Goal: Information Seeking & Learning: Find specific fact

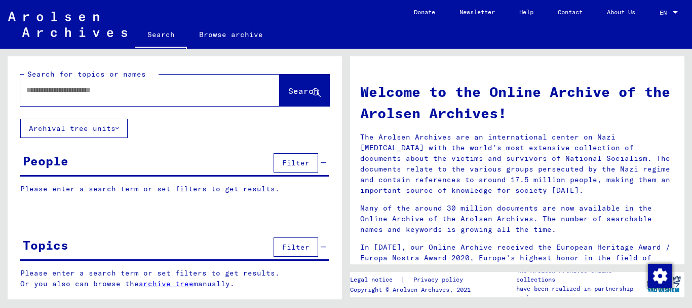
click at [104, 91] on input "text" at bounding box center [137, 90] width 223 height 11
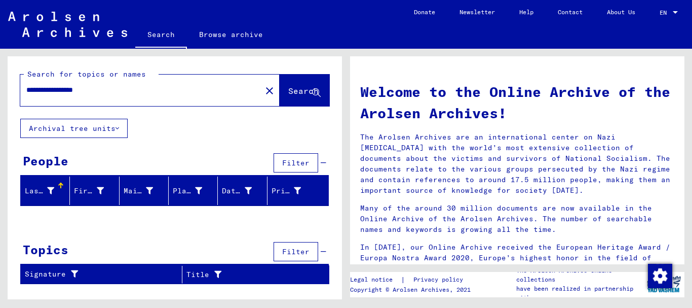
drag, startPoint x: 113, startPoint y: 90, endPoint x: 15, endPoint y: 90, distance: 97.8
click at [15, 90] on div "**********" at bounding box center [175, 87] width 334 height 62
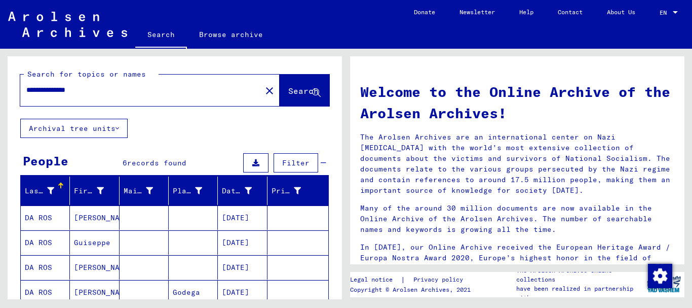
click at [183, 213] on mat-cell at bounding box center [193, 217] width 49 height 24
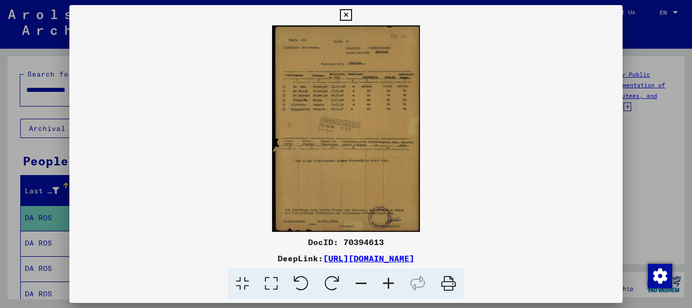
click at [391, 284] on icon at bounding box center [388, 283] width 27 height 31
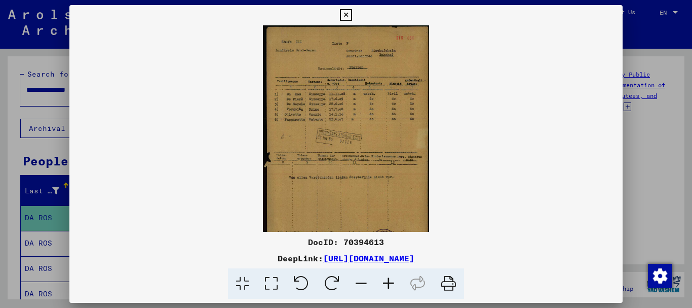
click at [391, 284] on icon at bounding box center [388, 283] width 27 height 31
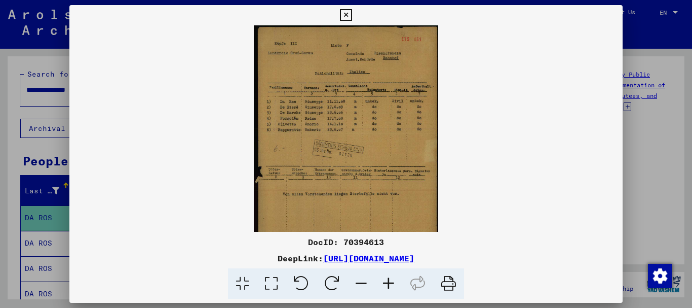
click at [391, 284] on icon at bounding box center [388, 283] width 27 height 31
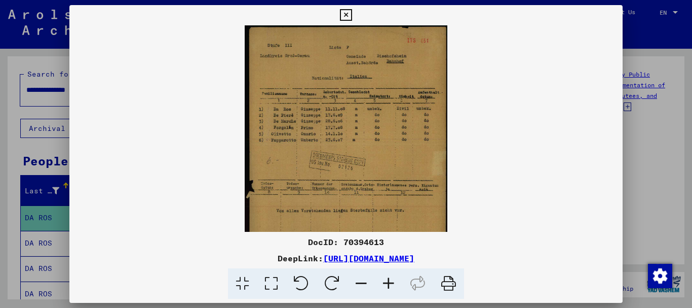
click at [391, 284] on icon at bounding box center [388, 283] width 27 height 31
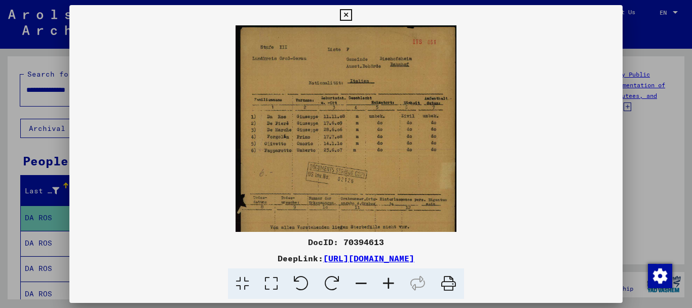
click at [391, 284] on icon at bounding box center [388, 283] width 27 height 31
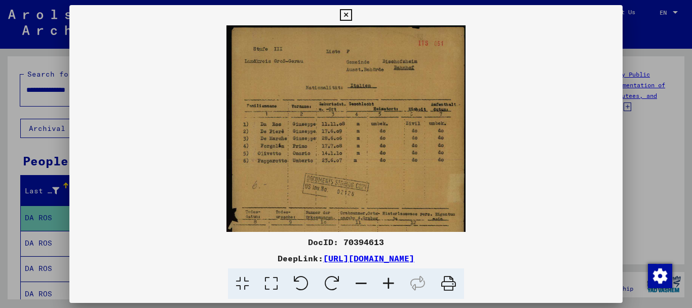
click at [391, 285] on icon at bounding box center [388, 283] width 27 height 31
click at [391, 284] on icon at bounding box center [388, 283] width 27 height 31
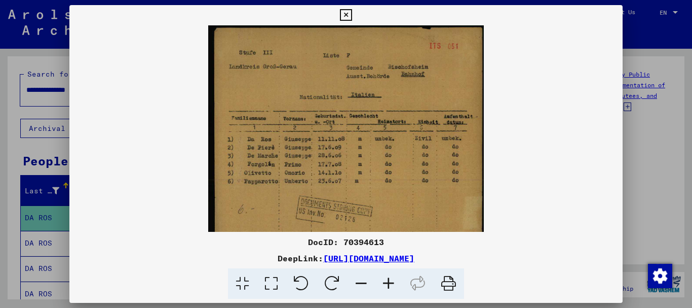
click at [390, 284] on icon at bounding box center [388, 283] width 27 height 31
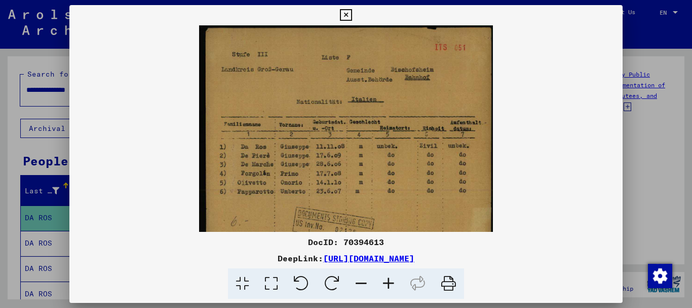
click at [388, 285] on icon at bounding box center [388, 283] width 27 height 31
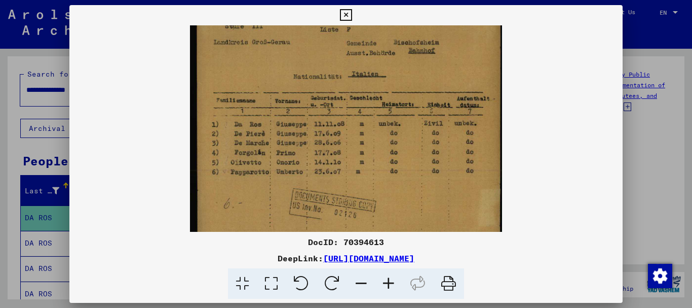
scroll to position [37, 0]
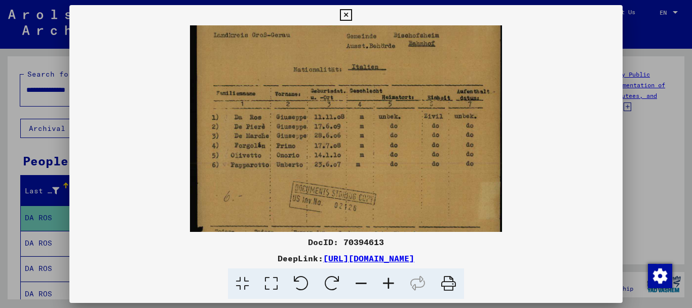
drag, startPoint x: 333, startPoint y: 205, endPoint x: 324, endPoint y: 168, distance: 37.7
click at [324, 168] on img at bounding box center [346, 205] width 312 height 434
click at [345, 13] on icon at bounding box center [346, 15] width 12 height 12
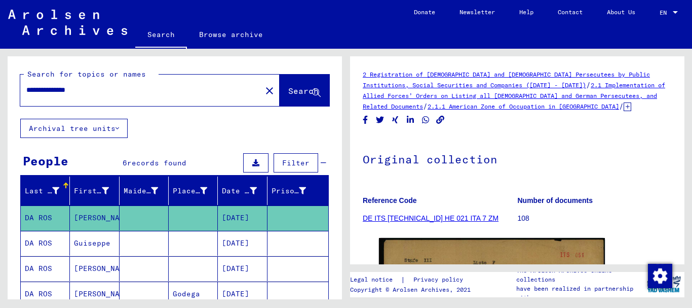
click at [226, 244] on mat-cell "[DATE]" at bounding box center [242, 243] width 49 height 25
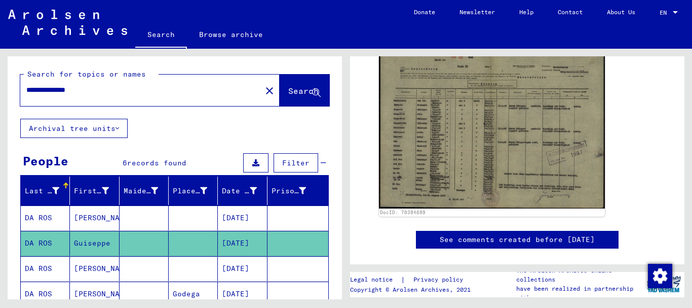
scroll to position [186, 0]
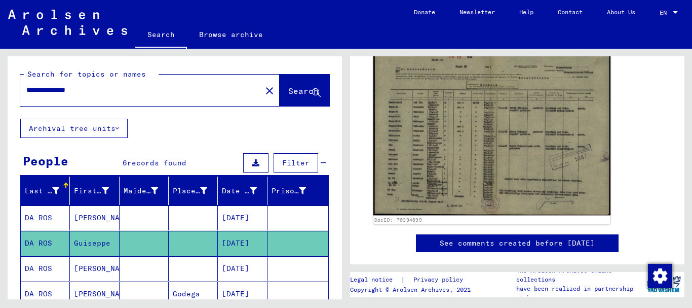
click at [471, 152] on img at bounding box center [492, 132] width 237 height 168
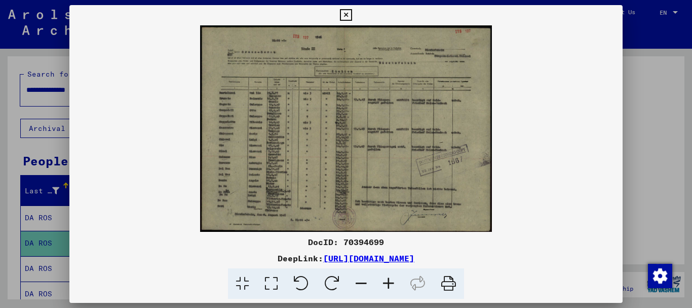
click at [389, 280] on icon at bounding box center [388, 283] width 27 height 31
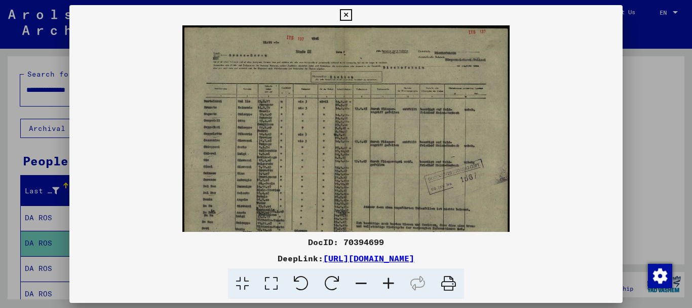
click at [389, 280] on icon at bounding box center [388, 283] width 27 height 31
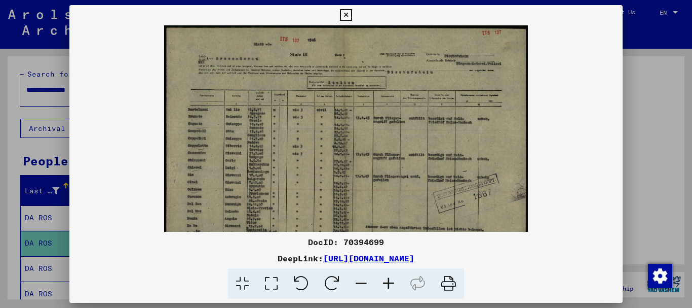
click at [389, 280] on icon at bounding box center [388, 283] width 27 height 31
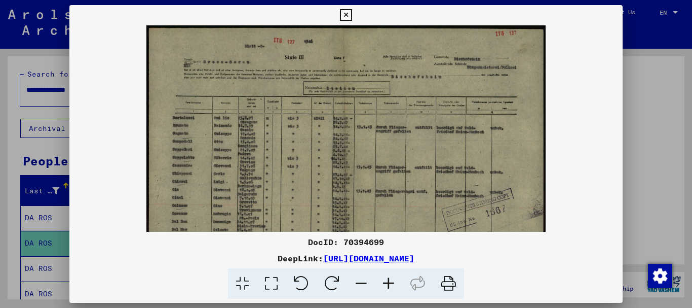
click at [389, 280] on icon at bounding box center [388, 283] width 27 height 31
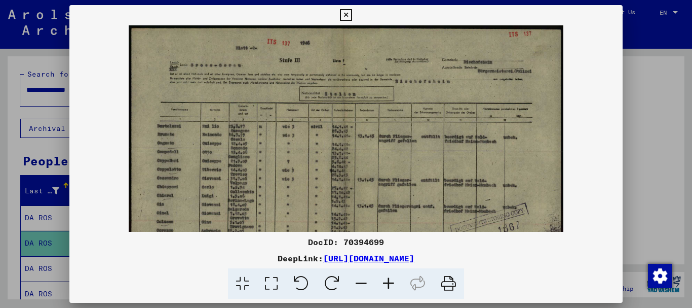
click at [389, 280] on icon at bounding box center [388, 283] width 27 height 31
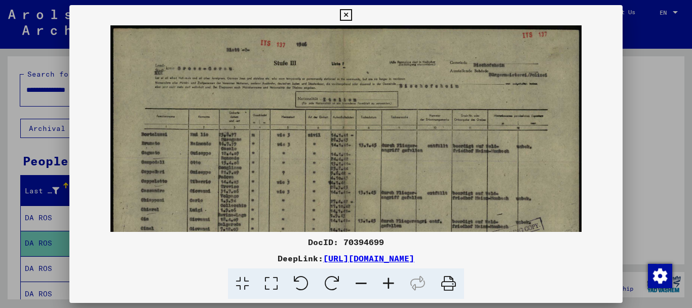
click at [389, 281] on icon at bounding box center [388, 283] width 27 height 31
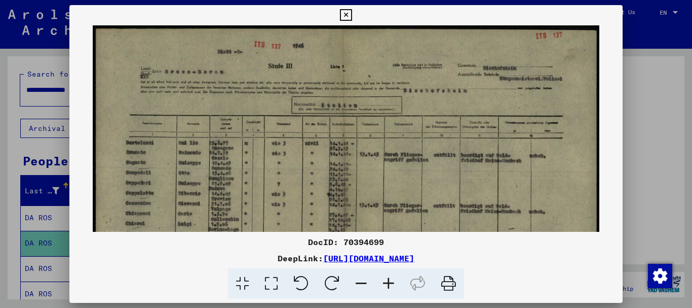
click at [388, 281] on icon at bounding box center [388, 283] width 27 height 31
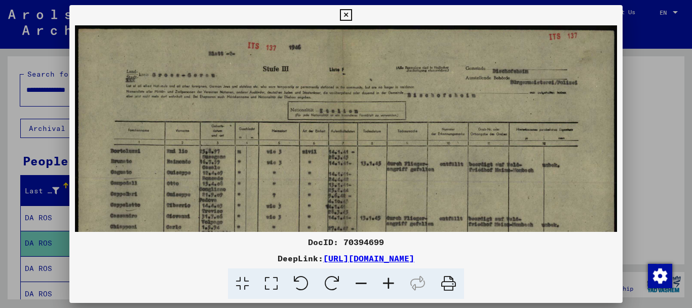
click at [388, 282] on icon at bounding box center [388, 283] width 27 height 31
click at [387, 282] on icon at bounding box center [388, 283] width 27 height 31
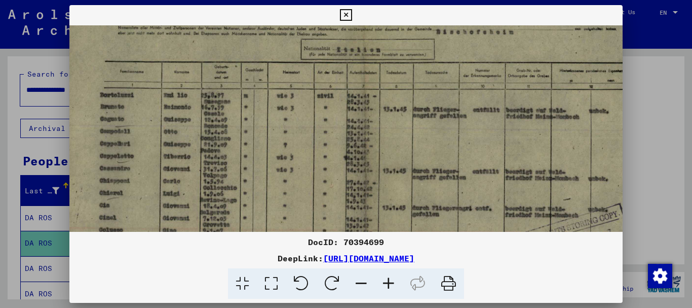
drag, startPoint x: 351, startPoint y: 212, endPoint x: 341, endPoint y: 130, distance: 82.7
click at [341, 133] on img at bounding box center [367, 170] width 614 height 434
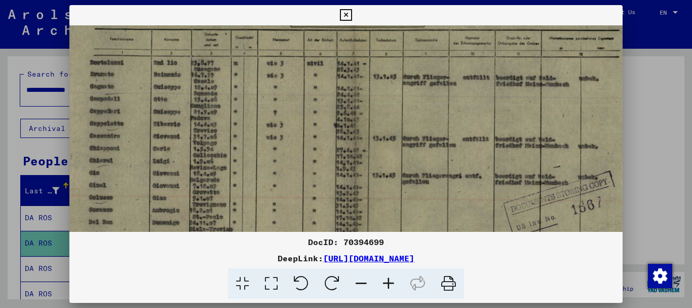
scroll to position [103, 20]
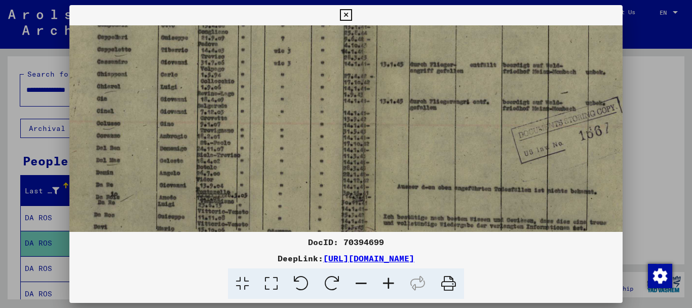
drag, startPoint x: 248, startPoint y: 190, endPoint x: 247, endPoint y: 86, distance: 103.4
click at [247, 87] on img at bounding box center [364, 63] width 614 height 434
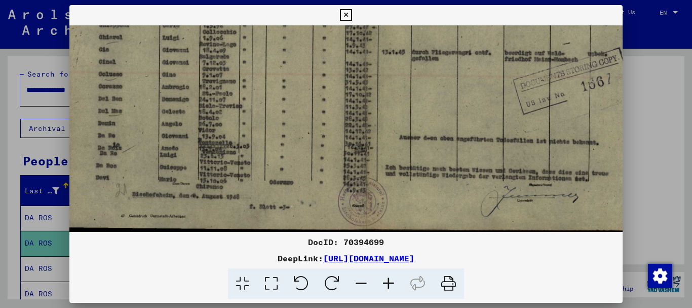
scroll to position [228, 10]
drag, startPoint x: 253, startPoint y: 160, endPoint x: 254, endPoint y: 98, distance: 62.4
click at [254, 98] on img at bounding box center [367, 14] width 614 height 434
click at [389, 282] on icon at bounding box center [388, 283] width 27 height 31
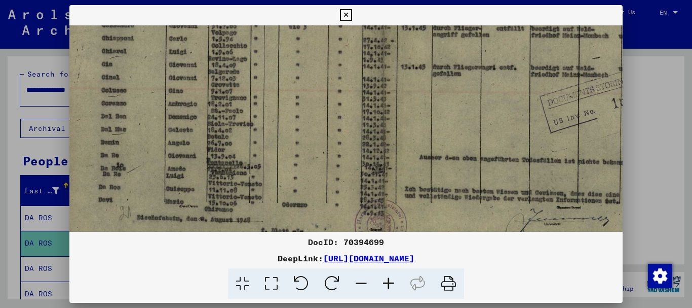
click at [388, 282] on icon at bounding box center [388, 283] width 27 height 31
click at [389, 282] on icon at bounding box center [388, 283] width 27 height 31
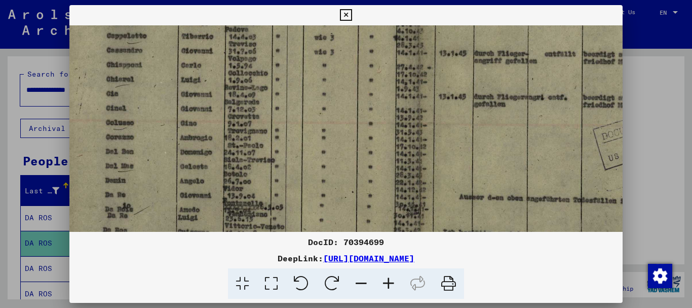
click at [389, 281] on icon at bounding box center [388, 283] width 27 height 31
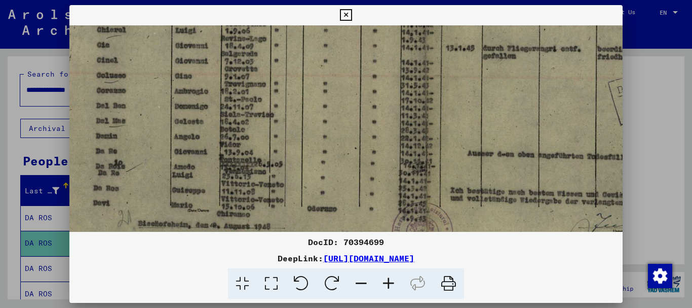
drag, startPoint x: 291, startPoint y: 143, endPoint x: 281, endPoint y: 78, distance: 66.2
click at [281, 78] on img at bounding box center [427, 2] width 758 height 536
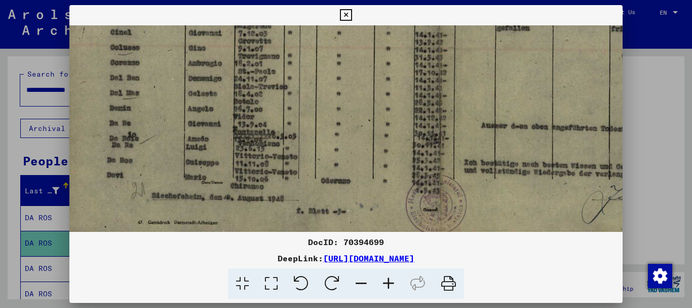
scroll to position [319, 7]
drag, startPoint x: 460, startPoint y: 190, endPoint x: 475, endPoint y: 160, distance: 33.8
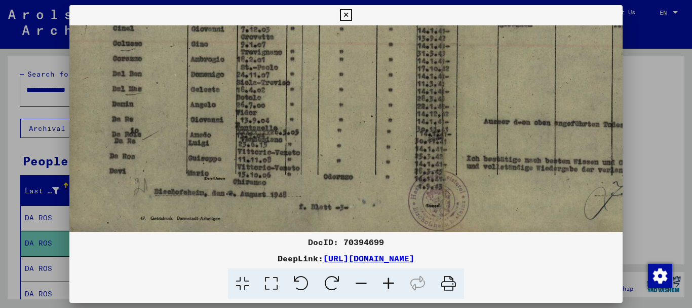
click at [346, 9] on button at bounding box center [346, 15] width 18 height 20
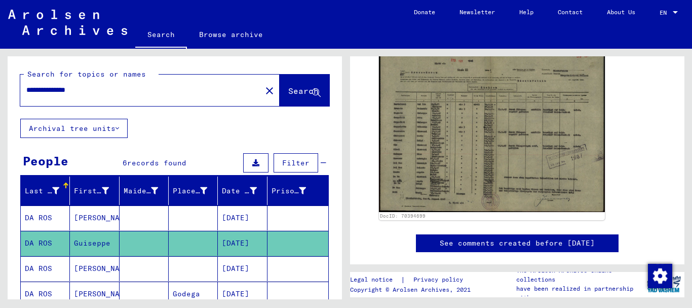
drag, startPoint x: 350, startPoint y: 222, endPoint x: 349, endPoint y: 148, distance: 74.0
click at [349, 148] on div "2 Registration of [DEMOGRAPHIC_DATA] and [DEMOGRAPHIC_DATA] Persecutees by Publ…" at bounding box center [520, 174] width 346 height 250
drag, startPoint x: 281, startPoint y: 235, endPoint x: 285, endPoint y: 187, distance: 47.8
click at [285, 185] on mat-table "Last Name First Name Maiden Name Place of Birth Date of Birth Prisoner # DA [PE…" at bounding box center [174, 266] width 309 height 181
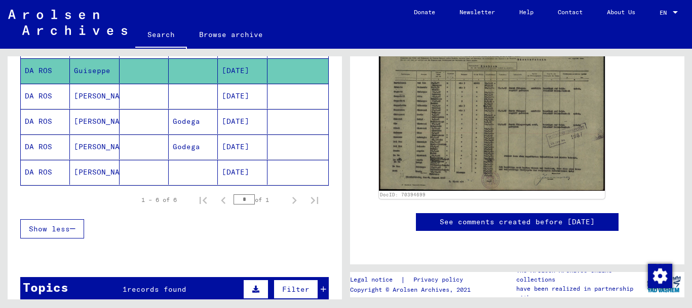
scroll to position [173, 0]
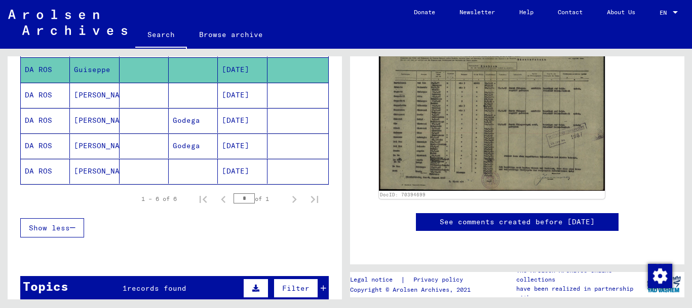
click at [180, 124] on mat-cell "Godega" at bounding box center [193, 120] width 49 height 25
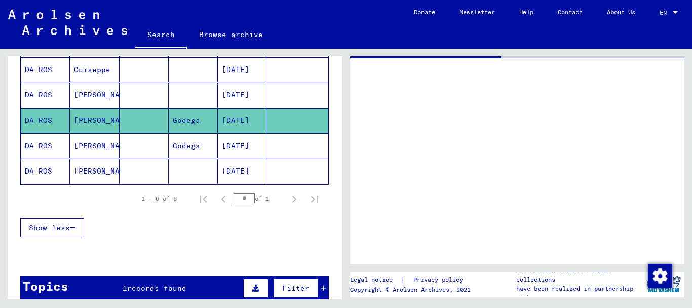
click at [180, 124] on mat-cell "Godega" at bounding box center [193, 120] width 49 height 25
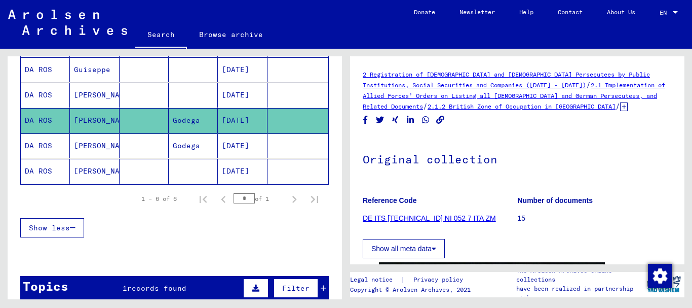
scroll to position [186, 0]
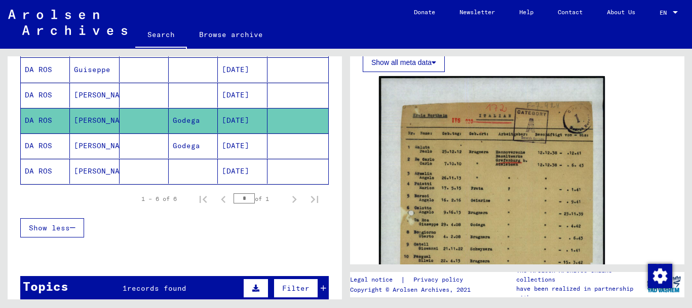
click at [626, 244] on div "DocID: 70709506" at bounding box center [517, 249] width 285 height 354
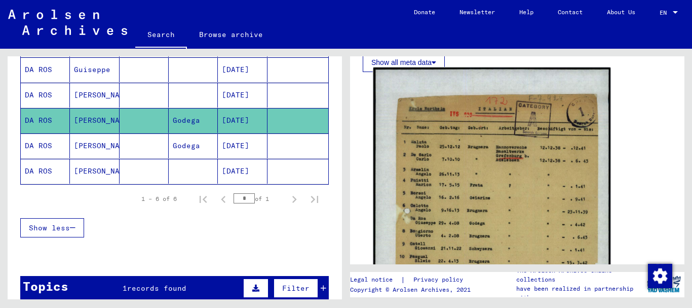
click at [491, 192] on img at bounding box center [492, 244] width 237 height 355
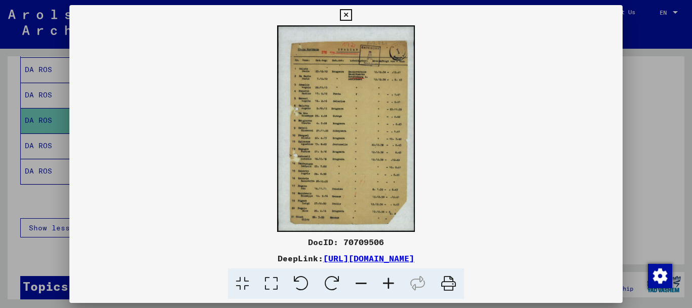
click at [388, 284] on icon at bounding box center [388, 283] width 27 height 31
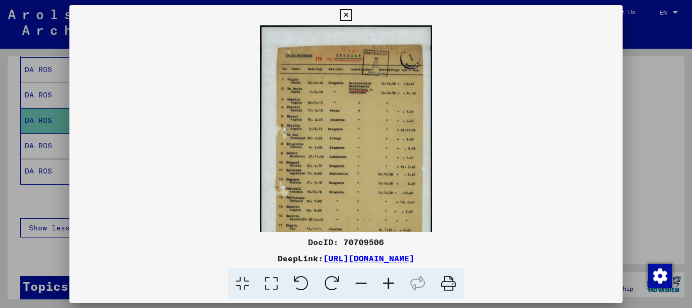
click at [388, 284] on icon at bounding box center [388, 283] width 27 height 31
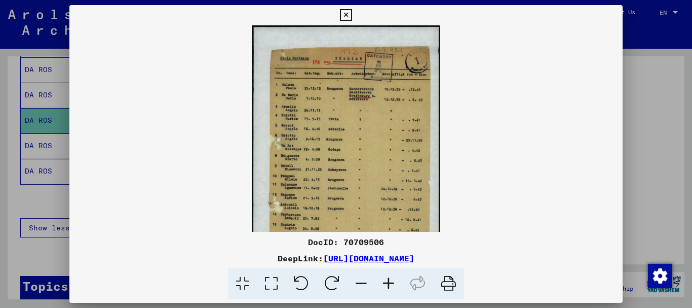
click at [388, 284] on icon at bounding box center [388, 283] width 27 height 31
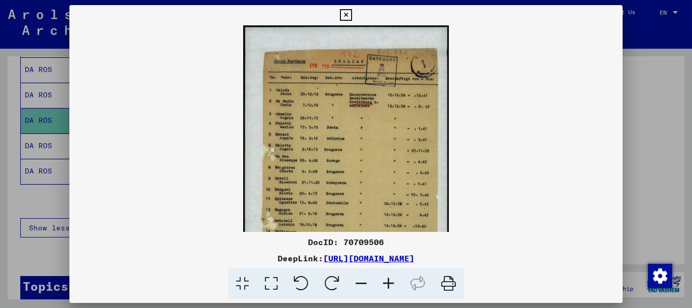
click at [388, 284] on icon at bounding box center [388, 283] width 27 height 31
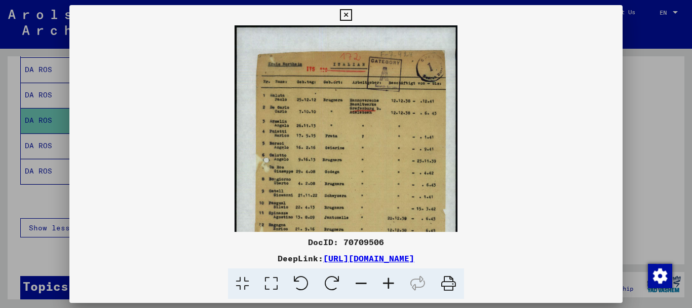
click at [388, 284] on icon at bounding box center [388, 283] width 27 height 31
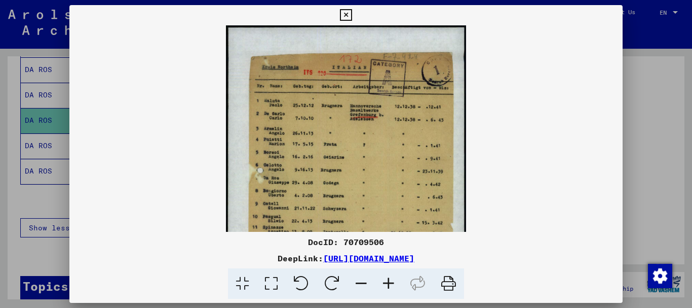
click at [388, 284] on icon at bounding box center [388, 283] width 27 height 31
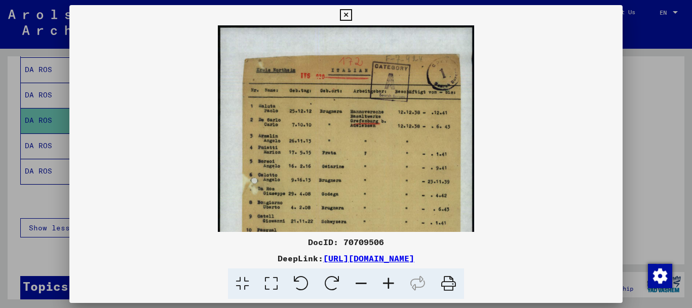
click at [388, 284] on icon at bounding box center [388, 283] width 27 height 31
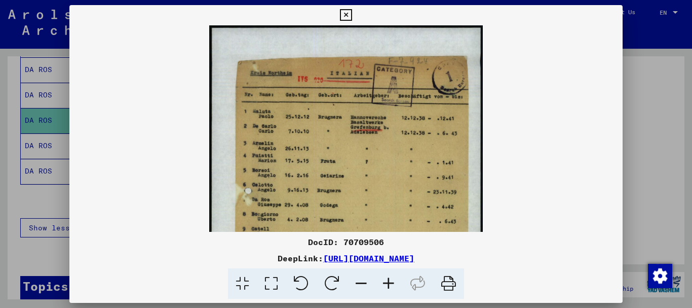
click at [388, 284] on icon at bounding box center [388, 283] width 27 height 31
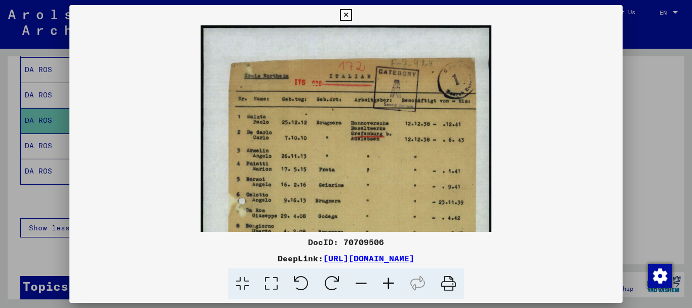
click at [388, 285] on icon at bounding box center [388, 283] width 27 height 31
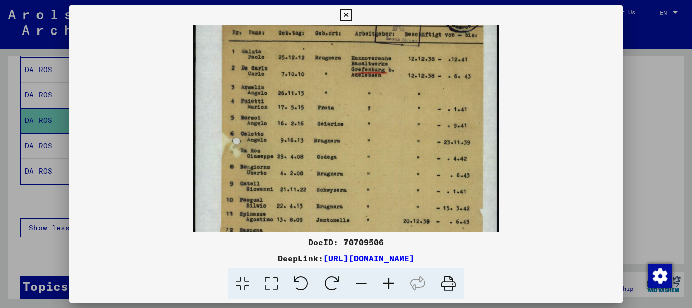
drag, startPoint x: 355, startPoint y: 193, endPoint x: 345, endPoint y: 121, distance: 72.6
click at [345, 123] on img at bounding box center [347, 185] width 308 height 460
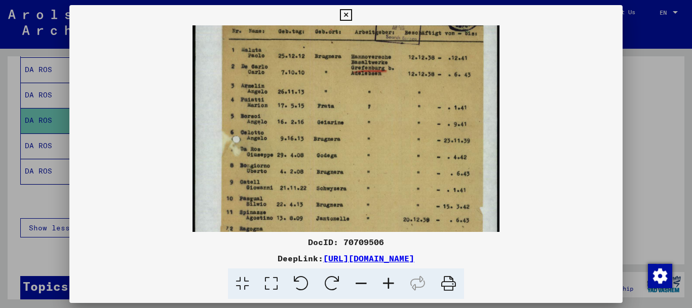
drag, startPoint x: 344, startPoint y: 186, endPoint x: 337, endPoint y: 185, distance: 6.7
click at [337, 186] on img at bounding box center [347, 183] width 308 height 460
click at [344, 14] on icon at bounding box center [346, 15] width 12 height 12
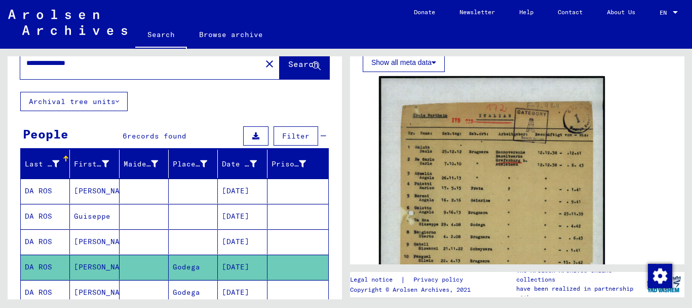
scroll to position [0, 0]
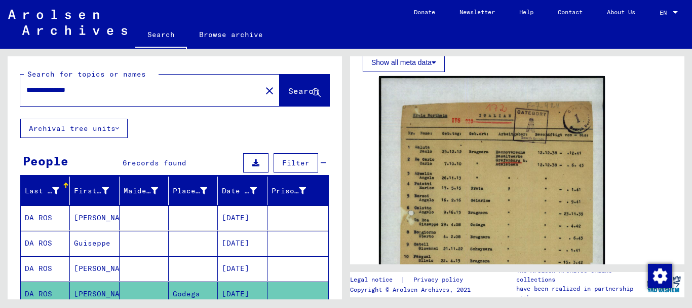
drag, startPoint x: 107, startPoint y: 85, endPoint x: 0, endPoint y: 98, distance: 108.2
click at [0, 98] on div "**********" at bounding box center [173, 174] width 346 height 250
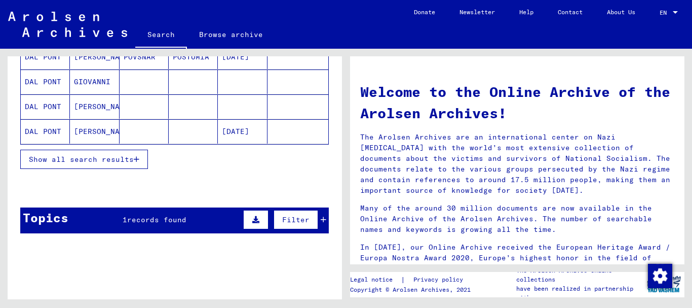
scroll to position [186, 0]
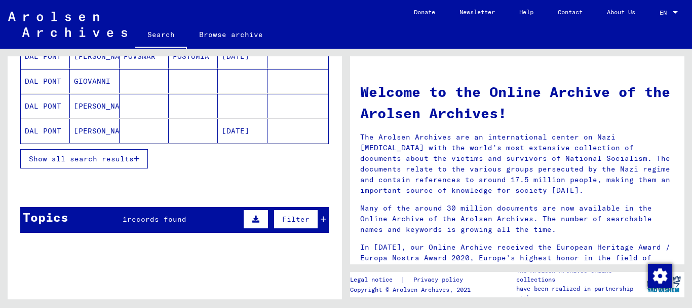
click at [228, 130] on mat-cell "[DATE]" at bounding box center [242, 131] width 49 height 24
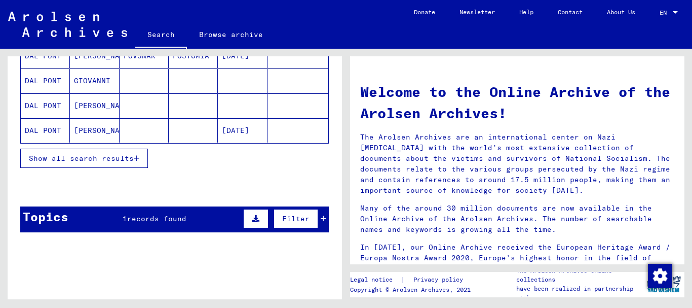
click at [228, 130] on mat-cell "[DATE]" at bounding box center [242, 130] width 49 height 24
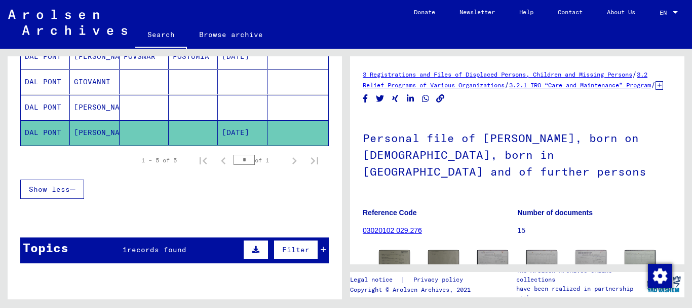
scroll to position [186, 0]
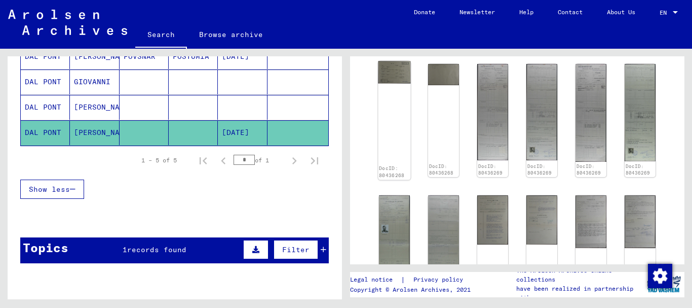
click at [389, 83] on img at bounding box center [394, 72] width 32 height 22
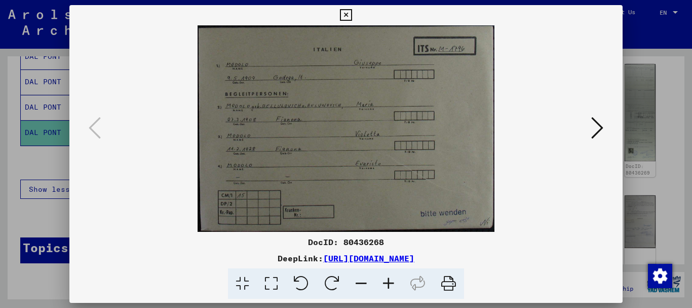
click at [595, 128] on icon at bounding box center [597, 128] width 12 height 24
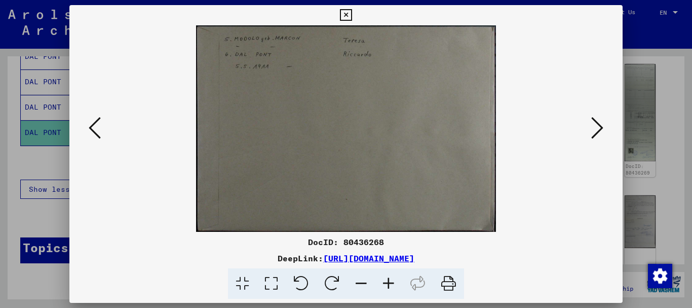
click at [347, 15] on icon at bounding box center [346, 15] width 12 height 12
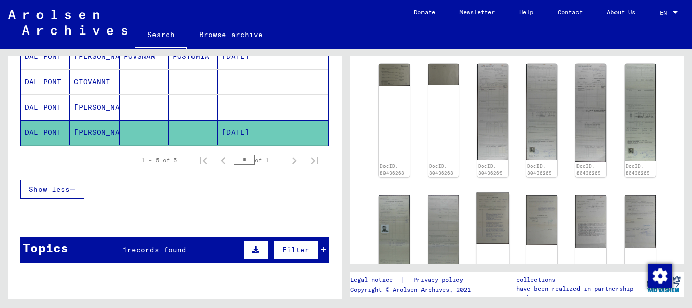
click at [493, 216] on img at bounding box center [492, 218] width 32 height 51
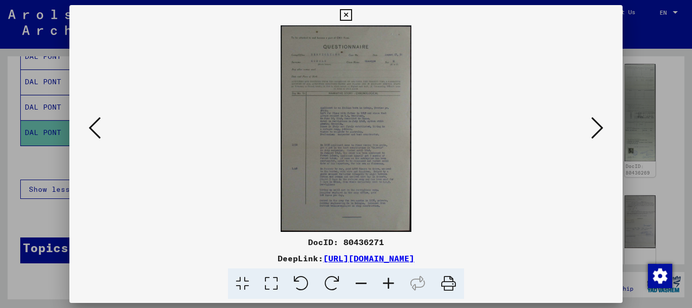
click at [388, 283] on icon at bounding box center [388, 283] width 27 height 31
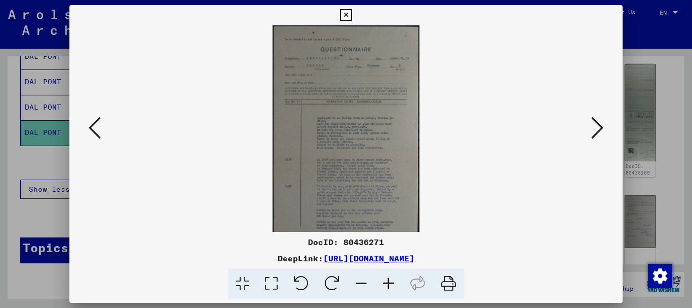
click at [389, 284] on icon at bounding box center [388, 283] width 27 height 31
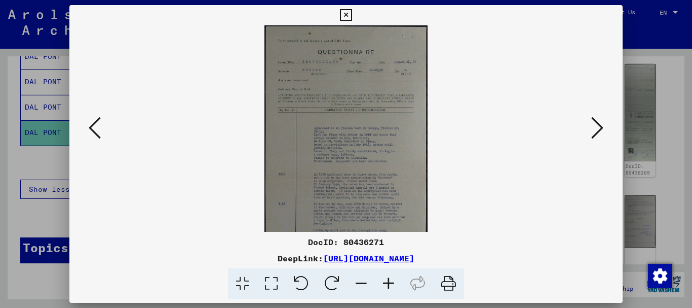
click at [389, 285] on icon at bounding box center [388, 283] width 27 height 31
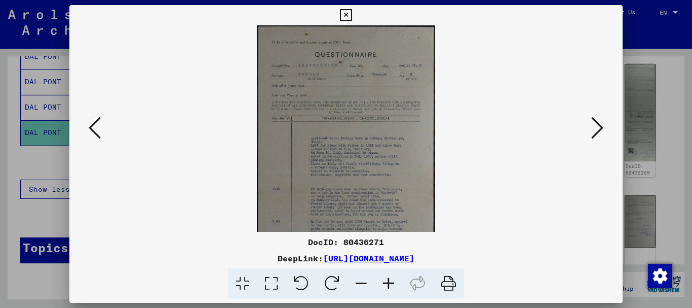
click at [390, 285] on icon at bounding box center [388, 283] width 27 height 31
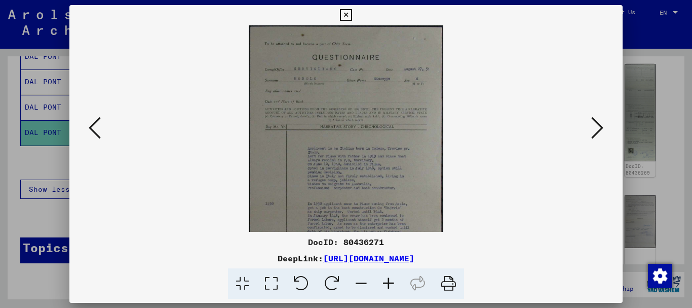
click at [390, 285] on icon at bounding box center [388, 283] width 27 height 31
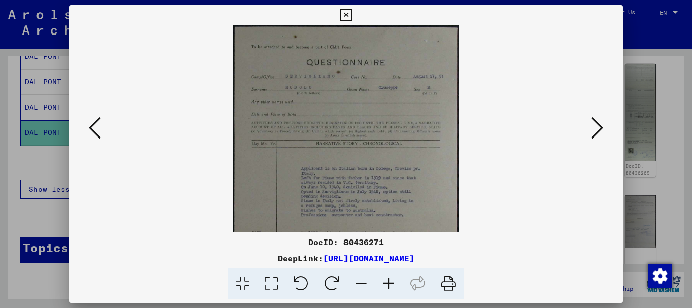
click at [390, 285] on icon at bounding box center [388, 283] width 27 height 31
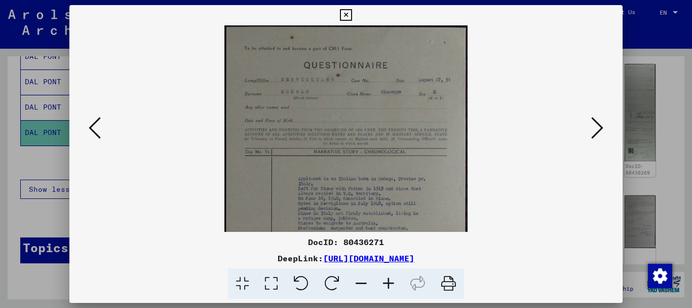
click at [389, 285] on icon at bounding box center [388, 283] width 27 height 31
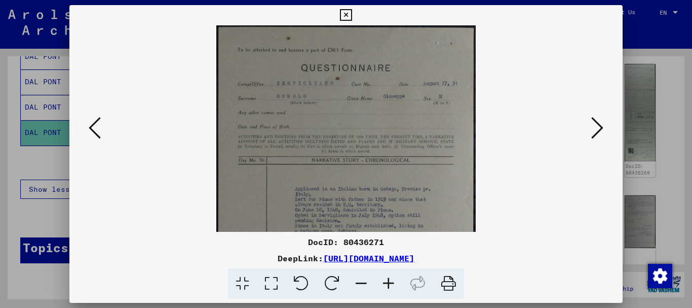
click at [389, 285] on icon at bounding box center [388, 283] width 27 height 31
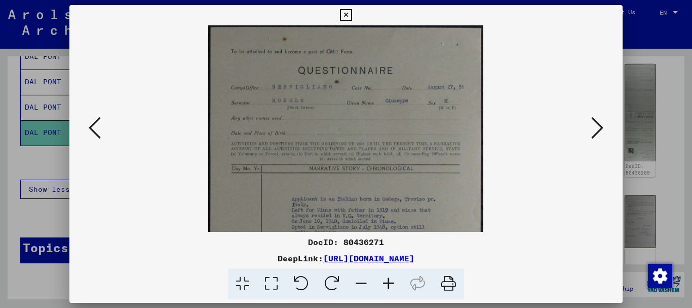
click at [388, 284] on icon at bounding box center [388, 283] width 27 height 31
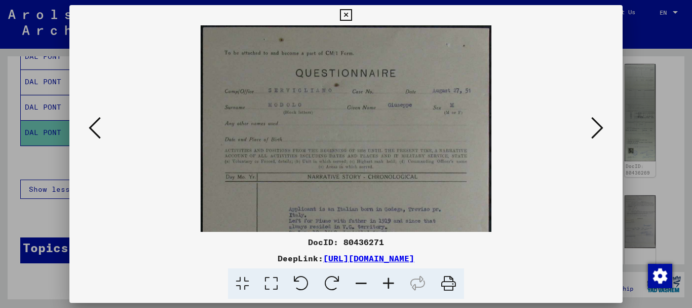
click at [388, 284] on icon at bounding box center [388, 283] width 27 height 31
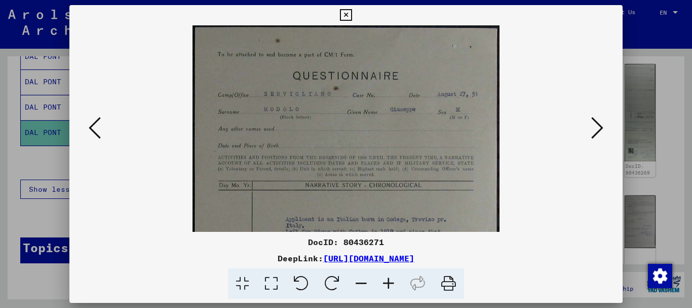
click at [388, 284] on icon at bounding box center [388, 283] width 27 height 31
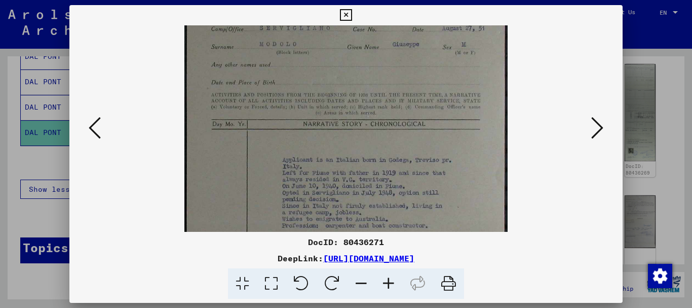
scroll to position [70, 0]
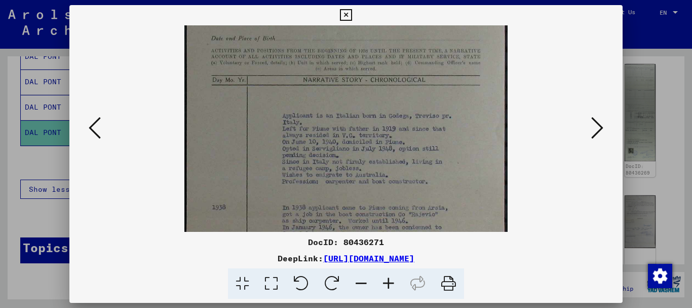
drag, startPoint x: 354, startPoint y: 155, endPoint x: 339, endPoint y: 41, distance: 115.5
click at [339, 41] on img at bounding box center [345, 167] width 323 height 510
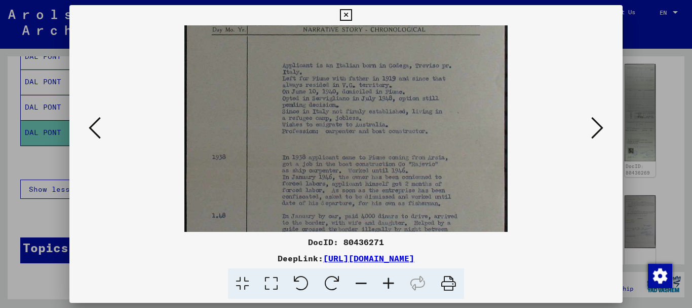
scroll to position [164, 0]
drag, startPoint x: 346, startPoint y: 140, endPoint x: 332, endPoint y: 100, distance: 42.0
click at [332, 100] on img at bounding box center [345, 116] width 323 height 510
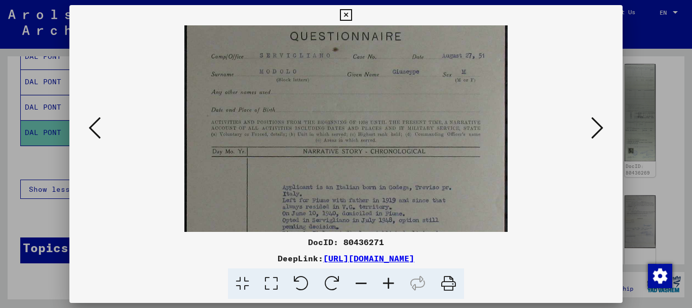
scroll to position [42, 0]
drag, startPoint x: 333, startPoint y: 59, endPoint x: 319, endPoint y: 182, distance: 123.4
click at [319, 182] on img at bounding box center [345, 239] width 323 height 510
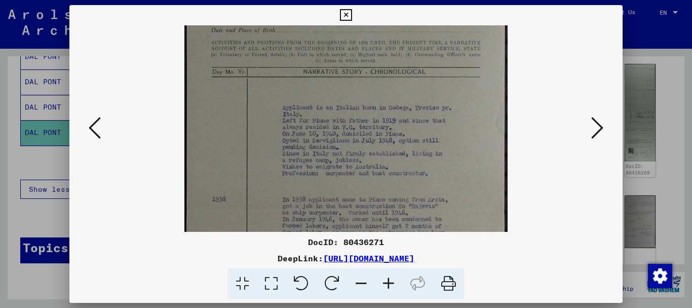
drag, startPoint x: 343, startPoint y: 183, endPoint x: 331, endPoint y: 101, distance: 82.4
click at [331, 103] on img at bounding box center [345, 158] width 323 height 510
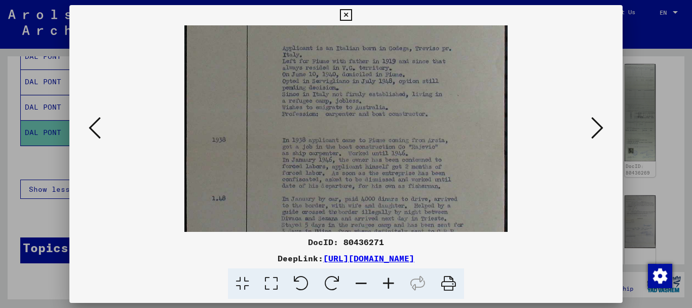
drag, startPoint x: 361, startPoint y: 172, endPoint x: 347, endPoint y: 114, distance: 60.5
click at [347, 115] on img at bounding box center [345, 99] width 323 height 510
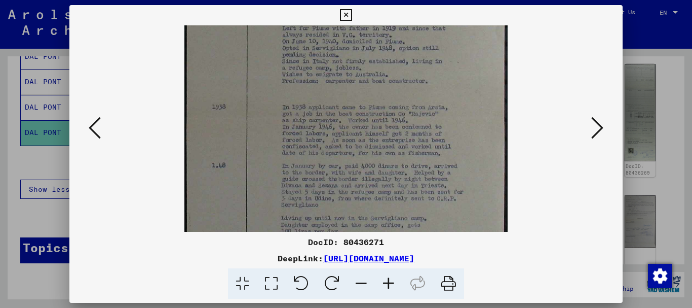
scroll to position [218, 0]
drag, startPoint x: 345, startPoint y: 162, endPoint x: 328, endPoint y: 129, distance: 36.9
click at [328, 129] on img at bounding box center [345, 62] width 323 height 510
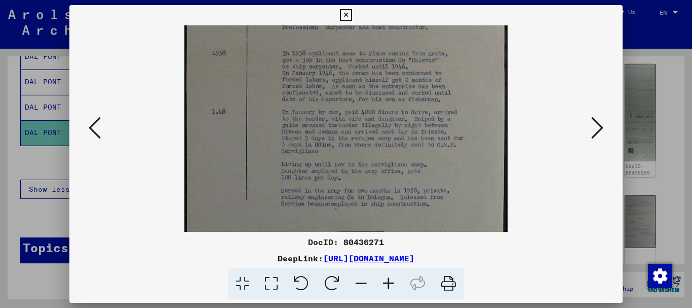
drag, startPoint x: 372, startPoint y: 171, endPoint x: 354, endPoint y: 121, distance: 53.6
click at [354, 122] on img at bounding box center [345, 13] width 323 height 510
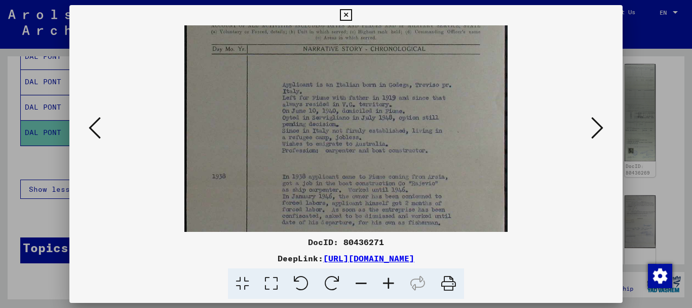
drag, startPoint x: 350, startPoint y: 58, endPoint x: 333, endPoint y: 181, distance: 123.9
click at [333, 185] on img at bounding box center [345, 136] width 323 height 510
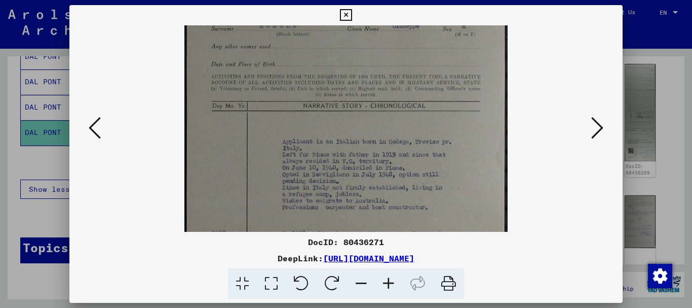
drag, startPoint x: 348, startPoint y: 106, endPoint x: 337, endPoint y: 161, distance: 56.4
click at [337, 161] on img at bounding box center [345, 193] width 323 height 510
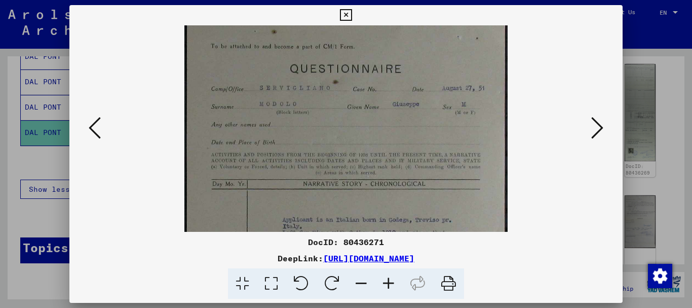
drag, startPoint x: 345, startPoint y: 97, endPoint x: 338, endPoint y: 175, distance: 78.3
click at [338, 175] on img at bounding box center [345, 271] width 323 height 510
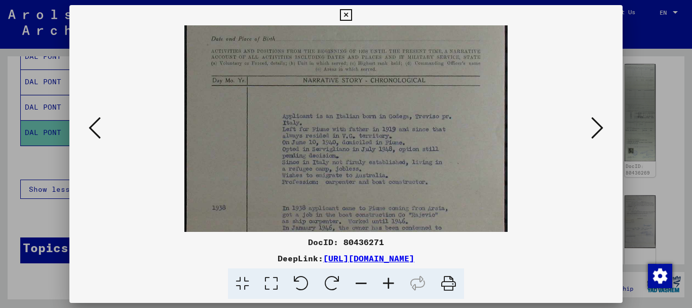
drag, startPoint x: 358, startPoint y: 177, endPoint x: 359, endPoint y: 61, distance: 115.6
click at [357, 68] on img at bounding box center [345, 167] width 323 height 510
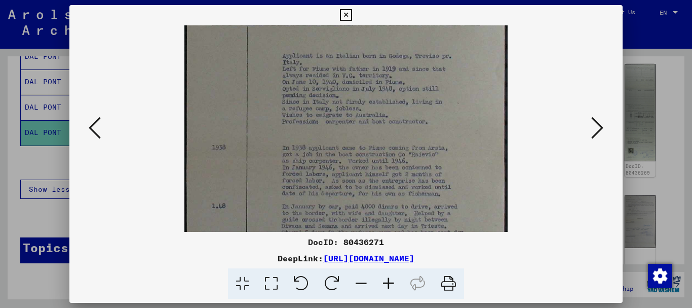
drag, startPoint x: 342, startPoint y: 141, endPoint x: 337, endPoint y: 55, distance: 86.8
click at [344, 41] on img at bounding box center [345, 107] width 323 height 510
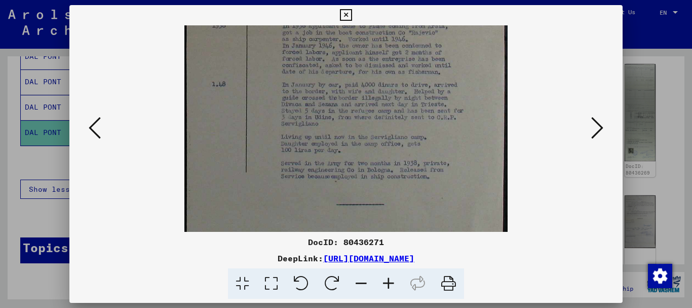
drag, startPoint x: 347, startPoint y: 124, endPoint x: 342, endPoint y: 31, distance: 92.9
click at [344, 24] on div "DocID: 80436271 DeepLink: [URL][DOMAIN_NAME]" at bounding box center [346, 152] width 554 height 294
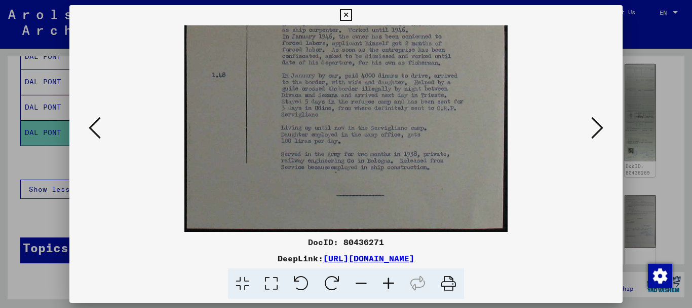
drag, startPoint x: 338, startPoint y: 121, endPoint x: 338, endPoint y: 73, distance: 47.6
click at [346, 9] on icon at bounding box center [346, 15] width 12 height 12
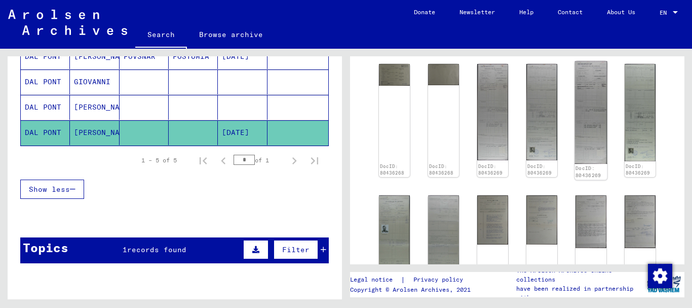
click at [582, 107] on img at bounding box center [591, 112] width 32 height 102
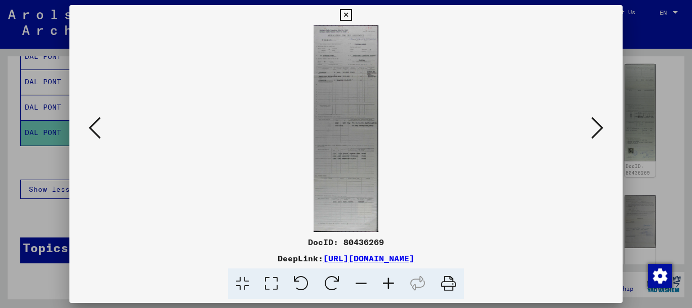
click at [390, 282] on icon at bounding box center [388, 283] width 27 height 31
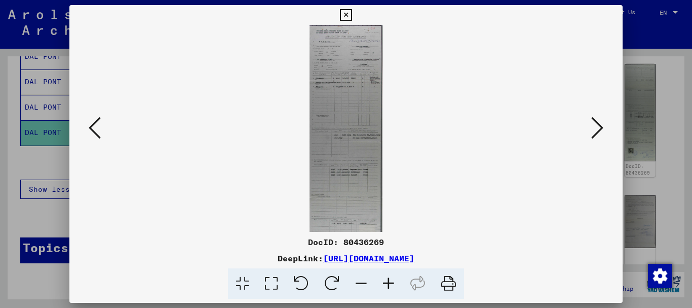
click at [389, 281] on icon at bounding box center [388, 283] width 27 height 31
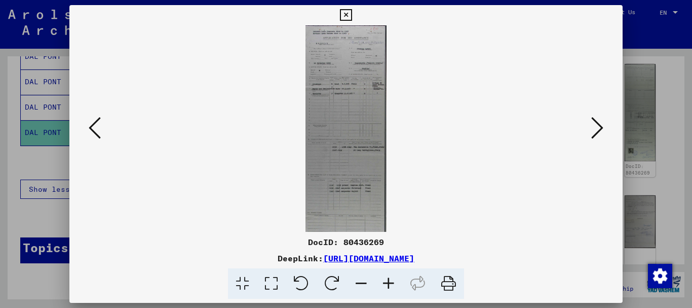
click at [389, 281] on icon at bounding box center [388, 283] width 27 height 31
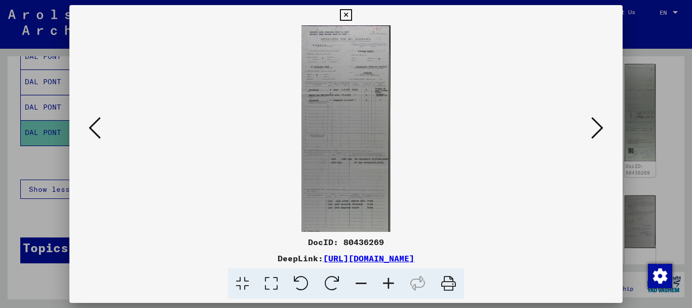
click at [389, 281] on icon at bounding box center [388, 283] width 27 height 31
click at [388, 282] on icon at bounding box center [388, 283] width 27 height 31
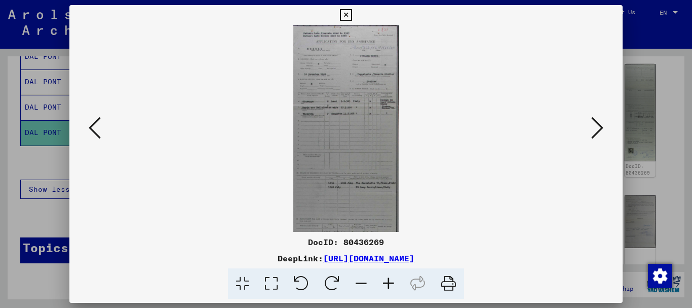
click at [388, 282] on icon at bounding box center [388, 283] width 27 height 31
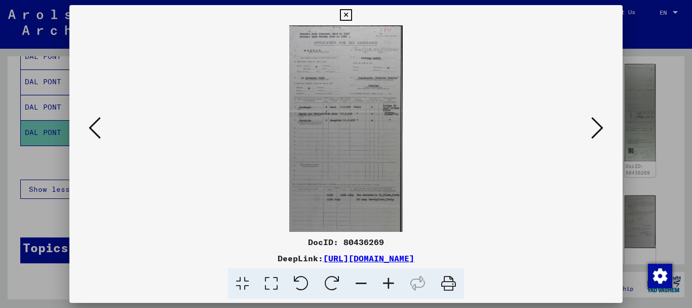
click at [388, 282] on icon at bounding box center [388, 283] width 27 height 31
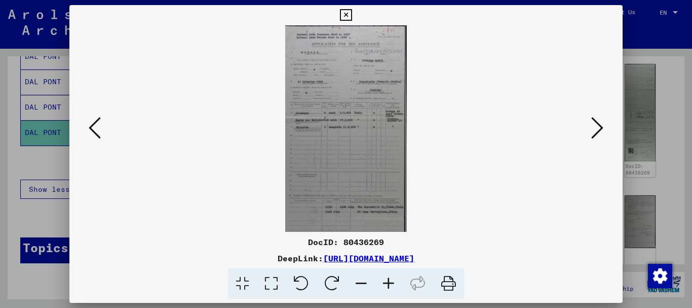
click at [388, 282] on icon at bounding box center [388, 283] width 27 height 31
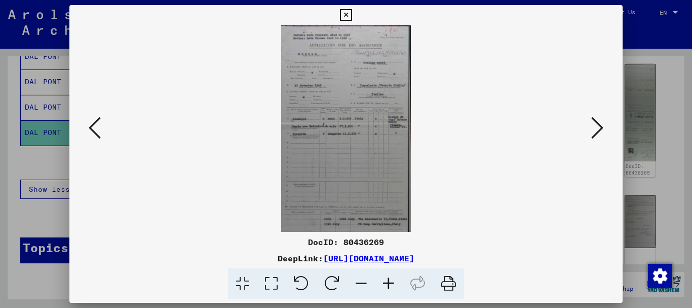
click at [388, 283] on icon at bounding box center [388, 283] width 27 height 31
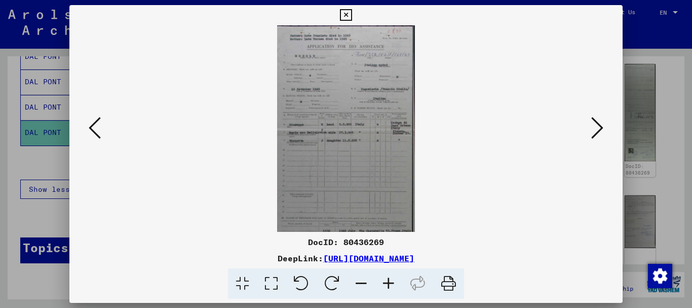
click at [388, 283] on icon at bounding box center [388, 283] width 27 height 31
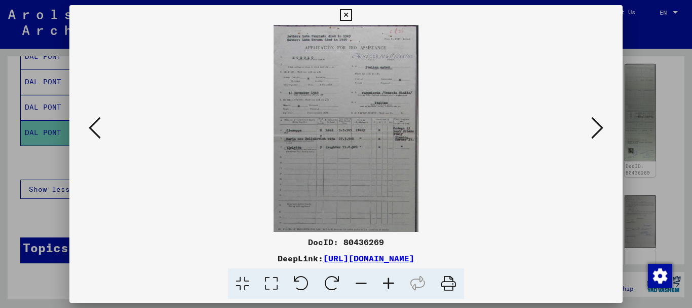
click at [387, 284] on icon at bounding box center [388, 283] width 27 height 31
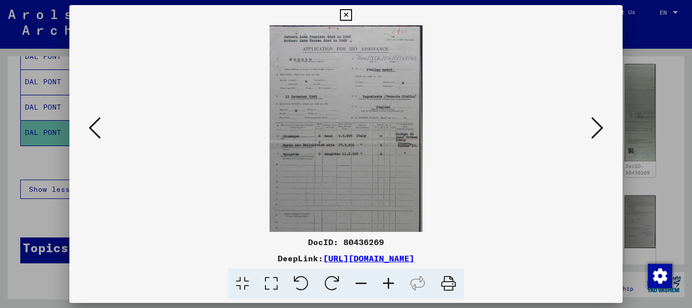
click at [387, 284] on icon at bounding box center [388, 283] width 27 height 31
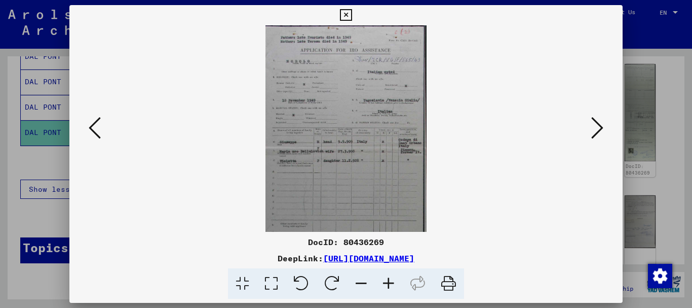
click at [387, 284] on icon at bounding box center [388, 283] width 27 height 31
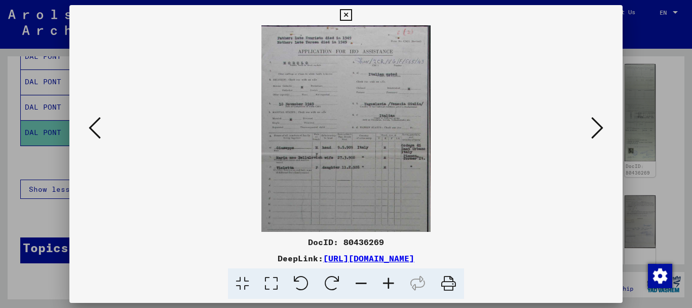
click at [387, 284] on icon at bounding box center [388, 283] width 27 height 31
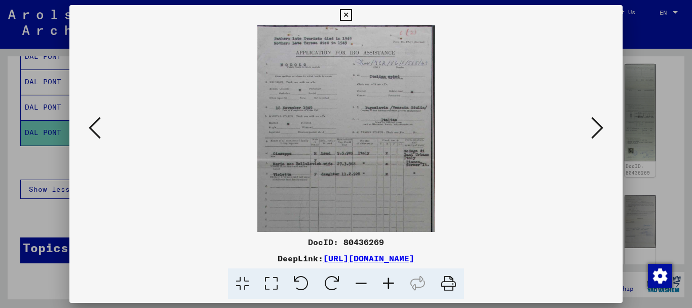
click at [387, 284] on icon at bounding box center [388, 283] width 27 height 31
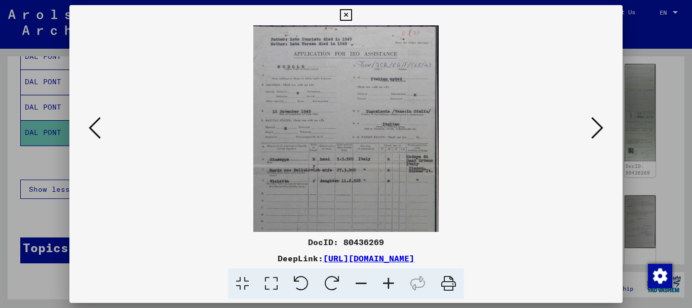
click at [387, 284] on icon at bounding box center [388, 283] width 27 height 31
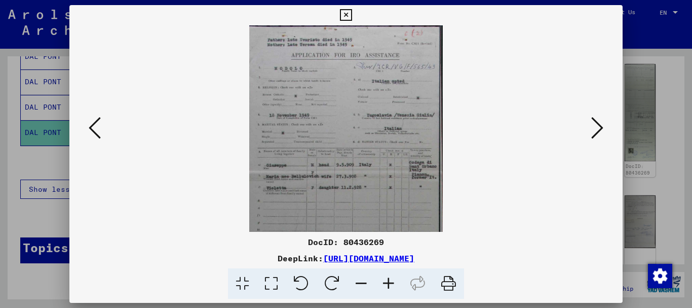
click at [383, 283] on icon at bounding box center [388, 283] width 27 height 31
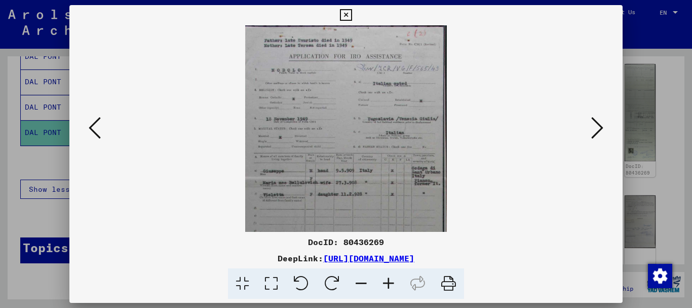
click at [384, 284] on icon at bounding box center [388, 283] width 27 height 31
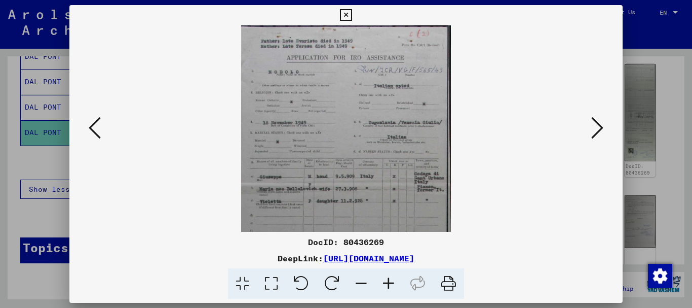
click at [389, 286] on icon at bounding box center [388, 283] width 27 height 31
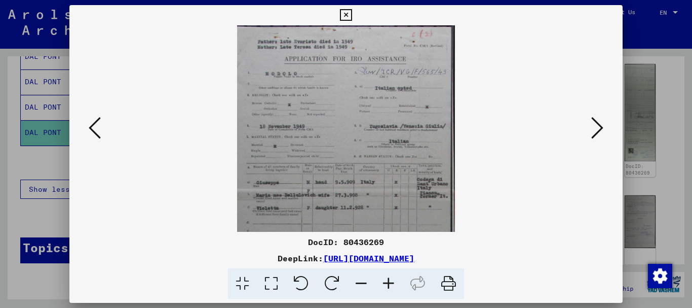
click at [389, 286] on icon at bounding box center [388, 283] width 27 height 31
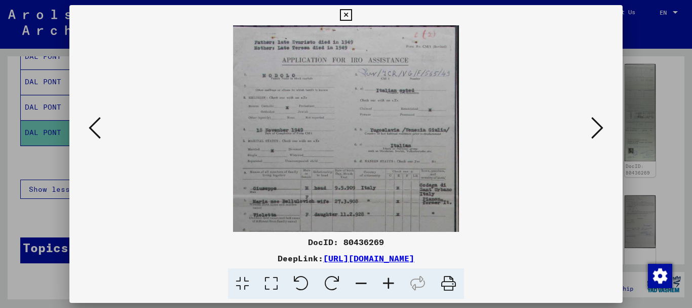
click at [389, 286] on icon at bounding box center [388, 283] width 27 height 31
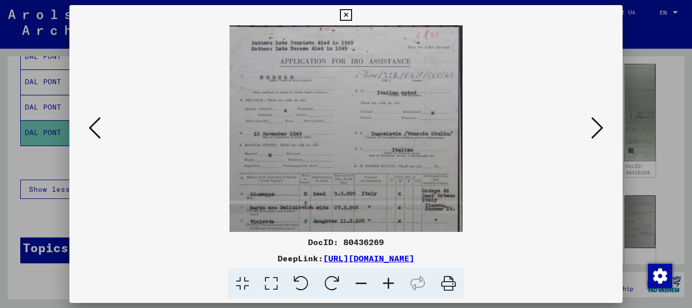
click at [389, 286] on icon at bounding box center [388, 283] width 27 height 31
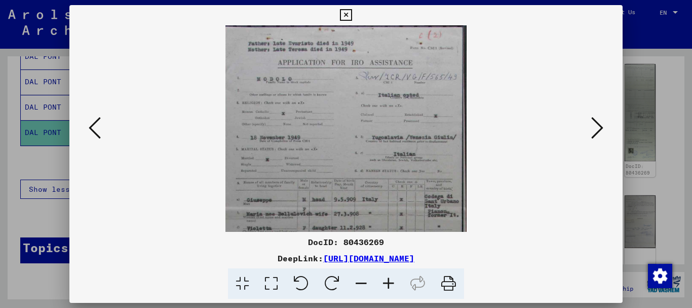
click at [389, 286] on icon at bounding box center [388, 283] width 27 height 31
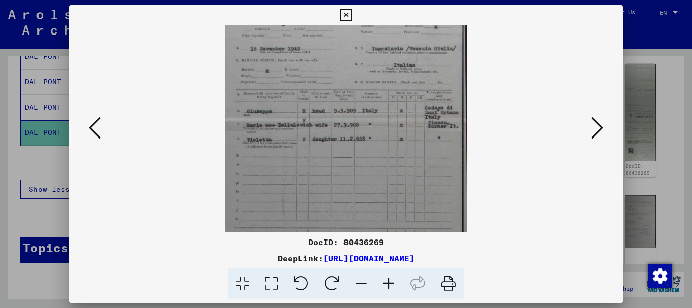
drag, startPoint x: 371, startPoint y: 126, endPoint x: 367, endPoint y: 36, distance: 90.3
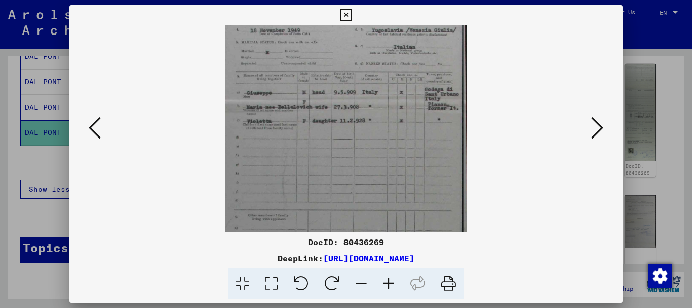
drag, startPoint x: 350, startPoint y: 124, endPoint x: 349, endPoint y: 105, distance: 18.8
click at [349, 105] on img at bounding box center [347, 300] width 242 height 764
click at [599, 130] on icon at bounding box center [597, 128] width 12 height 24
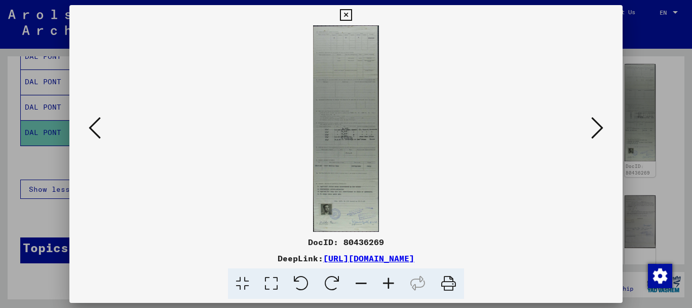
click at [391, 282] on icon at bounding box center [388, 283] width 27 height 31
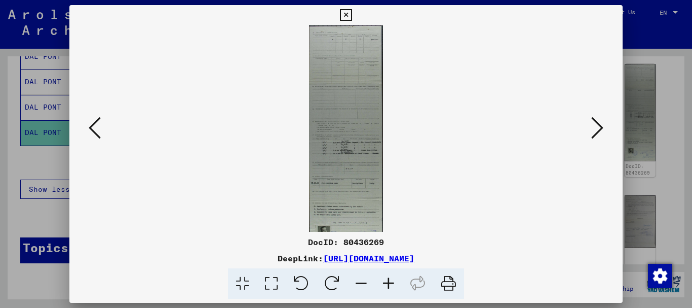
click at [389, 281] on icon at bounding box center [388, 283] width 27 height 31
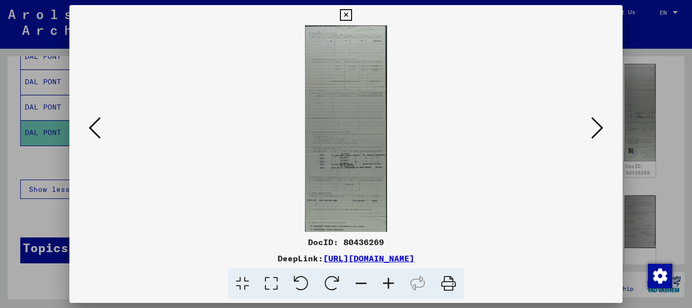
click at [388, 282] on icon at bounding box center [388, 283] width 27 height 31
click at [387, 281] on icon at bounding box center [388, 283] width 27 height 31
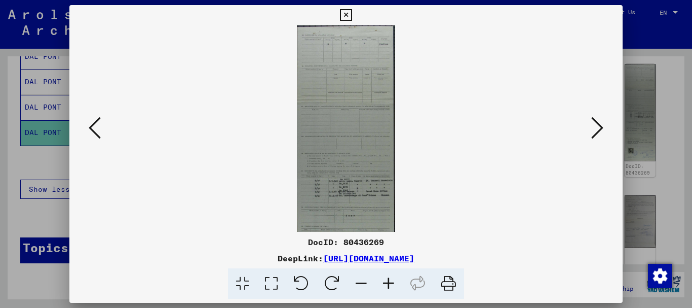
click at [386, 280] on icon at bounding box center [388, 283] width 27 height 31
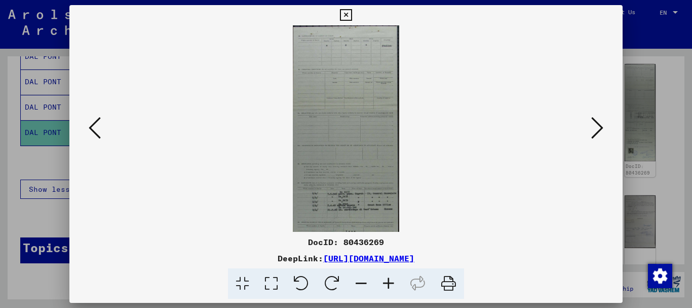
click at [386, 280] on icon at bounding box center [388, 283] width 27 height 31
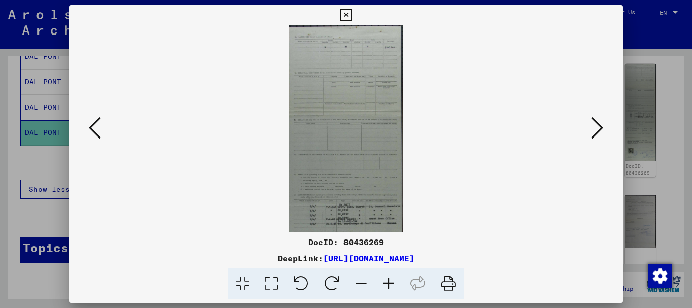
click at [384, 279] on icon at bounding box center [388, 283] width 27 height 31
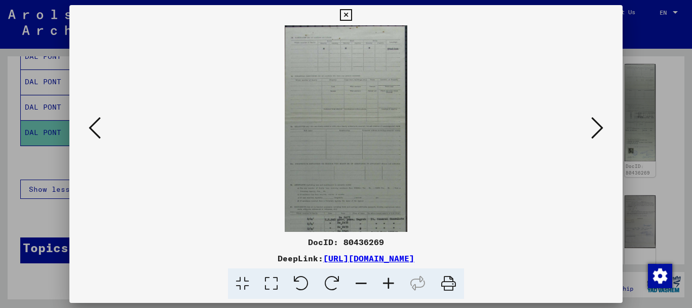
click at [383, 278] on icon at bounding box center [388, 283] width 27 height 31
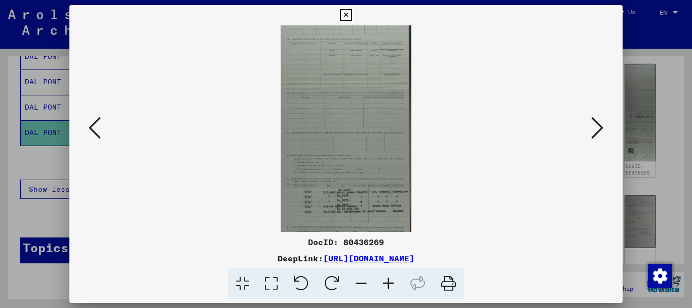
drag, startPoint x: 350, startPoint y: 170, endPoint x: 356, endPoint y: 65, distance: 105.1
click at [355, 77] on img at bounding box center [346, 189] width 130 height 409
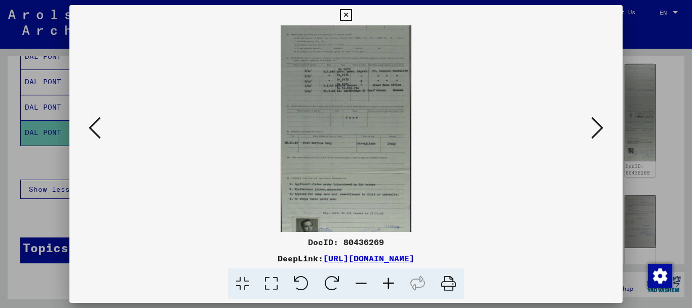
drag, startPoint x: 356, startPoint y: 79, endPoint x: 355, endPoint y: 8, distance: 71.5
click at [362, 0] on html "**********" at bounding box center [346, 154] width 692 height 308
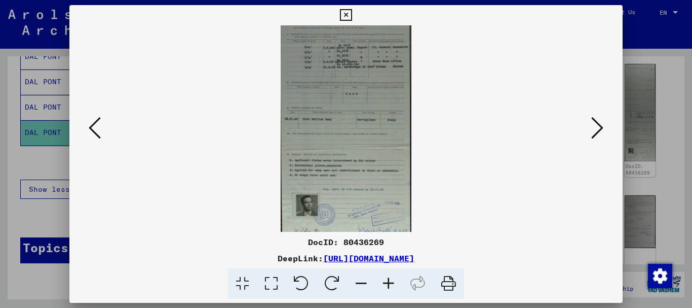
scroll to position [203, 0]
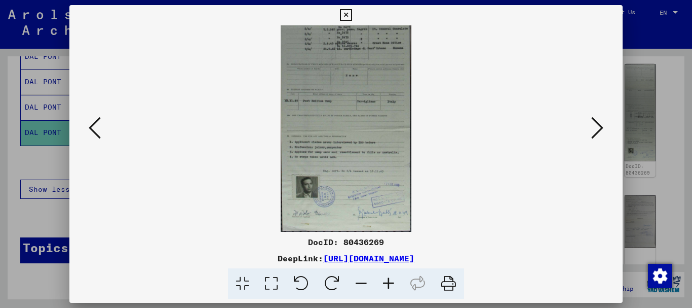
drag, startPoint x: 351, startPoint y: 122, endPoint x: 361, endPoint y: 27, distance: 94.8
click at [359, 34] on img at bounding box center [346, 27] width 130 height 409
click at [386, 285] on icon at bounding box center [388, 283] width 27 height 31
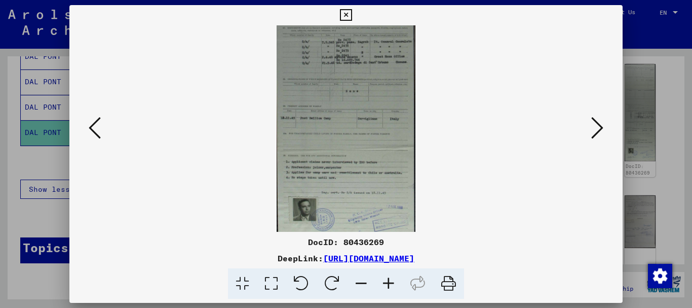
click at [386, 285] on icon at bounding box center [388, 283] width 27 height 31
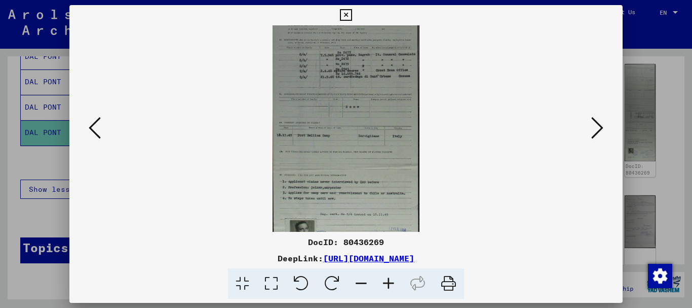
click at [386, 285] on icon at bounding box center [388, 283] width 27 height 31
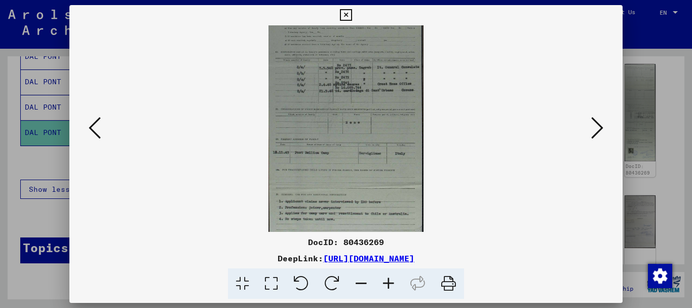
click at [386, 284] on icon at bounding box center [388, 283] width 27 height 31
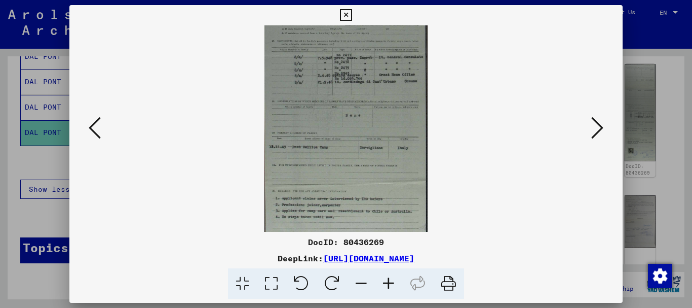
drag, startPoint x: 380, startPoint y: 164, endPoint x: 390, endPoint y: 121, distance: 44.7
click at [387, 131] on img at bounding box center [346, 55] width 163 height 510
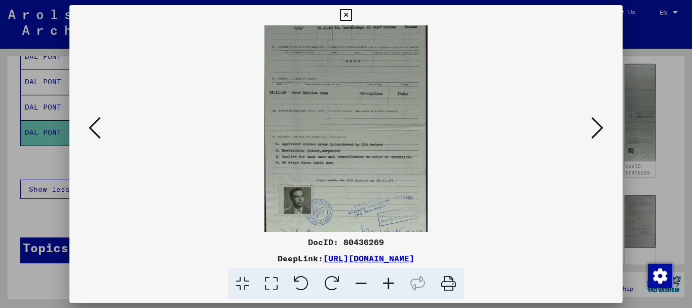
scroll to position [304, 0]
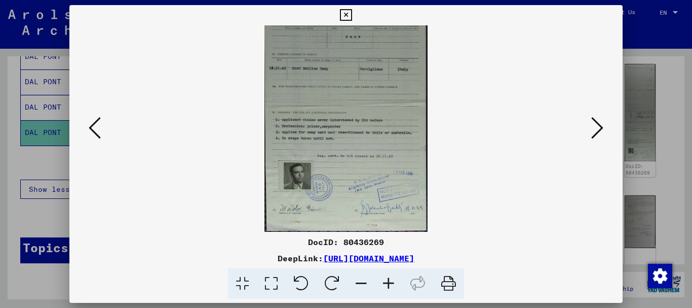
drag, startPoint x: 387, startPoint y: 106, endPoint x: 394, endPoint y: 26, distance: 79.9
click at [389, 280] on icon at bounding box center [388, 283] width 27 height 31
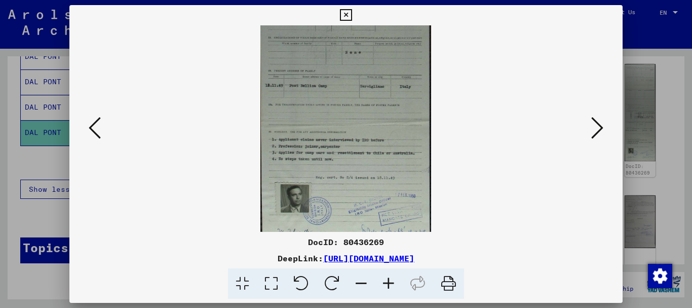
click at [389, 281] on icon at bounding box center [388, 283] width 27 height 31
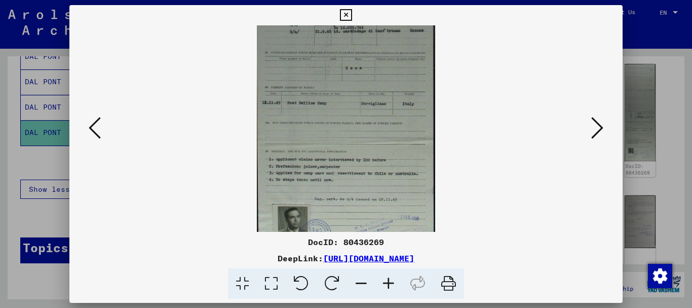
click at [389, 281] on icon at bounding box center [388, 283] width 27 height 31
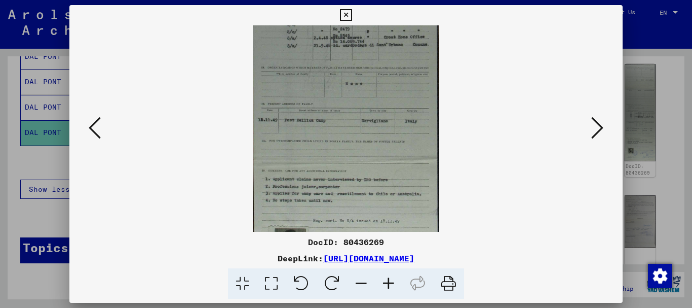
click at [389, 279] on icon at bounding box center [388, 283] width 27 height 31
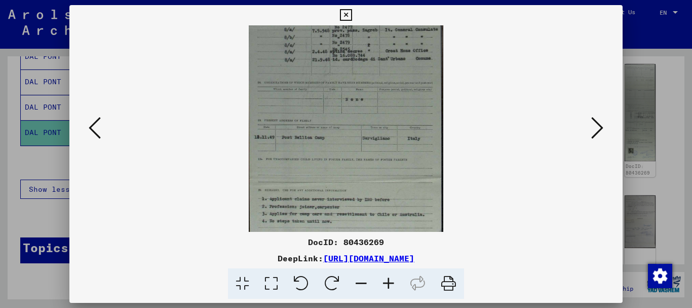
click at [389, 277] on icon at bounding box center [388, 283] width 27 height 31
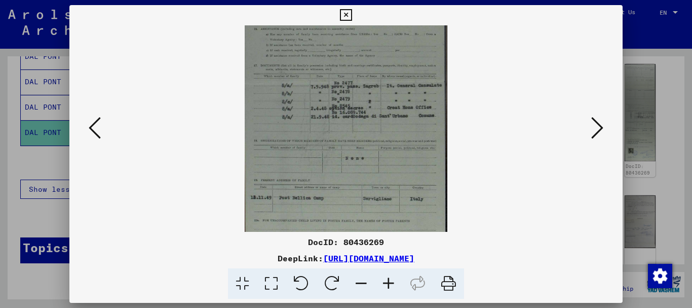
scroll to position [263, 0]
drag, startPoint x: 364, startPoint y: 83, endPoint x: 364, endPoint y: 103, distance: 20.3
click at [364, 103] on img at bounding box center [346, 81] width 203 height 637
click at [597, 130] on icon at bounding box center [597, 128] width 12 height 24
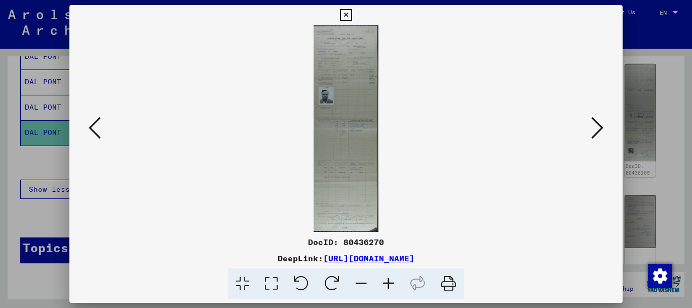
scroll to position [0, 0]
click at [342, 15] on icon at bounding box center [346, 15] width 12 height 12
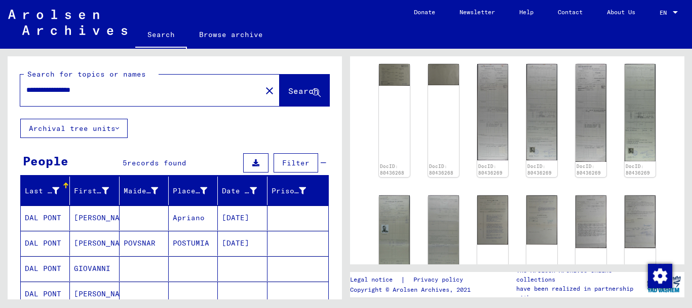
click at [235, 218] on mat-cell "[DATE]" at bounding box center [242, 217] width 49 height 25
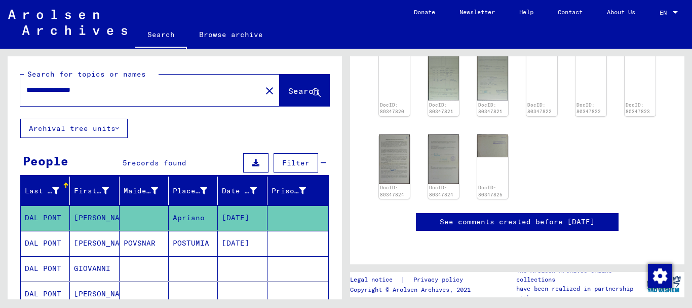
scroll to position [186, 0]
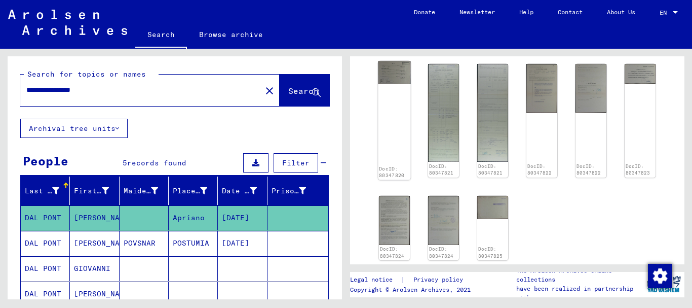
click at [394, 81] on img at bounding box center [394, 72] width 32 height 23
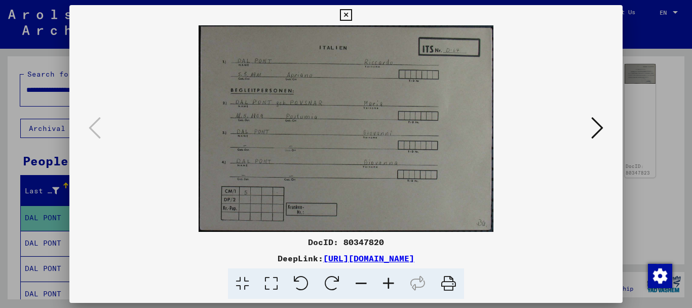
click at [388, 285] on icon at bounding box center [388, 283] width 27 height 31
click at [389, 284] on icon at bounding box center [388, 283] width 27 height 31
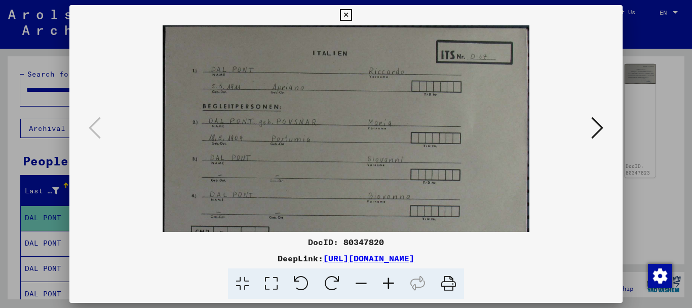
click at [389, 284] on icon at bounding box center [388, 283] width 27 height 31
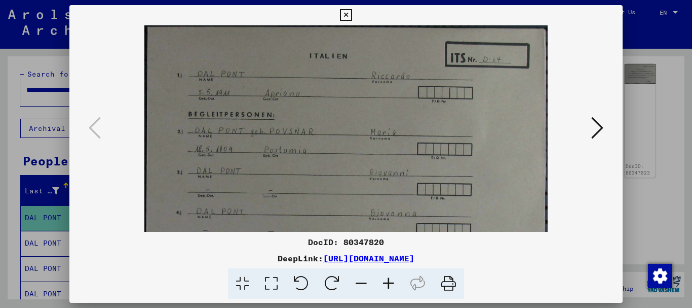
click at [389, 284] on icon at bounding box center [388, 283] width 27 height 31
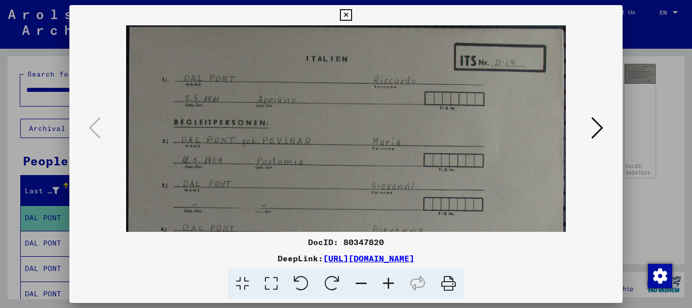
click at [389, 284] on icon at bounding box center [388, 283] width 27 height 31
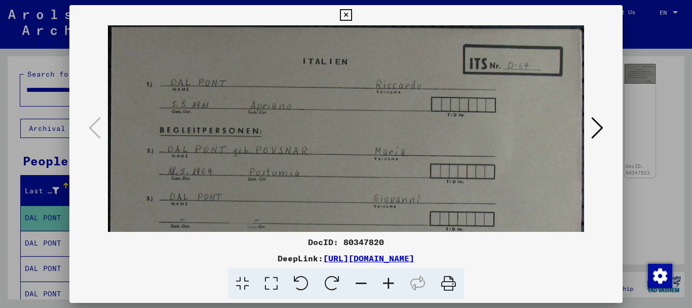
click at [389, 285] on icon at bounding box center [388, 283] width 27 height 31
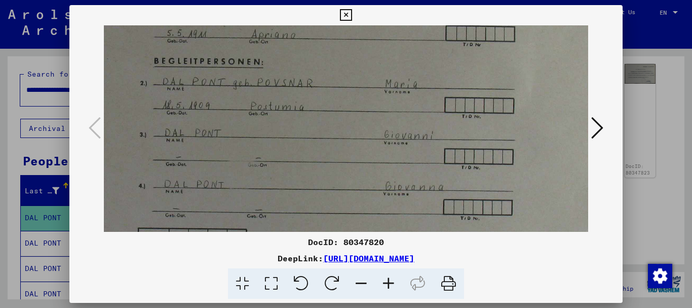
scroll to position [78, 6]
drag, startPoint x: 340, startPoint y: 174, endPoint x: 334, endPoint y: 97, distance: 77.7
click at [334, 97] on img at bounding box center [354, 127] width 512 height 358
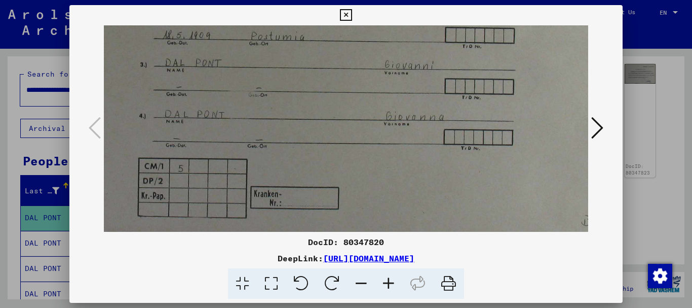
scroll to position [147, 5]
drag, startPoint x: 333, startPoint y: 165, endPoint x: 333, endPoint y: 99, distance: 66.4
click at [333, 99] on img at bounding box center [355, 57] width 512 height 358
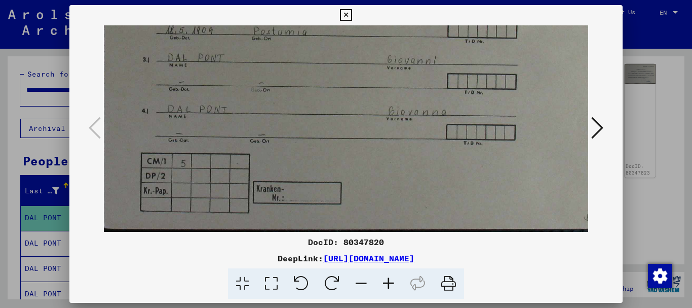
drag, startPoint x: 367, startPoint y: 197, endPoint x: 369, endPoint y: 185, distance: 12.3
click at [369, 185] on img at bounding box center [357, 52] width 512 height 358
click at [594, 119] on icon at bounding box center [597, 128] width 12 height 24
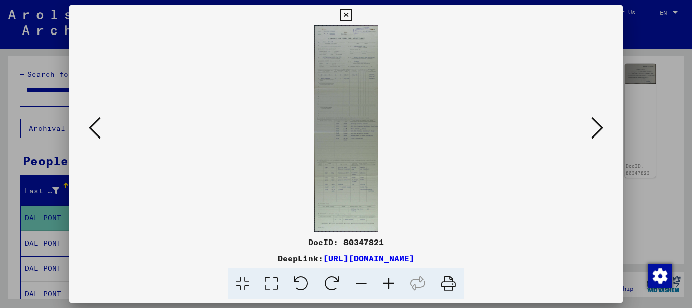
scroll to position [0, 0]
click at [389, 281] on icon at bounding box center [388, 283] width 27 height 31
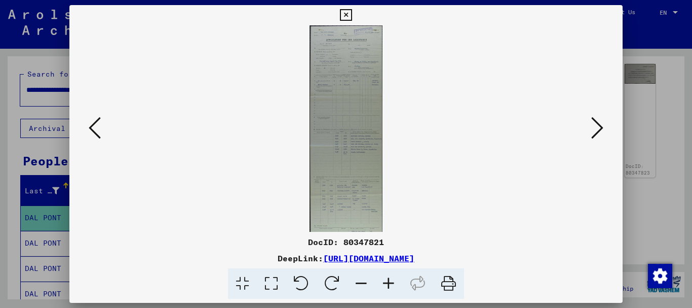
click at [389, 281] on icon at bounding box center [388, 283] width 27 height 31
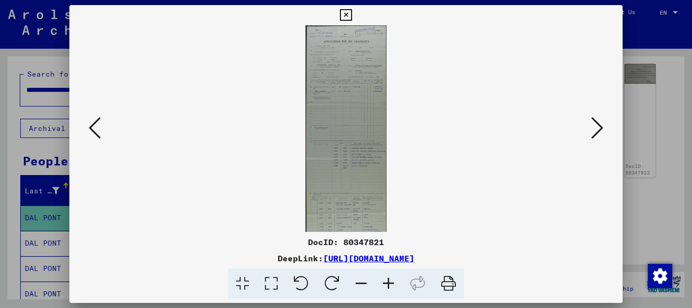
click at [388, 282] on icon at bounding box center [388, 283] width 27 height 31
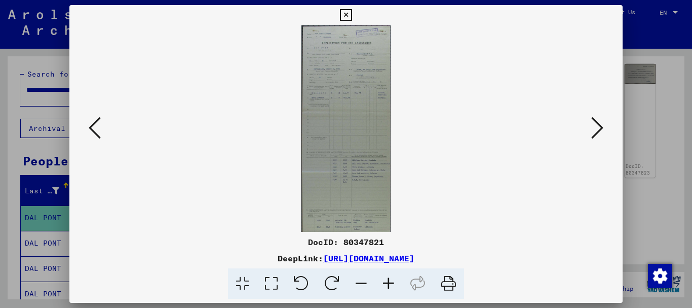
click at [388, 282] on icon at bounding box center [388, 283] width 27 height 31
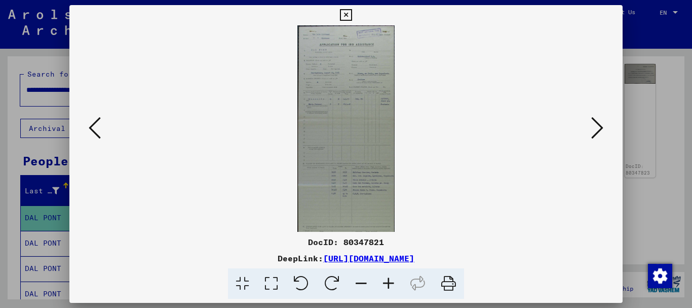
click at [388, 282] on icon at bounding box center [388, 283] width 27 height 31
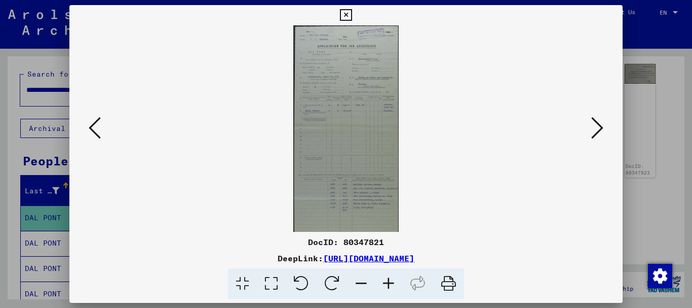
click at [388, 282] on icon at bounding box center [388, 283] width 27 height 31
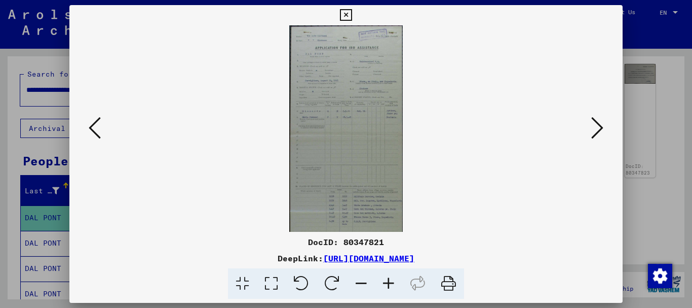
click at [388, 282] on icon at bounding box center [388, 283] width 27 height 31
click at [388, 283] on icon at bounding box center [388, 283] width 27 height 31
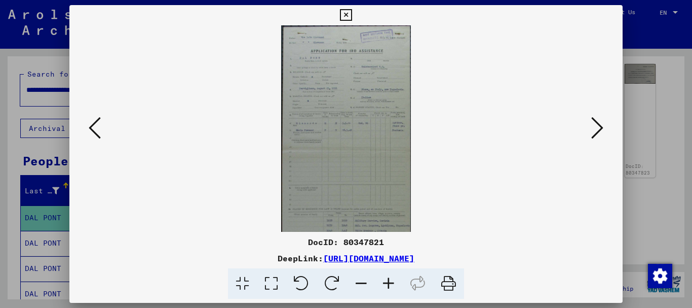
click at [388, 282] on icon at bounding box center [388, 283] width 27 height 31
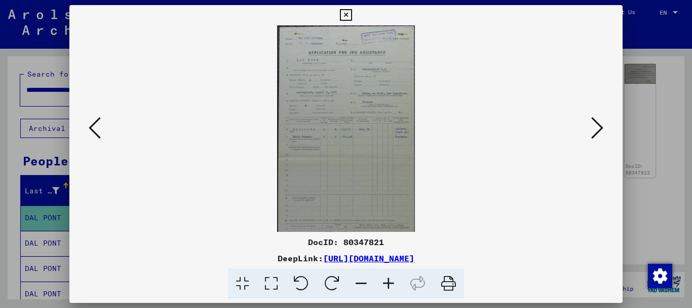
click at [388, 282] on icon at bounding box center [388, 283] width 27 height 31
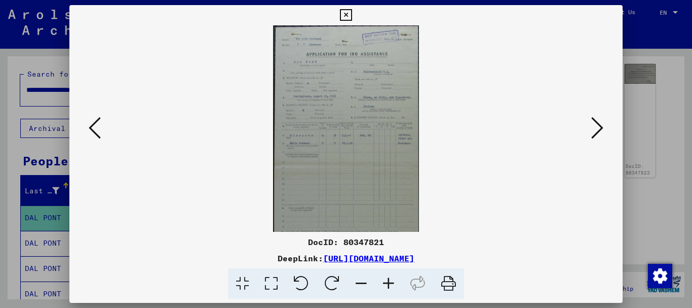
click at [388, 282] on icon at bounding box center [388, 283] width 27 height 31
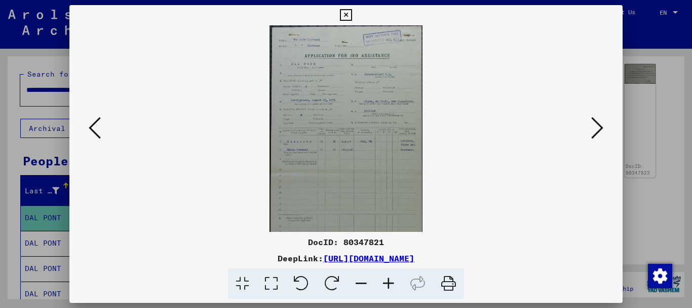
click at [388, 282] on icon at bounding box center [388, 283] width 27 height 31
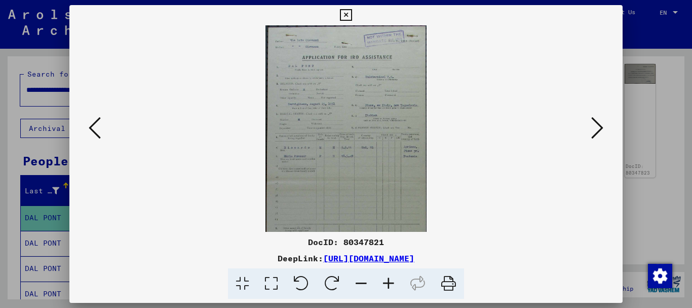
click at [388, 282] on icon at bounding box center [388, 283] width 27 height 31
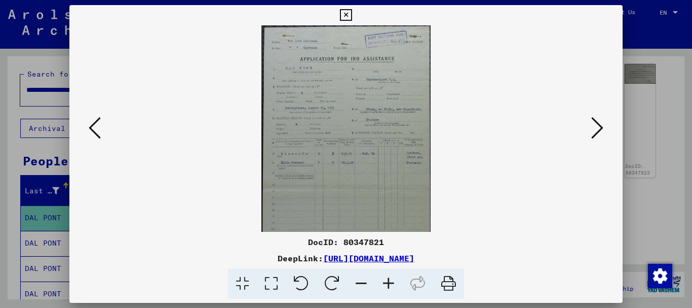
click at [388, 282] on icon at bounding box center [388, 283] width 27 height 31
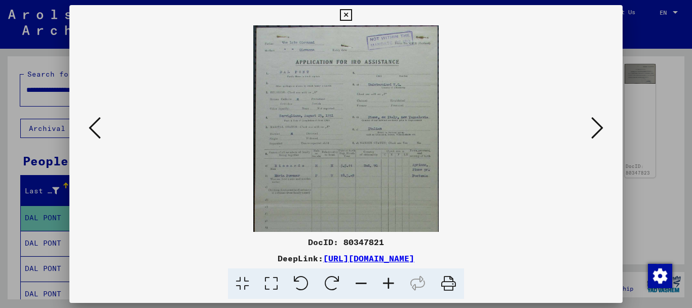
click at [388, 282] on icon at bounding box center [388, 283] width 27 height 31
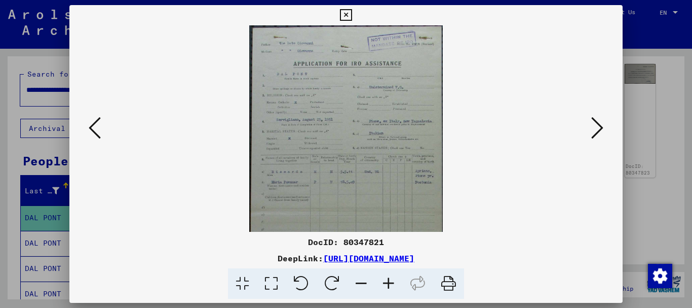
click at [388, 283] on icon at bounding box center [388, 283] width 27 height 31
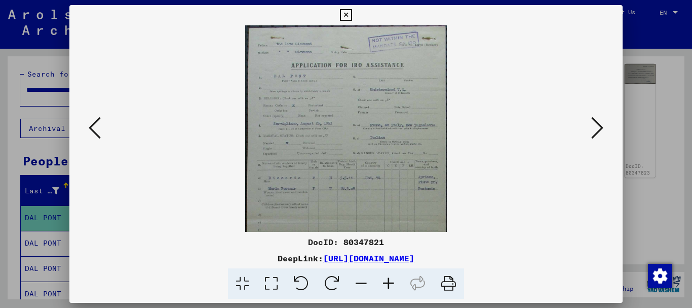
click at [388, 283] on icon at bounding box center [388, 283] width 27 height 31
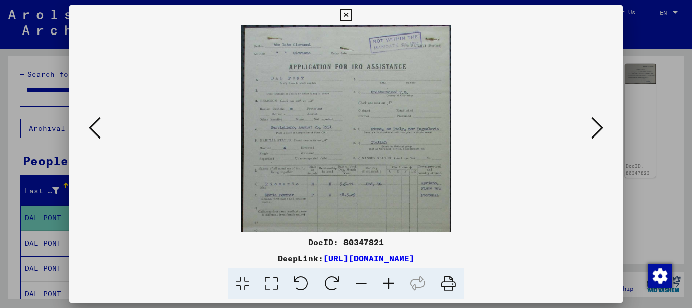
click at [388, 283] on icon at bounding box center [388, 283] width 27 height 31
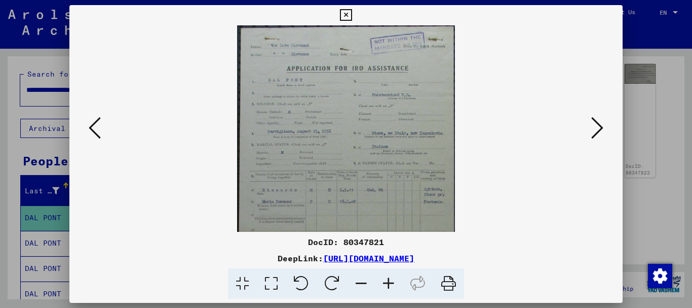
click at [388, 283] on icon at bounding box center [388, 283] width 27 height 31
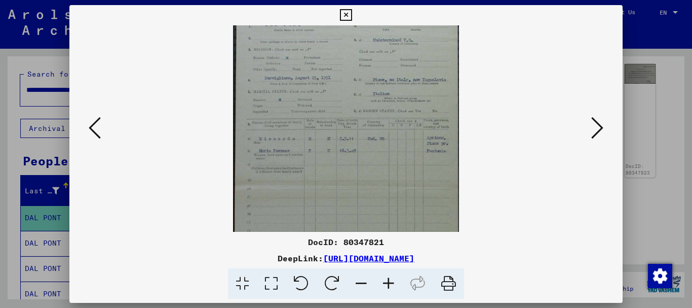
drag, startPoint x: 371, startPoint y: 165, endPoint x: 360, endPoint y: 84, distance: 81.9
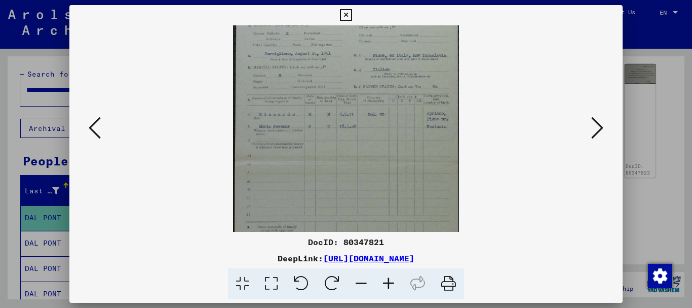
click at [387, 284] on icon at bounding box center [388, 283] width 27 height 31
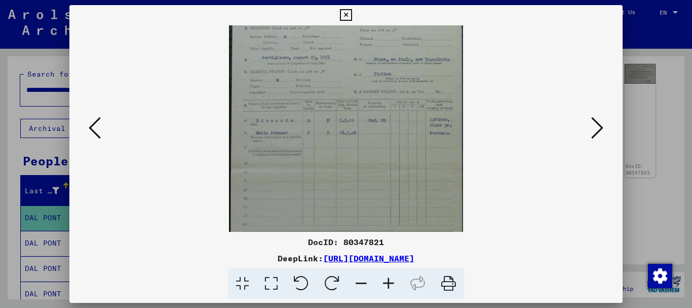
click at [387, 284] on icon at bounding box center [388, 283] width 27 height 31
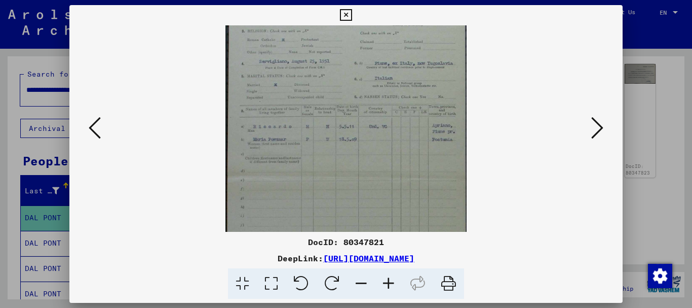
click at [387, 284] on icon at bounding box center [388, 283] width 27 height 31
click at [387, 283] on icon at bounding box center [388, 283] width 27 height 31
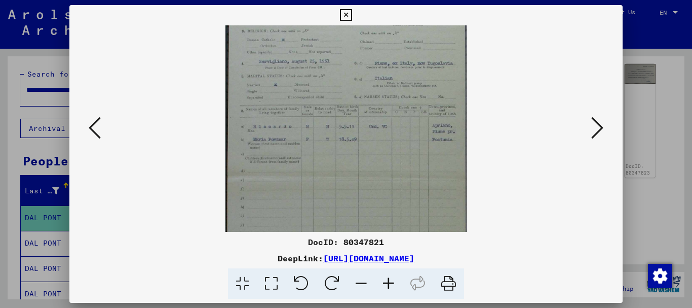
click at [386, 281] on icon at bounding box center [388, 283] width 27 height 31
click at [598, 128] on icon at bounding box center [597, 128] width 12 height 24
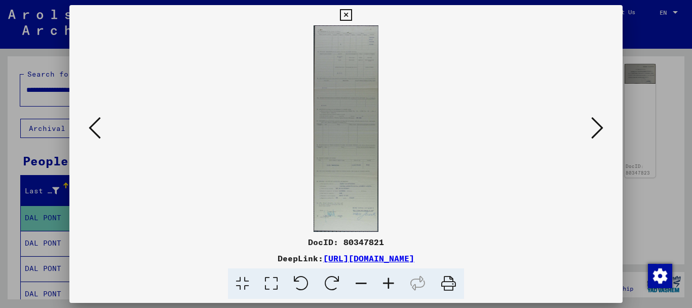
scroll to position [0, 0]
click at [595, 126] on icon at bounding box center [597, 128] width 12 height 24
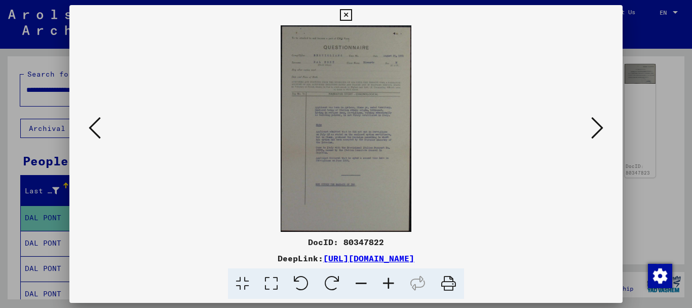
click at [388, 280] on icon at bounding box center [388, 283] width 27 height 31
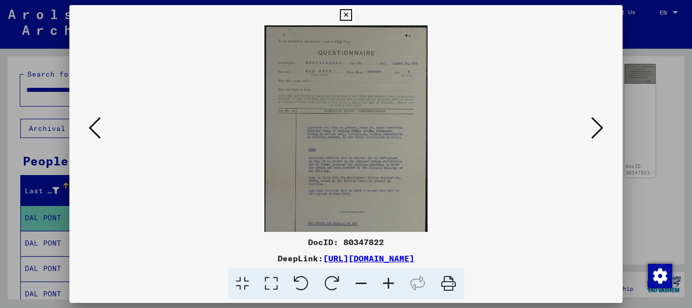
click at [388, 279] on icon at bounding box center [388, 283] width 27 height 31
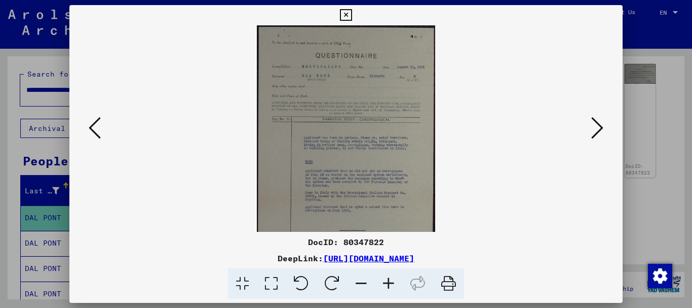
click at [388, 279] on icon at bounding box center [388, 283] width 27 height 31
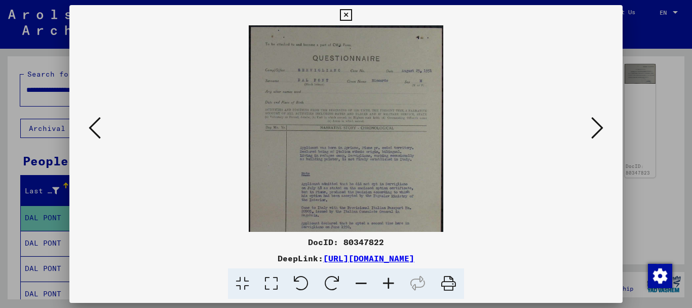
click at [388, 279] on icon at bounding box center [388, 283] width 27 height 31
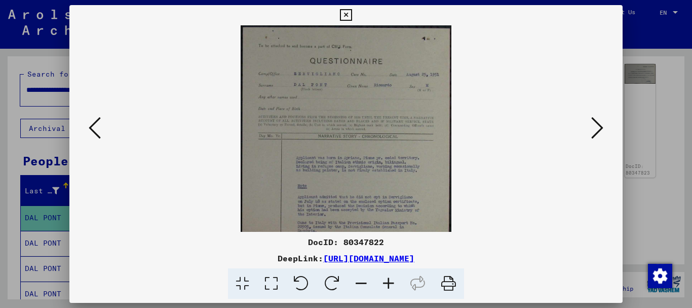
click at [388, 279] on icon at bounding box center [388, 283] width 27 height 31
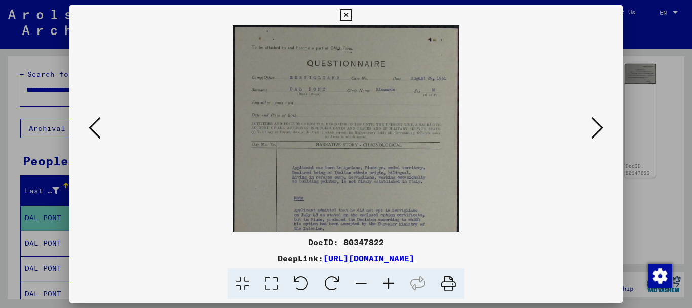
click at [388, 279] on icon at bounding box center [388, 283] width 27 height 31
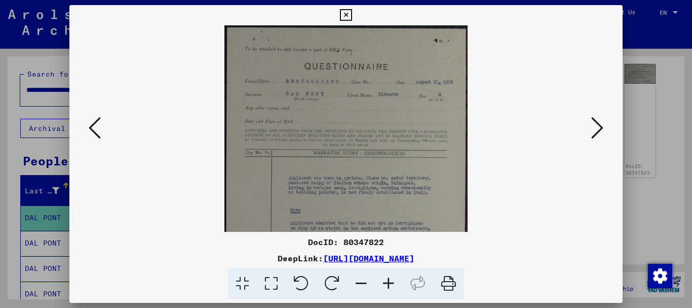
click at [388, 279] on icon at bounding box center [388, 283] width 27 height 31
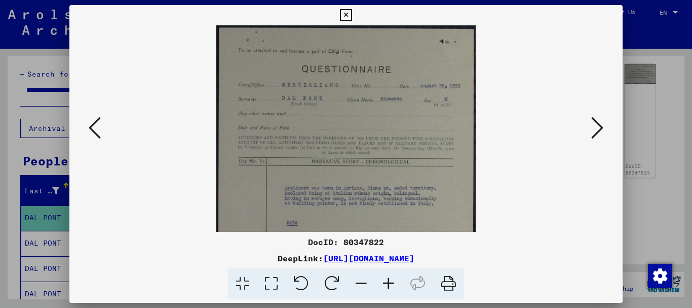
click at [388, 279] on icon at bounding box center [388, 283] width 27 height 31
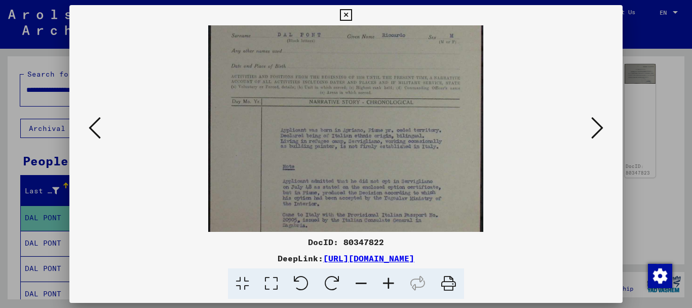
drag, startPoint x: 359, startPoint y: 173, endPoint x: 353, endPoint y: 76, distance: 97.0
click at [354, 79] on img at bounding box center [345, 174] width 275 height 434
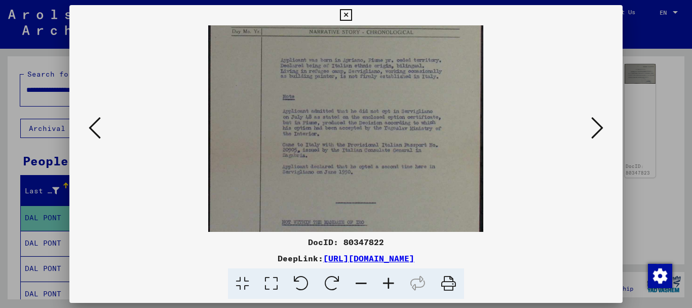
scroll to position [138, 0]
drag, startPoint x: 368, startPoint y: 124, endPoint x: 365, endPoint y: 79, distance: 44.7
click at [365, 79] on img at bounding box center [345, 104] width 275 height 434
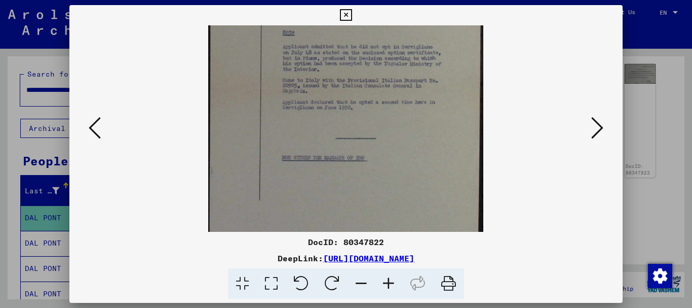
drag, startPoint x: 358, startPoint y: 133, endPoint x: 354, endPoint y: 68, distance: 65.0
click at [353, 68] on img at bounding box center [345, 40] width 275 height 434
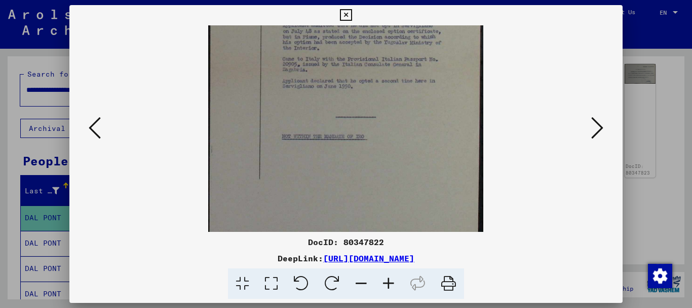
scroll to position [228, 0]
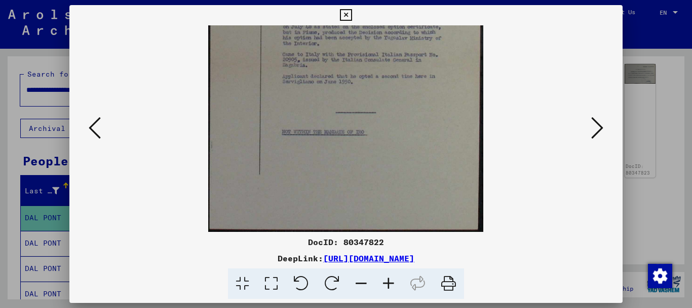
drag, startPoint x: 348, startPoint y: 109, endPoint x: 351, endPoint y: 62, distance: 47.7
click at [351, 62] on img at bounding box center [345, 14] width 275 height 434
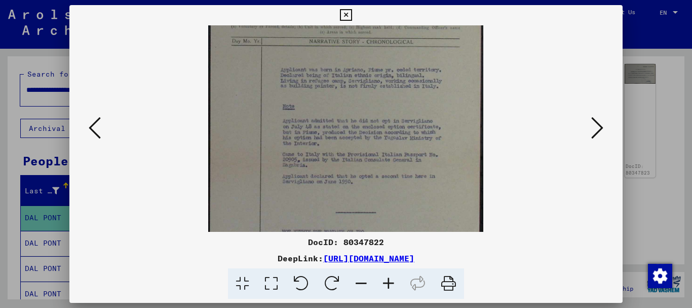
drag, startPoint x: 351, startPoint y: 62, endPoint x: 375, endPoint y: 164, distance: 104.0
click at [357, 166] on img at bounding box center [345, 114] width 275 height 434
click at [596, 122] on icon at bounding box center [597, 128] width 12 height 24
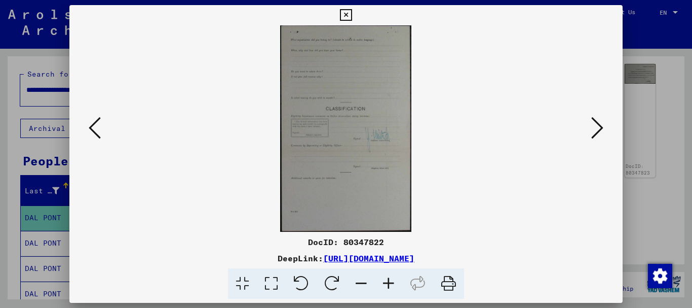
scroll to position [0, 0]
click at [389, 284] on icon at bounding box center [388, 283] width 27 height 31
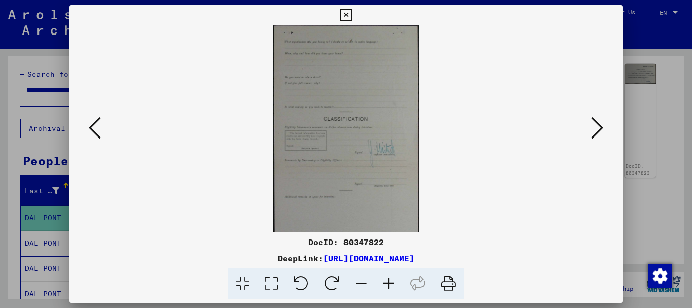
click at [389, 284] on icon at bounding box center [388, 283] width 27 height 31
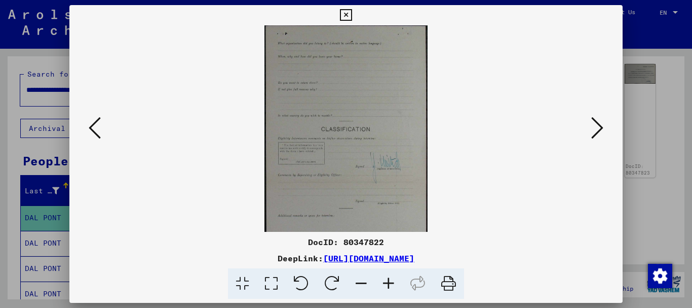
click at [389, 284] on icon at bounding box center [388, 283] width 27 height 31
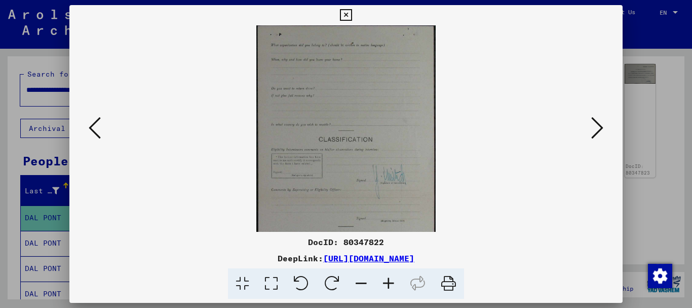
click at [389, 284] on icon at bounding box center [388, 283] width 27 height 31
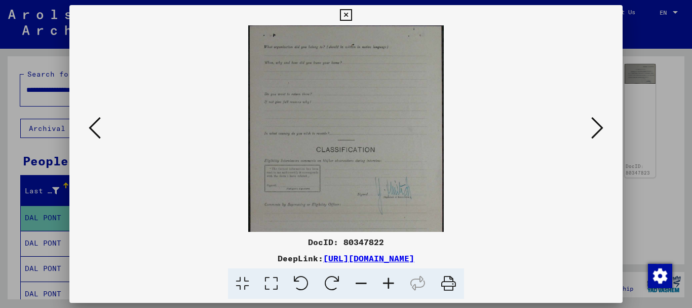
click at [389, 284] on icon at bounding box center [388, 283] width 27 height 31
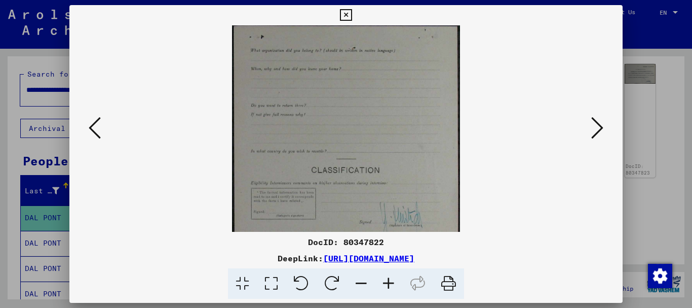
click at [389, 283] on icon at bounding box center [388, 283] width 27 height 31
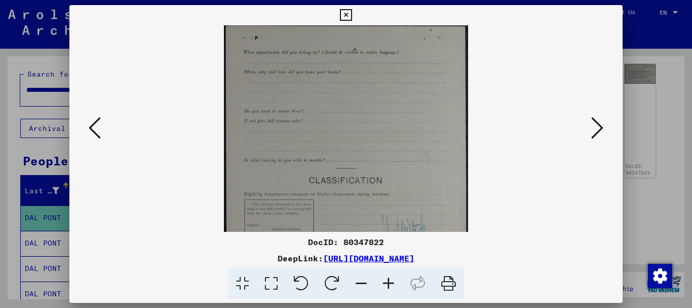
click at [389, 283] on icon at bounding box center [388, 283] width 27 height 31
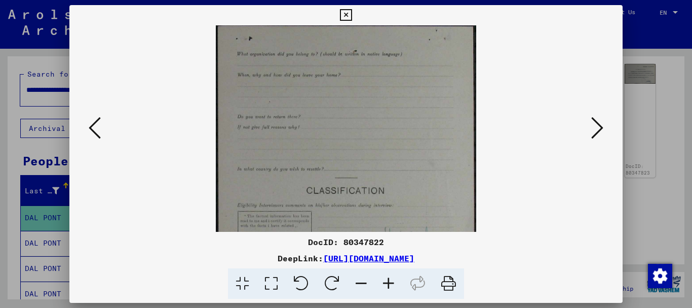
click at [389, 283] on icon at bounding box center [388, 283] width 27 height 31
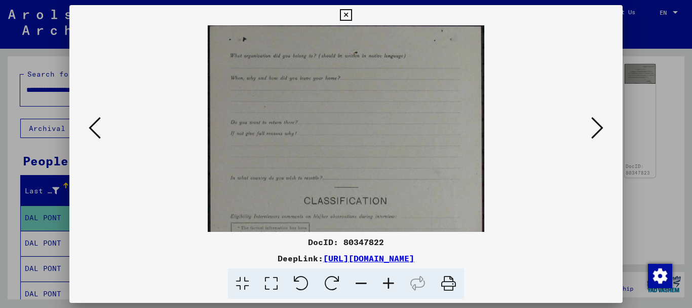
click at [388, 283] on icon at bounding box center [388, 283] width 27 height 31
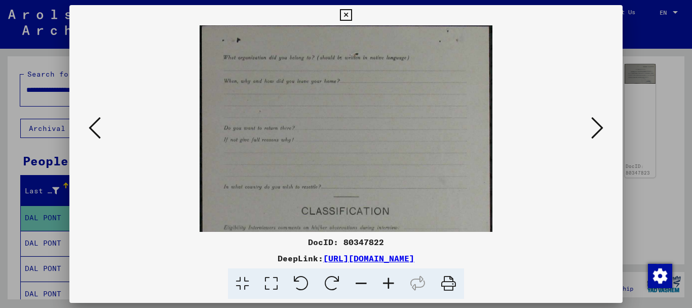
click at [387, 283] on icon at bounding box center [388, 283] width 27 height 31
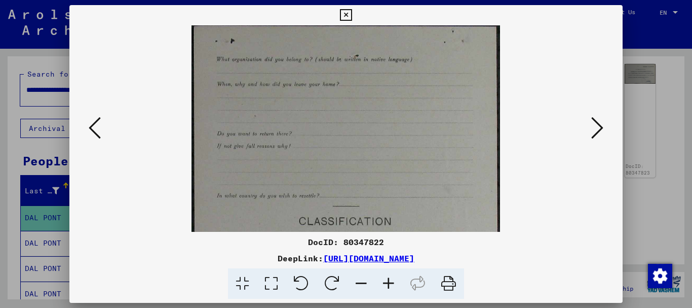
click at [387, 283] on icon at bounding box center [388, 283] width 27 height 31
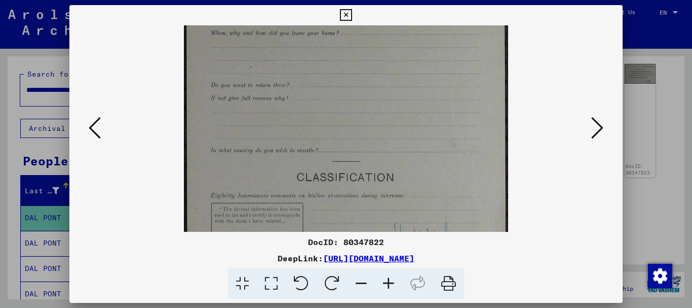
drag, startPoint x: 338, startPoint y: 179, endPoint x: 337, endPoint y: 94, distance: 84.6
click at [337, 95] on img at bounding box center [346, 226] width 325 height 510
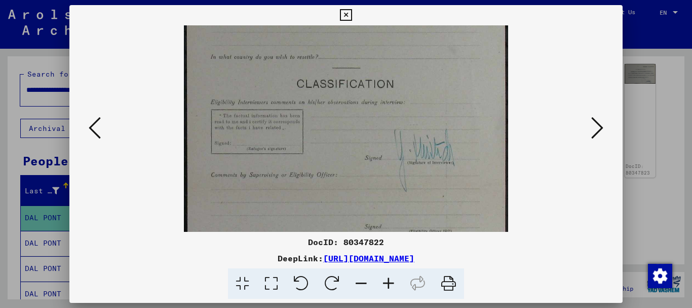
drag, startPoint x: 329, startPoint y: 172, endPoint x: 334, endPoint y: 97, distance: 75.2
click at [333, 99] on img at bounding box center [346, 133] width 325 height 510
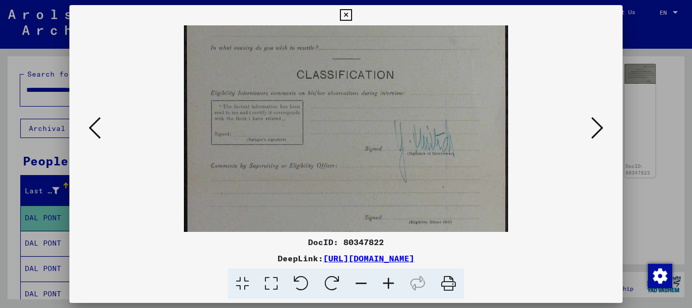
click at [599, 129] on icon at bounding box center [597, 128] width 12 height 24
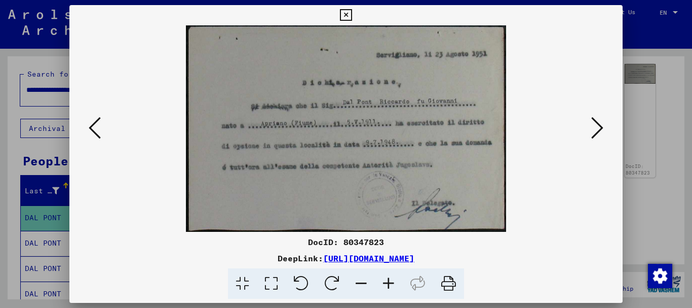
scroll to position [0, 0]
click at [597, 126] on icon at bounding box center [597, 128] width 12 height 24
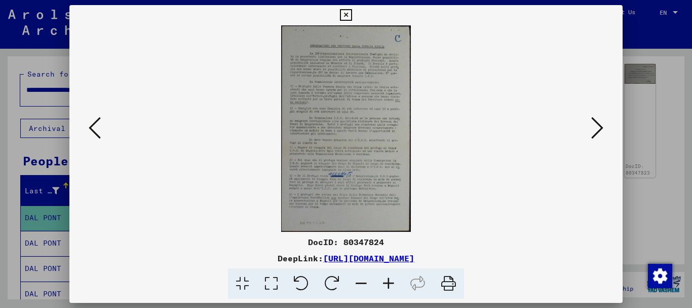
click at [387, 283] on icon at bounding box center [388, 283] width 27 height 31
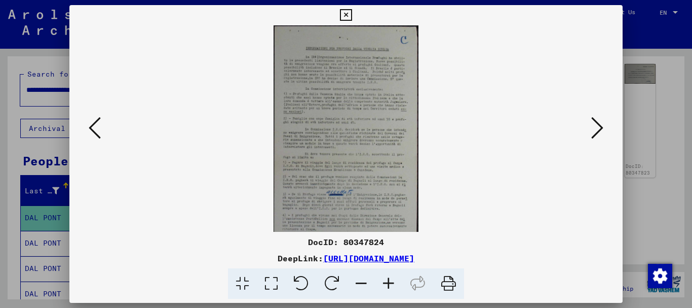
click at [386, 283] on icon at bounding box center [388, 283] width 27 height 31
click at [387, 283] on icon at bounding box center [388, 283] width 27 height 31
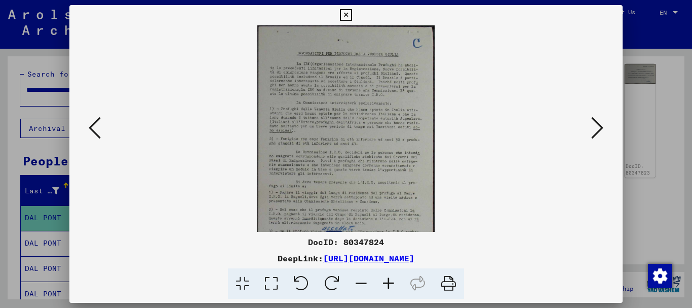
click at [387, 283] on icon at bounding box center [388, 283] width 27 height 31
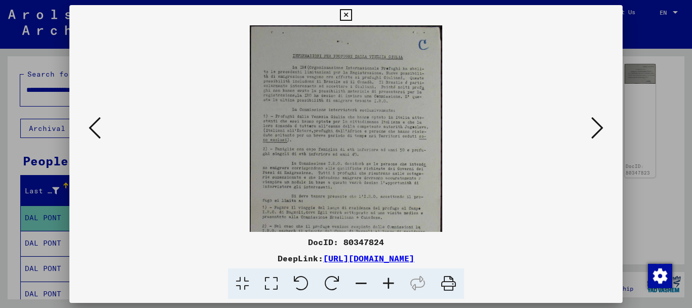
click at [388, 282] on icon at bounding box center [388, 283] width 27 height 31
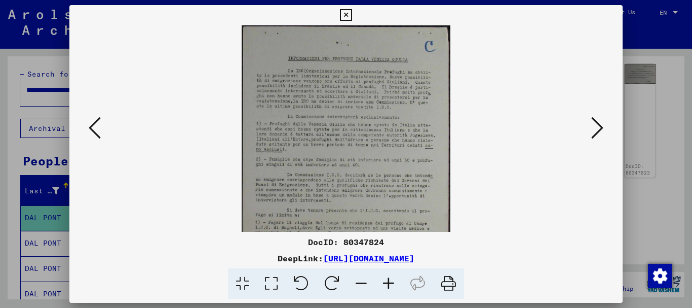
click at [388, 282] on icon at bounding box center [388, 283] width 27 height 31
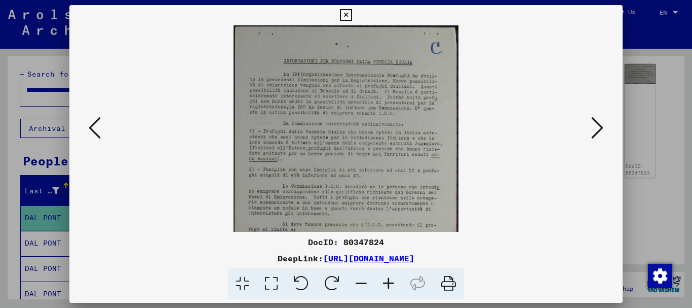
click at [388, 282] on icon at bounding box center [388, 283] width 27 height 31
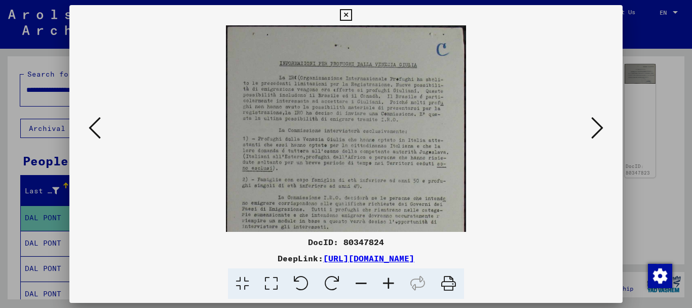
click at [388, 282] on icon at bounding box center [388, 283] width 27 height 31
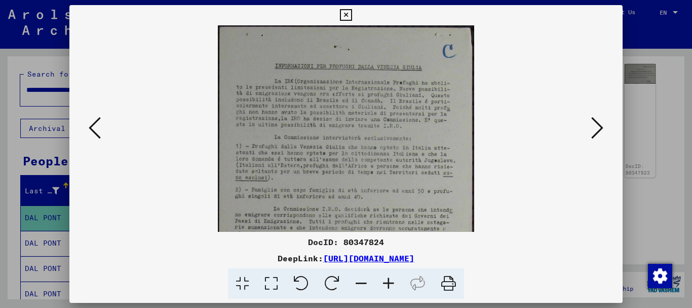
click at [388, 282] on icon at bounding box center [388, 283] width 27 height 31
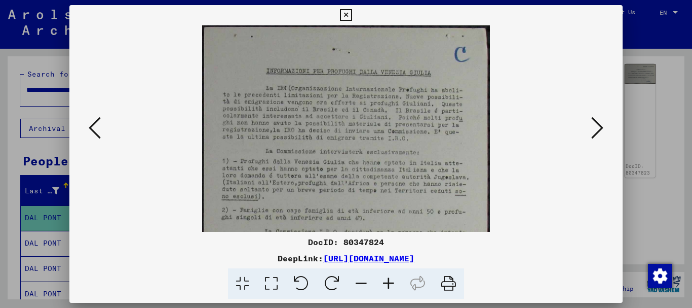
click at [388, 282] on icon at bounding box center [388, 283] width 27 height 31
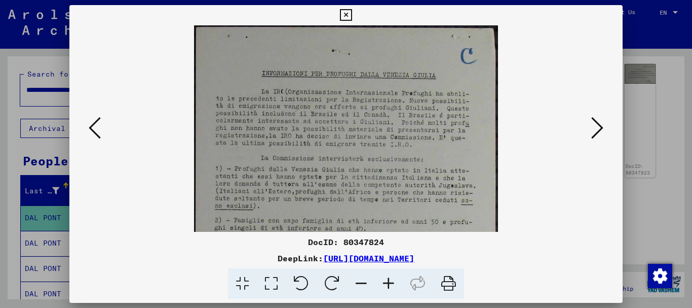
click at [388, 282] on icon at bounding box center [388, 283] width 27 height 31
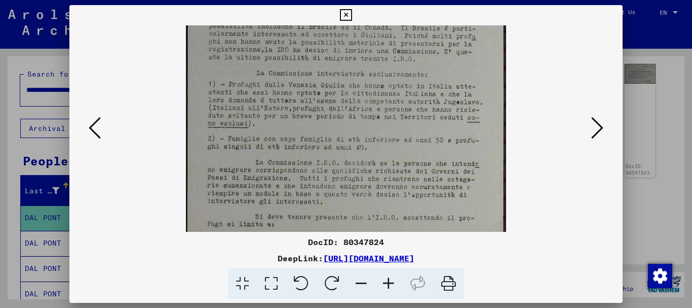
drag, startPoint x: 352, startPoint y: 158, endPoint x: 352, endPoint y: 65, distance: 93.3
click at [352, 65] on img at bounding box center [346, 189] width 320 height 510
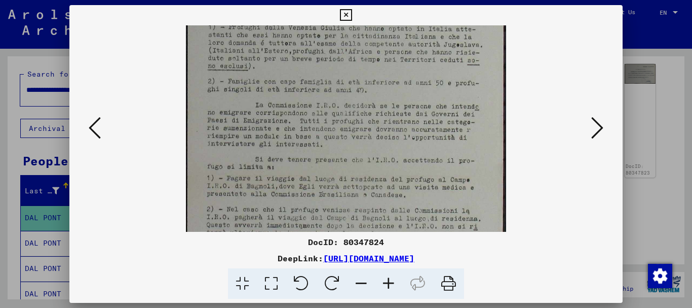
scroll to position [153, 0]
drag, startPoint x: 352, startPoint y: 117, endPoint x: 349, endPoint y: 56, distance: 60.4
click at [349, 57] on img at bounding box center [346, 128] width 320 height 510
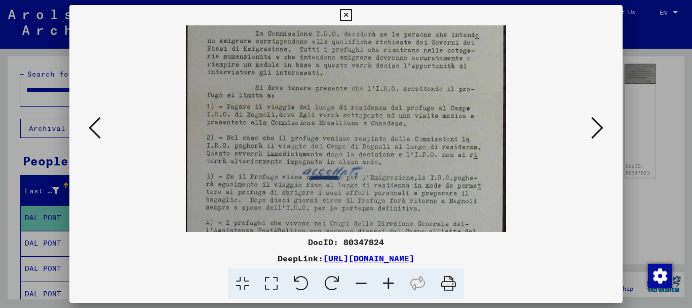
drag, startPoint x: 341, startPoint y: 135, endPoint x: 339, endPoint y: 65, distance: 70.5
click at [339, 66] on img at bounding box center [346, 60] width 320 height 510
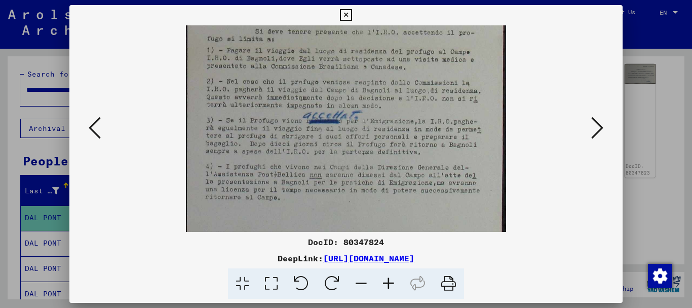
scroll to position [295, 0]
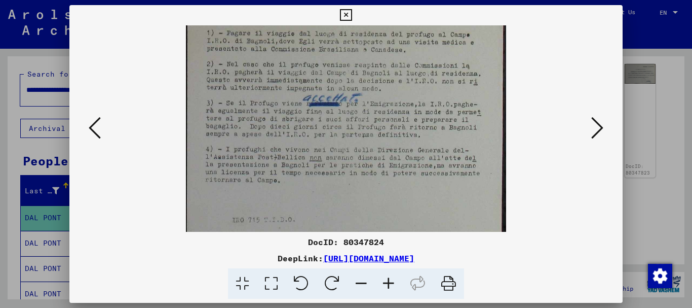
drag, startPoint x: 345, startPoint y: 155, endPoint x: 338, endPoint y: 81, distance: 74.3
click at [600, 127] on icon at bounding box center [597, 128] width 12 height 24
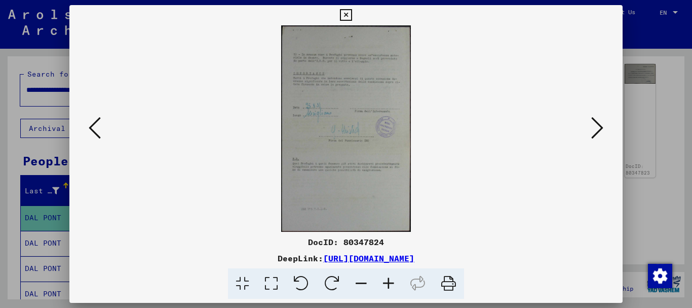
click at [386, 283] on icon at bounding box center [388, 283] width 27 height 31
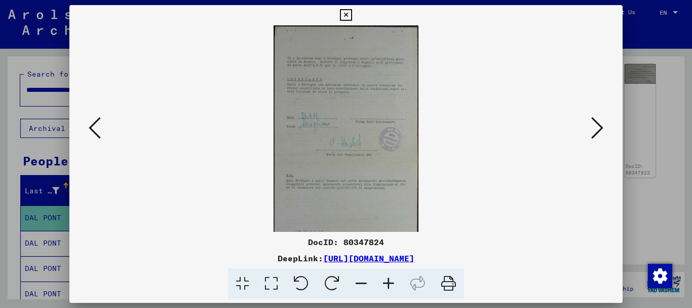
click at [386, 283] on icon at bounding box center [388, 283] width 27 height 31
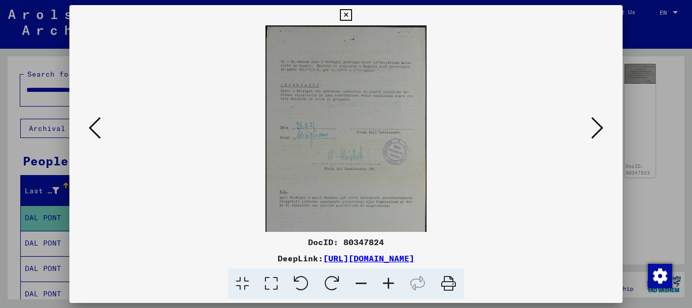
click at [386, 283] on icon at bounding box center [388, 283] width 27 height 31
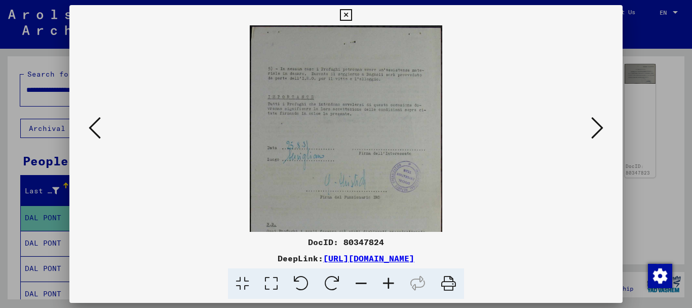
click at [386, 282] on icon at bounding box center [388, 283] width 27 height 31
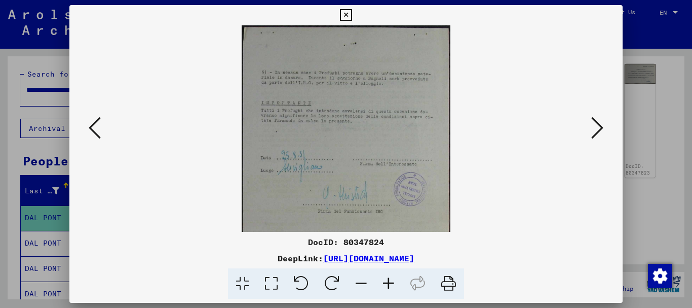
click at [386, 282] on icon at bounding box center [388, 283] width 27 height 31
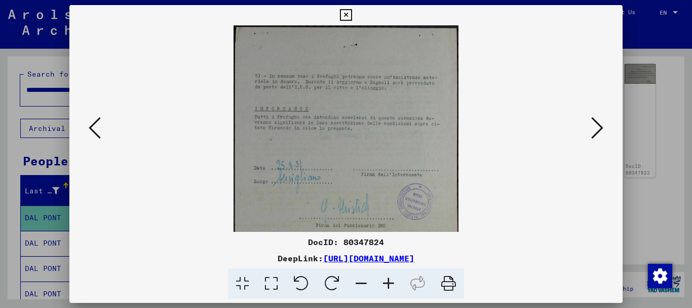
click at [385, 282] on icon at bounding box center [388, 283] width 27 height 31
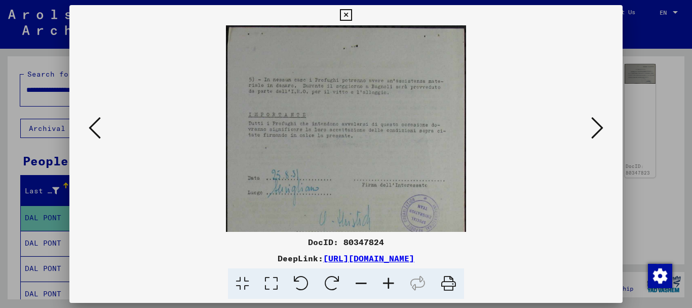
click at [384, 281] on icon at bounding box center [388, 283] width 27 height 31
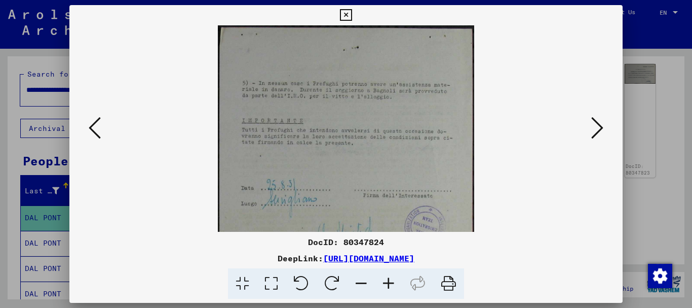
click at [383, 281] on icon at bounding box center [388, 283] width 27 height 31
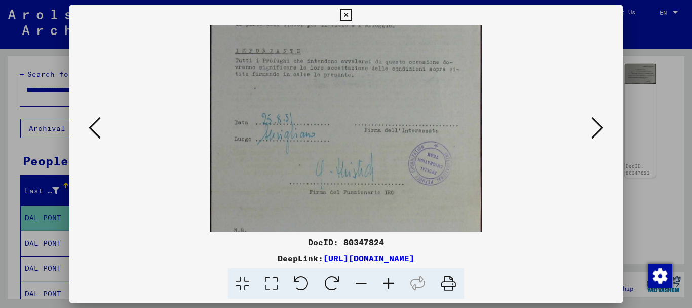
drag, startPoint x: 352, startPoint y: 160, endPoint x: 345, endPoint y: 78, distance: 82.4
click at [345, 78] on img at bounding box center [346, 167] width 272 height 434
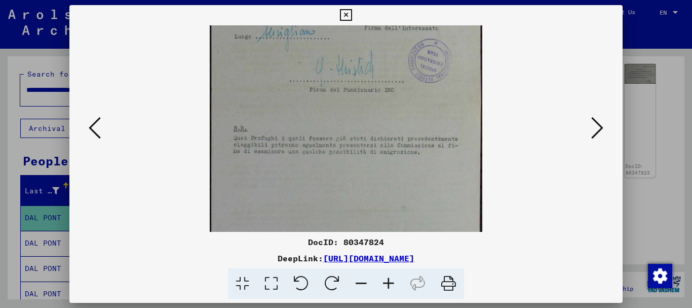
drag, startPoint x: 343, startPoint y: 162, endPoint x: 338, endPoint y: 60, distance: 102.5
click at [338, 60] on img at bounding box center [346, 64] width 272 height 434
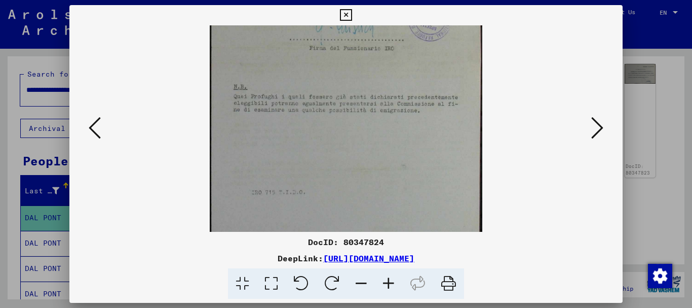
drag, startPoint x: 356, startPoint y: 160, endPoint x: 350, endPoint y: 123, distance: 37.5
click at [350, 124] on img at bounding box center [346, 23] width 272 height 434
click at [601, 128] on icon at bounding box center [597, 128] width 12 height 24
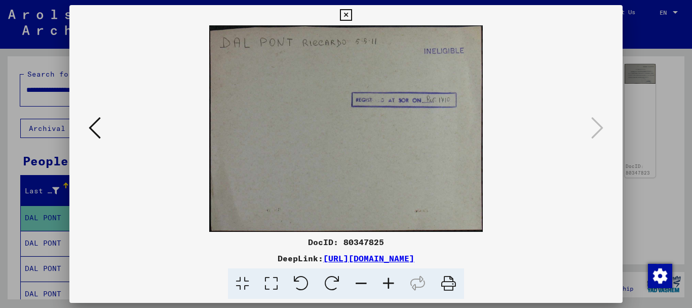
click at [347, 14] on icon at bounding box center [346, 15] width 12 height 12
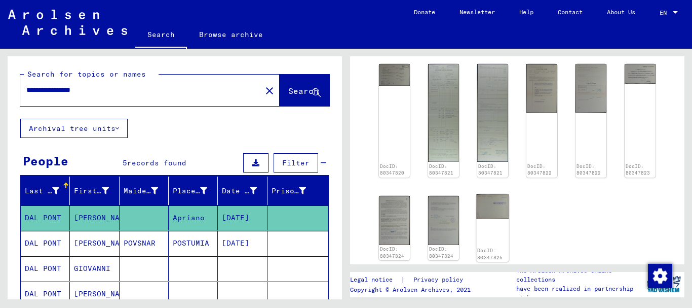
click at [491, 217] on img at bounding box center [492, 206] width 32 height 24
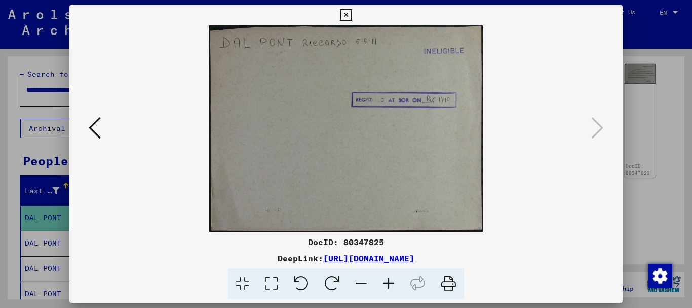
click at [343, 14] on icon at bounding box center [346, 15] width 12 height 12
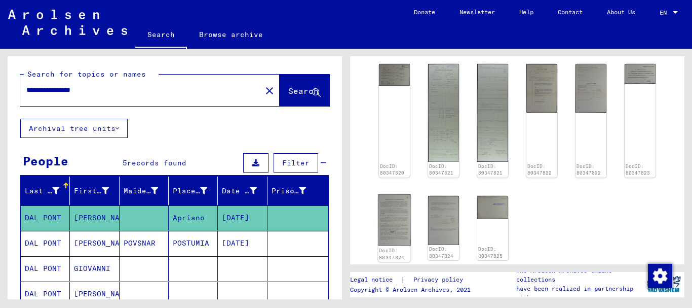
click at [393, 219] on img at bounding box center [394, 220] width 32 height 52
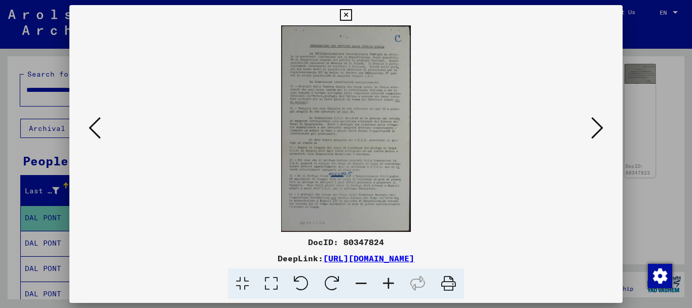
click at [391, 285] on icon at bounding box center [388, 283] width 27 height 31
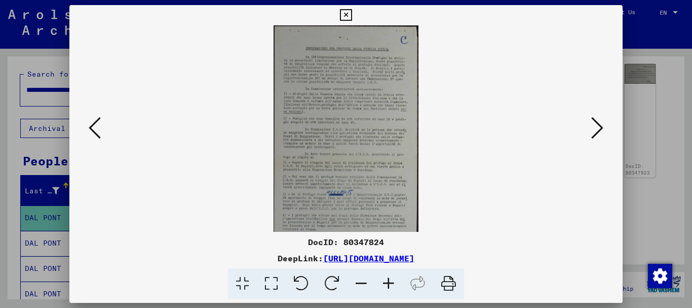
click at [390, 285] on icon at bounding box center [388, 283] width 27 height 31
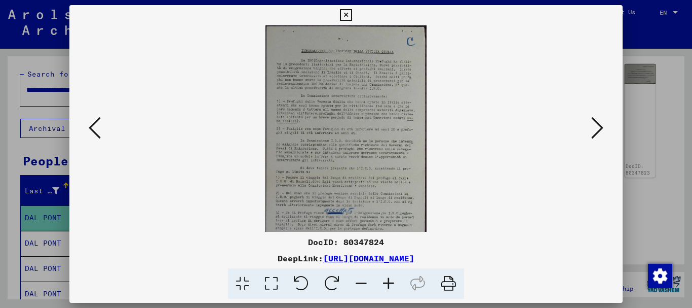
click at [390, 285] on icon at bounding box center [388, 283] width 27 height 31
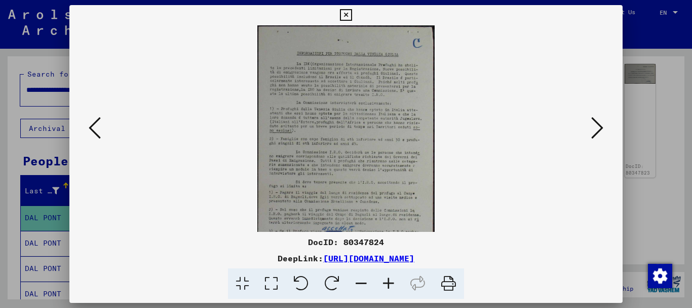
click at [390, 285] on icon at bounding box center [388, 283] width 27 height 31
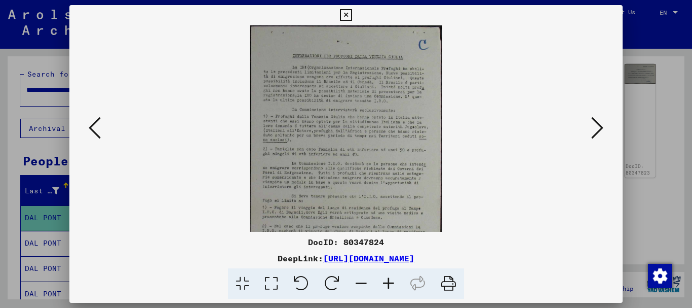
click at [390, 285] on icon at bounding box center [388, 283] width 27 height 31
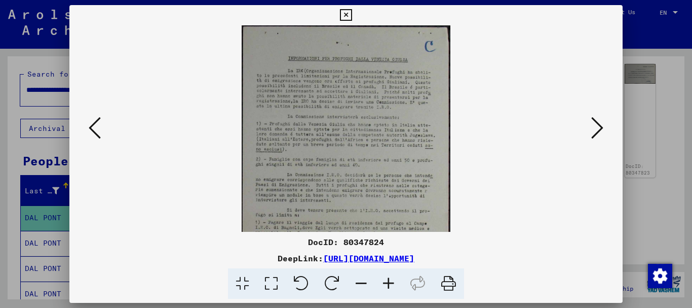
click at [390, 285] on icon at bounding box center [388, 283] width 27 height 31
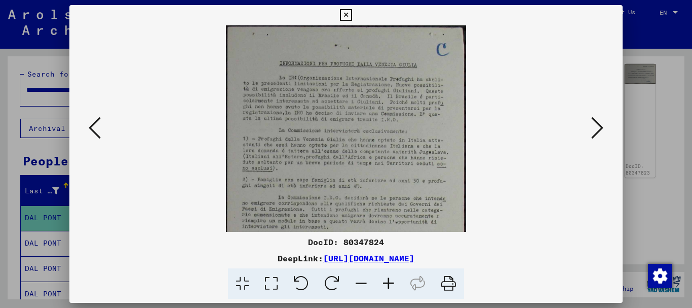
click at [100, 128] on icon at bounding box center [95, 128] width 12 height 24
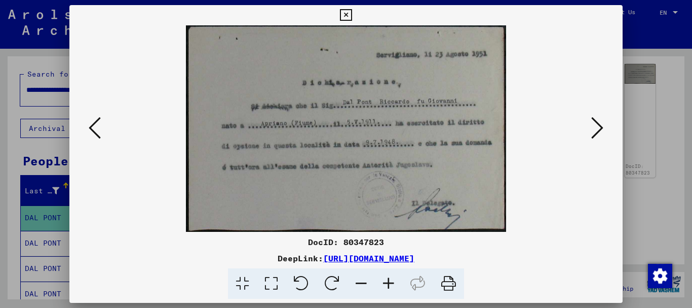
click at [98, 130] on icon at bounding box center [95, 128] width 12 height 24
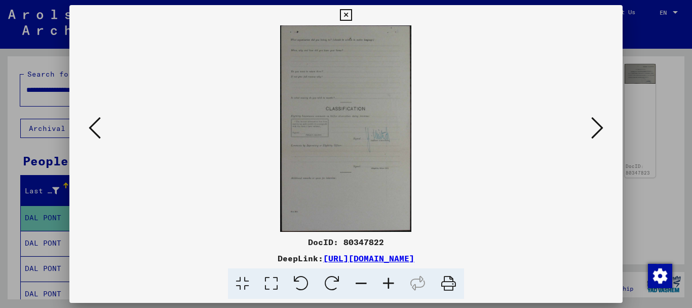
click at [97, 130] on icon at bounding box center [95, 128] width 12 height 24
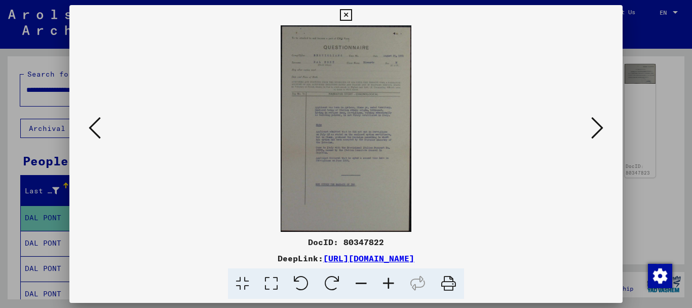
click at [391, 280] on icon at bounding box center [388, 283] width 27 height 31
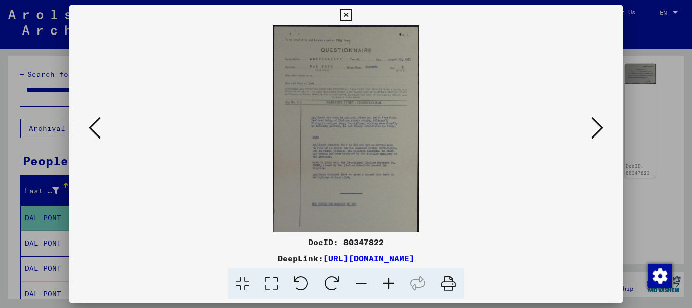
click at [389, 280] on icon at bounding box center [388, 283] width 27 height 31
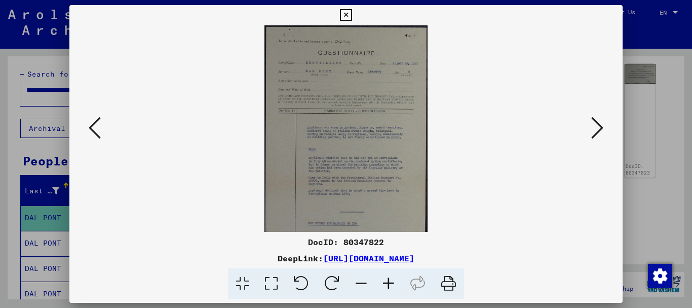
click at [389, 280] on icon at bounding box center [388, 283] width 27 height 31
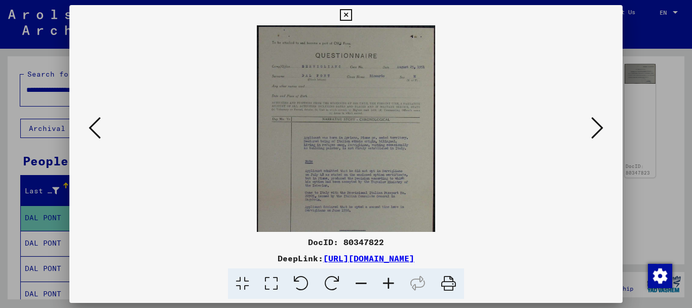
click at [389, 280] on icon at bounding box center [388, 283] width 27 height 31
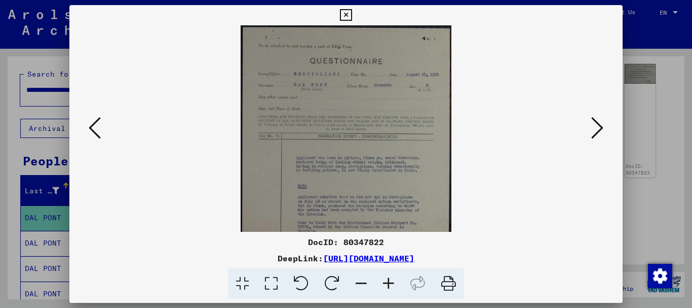
click at [388, 280] on icon at bounding box center [388, 283] width 27 height 31
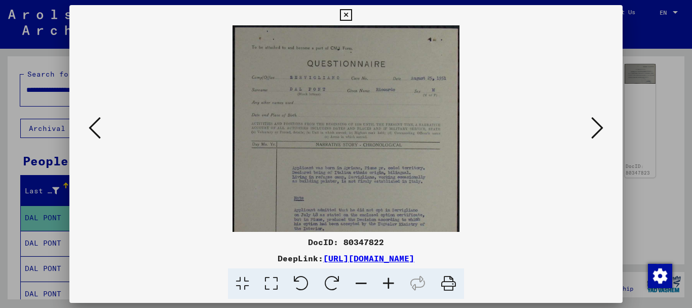
click at [387, 280] on icon at bounding box center [388, 283] width 27 height 31
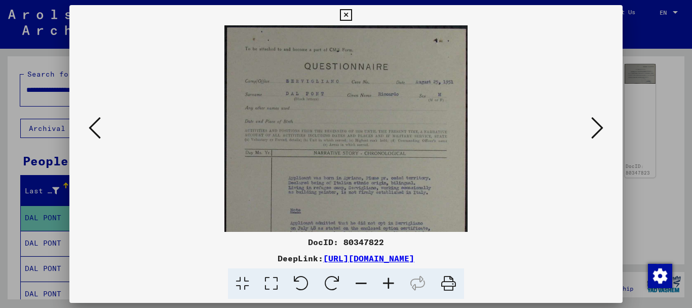
click at [387, 280] on icon at bounding box center [388, 283] width 27 height 31
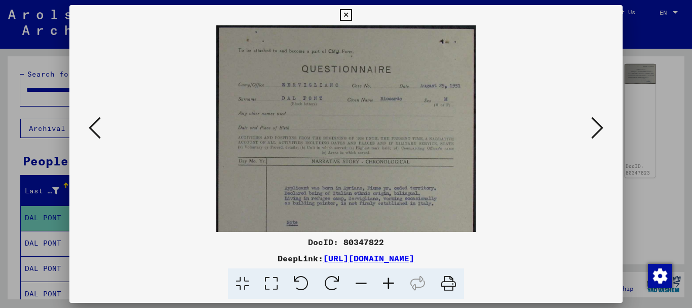
click at [387, 280] on icon at bounding box center [388, 283] width 27 height 31
click at [387, 279] on icon at bounding box center [388, 283] width 27 height 31
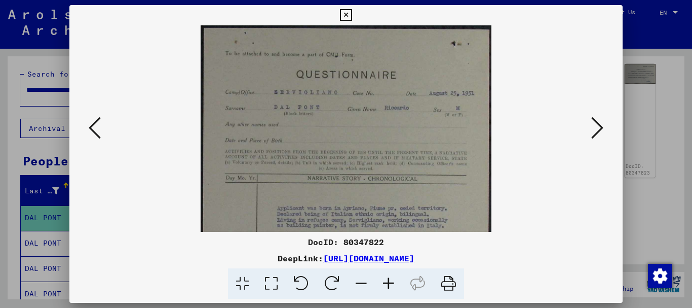
click at [387, 279] on icon at bounding box center [388, 283] width 27 height 31
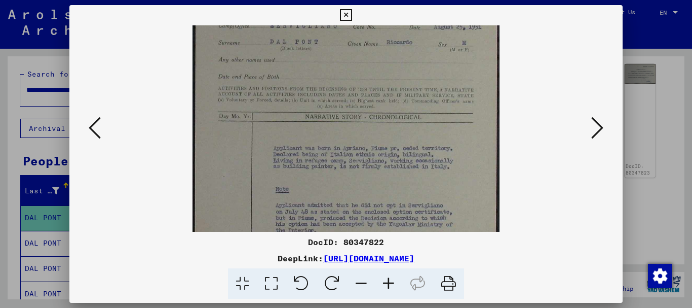
scroll to position [72, 0]
drag, startPoint x: 355, startPoint y: 172, endPoint x: 359, endPoint y: 99, distance: 73.1
click at [359, 99] on img at bounding box center [346, 195] width 307 height 485
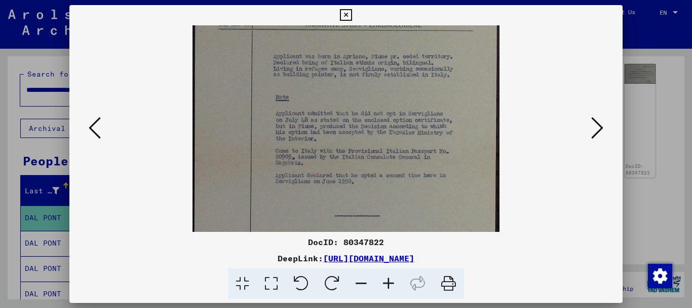
drag, startPoint x: 349, startPoint y: 166, endPoint x: 353, endPoint y: 70, distance: 95.4
click at [353, 71] on img at bounding box center [346, 106] width 307 height 485
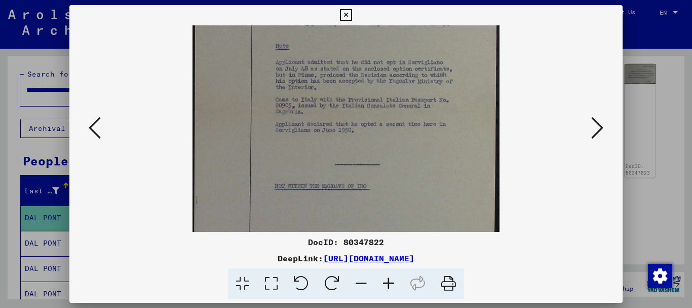
drag, startPoint x: 359, startPoint y: 142, endPoint x: 358, endPoint y: 88, distance: 54.7
click at [357, 91] on img at bounding box center [346, 54] width 307 height 485
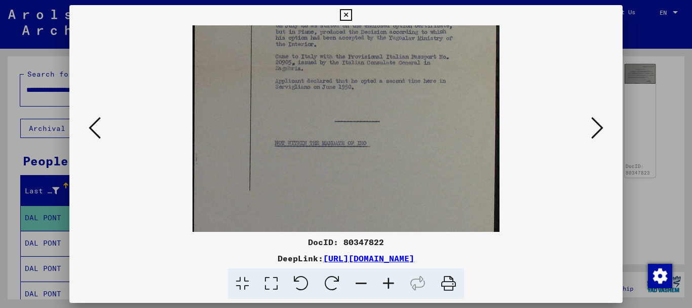
drag, startPoint x: 361, startPoint y: 131, endPoint x: 358, endPoint y: 94, distance: 37.6
click at [358, 94] on img at bounding box center [346, 11] width 307 height 485
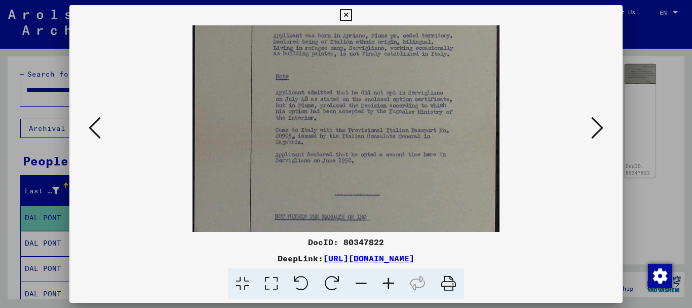
drag, startPoint x: 353, startPoint y: 74, endPoint x: 351, endPoint y: 148, distance: 74.0
click at [351, 148] on img at bounding box center [346, 85] width 307 height 485
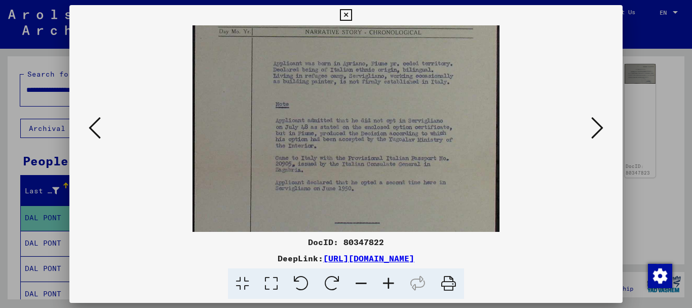
scroll to position [155, 0]
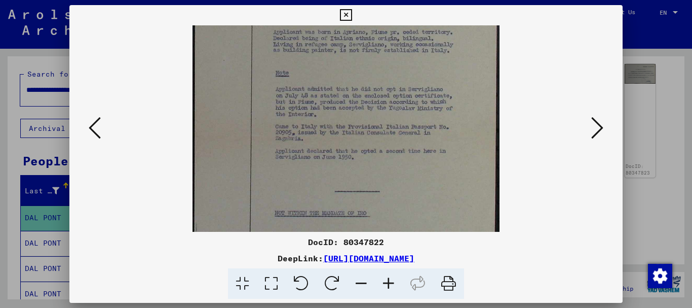
drag, startPoint x: 366, startPoint y: 109, endPoint x: 354, endPoint y: 92, distance: 20.7
click at [354, 93] on img at bounding box center [346, 81] width 307 height 485
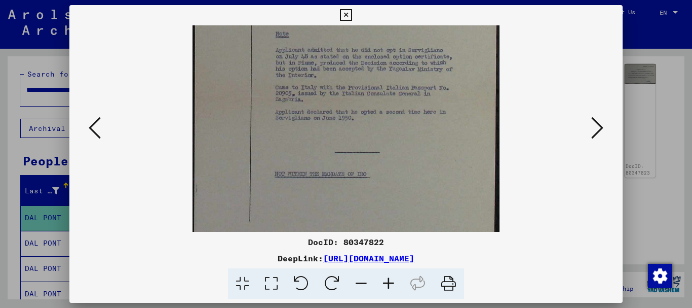
drag, startPoint x: 346, startPoint y: 168, endPoint x: 339, endPoint y: 118, distance: 51.2
click at [340, 121] on img at bounding box center [346, 42] width 307 height 485
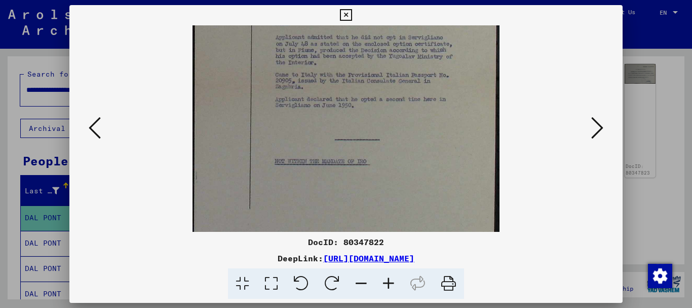
click at [96, 129] on icon at bounding box center [95, 128] width 12 height 24
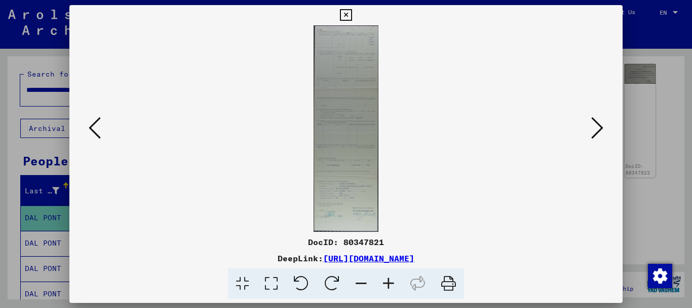
click at [393, 277] on icon at bounding box center [388, 283] width 27 height 31
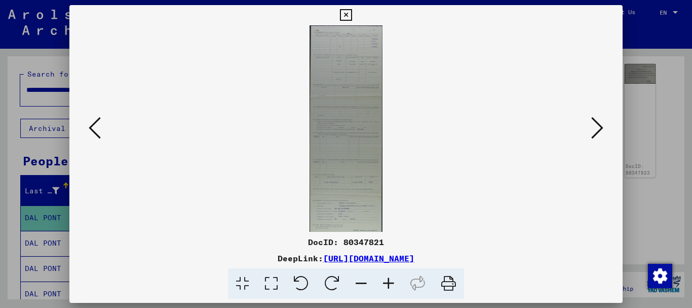
click at [392, 277] on icon at bounding box center [388, 283] width 27 height 31
click at [391, 278] on icon at bounding box center [388, 283] width 27 height 31
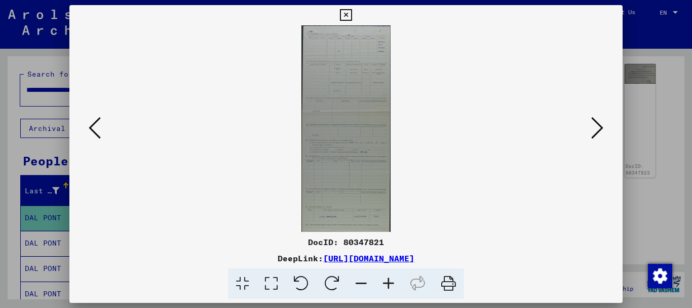
click at [391, 278] on icon at bounding box center [388, 283] width 27 height 31
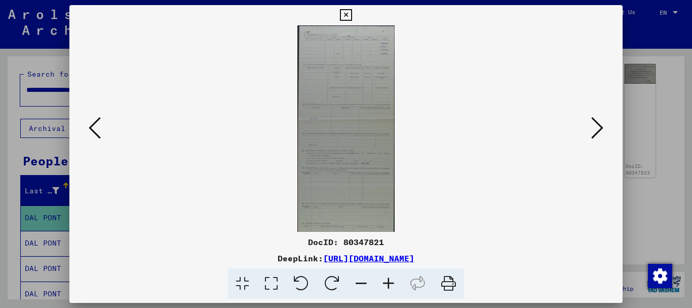
click at [391, 279] on icon at bounding box center [388, 283] width 27 height 31
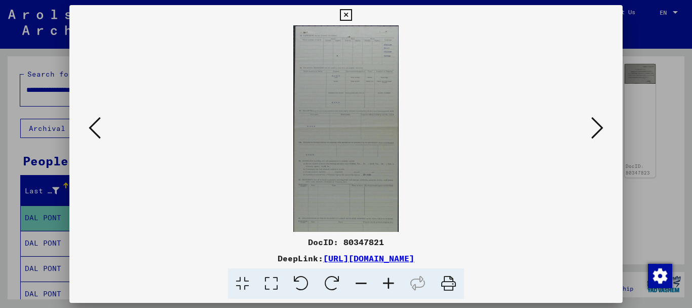
click at [391, 279] on icon at bounding box center [388, 283] width 27 height 31
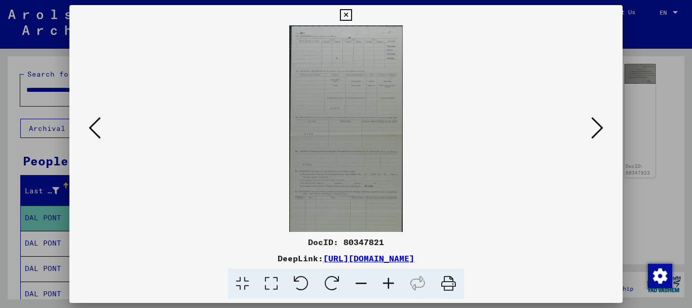
click at [390, 279] on icon at bounding box center [388, 283] width 27 height 31
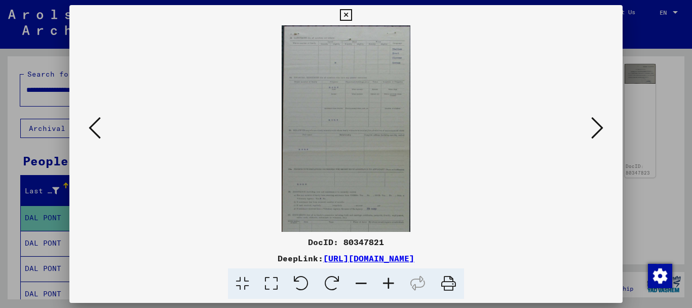
click at [390, 278] on icon at bounding box center [388, 283] width 27 height 31
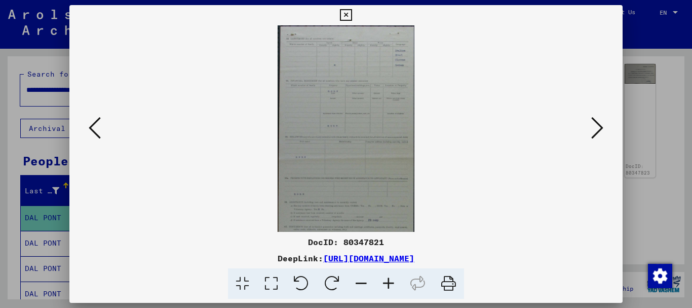
click at [390, 278] on icon at bounding box center [388, 283] width 27 height 31
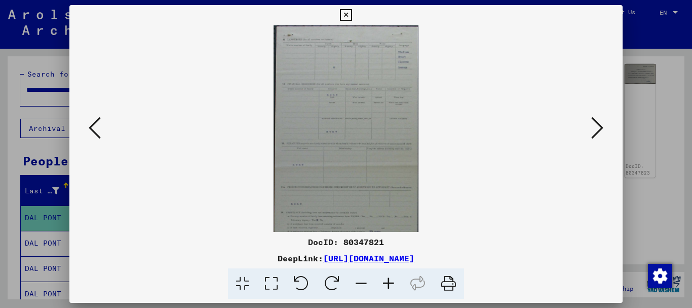
click at [389, 278] on icon at bounding box center [388, 283] width 27 height 31
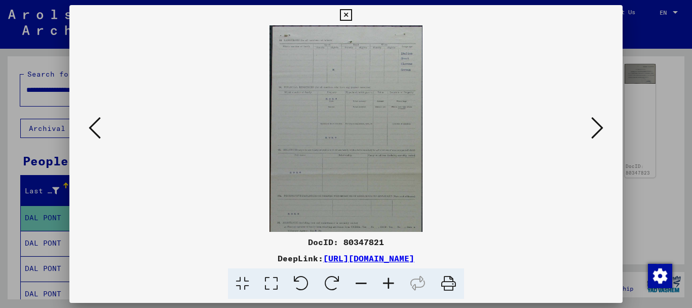
click at [390, 283] on icon at bounding box center [388, 283] width 27 height 31
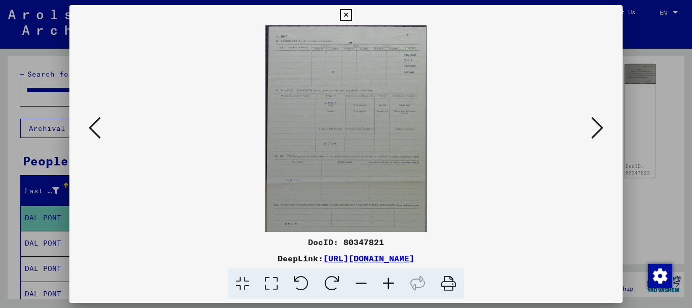
click at [390, 282] on icon at bounding box center [388, 283] width 27 height 31
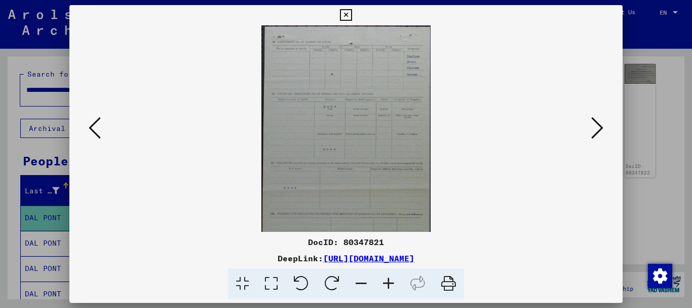
click at [389, 280] on icon at bounding box center [388, 283] width 27 height 31
click at [389, 279] on icon at bounding box center [388, 283] width 27 height 31
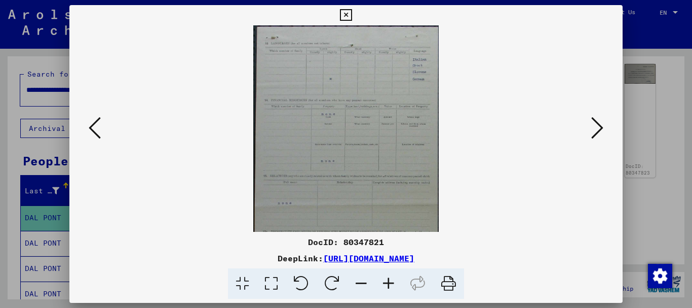
click at [389, 279] on icon at bounding box center [388, 283] width 27 height 31
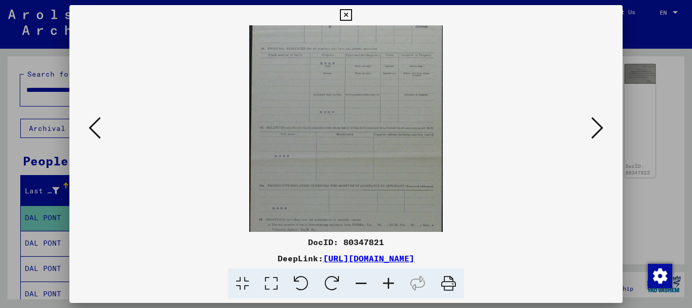
drag, startPoint x: 357, startPoint y: 168, endPoint x: 355, endPoint y: 101, distance: 66.9
click at [355, 102] on img at bounding box center [345, 277] width 193 height 612
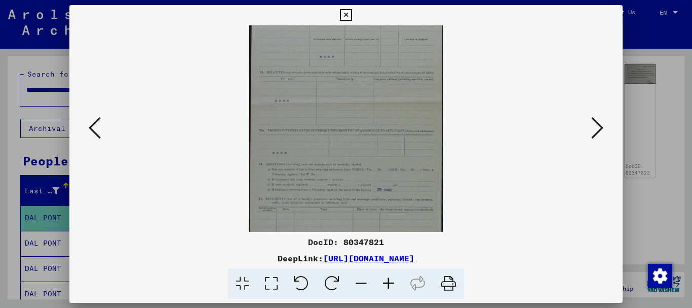
drag, startPoint x: 350, startPoint y: 118, endPoint x: 347, endPoint y: 98, distance: 19.6
click at [347, 99] on img at bounding box center [345, 221] width 193 height 612
drag, startPoint x: 351, startPoint y: 147, endPoint x: 341, endPoint y: 99, distance: 49.7
click at [343, 99] on img at bounding box center [345, 195] width 193 height 612
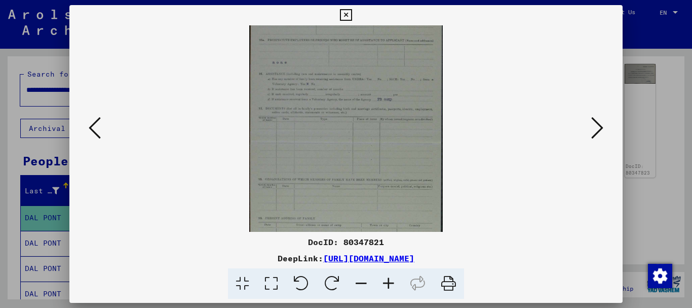
drag, startPoint x: 352, startPoint y: 170, endPoint x: 343, endPoint y: 120, distance: 51.0
click at [344, 122] on img at bounding box center [345, 131] width 193 height 612
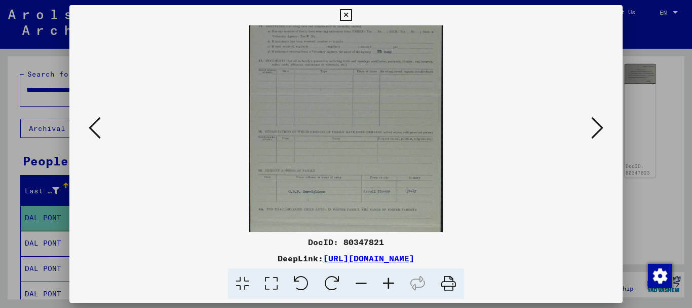
drag, startPoint x: 354, startPoint y: 164, endPoint x: 348, endPoint y: 114, distance: 50.6
click at [348, 114] on img at bounding box center [345, 84] width 193 height 612
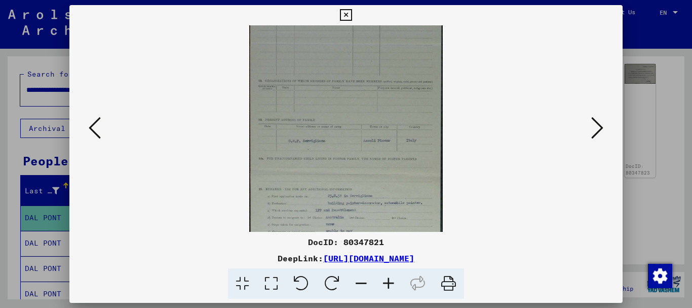
drag, startPoint x: 351, startPoint y: 147, endPoint x: 350, endPoint y: 136, distance: 11.8
click at [350, 138] on img at bounding box center [345, 33] width 193 height 612
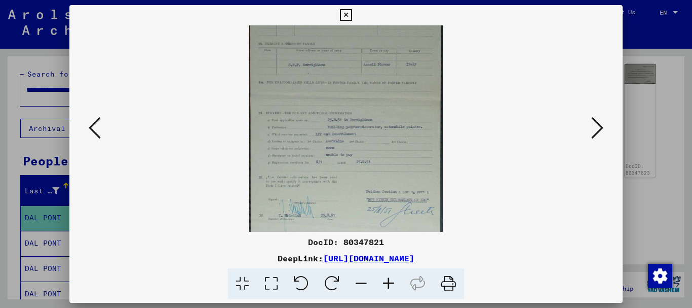
drag, startPoint x: 352, startPoint y: 174, endPoint x: 323, endPoint y: 99, distance: 80.7
click at [386, 283] on icon at bounding box center [388, 283] width 27 height 31
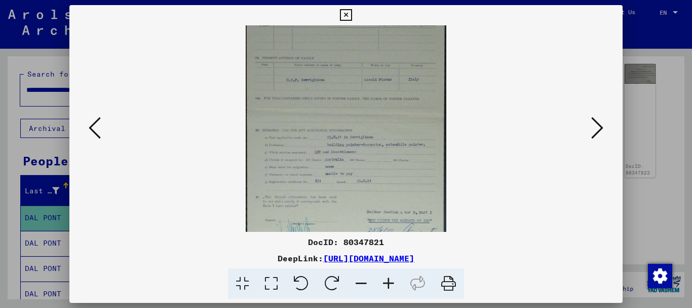
click at [387, 284] on icon at bounding box center [388, 283] width 27 height 31
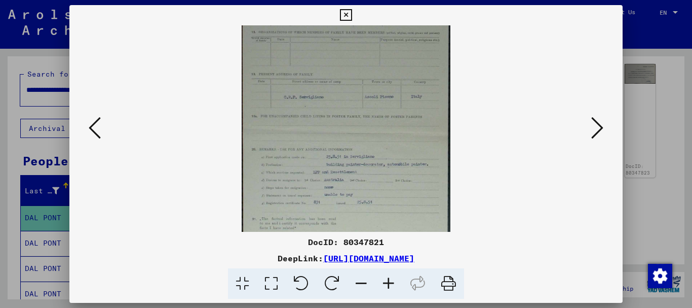
click at [387, 284] on icon at bounding box center [388, 283] width 27 height 31
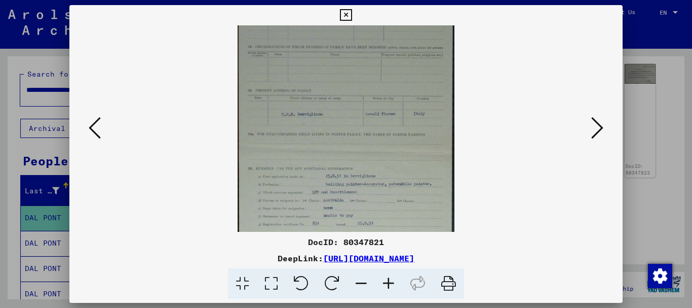
click at [387, 284] on icon at bounding box center [388, 283] width 27 height 31
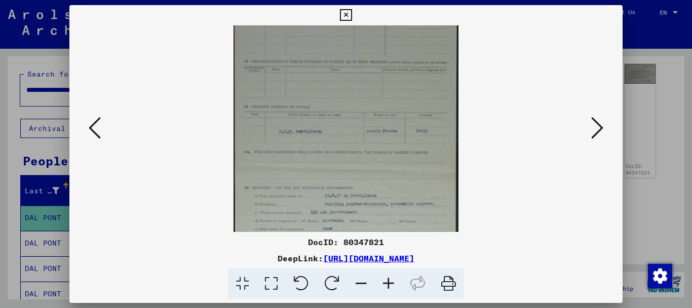
click at [387, 284] on icon at bounding box center [388, 283] width 27 height 31
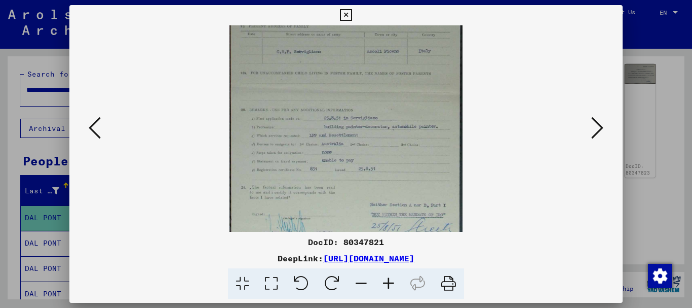
drag, startPoint x: 376, startPoint y: 196, endPoint x: 366, endPoint y: 92, distance: 104.8
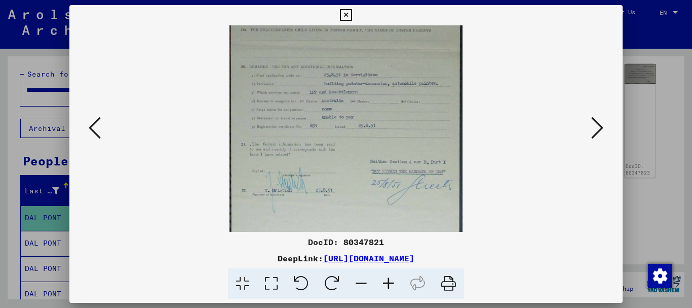
drag, startPoint x: 363, startPoint y: 160, endPoint x: 362, endPoint y: 108, distance: 51.7
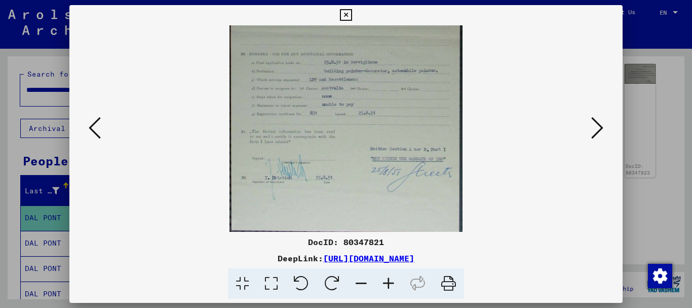
click at [346, 14] on icon at bounding box center [346, 15] width 12 height 12
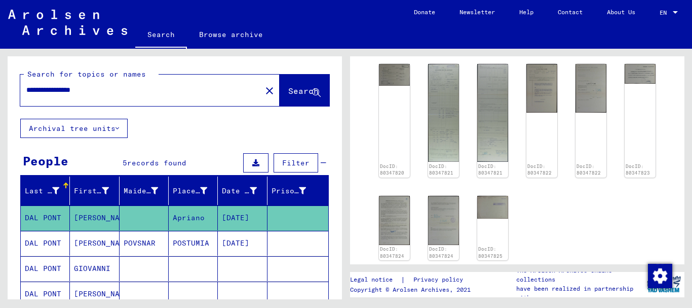
drag, startPoint x: 119, startPoint y: 85, endPoint x: 5, endPoint y: 92, distance: 113.7
click at [5, 92] on div "**********" at bounding box center [173, 174] width 346 height 250
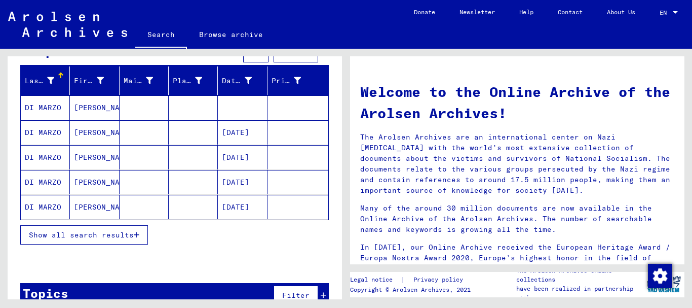
scroll to position [131, 0]
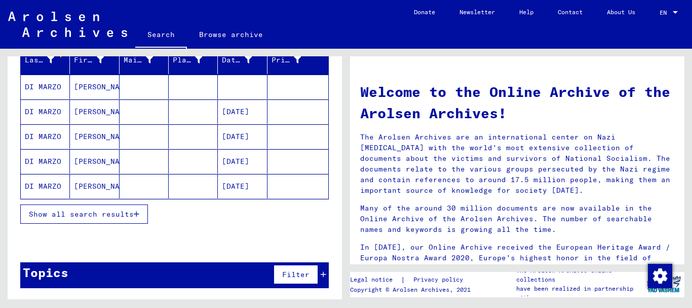
click at [94, 88] on mat-cell "[PERSON_NAME]" at bounding box center [94, 86] width 49 height 24
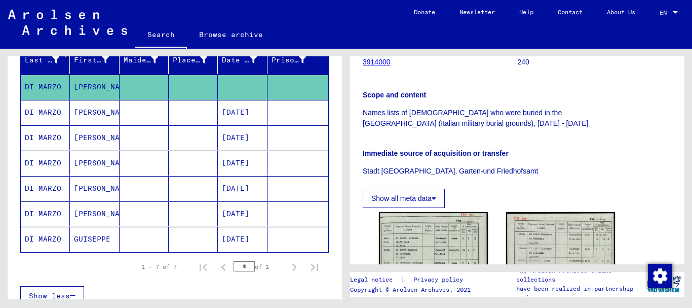
scroll to position [186, 0]
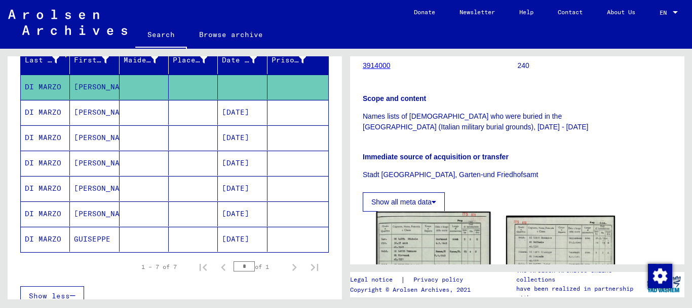
click at [422, 243] on img at bounding box center [434, 291] width 115 height 161
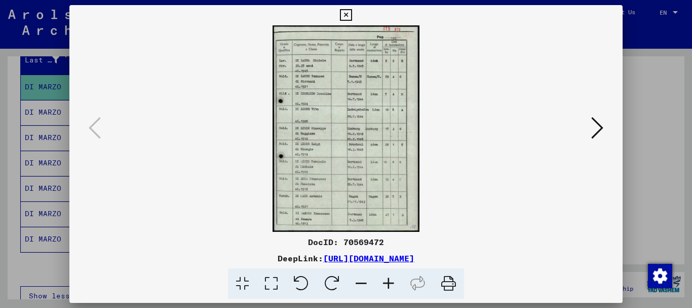
click at [389, 279] on icon at bounding box center [388, 283] width 27 height 31
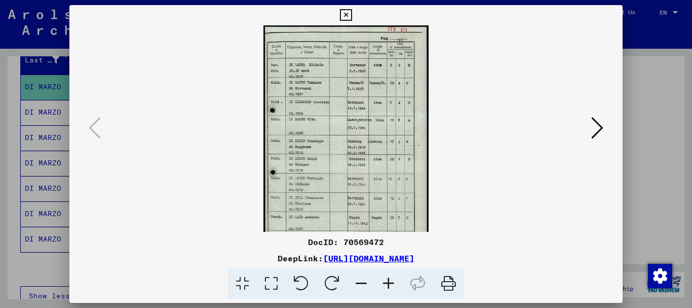
click at [389, 280] on icon at bounding box center [388, 283] width 27 height 31
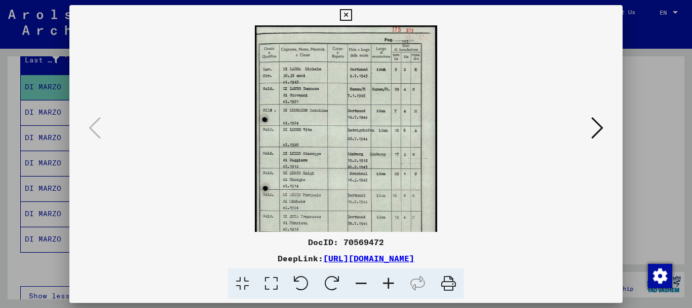
click at [389, 280] on icon at bounding box center [388, 283] width 27 height 31
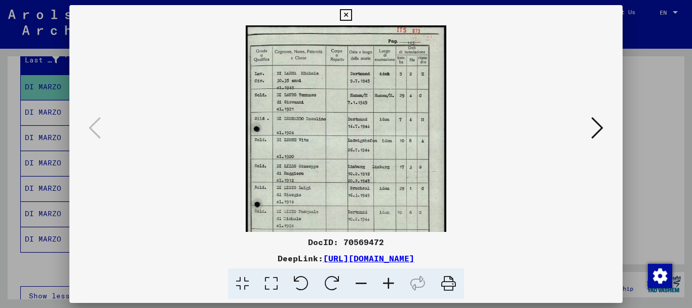
click at [389, 280] on icon at bounding box center [388, 283] width 27 height 31
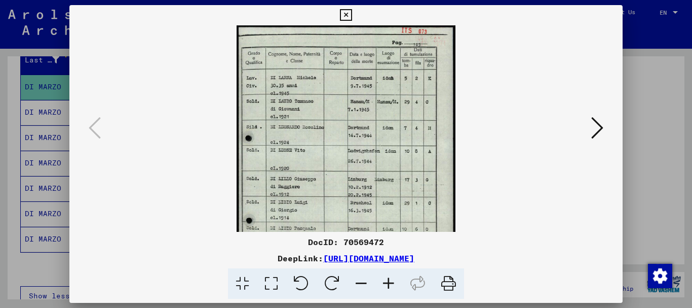
click at [389, 280] on icon at bounding box center [388, 283] width 27 height 31
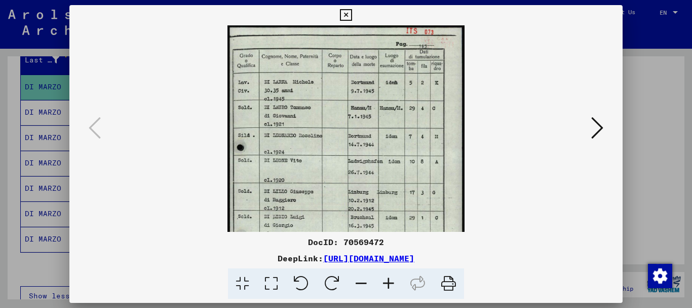
click at [389, 280] on icon at bounding box center [388, 283] width 27 height 31
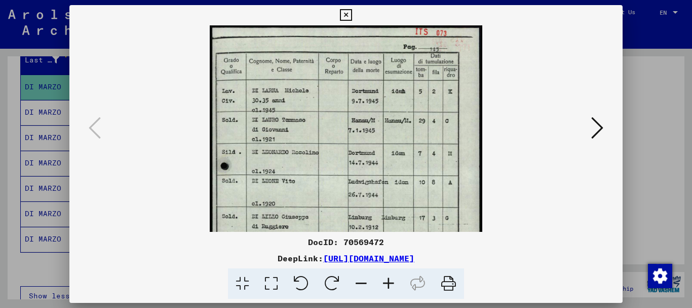
click at [389, 280] on icon at bounding box center [388, 283] width 27 height 31
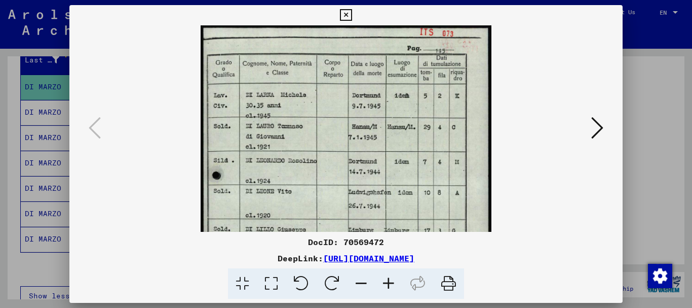
click at [389, 280] on icon at bounding box center [388, 283] width 27 height 31
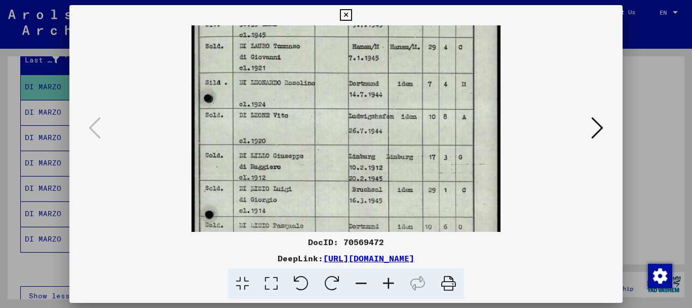
scroll to position [88, 0]
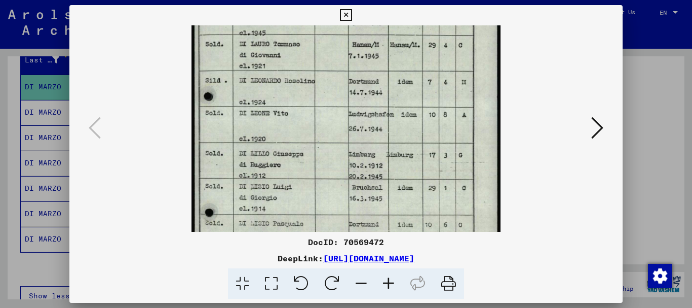
drag, startPoint x: 341, startPoint y: 143, endPoint x: 326, endPoint y: 55, distance: 89.4
click at [326, 55] on img at bounding box center [346, 154] width 309 height 434
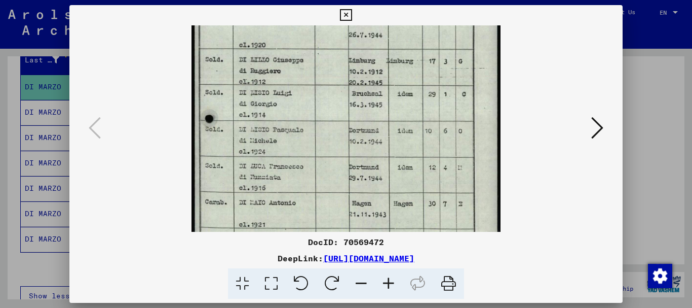
scroll to position [187, 0]
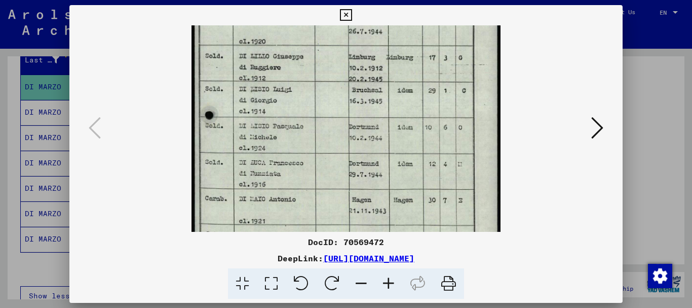
drag, startPoint x: 327, startPoint y: 158, endPoint x: 311, endPoint y: 59, distance: 100.6
click at [311, 60] on img at bounding box center [346, 57] width 309 height 434
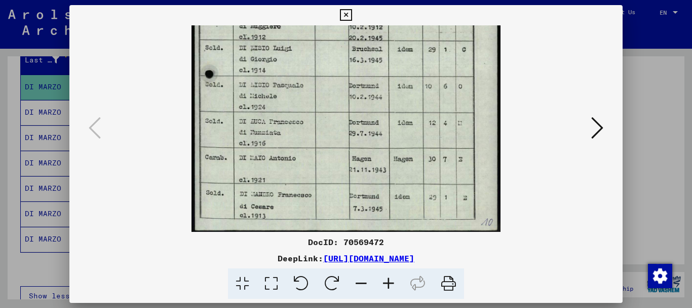
scroll to position [228, 0]
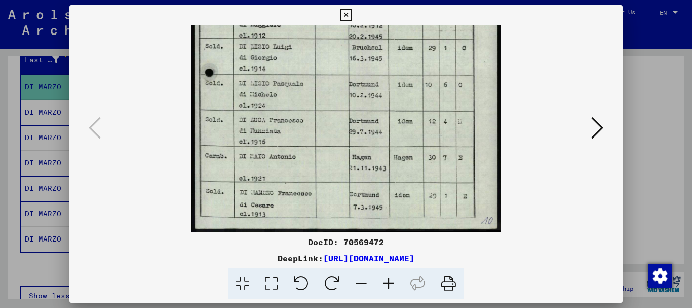
drag, startPoint x: 331, startPoint y: 162, endPoint x: 328, endPoint y: 96, distance: 66.0
click at [328, 96] on img at bounding box center [346, 14] width 309 height 434
click at [600, 129] on icon at bounding box center [597, 128] width 12 height 24
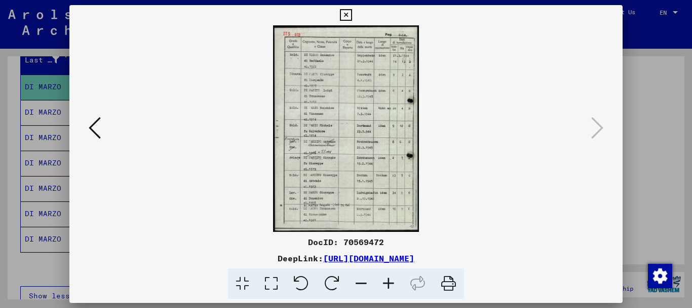
scroll to position [0, 0]
click at [389, 280] on icon at bounding box center [388, 283] width 27 height 31
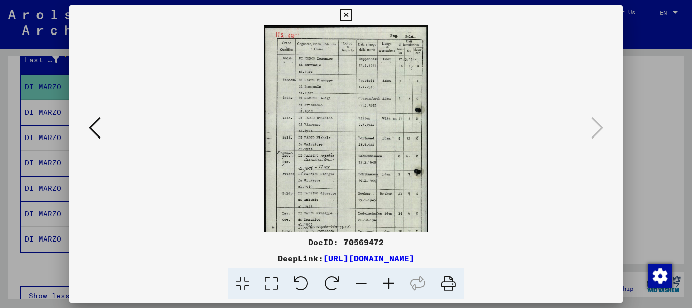
click at [389, 280] on icon at bounding box center [388, 283] width 27 height 31
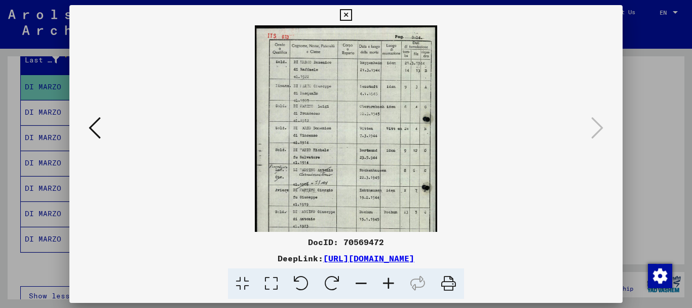
click at [389, 280] on icon at bounding box center [388, 283] width 27 height 31
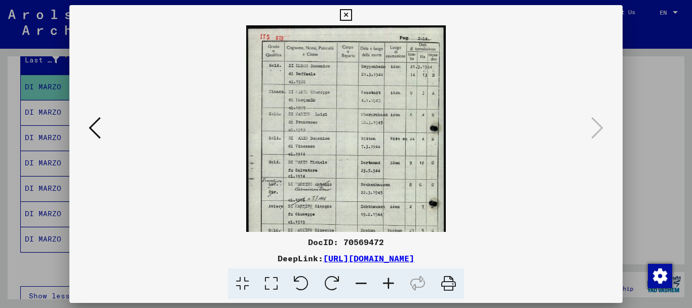
click at [389, 280] on icon at bounding box center [388, 283] width 27 height 31
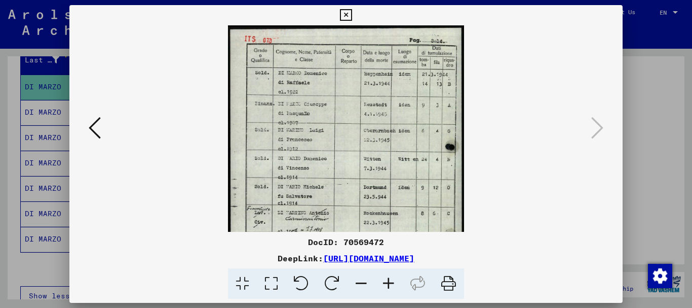
click at [389, 280] on icon at bounding box center [388, 283] width 27 height 31
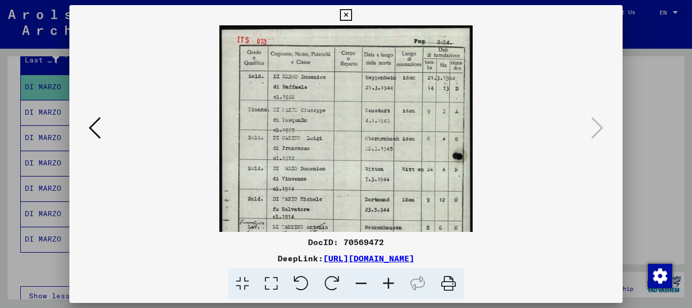
click at [389, 280] on icon at bounding box center [388, 283] width 27 height 31
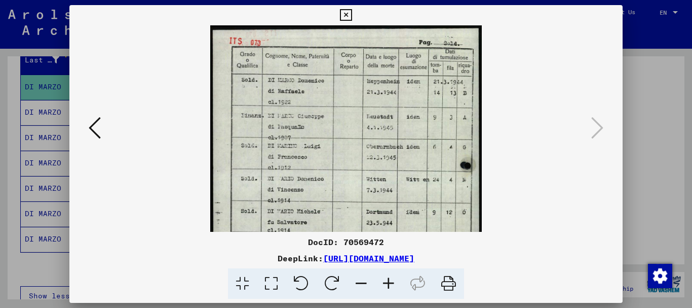
click at [389, 280] on icon at bounding box center [388, 283] width 27 height 31
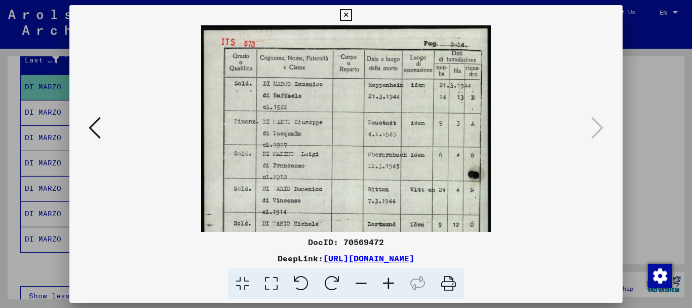
click at [389, 280] on icon at bounding box center [388, 283] width 27 height 31
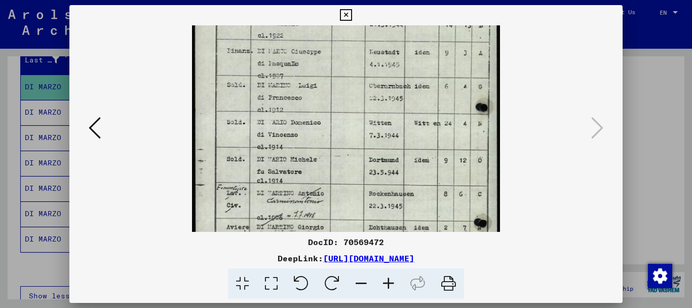
scroll to position [77, 0]
drag, startPoint x: 330, startPoint y: 154, endPoint x: 326, endPoint y: 77, distance: 77.1
click at [326, 77] on img at bounding box center [346, 165] width 308 height 434
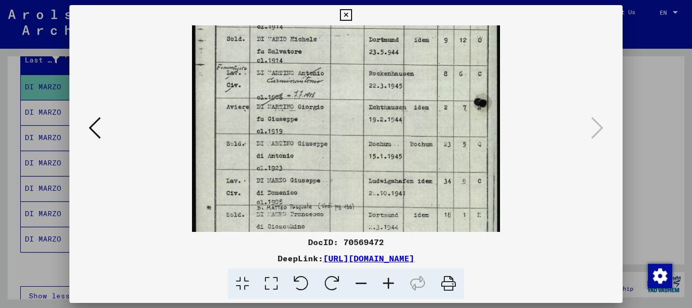
scroll to position [198, 0]
drag, startPoint x: 326, startPoint y: 166, endPoint x: 309, endPoint y: 45, distance: 121.8
click at [309, 45] on img at bounding box center [346, 45] width 308 height 434
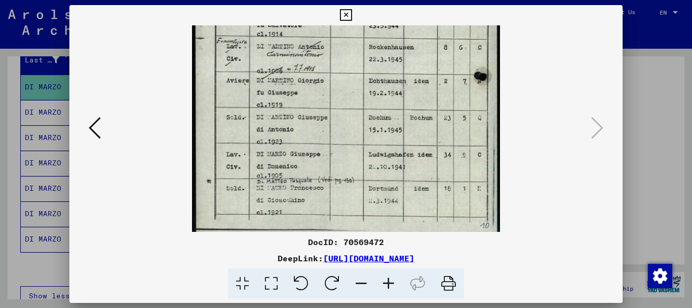
scroll to position [228, 0]
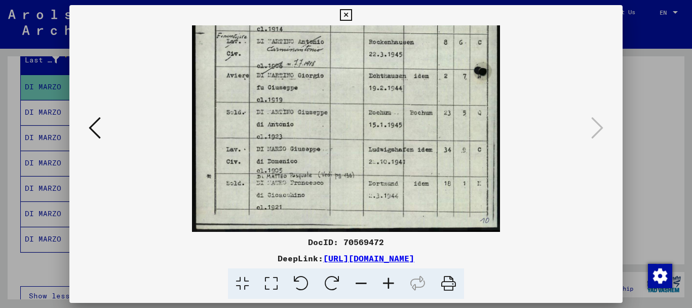
drag, startPoint x: 356, startPoint y: 180, endPoint x: 336, endPoint y: 103, distance: 79.3
click at [336, 103] on img at bounding box center [346, 14] width 308 height 434
click at [92, 127] on icon at bounding box center [95, 128] width 12 height 24
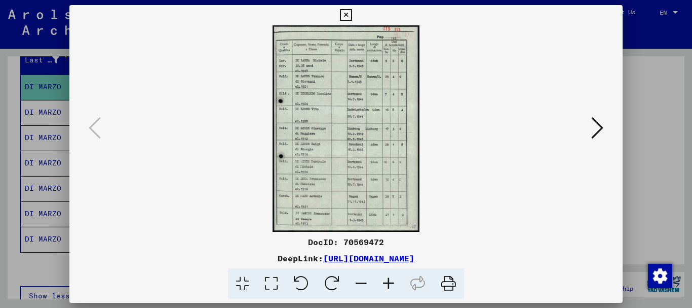
scroll to position [0, 0]
click at [346, 13] on icon at bounding box center [346, 15] width 12 height 12
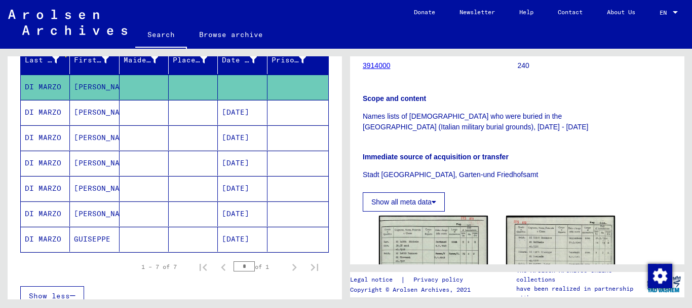
click at [169, 109] on mat-cell at bounding box center [193, 112] width 49 height 25
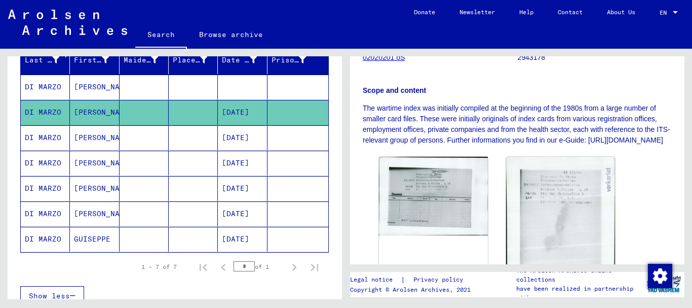
scroll to position [186, 0]
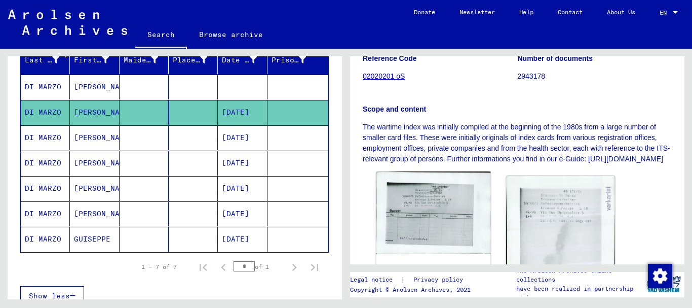
click at [431, 231] on img at bounding box center [434, 212] width 115 height 83
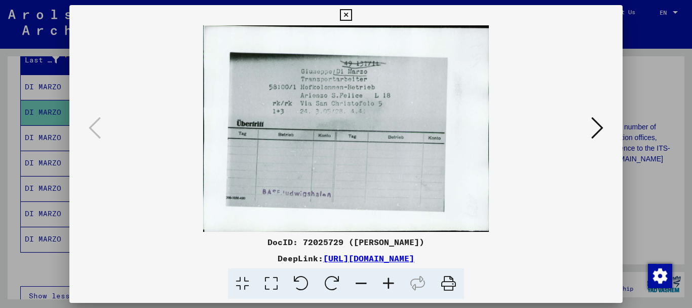
click at [390, 286] on icon at bounding box center [388, 283] width 27 height 31
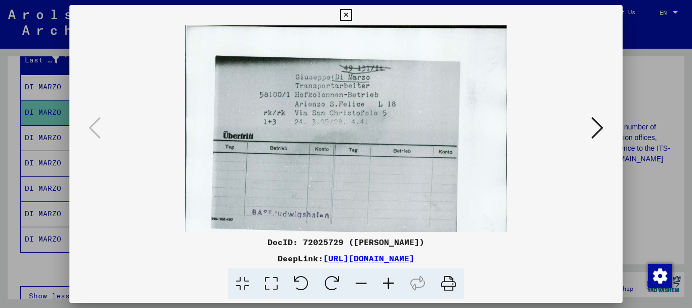
click at [390, 286] on icon at bounding box center [388, 283] width 27 height 31
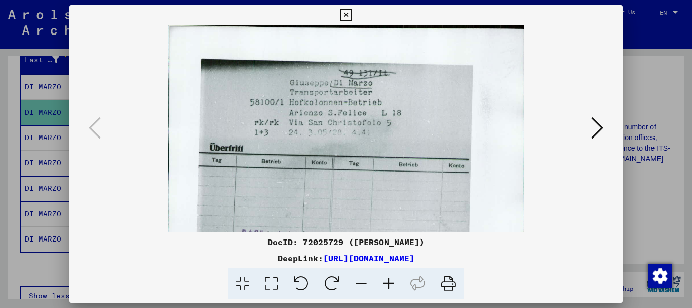
click at [390, 286] on icon at bounding box center [388, 283] width 27 height 31
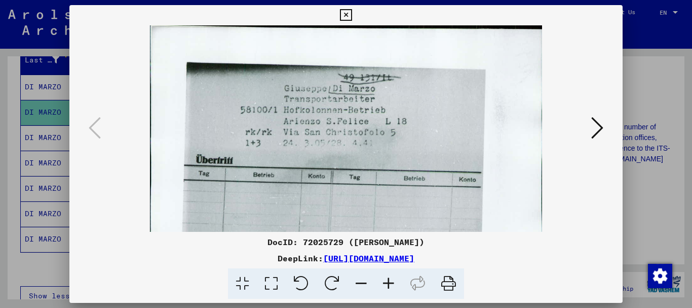
click at [390, 286] on icon at bounding box center [388, 283] width 27 height 31
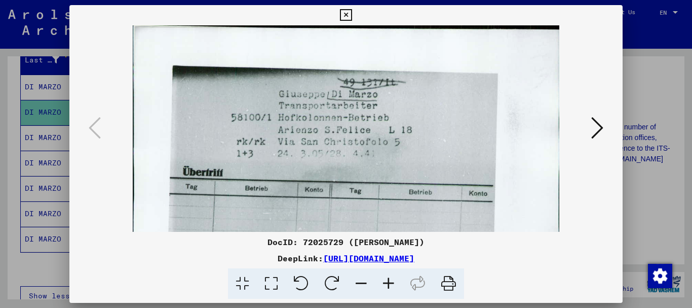
click at [390, 286] on icon at bounding box center [388, 283] width 27 height 31
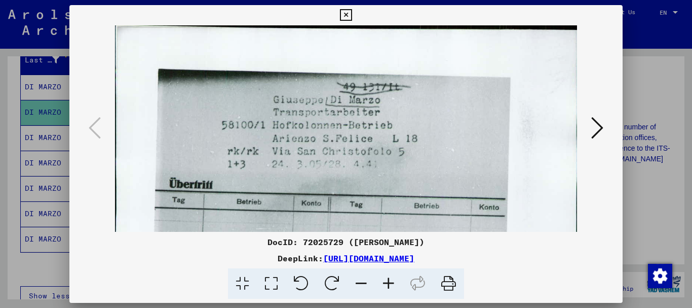
click at [390, 286] on icon at bounding box center [388, 283] width 27 height 31
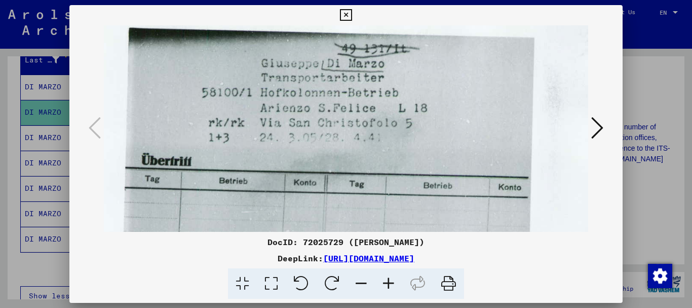
scroll to position [49, 25]
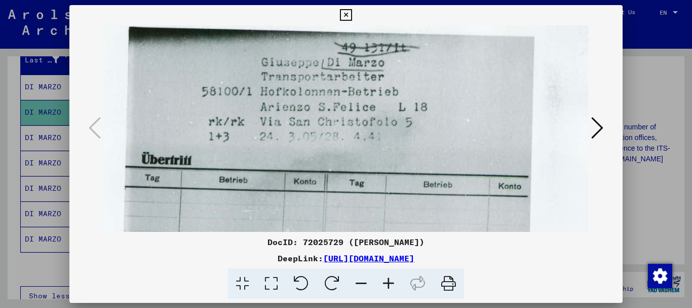
drag, startPoint x: 342, startPoint y: 184, endPoint x: 317, endPoint y: 135, distance: 54.6
click at [317, 135] on img at bounding box center [345, 169] width 533 height 384
click at [597, 129] on icon at bounding box center [597, 128] width 12 height 24
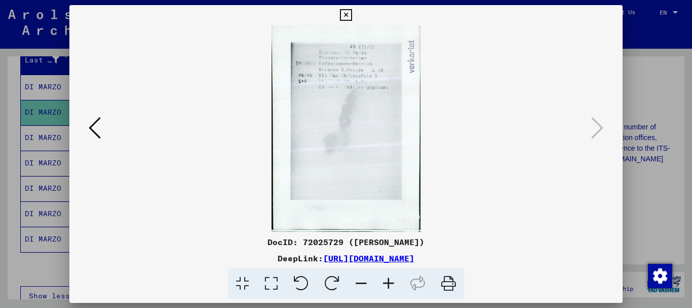
scroll to position [0, 0]
click at [581, 126] on viewer-one-image at bounding box center [346, 128] width 485 height 206
click at [388, 284] on icon at bounding box center [388, 283] width 27 height 31
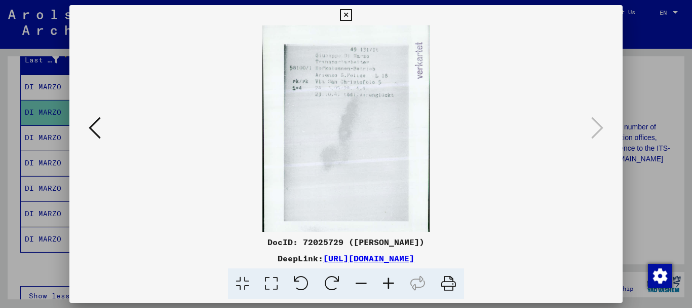
click at [389, 284] on icon at bounding box center [388, 283] width 27 height 31
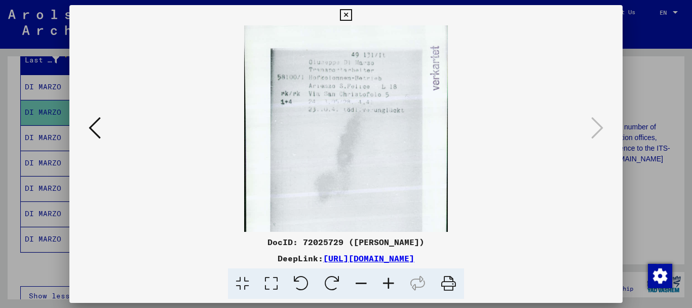
click at [389, 284] on icon at bounding box center [388, 283] width 27 height 31
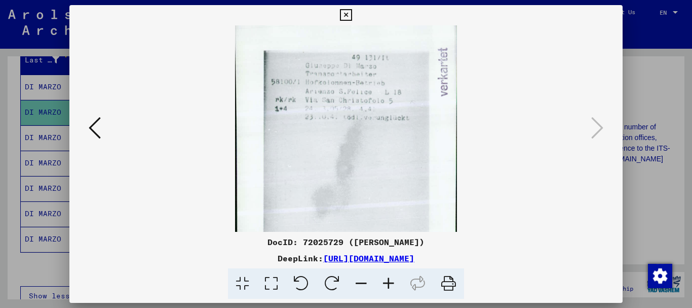
click at [389, 284] on icon at bounding box center [388, 283] width 27 height 31
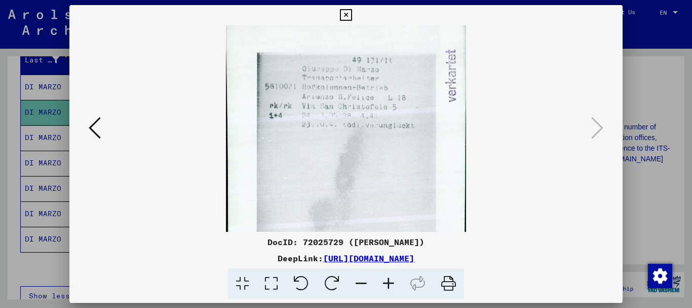
click at [389, 284] on icon at bounding box center [388, 283] width 27 height 31
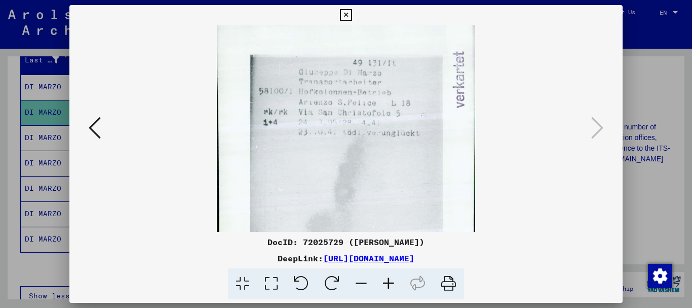
click at [389, 283] on icon at bounding box center [388, 283] width 27 height 31
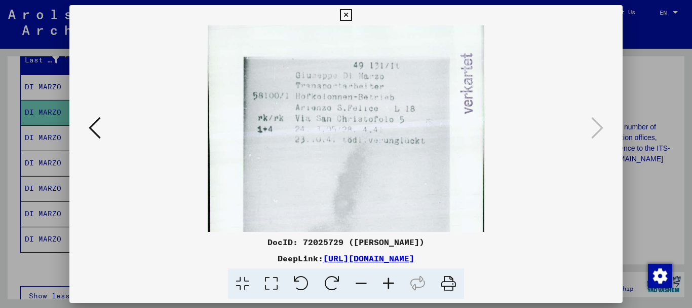
click at [389, 283] on icon at bounding box center [388, 283] width 27 height 31
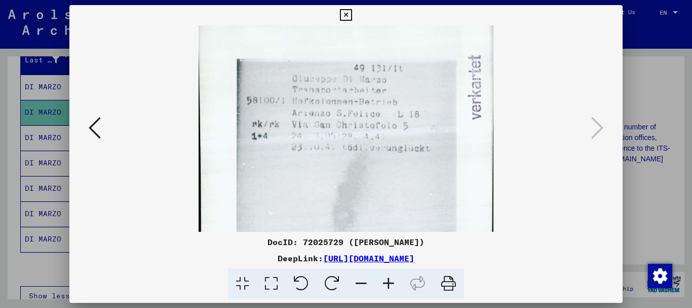
click at [347, 14] on icon at bounding box center [346, 15] width 12 height 12
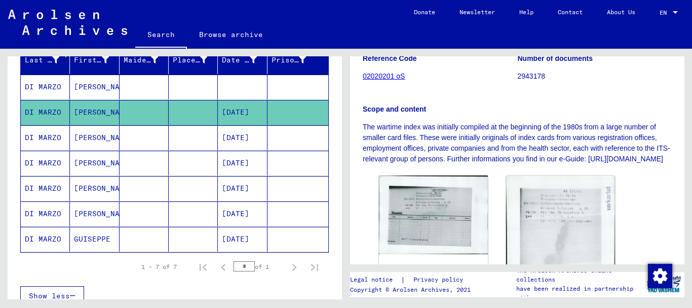
click at [229, 136] on mat-cell "[DATE]" at bounding box center [242, 137] width 49 height 25
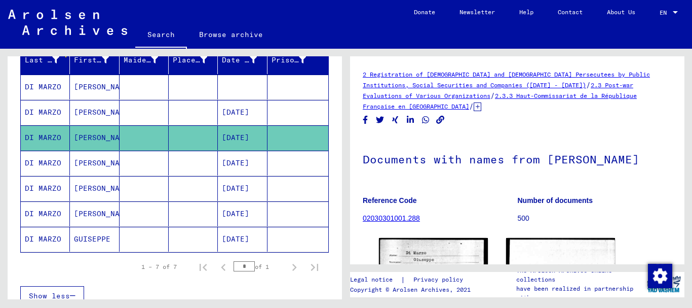
click at [222, 165] on mat-cell "[DATE]" at bounding box center [242, 163] width 49 height 25
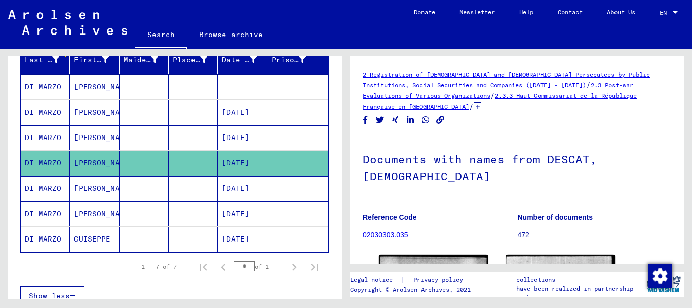
scroll to position [370, 0]
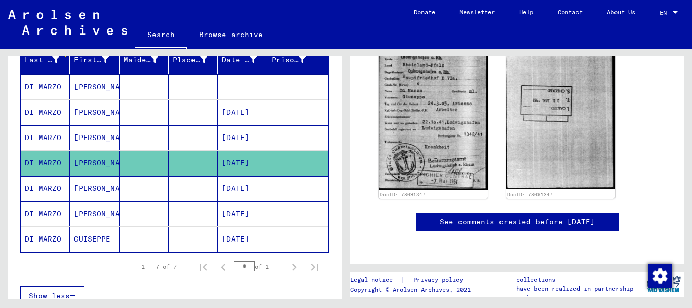
click at [222, 180] on mat-cell "[DATE]" at bounding box center [242, 188] width 49 height 25
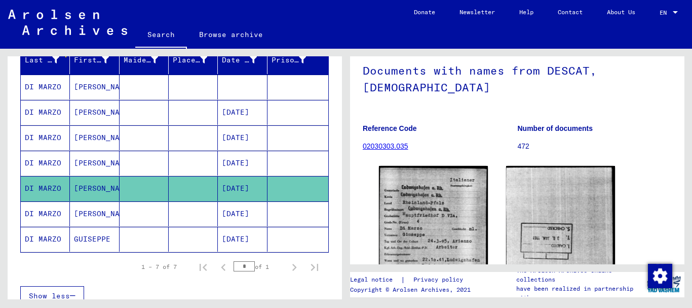
scroll to position [0, 0]
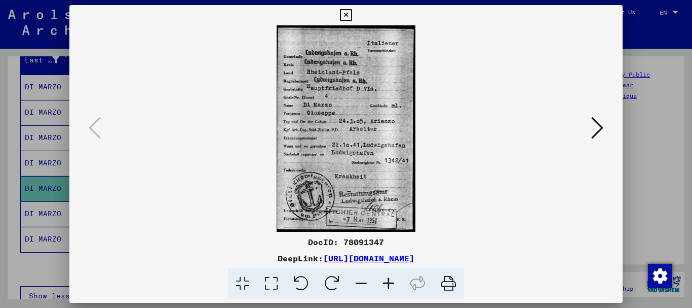
click at [386, 276] on icon at bounding box center [388, 283] width 27 height 31
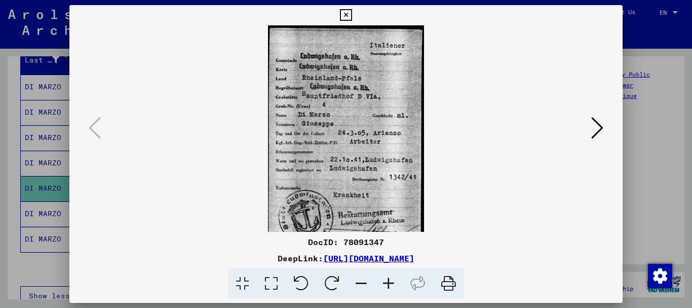
click at [386, 282] on icon at bounding box center [388, 283] width 27 height 31
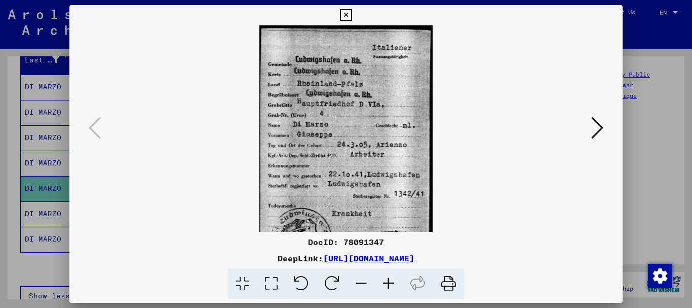
click at [387, 285] on icon at bounding box center [388, 283] width 27 height 31
click at [386, 284] on icon at bounding box center [388, 283] width 27 height 31
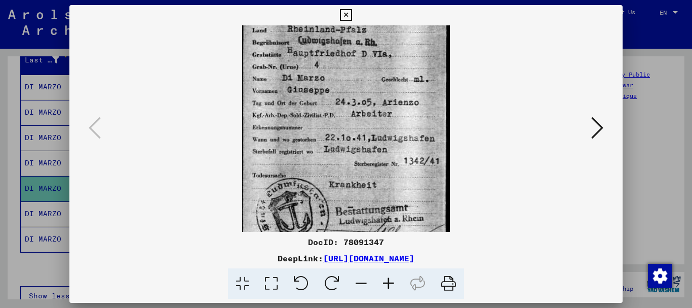
scroll to position [67, 0]
drag, startPoint x: 342, startPoint y: 182, endPoint x: 330, endPoint y: 117, distance: 66.4
click at [330, 117] on img at bounding box center [345, 112] width 207 height 308
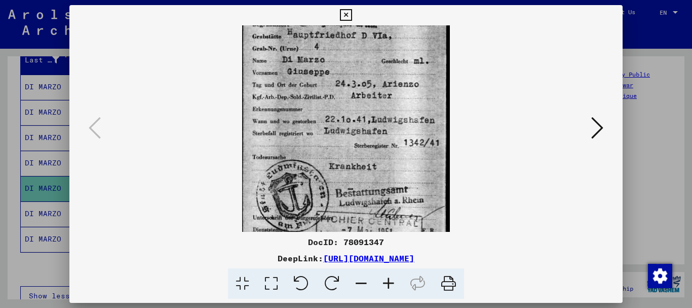
scroll to position [101, 0]
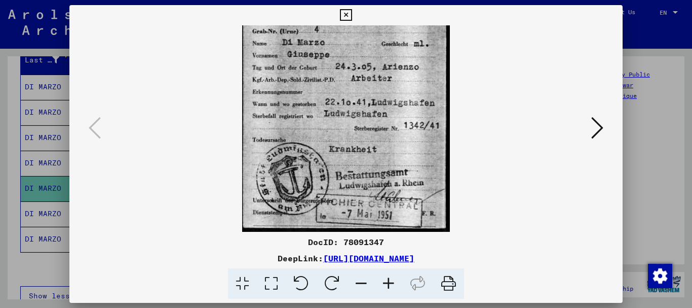
drag, startPoint x: 357, startPoint y: 180, endPoint x: 343, endPoint y: 121, distance: 60.4
click at [344, 122] on img at bounding box center [345, 78] width 207 height 308
click at [588, 131] on div at bounding box center [346, 128] width 485 height 206
click at [599, 123] on icon at bounding box center [597, 128] width 12 height 24
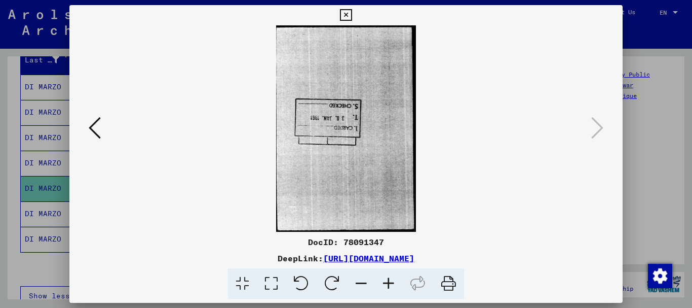
click at [347, 14] on icon at bounding box center [346, 15] width 12 height 12
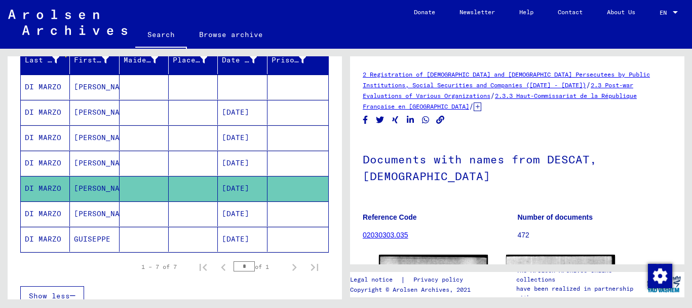
click at [221, 210] on mat-cell "[DATE]" at bounding box center [242, 213] width 49 height 25
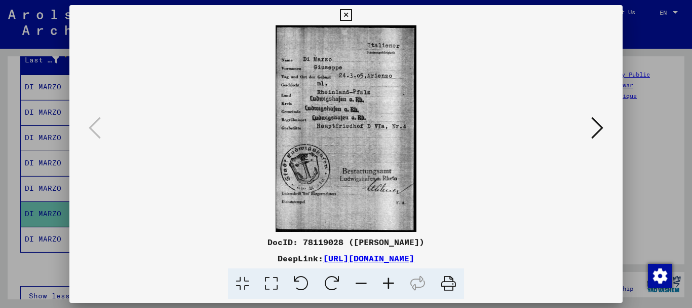
click at [597, 127] on icon at bounding box center [597, 128] width 12 height 24
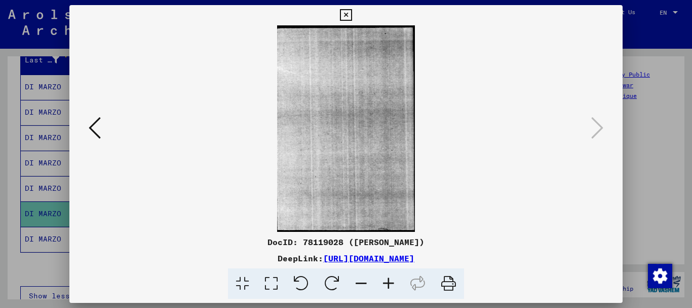
click at [344, 10] on icon at bounding box center [346, 15] width 12 height 12
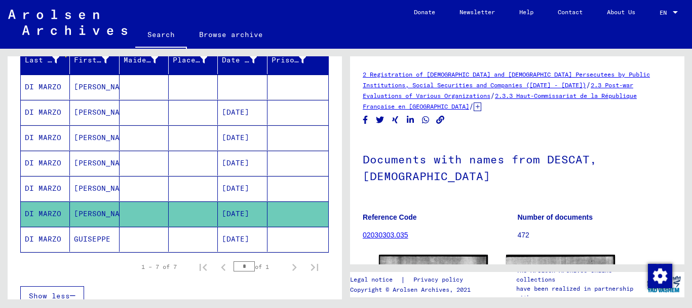
click at [232, 234] on mat-cell "[DATE]" at bounding box center [242, 239] width 49 height 25
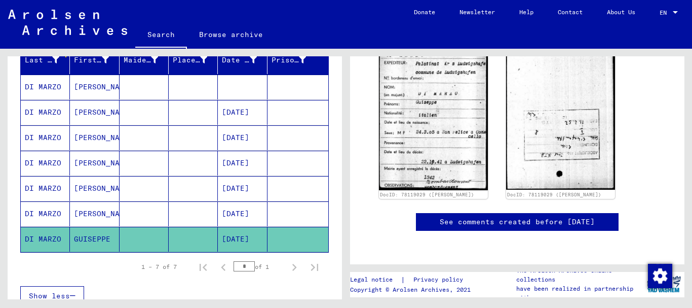
scroll to position [150, 0]
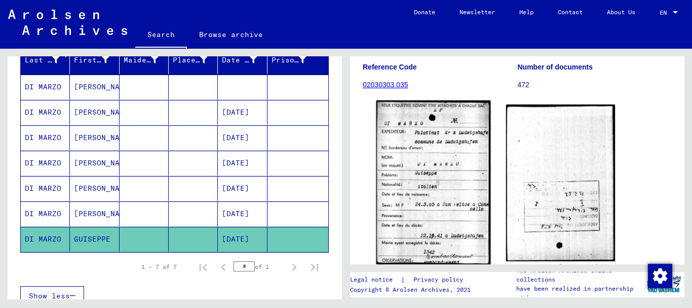
click at [437, 184] on img at bounding box center [434, 182] width 115 height 165
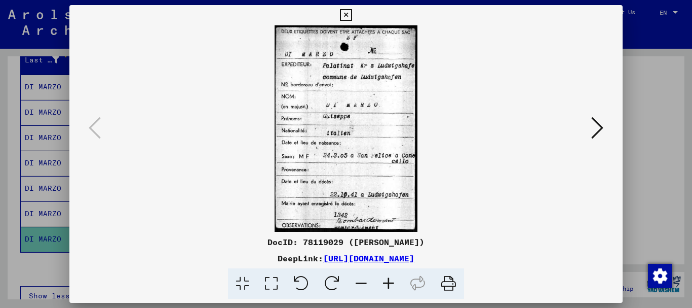
click at [389, 284] on icon at bounding box center [388, 283] width 27 height 31
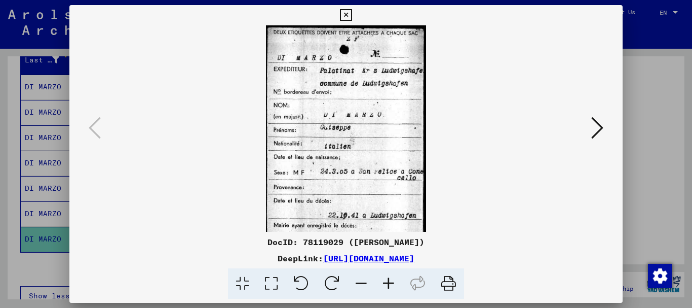
click at [389, 284] on icon at bounding box center [388, 283] width 27 height 31
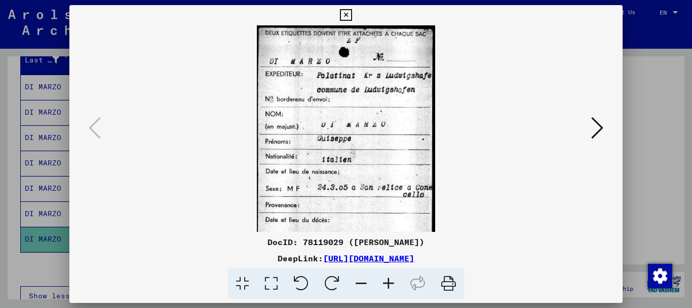
click at [389, 284] on icon at bounding box center [388, 283] width 27 height 31
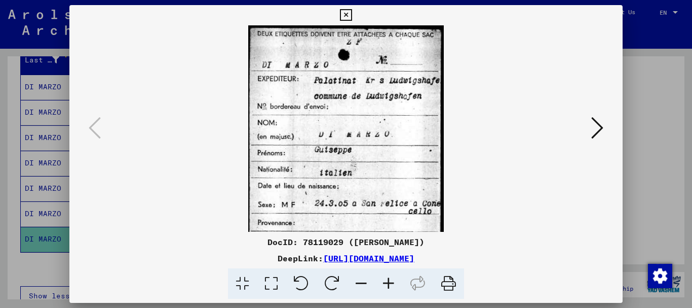
click at [389, 284] on icon at bounding box center [388, 283] width 27 height 31
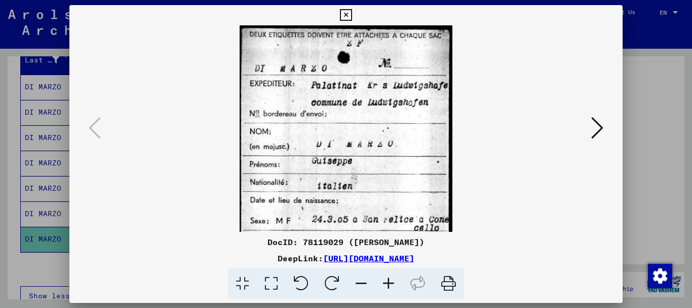
click at [389, 284] on icon at bounding box center [388, 283] width 27 height 31
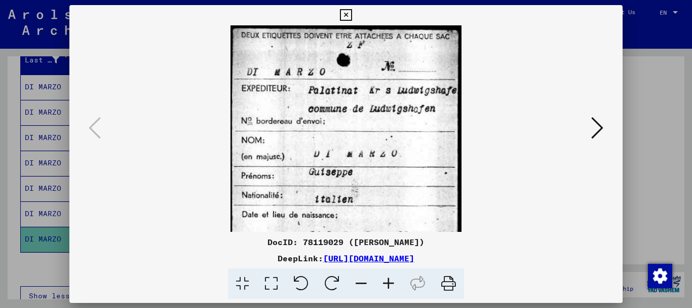
click at [389, 284] on icon at bounding box center [388, 283] width 27 height 31
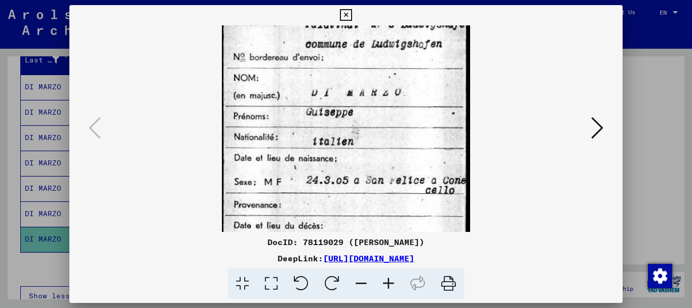
scroll to position [71, 0]
drag, startPoint x: 363, startPoint y: 172, endPoint x: 357, endPoint y: 102, distance: 69.7
click at [357, 102] on img at bounding box center [346, 133] width 248 height 358
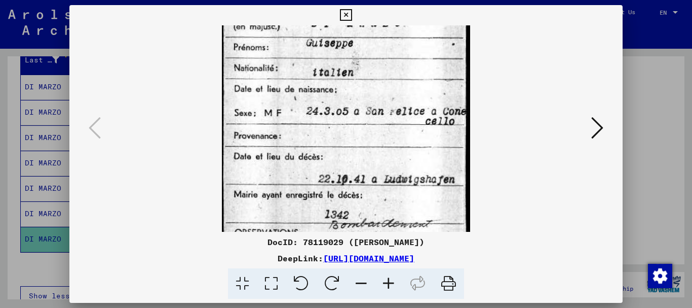
scroll to position [141, 0]
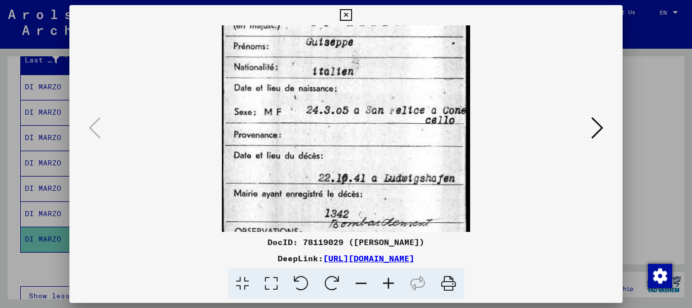
drag, startPoint x: 371, startPoint y: 161, endPoint x: 359, endPoint y: 92, distance: 70.1
click at [359, 92] on img at bounding box center [346, 63] width 248 height 358
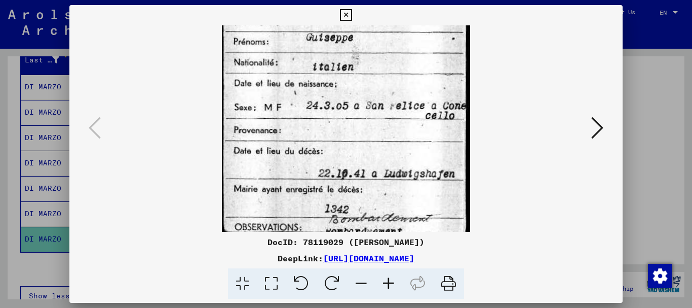
scroll to position [152, 0]
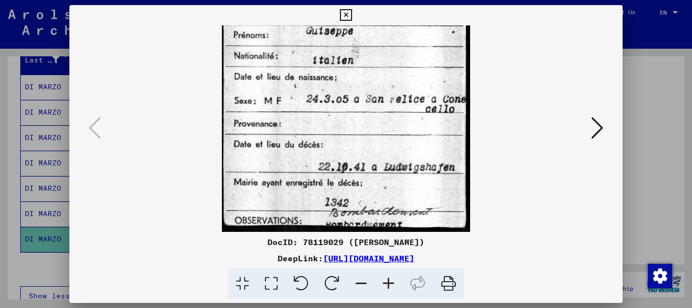
drag, startPoint x: 366, startPoint y: 143, endPoint x: 353, endPoint y: 104, distance: 41.4
click at [353, 104] on img at bounding box center [346, 52] width 248 height 358
click at [599, 123] on icon at bounding box center [597, 128] width 12 height 24
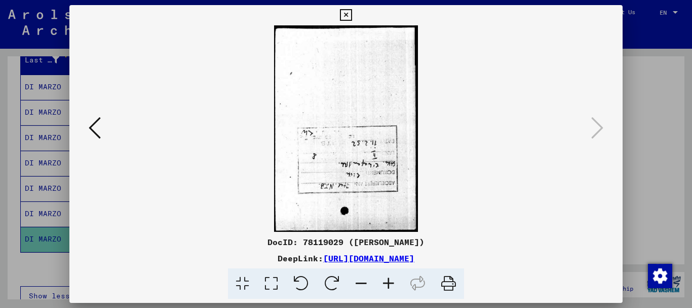
scroll to position [0, 0]
click at [91, 130] on icon at bounding box center [95, 128] width 12 height 24
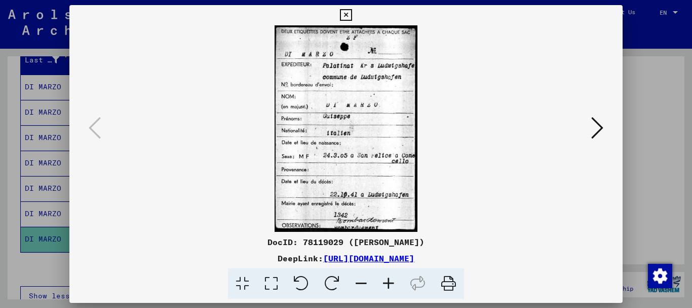
click at [390, 283] on icon at bounding box center [388, 283] width 27 height 31
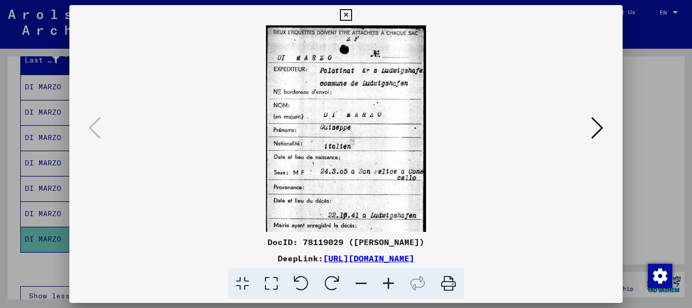
click at [390, 283] on icon at bounding box center [388, 283] width 27 height 31
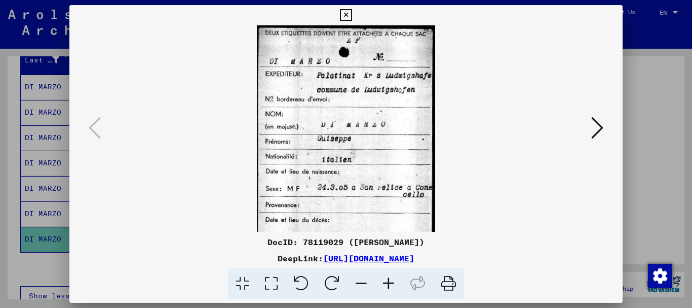
click at [390, 283] on icon at bounding box center [388, 283] width 27 height 31
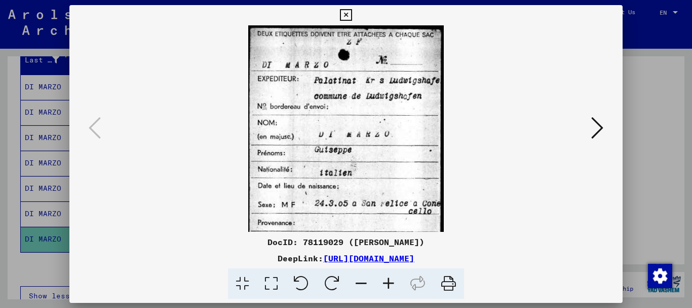
click at [390, 283] on icon at bounding box center [388, 283] width 27 height 31
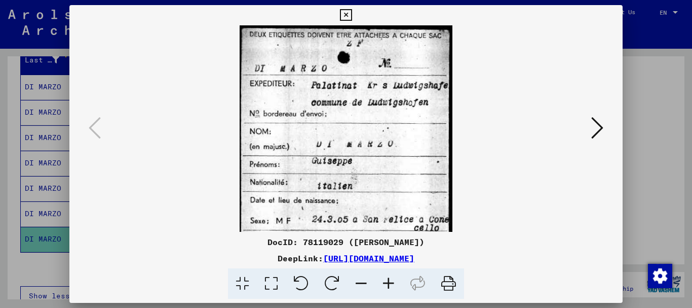
click at [390, 283] on icon at bounding box center [388, 283] width 27 height 31
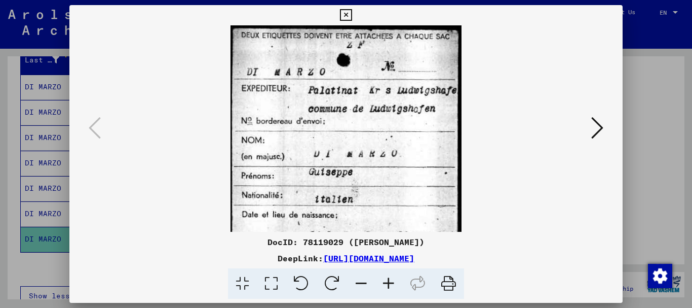
click at [390, 283] on icon at bounding box center [388, 283] width 27 height 31
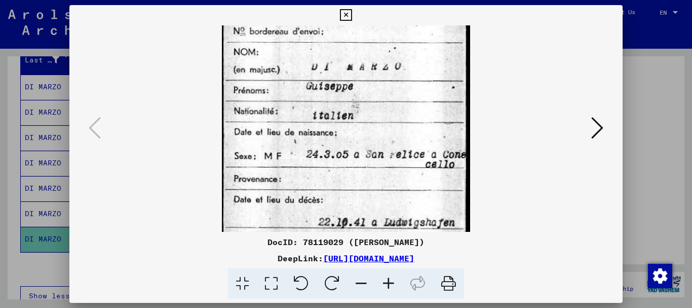
scroll to position [98, 0]
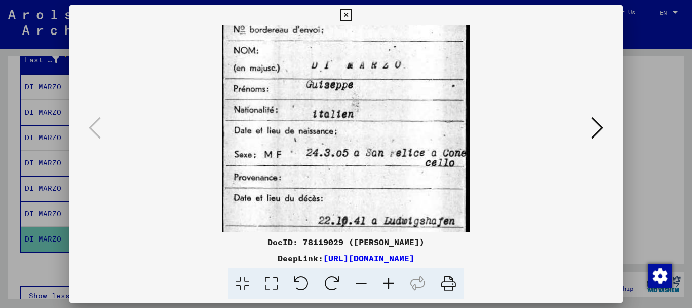
drag, startPoint x: 387, startPoint y: 185, endPoint x: 381, endPoint y: 121, distance: 64.2
click at [381, 121] on img at bounding box center [346, 106] width 248 height 358
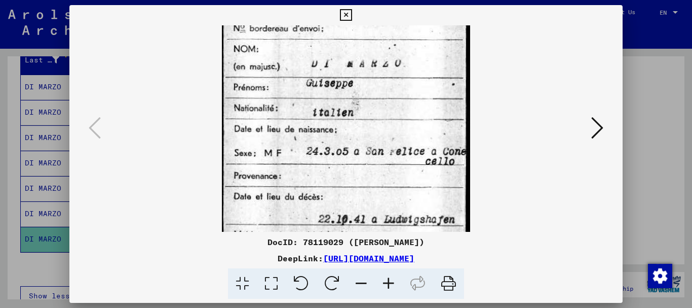
drag, startPoint x: 449, startPoint y: 147, endPoint x: 403, endPoint y: 148, distance: 45.6
click at [408, 146] on img at bounding box center [346, 105] width 248 height 358
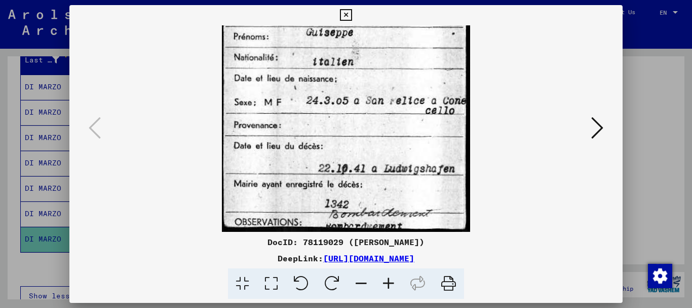
scroll to position [152, 0]
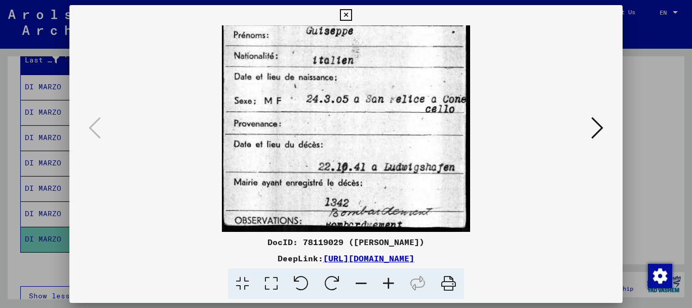
drag, startPoint x: 367, startPoint y: 201, endPoint x: 358, endPoint y: 139, distance: 62.4
click at [358, 139] on img at bounding box center [346, 52] width 248 height 358
click at [346, 11] on icon at bounding box center [346, 15] width 12 height 12
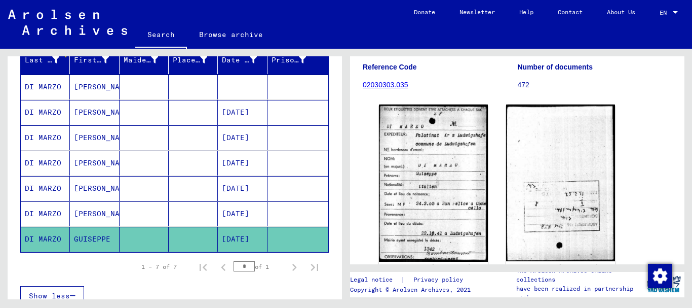
scroll to position [0, 0]
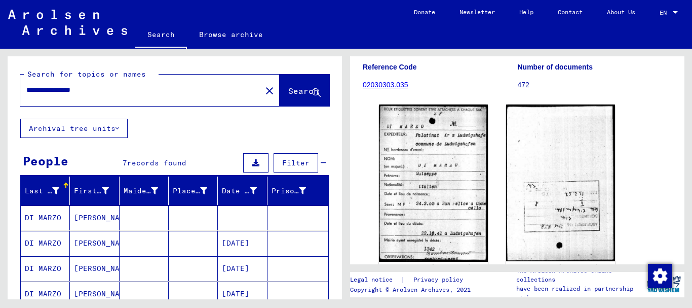
drag, startPoint x: 109, startPoint y: 90, endPoint x: 4, endPoint y: 90, distance: 105.4
click at [7, 89] on div "**********" at bounding box center [173, 174] width 346 height 250
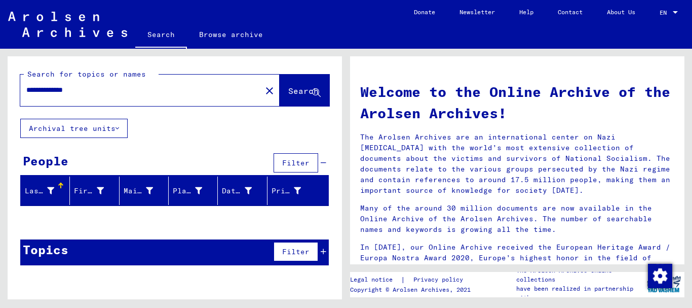
click at [118, 128] on icon at bounding box center [118, 128] width 4 height 7
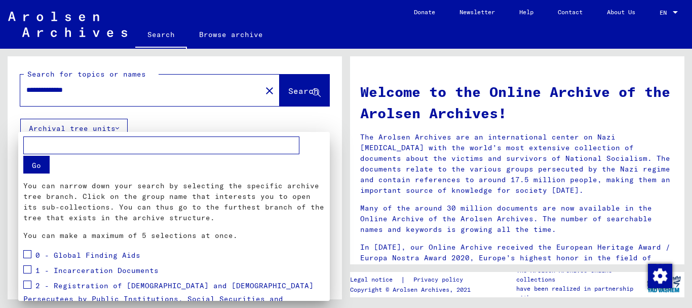
click at [40, 165] on button "Go" at bounding box center [36, 165] width 26 height 18
drag, startPoint x: 140, startPoint y: 64, endPoint x: 121, endPoint y: 69, distance: 19.3
click at [135, 64] on div at bounding box center [346, 154] width 692 height 308
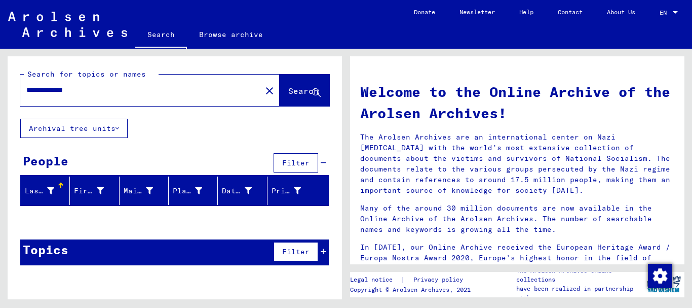
click at [43, 89] on input "**********" at bounding box center [137, 90] width 223 height 11
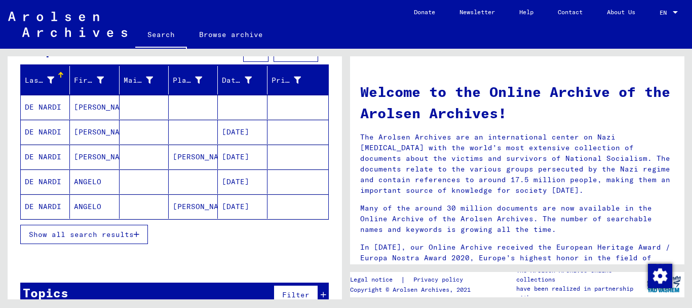
scroll to position [131, 0]
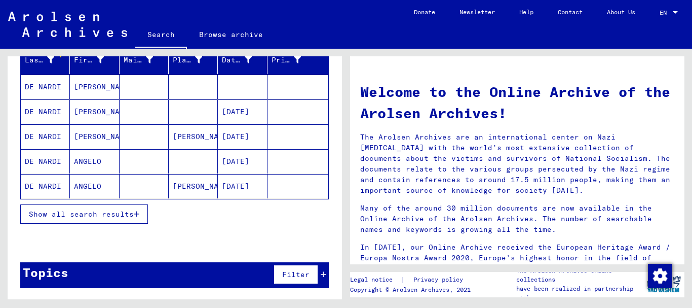
click at [170, 80] on mat-cell at bounding box center [193, 86] width 49 height 24
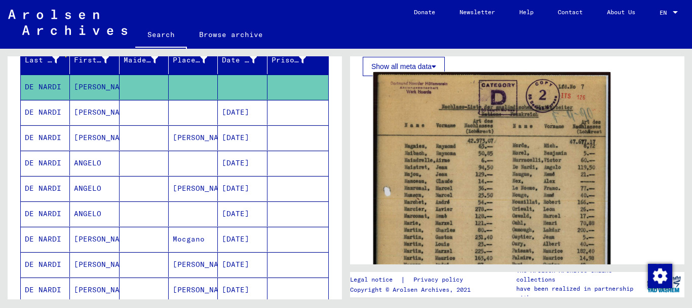
scroll to position [186, 0]
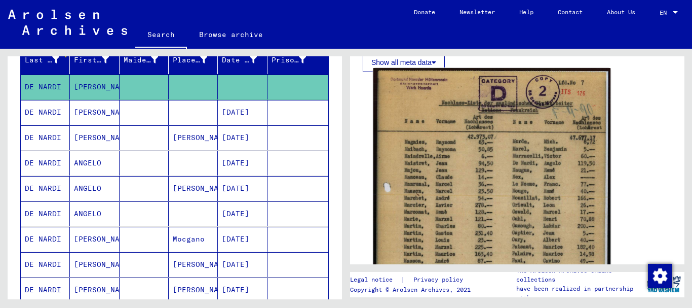
click at [437, 140] on img at bounding box center [492, 233] width 237 height 331
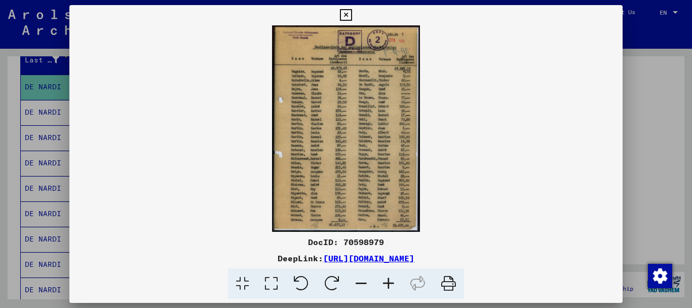
click at [389, 281] on icon at bounding box center [388, 283] width 27 height 31
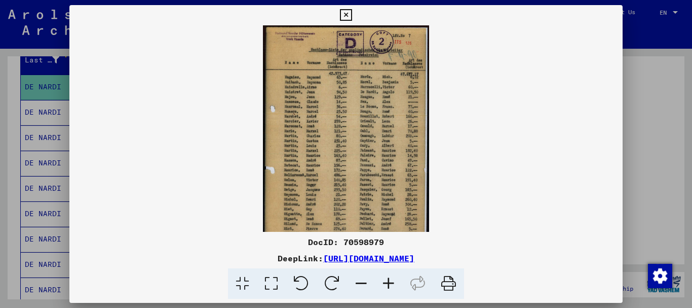
click at [391, 280] on icon at bounding box center [388, 283] width 27 height 31
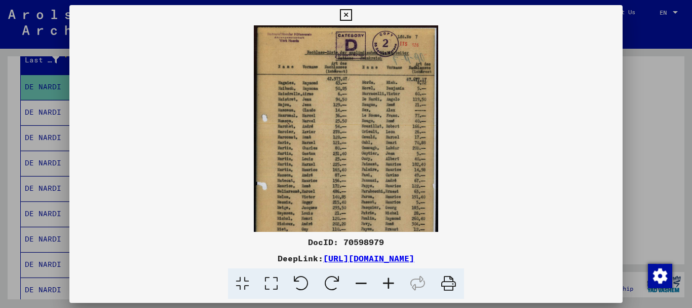
click at [389, 281] on icon at bounding box center [388, 283] width 27 height 31
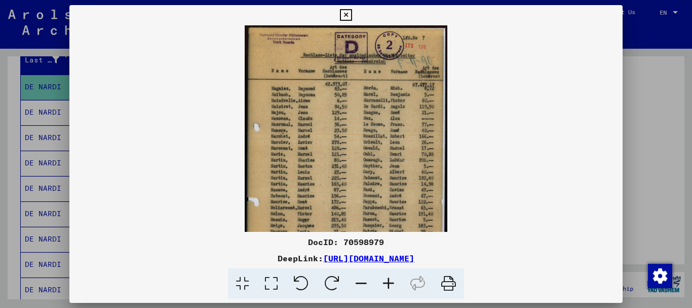
click at [389, 281] on icon at bounding box center [388, 283] width 27 height 31
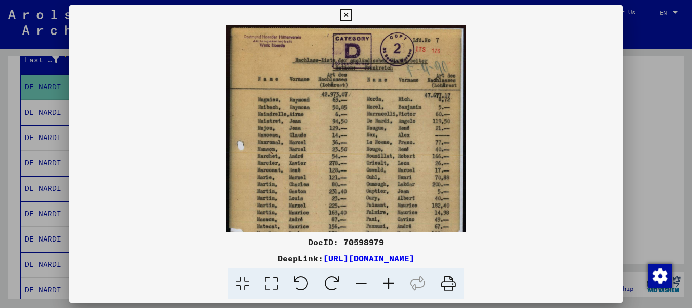
click at [388, 282] on icon at bounding box center [388, 283] width 27 height 31
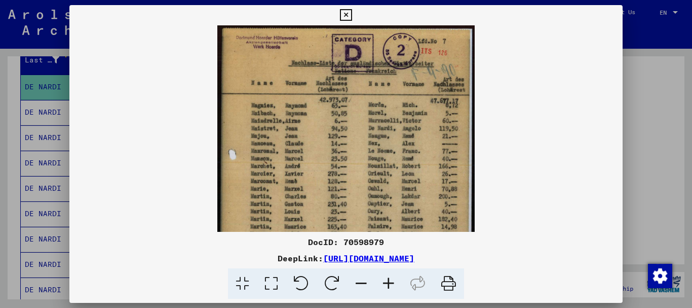
click at [388, 282] on icon at bounding box center [388, 283] width 27 height 31
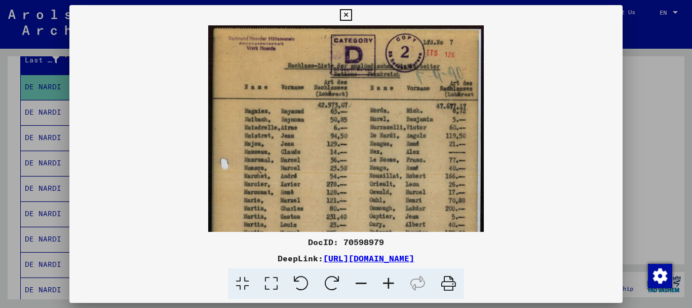
click at [387, 282] on icon at bounding box center [388, 283] width 27 height 31
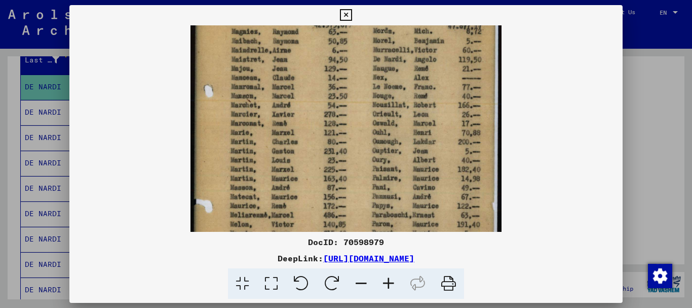
drag, startPoint x: 324, startPoint y: 187, endPoint x: 313, endPoint y: 94, distance: 93.9
click at [313, 94] on img at bounding box center [347, 152] width 312 height 434
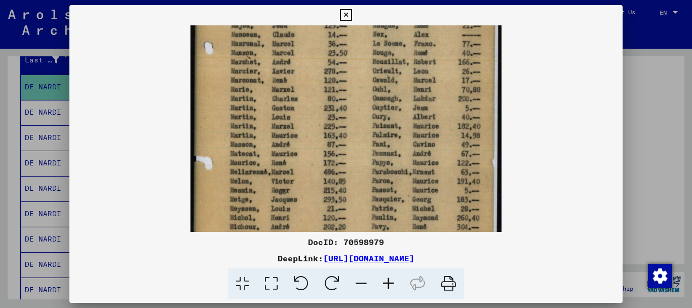
drag, startPoint x: 321, startPoint y: 200, endPoint x: 316, endPoint y: 124, distance: 76.2
click at [316, 129] on img at bounding box center [347, 109] width 312 height 434
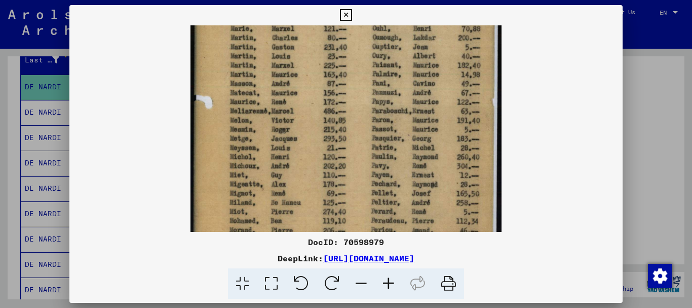
drag, startPoint x: 308, startPoint y: 167, endPoint x: 308, endPoint y: 110, distance: 56.8
click at [308, 111] on img at bounding box center [347, 48] width 312 height 434
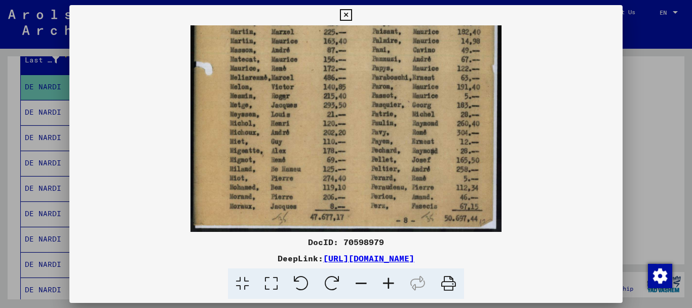
drag, startPoint x: 308, startPoint y: 133, endPoint x: 305, endPoint y: 86, distance: 46.7
click at [305, 90] on img at bounding box center [347, 14] width 312 height 434
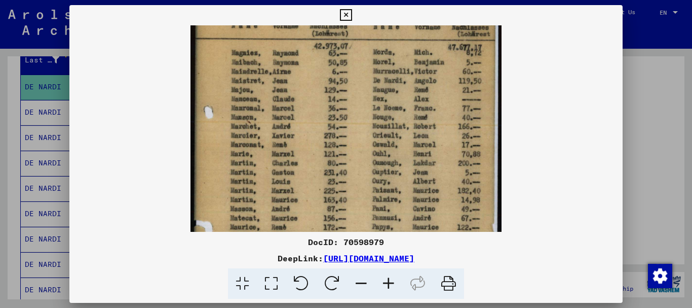
drag, startPoint x: 280, startPoint y: 77, endPoint x: 280, endPoint y: 233, distance: 156.6
click at [279, 237] on div "DocID: 70598979 DeepLink: [URL][DOMAIN_NAME]" at bounding box center [346, 152] width 554 height 294
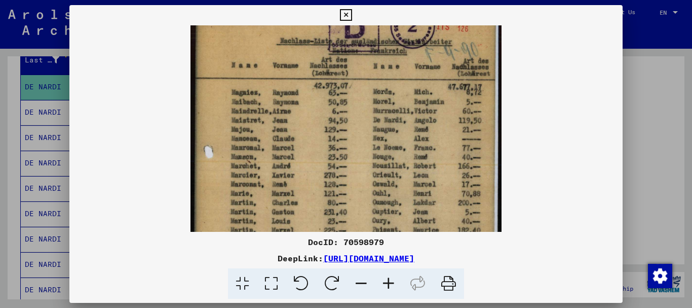
scroll to position [25, 0]
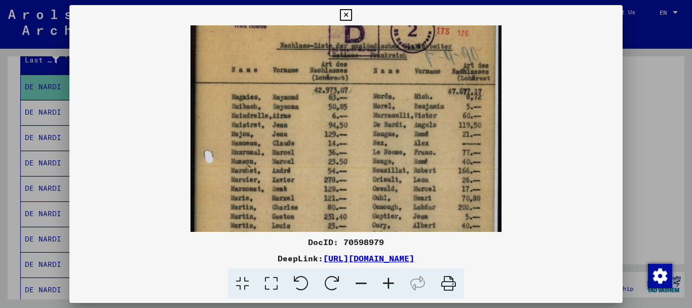
drag, startPoint x: 334, startPoint y: 69, endPoint x: 336, endPoint y: 108, distance: 39.6
click at [336, 108] on img at bounding box center [347, 217] width 312 height 434
click at [348, 11] on icon at bounding box center [346, 15] width 12 height 12
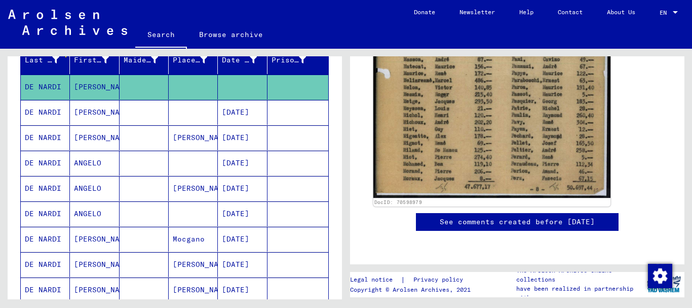
scroll to position [327, 0]
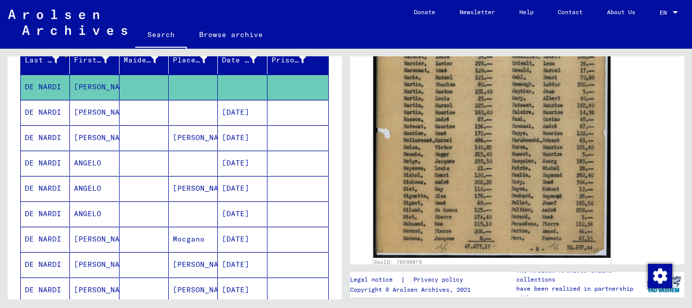
click at [484, 114] on img at bounding box center [492, 92] width 237 height 331
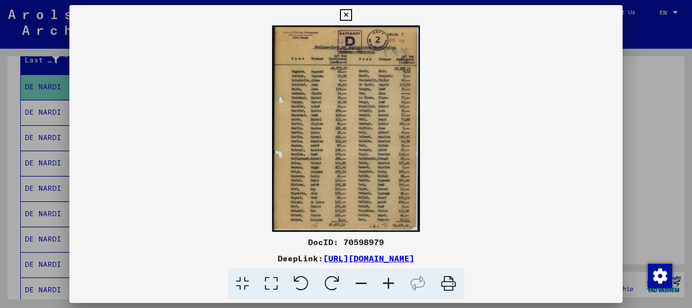
click at [390, 284] on icon at bounding box center [388, 283] width 27 height 31
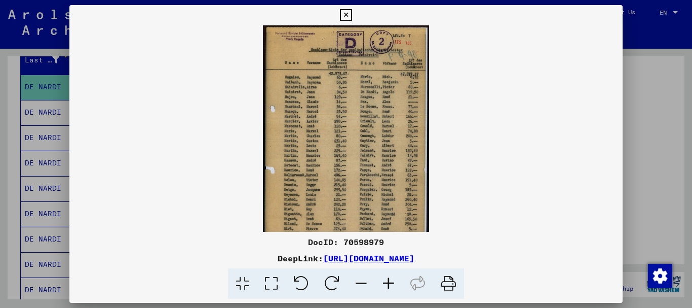
click at [390, 284] on icon at bounding box center [388, 283] width 27 height 31
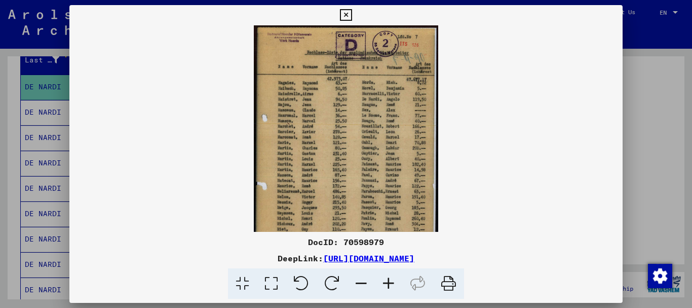
click at [390, 284] on icon at bounding box center [388, 283] width 27 height 31
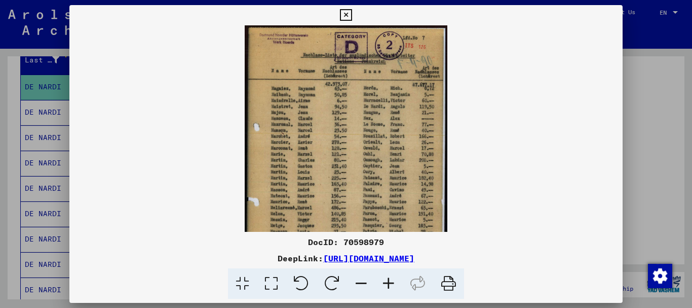
click at [390, 284] on icon at bounding box center [388, 283] width 27 height 31
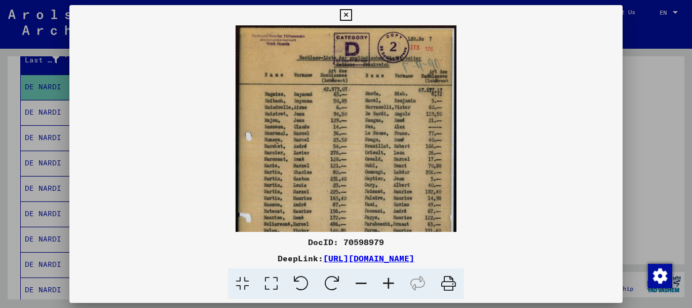
click at [390, 284] on icon at bounding box center [388, 283] width 27 height 31
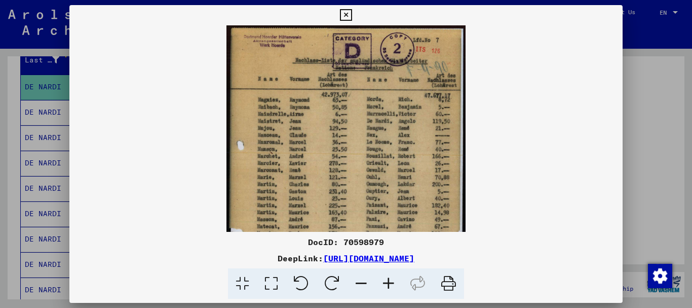
click at [390, 284] on icon at bounding box center [388, 283] width 27 height 31
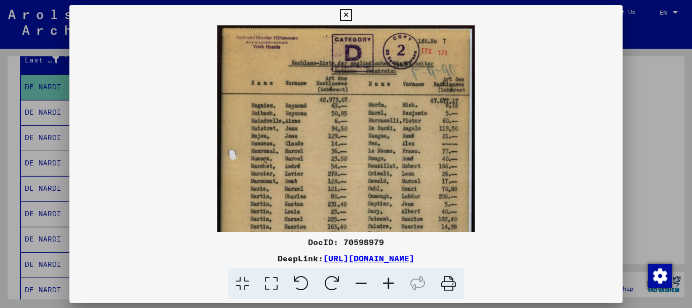
click at [390, 284] on icon at bounding box center [388, 283] width 27 height 31
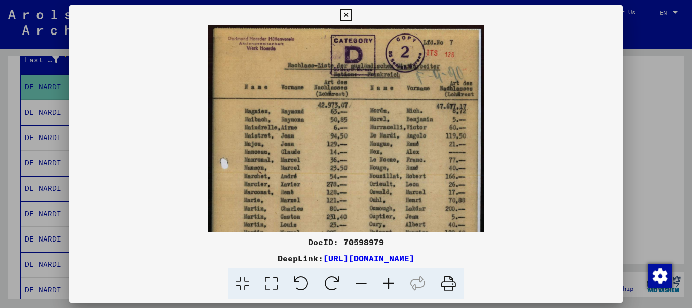
click at [390, 284] on icon at bounding box center [388, 283] width 27 height 31
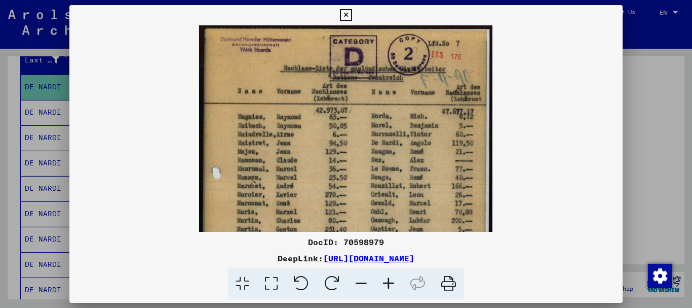
click at [390, 284] on icon at bounding box center [388, 283] width 27 height 31
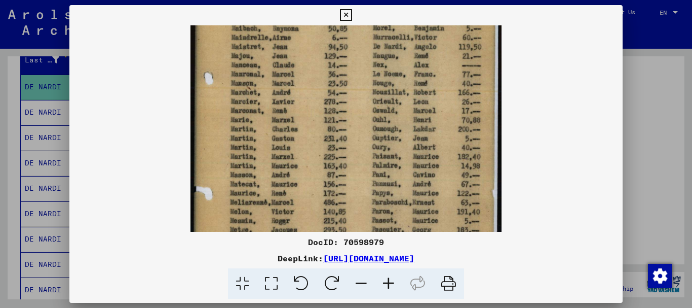
scroll to position [108, 0]
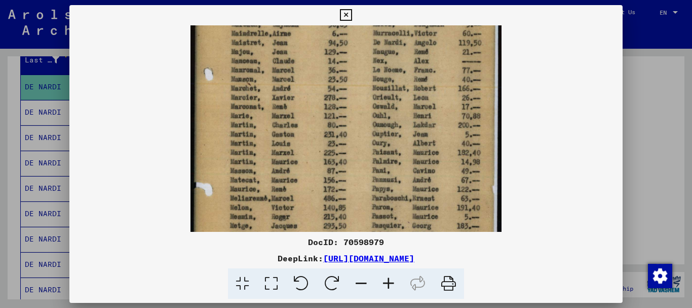
drag, startPoint x: 339, startPoint y: 163, endPoint x: 329, endPoint y: 54, distance: 108.9
click at [329, 55] on img at bounding box center [347, 135] width 312 height 434
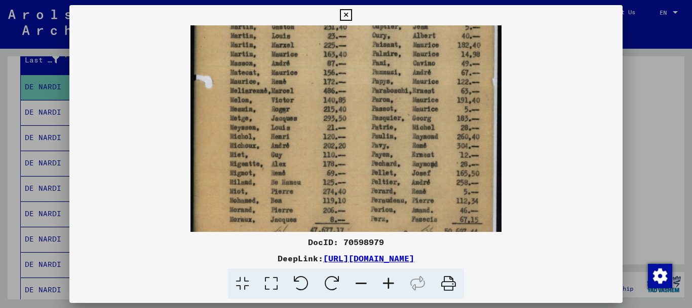
drag, startPoint x: 323, startPoint y: 172, endPoint x: 319, endPoint y: 69, distance: 102.5
click at [319, 69] on img at bounding box center [347, 27] width 312 height 434
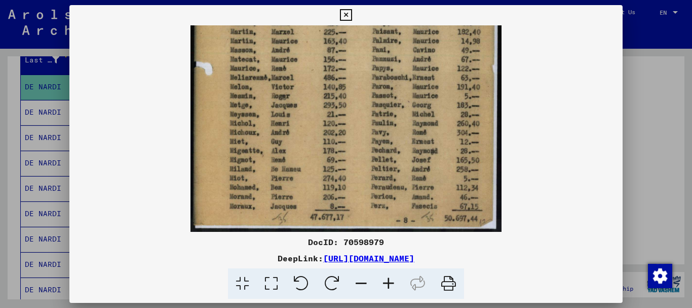
drag, startPoint x: 348, startPoint y: 172, endPoint x: 334, endPoint y: 103, distance: 70.8
click at [334, 103] on img at bounding box center [347, 14] width 312 height 434
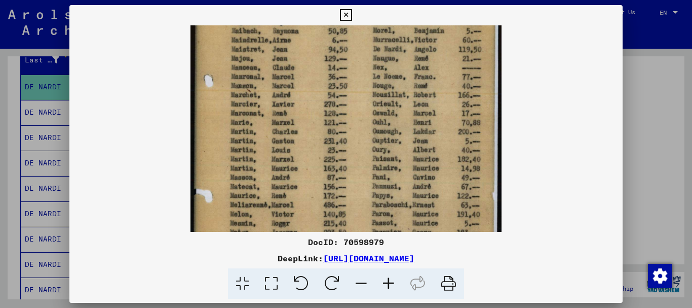
scroll to position [92, 0]
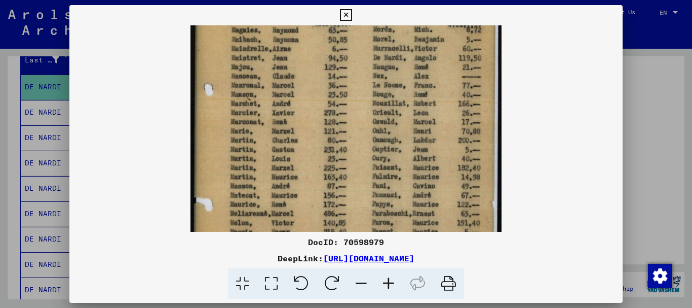
drag, startPoint x: 351, startPoint y: 85, endPoint x: 361, endPoint y: 220, distance: 136.2
click at [361, 220] on img at bounding box center [347, 150] width 312 height 434
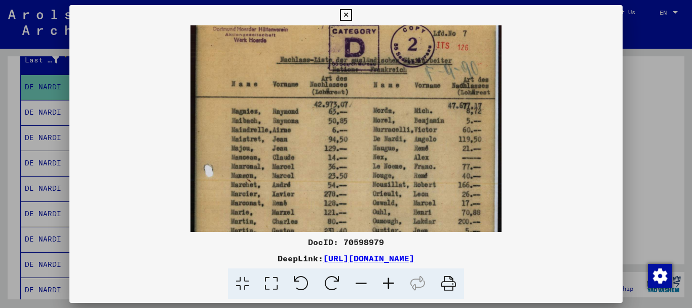
scroll to position [8, 0]
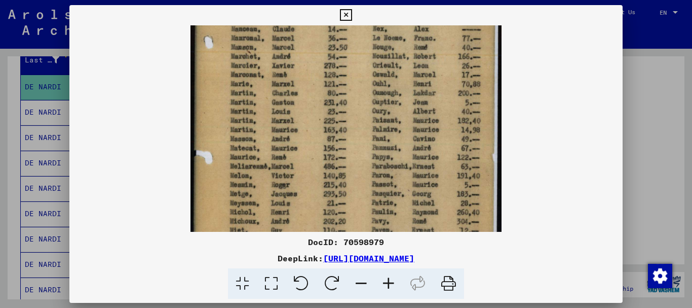
drag, startPoint x: 322, startPoint y: 83, endPoint x: 333, endPoint y: 35, distance: 48.4
click at [333, 35] on img at bounding box center [347, 103] width 312 height 434
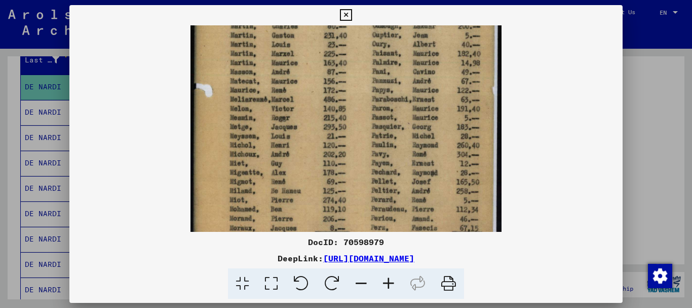
scroll to position [212, 0]
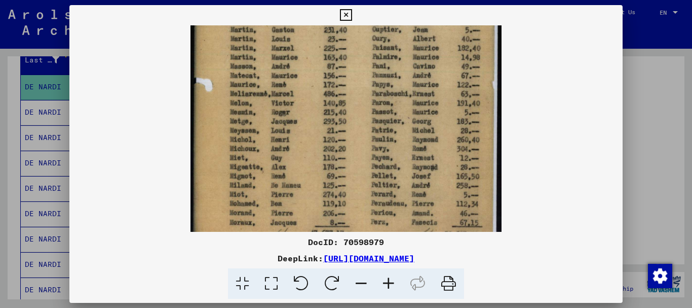
drag, startPoint x: 307, startPoint y: 133, endPoint x: 303, endPoint y: 59, distance: 74.1
click at [303, 60] on img at bounding box center [347, 30] width 312 height 434
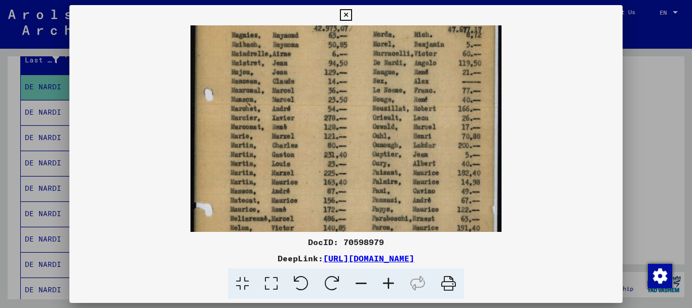
drag, startPoint x: 372, startPoint y: 52, endPoint x: 355, endPoint y: 177, distance: 125.9
click at [355, 177] on img at bounding box center [347, 155] width 312 height 434
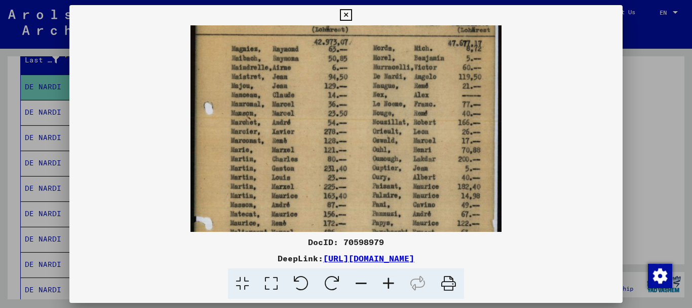
scroll to position [77, 0]
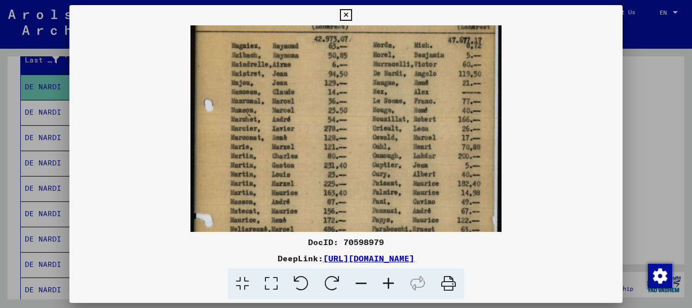
drag, startPoint x: 384, startPoint y: 77, endPoint x: 366, endPoint y: 88, distance: 21.7
click at [366, 88] on img at bounding box center [347, 166] width 312 height 434
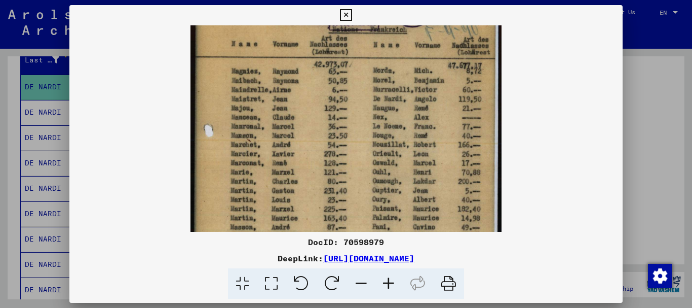
scroll to position [52, 0]
drag, startPoint x: 407, startPoint y: 68, endPoint x: 401, endPoint y: 93, distance: 25.6
click at [401, 93] on img at bounding box center [347, 191] width 312 height 434
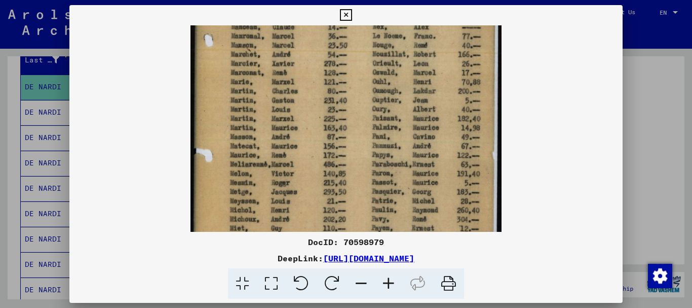
drag, startPoint x: 412, startPoint y: 168, endPoint x: 404, endPoint y: 73, distance: 95.1
click at [405, 73] on img at bounding box center [347, 101] width 312 height 434
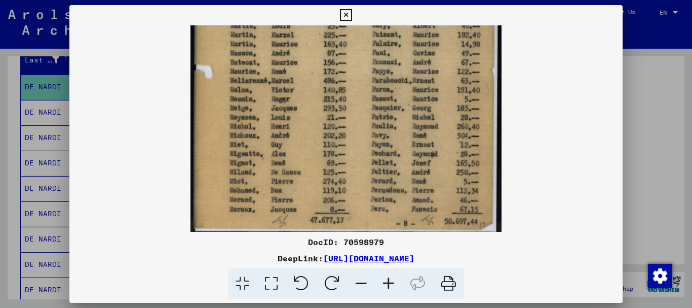
scroll to position [228, 0]
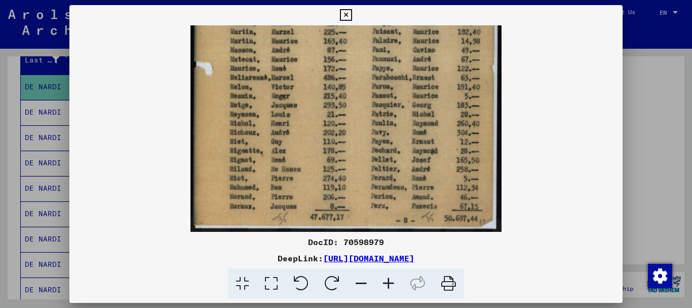
drag, startPoint x: 406, startPoint y: 175, endPoint x: 403, endPoint y: 70, distance: 105.0
click at [403, 70] on img at bounding box center [347, 14] width 312 height 434
click at [350, 13] on icon at bounding box center [346, 15] width 12 height 12
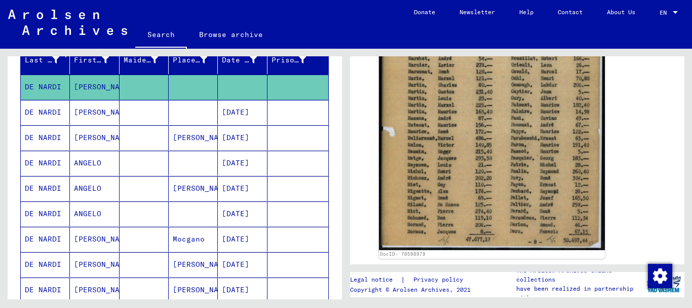
click at [248, 112] on mat-cell "[DATE]" at bounding box center [242, 112] width 49 height 25
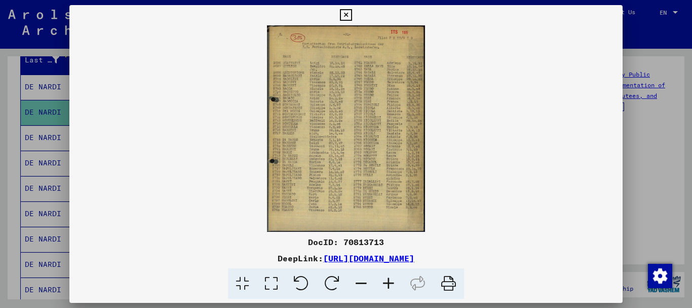
click at [392, 281] on icon at bounding box center [388, 283] width 27 height 31
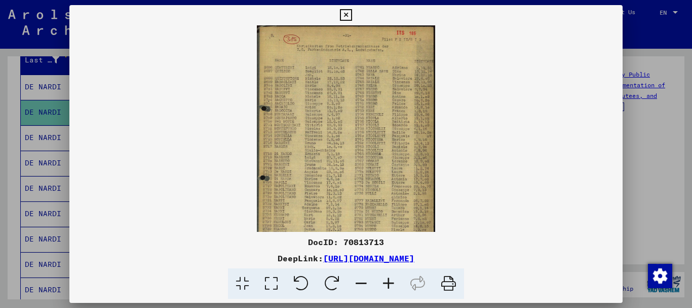
click at [390, 281] on icon at bounding box center [388, 283] width 27 height 31
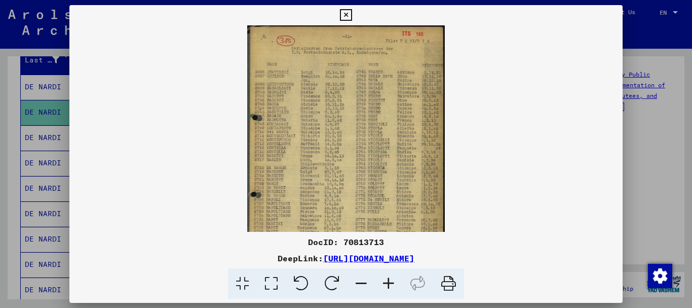
click at [389, 282] on icon at bounding box center [388, 283] width 27 height 31
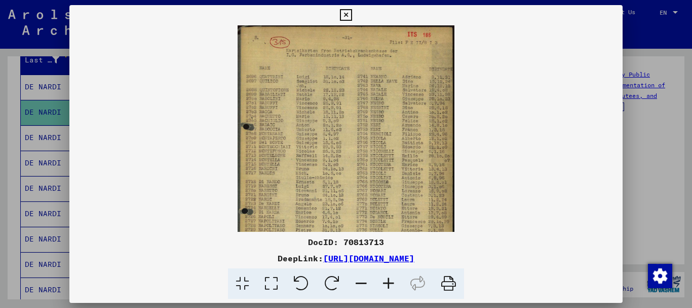
click at [389, 282] on icon at bounding box center [388, 283] width 27 height 31
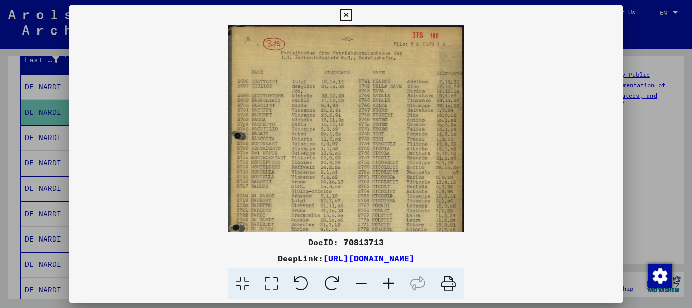
click at [389, 282] on icon at bounding box center [388, 283] width 27 height 31
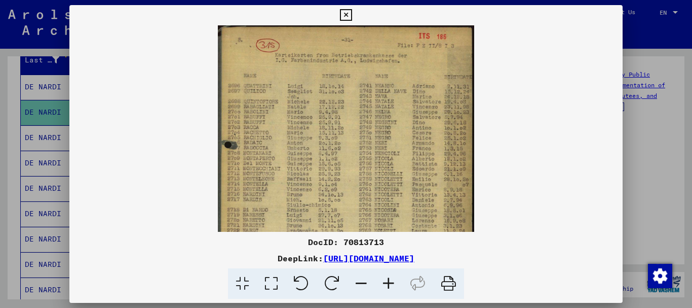
click at [389, 282] on icon at bounding box center [388, 283] width 27 height 31
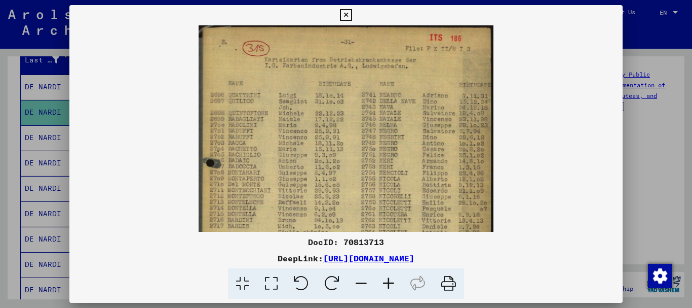
click at [388, 282] on icon at bounding box center [388, 283] width 27 height 31
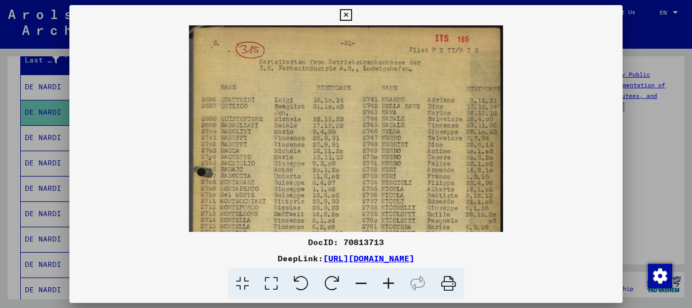
click at [388, 282] on icon at bounding box center [388, 283] width 27 height 31
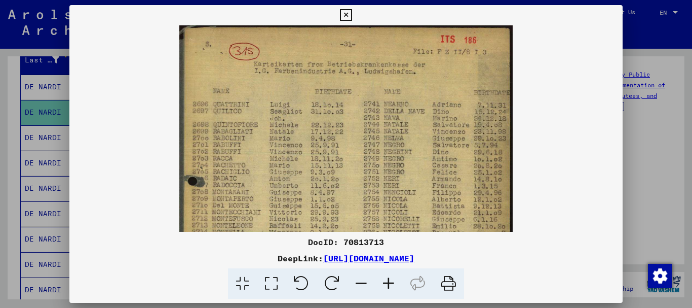
click at [387, 283] on icon at bounding box center [388, 283] width 27 height 31
click at [386, 283] on icon at bounding box center [388, 283] width 27 height 31
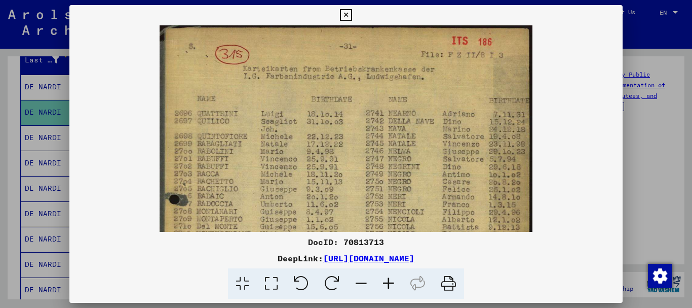
click at [386, 283] on icon at bounding box center [388, 283] width 27 height 31
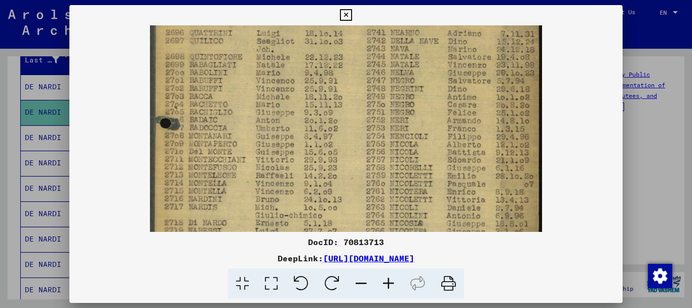
drag, startPoint x: 277, startPoint y: 194, endPoint x: 279, endPoint y: 105, distance: 88.7
click at [278, 106] on img at bounding box center [346, 195] width 392 height 510
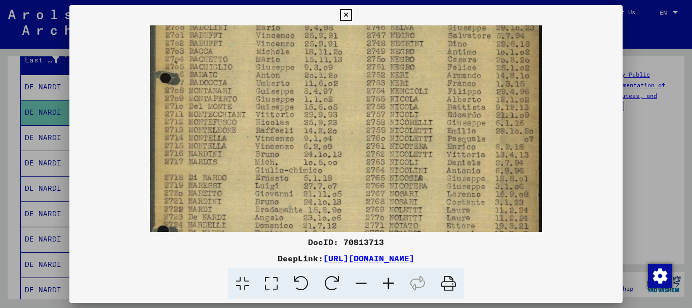
drag, startPoint x: 304, startPoint y: 164, endPoint x: 303, endPoint y: 116, distance: 47.7
click at [303, 117] on img at bounding box center [346, 150] width 392 height 510
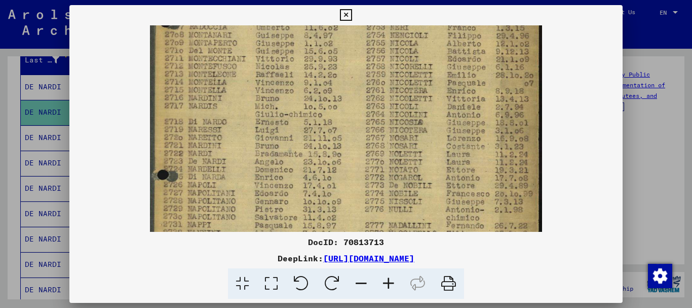
drag, startPoint x: 295, startPoint y: 156, endPoint x: 294, endPoint y: 122, distance: 34.0
click at [294, 123] on img at bounding box center [346, 94] width 392 height 510
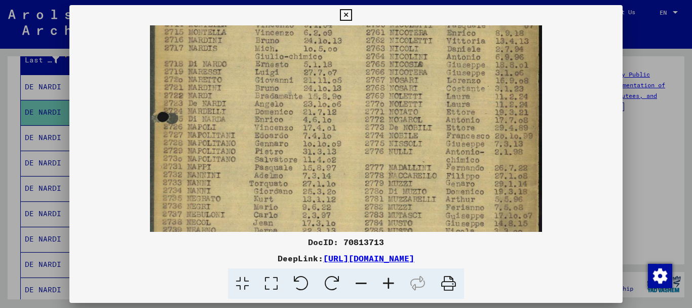
scroll to position [246, 0]
drag, startPoint x: 293, startPoint y: 169, endPoint x: 290, endPoint y: 112, distance: 57.4
click at [290, 112] on img at bounding box center [346, 35] width 392 height 510
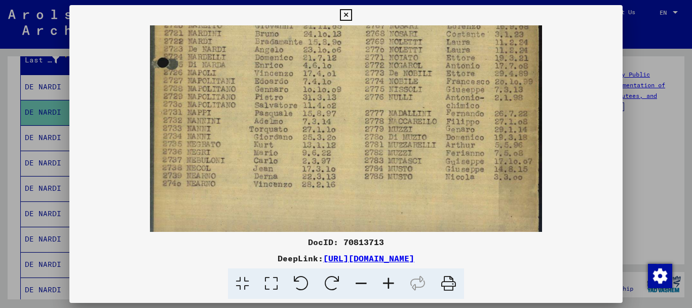
scroll to position [304, 0]
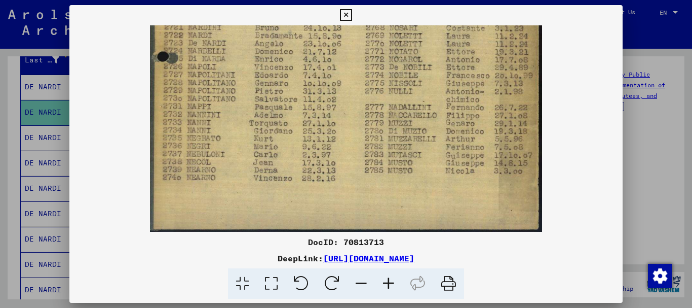
drag, startPoint x: 300, startPoint y: 170, endPoint x: 295, endPoint y: 93, distance: 76.7
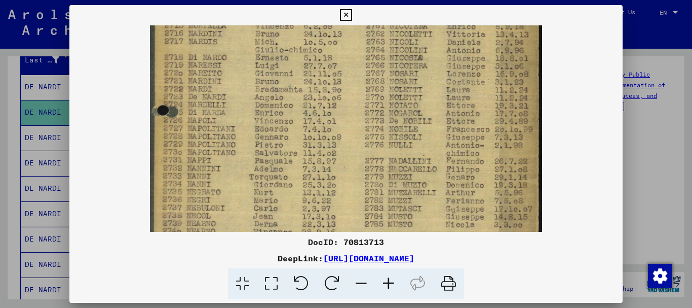
scroll to position [248, 0]
drag, startPoint x: 295, startPoint y: 93, endPoint x: 297, endPoint y: 148, distance: 55.8
click at [297, 148] on img at bounding box center [346, 32] width 392 height 510
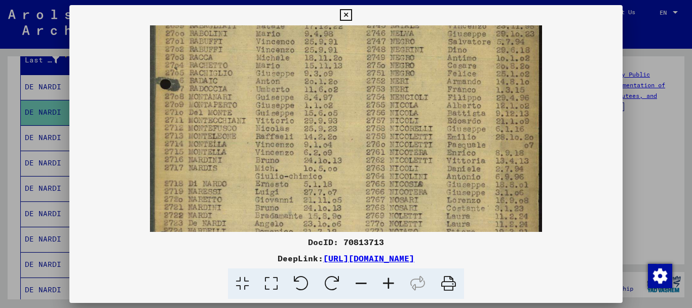
drag, startPoint x: 415, startPoint y: 95, endPoint x: 412, endPoint y: 170, distance: 74.6
click at [418, 221] on img at bounding box center [346, 156] width 392 height 510
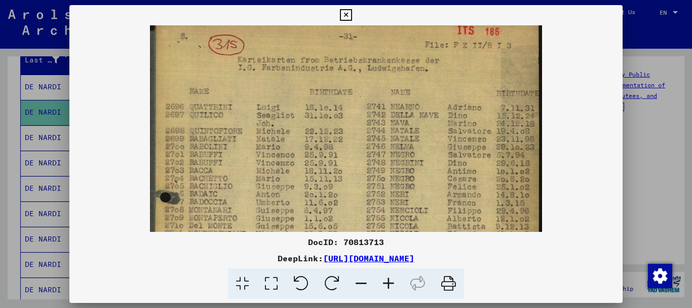
scroll to position [0, 0]
drag, startPoint x: 397, startPoint y: 83, endPoint x: 379, endPoint y: 168, distance: 87.7
click at [396, 195] on img at bounding box center [346, 269] width 392 height 510
click at [345, 11] on icon at bounding box center [346, 15] width 12 height 12
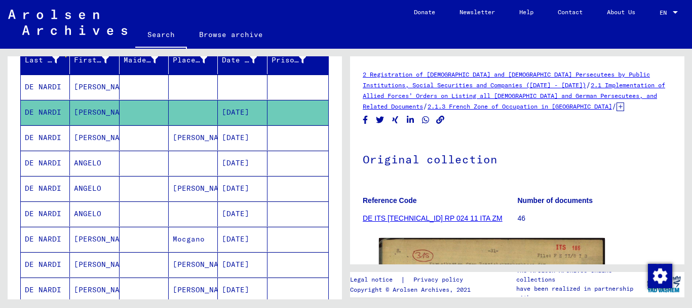
click at [232, 163] on mat-cell "[DATE]" at bounding box center [242, 163] width 49 height 25
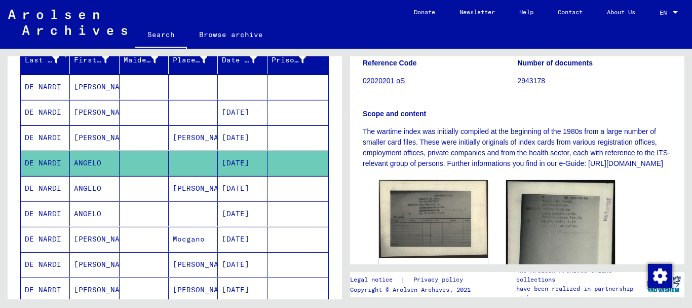
scroll to position [186, 0]
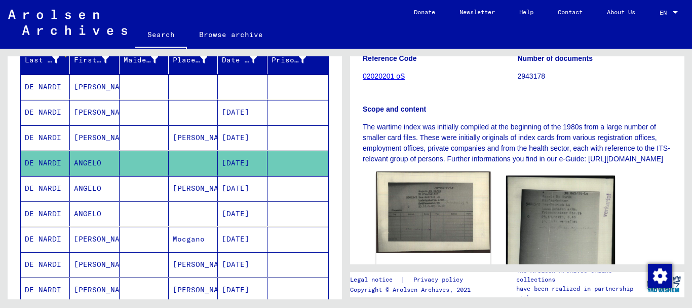
click at [423, 216] on img at bounding box center [434, 212] width 115 height 82
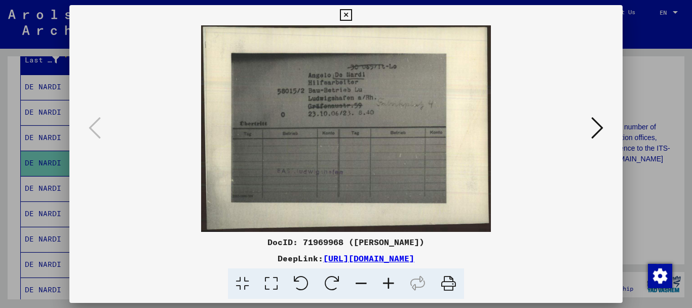
click at [386, 281] on icon at bounding box center [388, 283] width 27 height 31
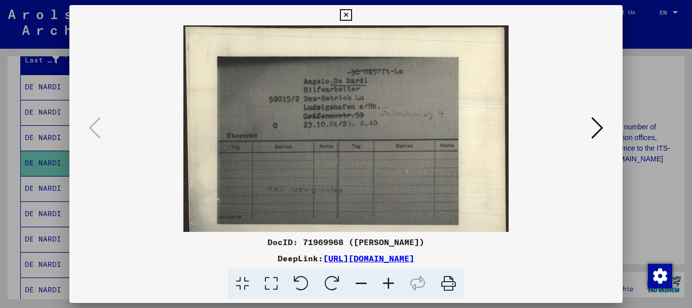
click at [387, 281] on icon at bounding box center [388, 283] width 27 height 31
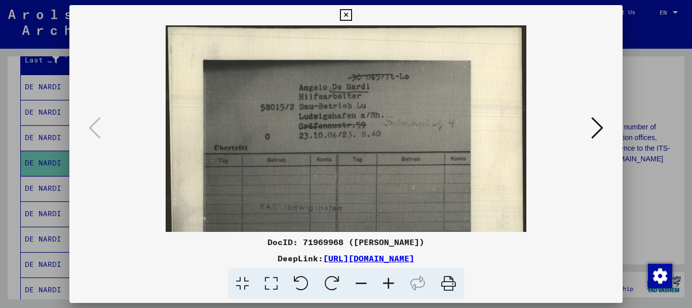
click at [387, 281] on icon at bounding box center [388, 283] width 27 height 31
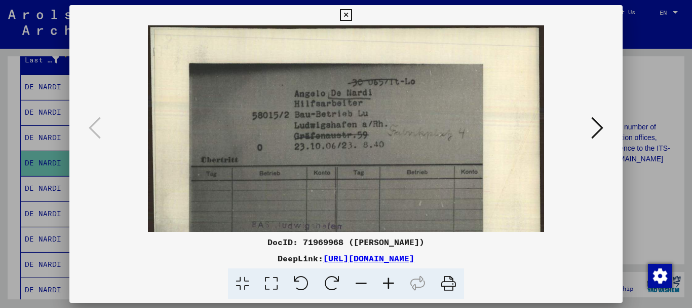
click at [387, 281] on icon at bounding box center [388, 283] width 27 height 31
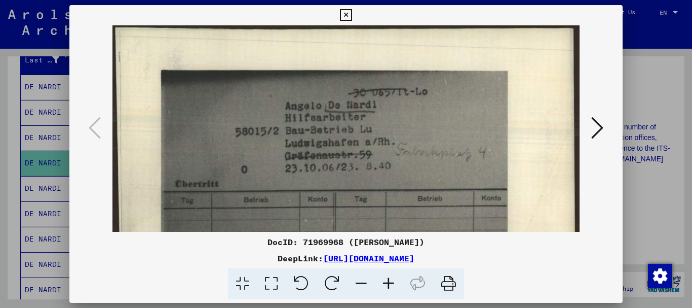
click at [387, 281] on icon at bounding box center [388, 283] width 27 height 31
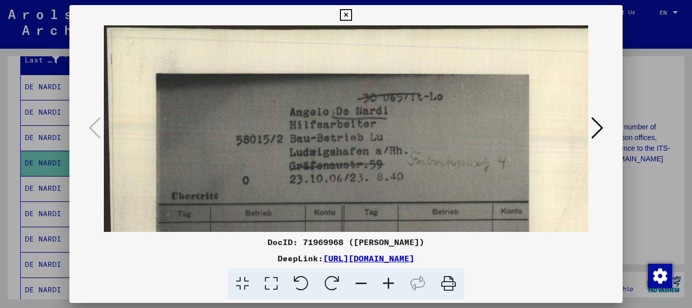
click at [387, 281] on icon at bounding box center [388, 283] width 27 height 31
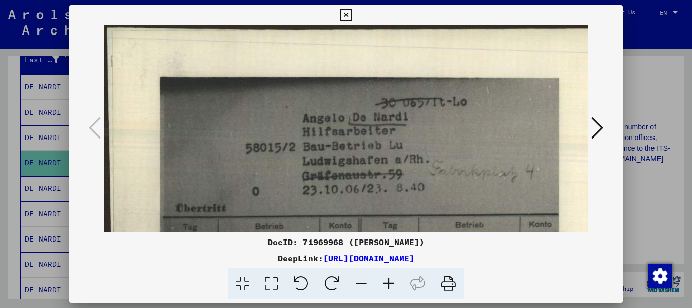
scroll to position [13, 0]
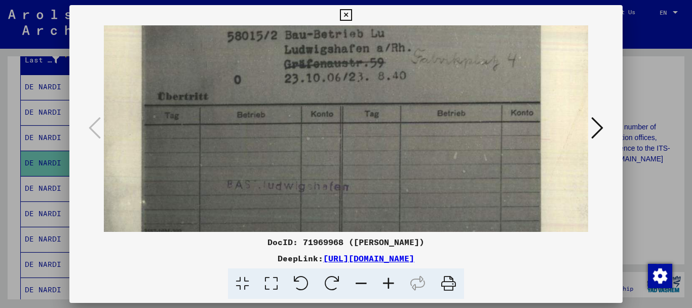
drag, startPoint x: 364, startPoint y: 181, endPoint x: 344, endPoint y: 78, distance: 105.4
click at [345, 79] on img at bounding box center [355, 106] width 538 height 384
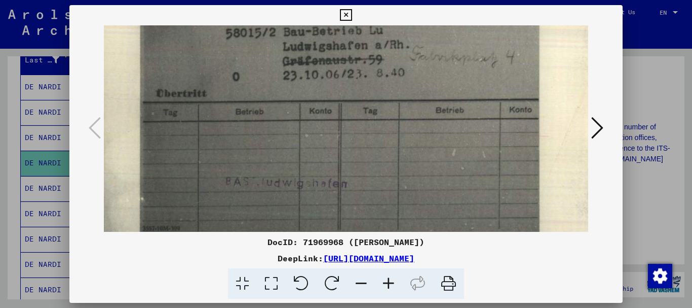
click at [584, 120] on img at bounding box center [353, 103] width 538 height 384
click at [597, 127] on icon at bounding box center [597, 128] width 12 height 24
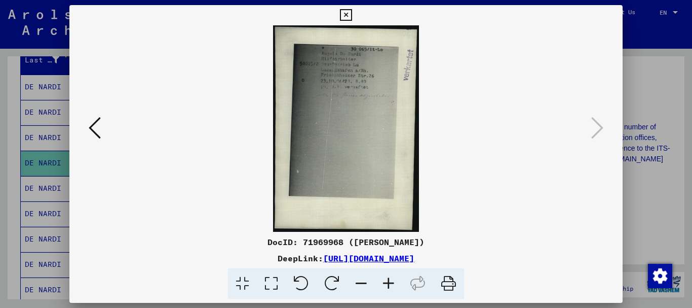
scroll to position [0, 0]
click at [389, 282] on icon at bounding box center [388, 283] width 27 height 31
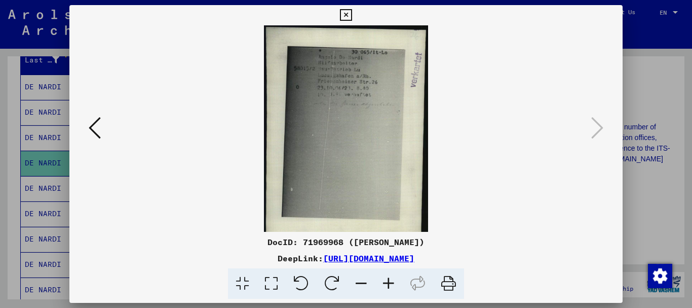
click at [389, 282] on icon at bounding box center [388, 283] width 27 height 31
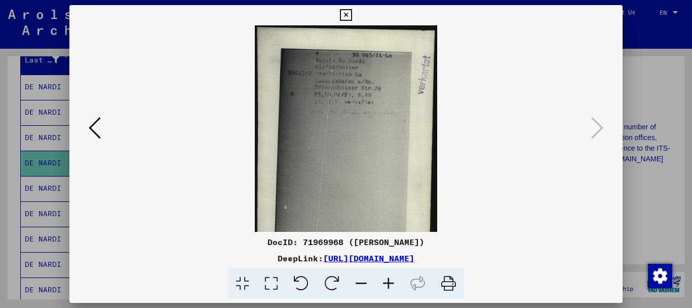
click at [389, 282] on icon at bounding box center [388, 283] width 27 height 31
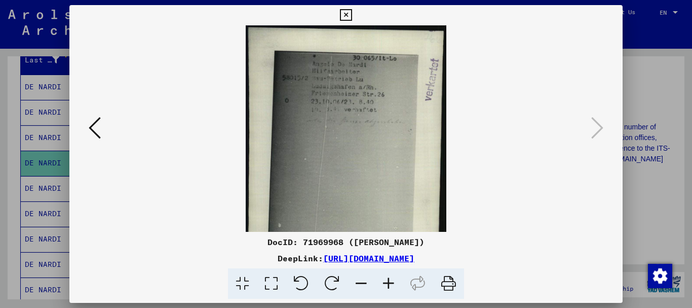
click at [389, 282] on icon at bounding box center [388, 283] width 27 height 31
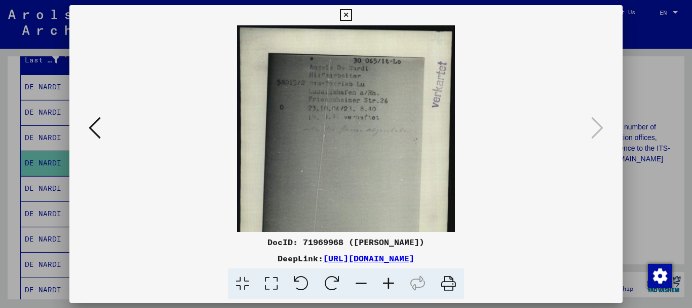
click at [389, 282] on icon at bounding box center [388, 283] width 27 height 31
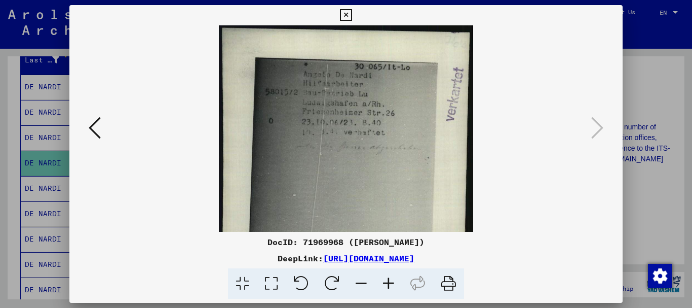
click at [389, 282] on icon at bounding box center [388, 283] width 27 height 31
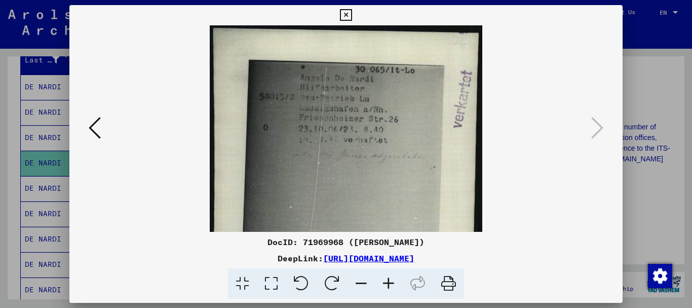
click at [389, 282] on icon at bounding box center [388, 283] width 27 height 31
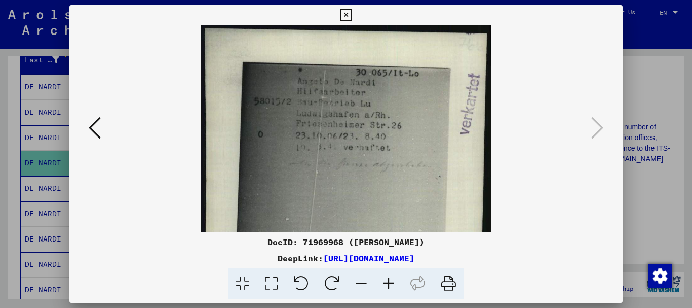
click at [389, 282] on icon at bounding box center [388, 283] width 27 height 31
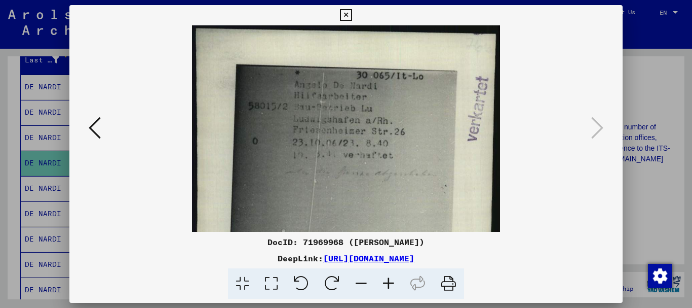
click at [389, 282] on icon at bounding box center [388, 283] width 27 height 31
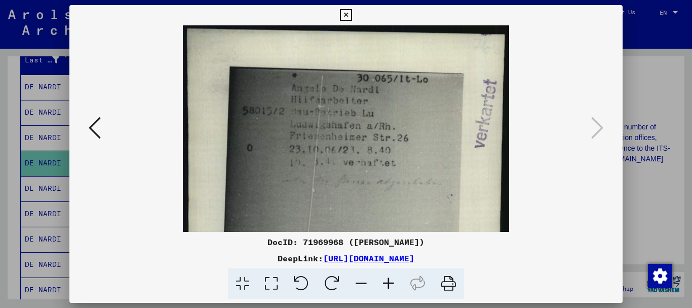
click at [347, 12] on icon at bounding box center [346, 15] width 12 height 12
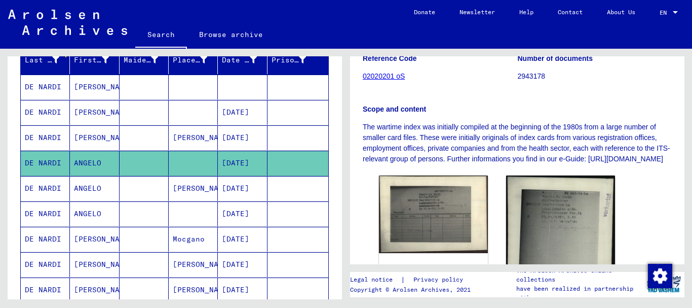
click at [171, 213] on mat-cell at bounding box center [193, 213] width 49 height 25
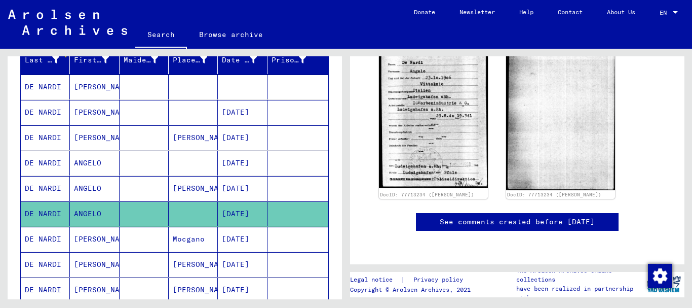
scroll to position [322, 0]
drag, startPoint x: 171, startPoint y: 258, endPoint x: 159, endPoint y: 169, distance: 90.5
click at [159, 169] on mat-table "Last Name First Name Maiden Name Place of Birth Date of Birth Prisoner # DE [PE…" at bounding box center [174, 174] width 309 height 257
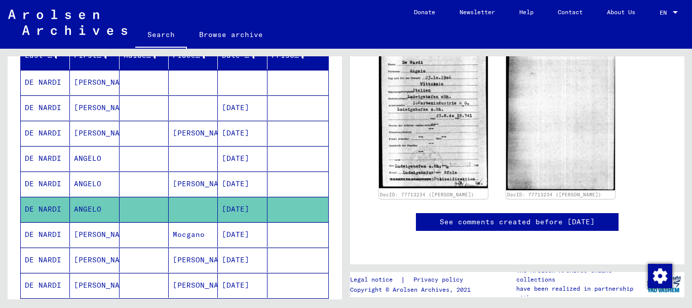
scroll to position [136, 0]
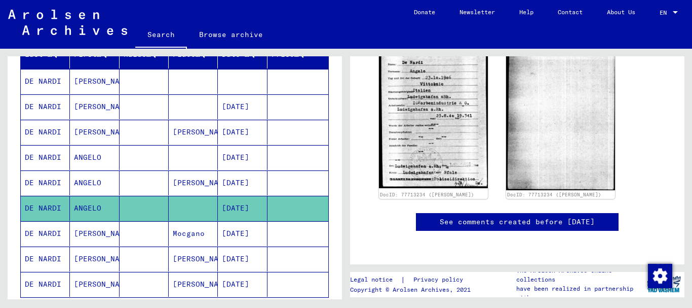
click at [169, 156] on mat-cell at bounding box center [193, 157] width 49 height 25
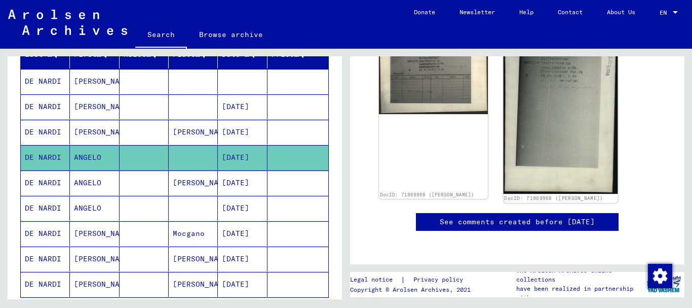
scroll to position [371, 0]
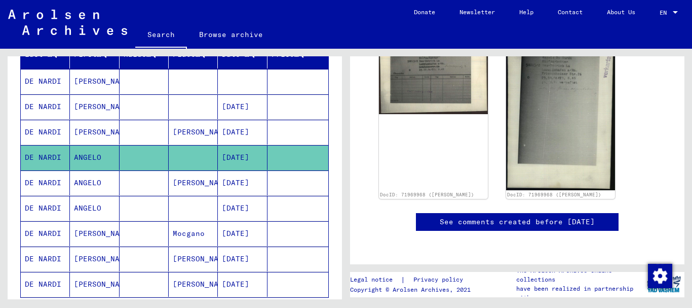
click at [201, 209] on mat-cell at bounding box center [193, 208] width 49 height 25
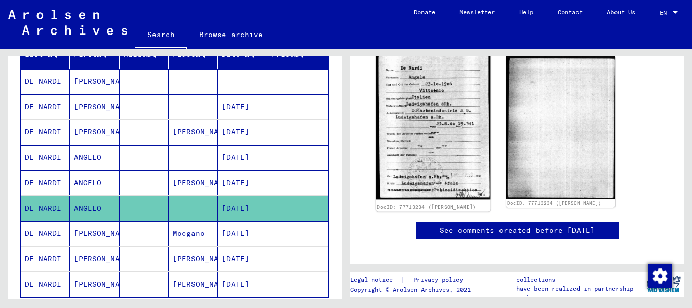
scroll to position [186, 0]
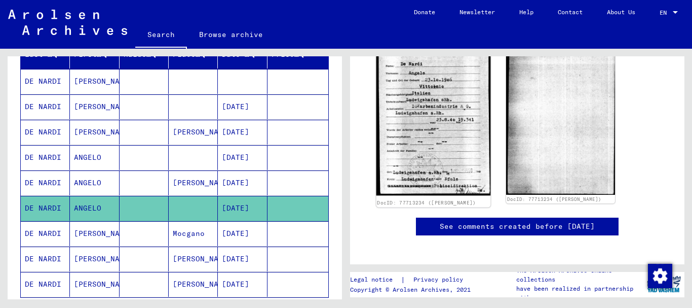
click at [422, 120] on img at bounding box center [434, 121] width 115 height 147
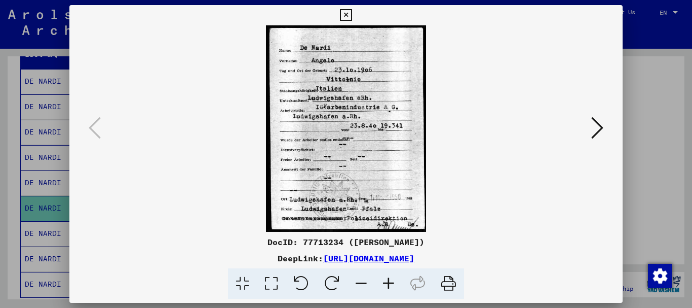
click at [422, 120] on img at bounding box center [346, 128] width 485 height 206
click at [596, 125] on icon at bounding box center [597, 128] width 12 height 24
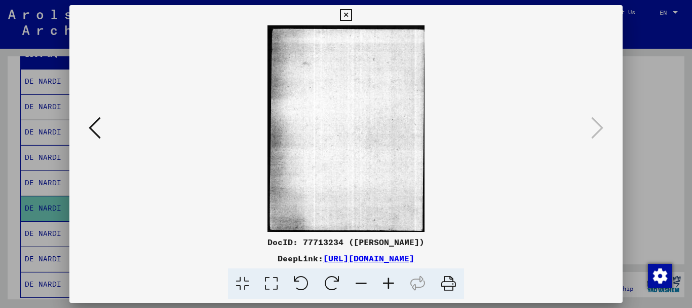
click at [347, 17] on icon at bounding box center [346, 15] width 12 height 12
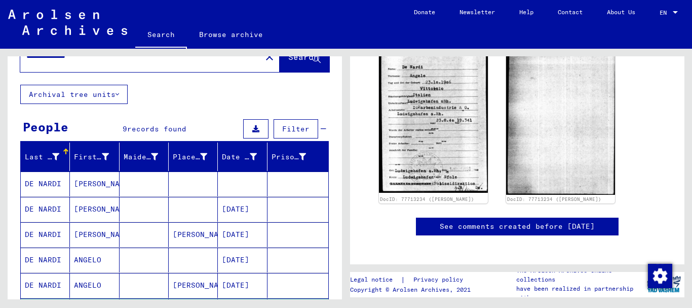
scroll to position [0, 0]
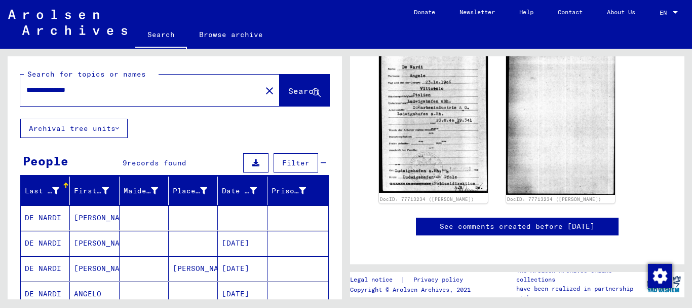
drag, startPoint x: 97, startPoint y: 88, endPoint x: 67, endPoint y: 90, distance: 29.5
click at [67, 90] on input "**********" at bounding box center [140, 90] width 229 height 11
type input "**********"
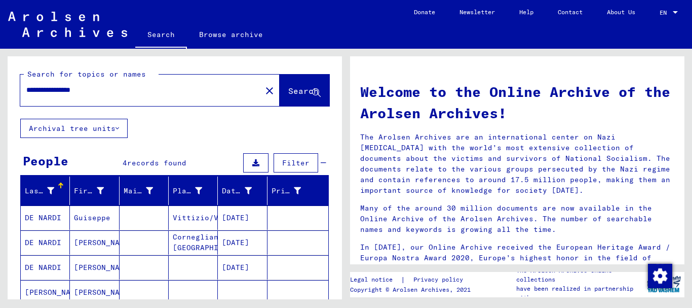
click at [210, 214] on mat-cell "Vittizio/Venedo" at bounding box center [193, 217] width 49 height 24
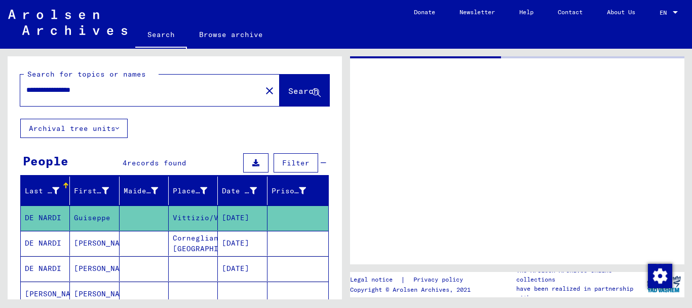
click at [210, 214] on mat-cell "Vittizio/Venedo" at bounding box center [193, 217] width 49 height 25
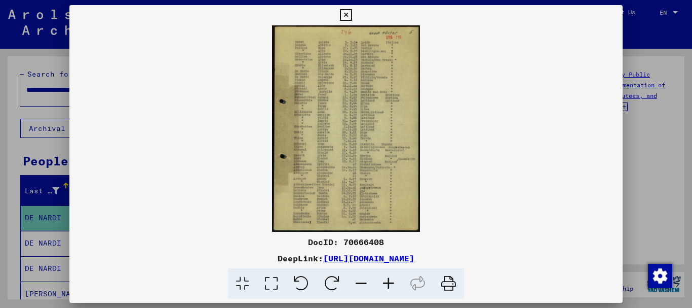
click at [389, 282] on icon at bounding box center [388, 283] width 27 height 31
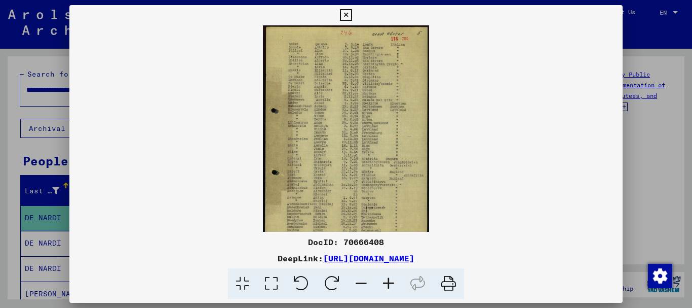
click at [389, 282] on icon at bounding box center [388, 283] width 27 height 31
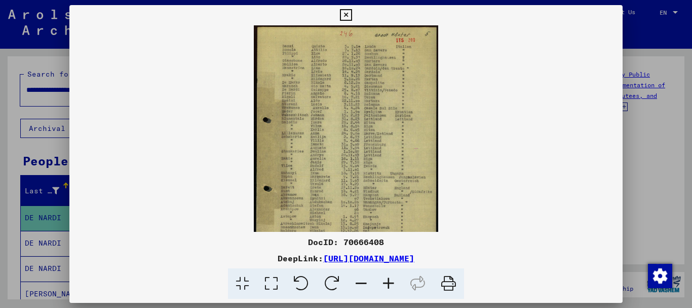
click at [389, 282] on icon at bounding box center [388, 283] width 27 height 31
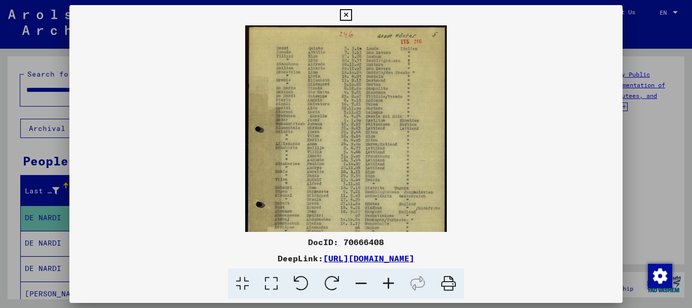
click at [389, 282] on icon at bounding box center [388, 283] width 27 height 31
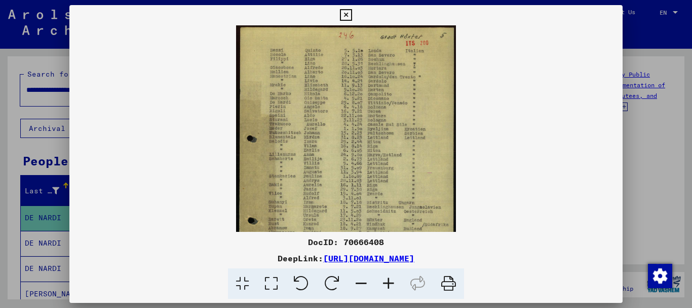
click at [389, 282] on icon at bounding box center [388, 283] width 27 height 31
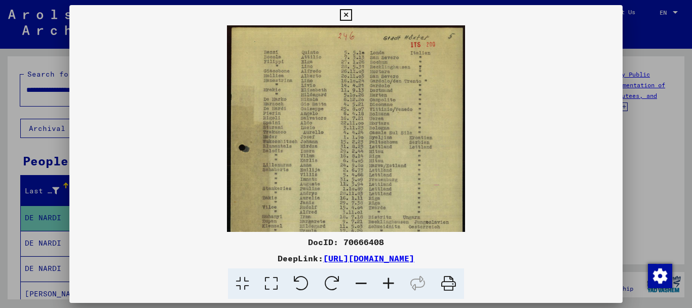
click at [389, 282] on icon at bounding box center [388, 283] width 27 height 31
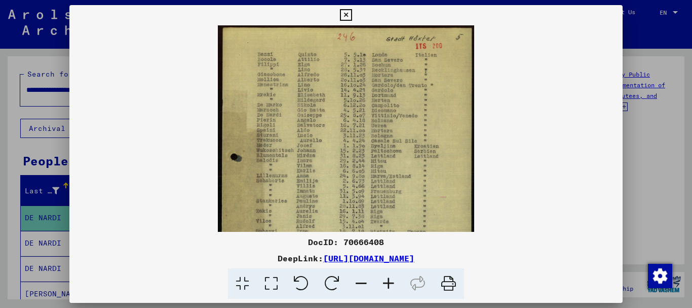
click at [389, 282] on icon at bounding box center [388, 283] width 27 height 31
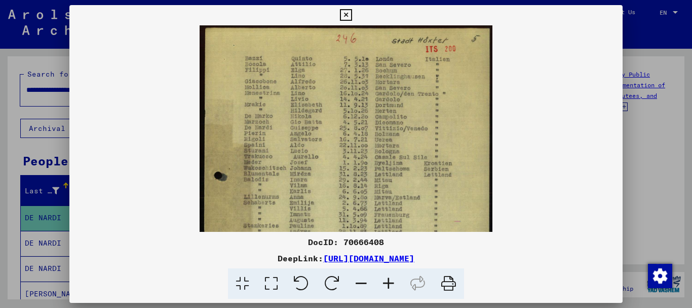
click at [389, 283] on icon at bounding box center [388, 283] width 27 height 31
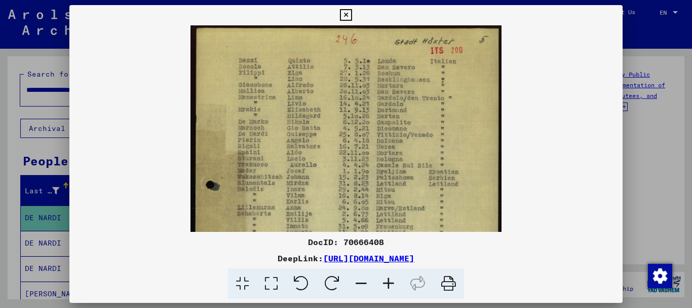
click at [389, 283] on icon at bounding box center [388, 283] width 27 height 31
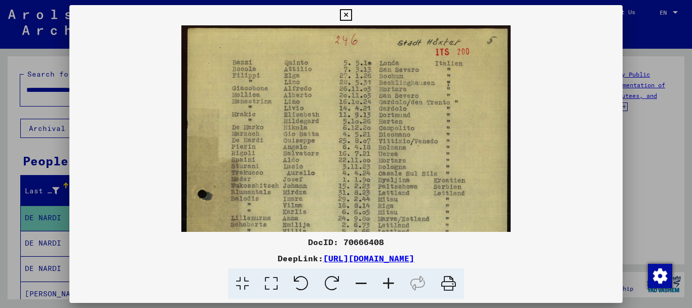
click at [389, 283] on icon at bounding box center [388, 283] width 27 height 31
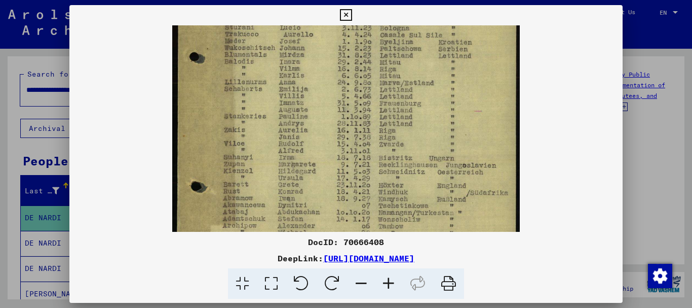
drag, startPoint x: 280, startPoint y: 180, endPoint x: 289, endPoint y: 56, distance: 124.5
click at [289, 56] on img at bounding box center [345, 121] width 347 height 485
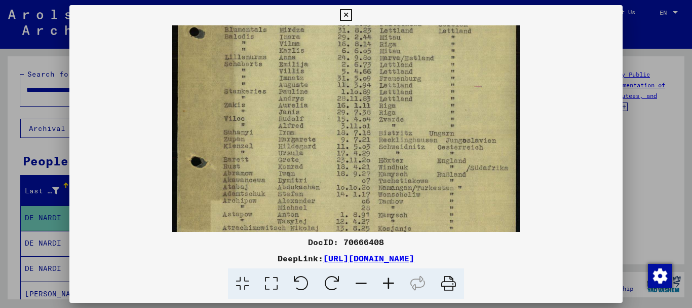
scroll to position [181, 0]
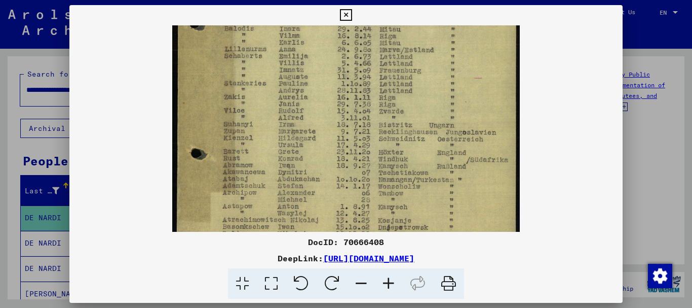
drag, startPoint x: 295, startPoint y: 38, endPoint x: 295, endPoint y: 3, distance: 35.0
click at [295, 3] on div "DocID: 70666408 DeepLink: [URL][DOMAIN_NAME]" at bounding box center [346, 154] width 692 height 308
drag, startPoint x: 297, startPoint y: -12, endPoint x: 295, endPoint y: -51, distance: 38.6
click at [295, 0] on html "**********" at bounding box center [346, 154] width 692 height 308
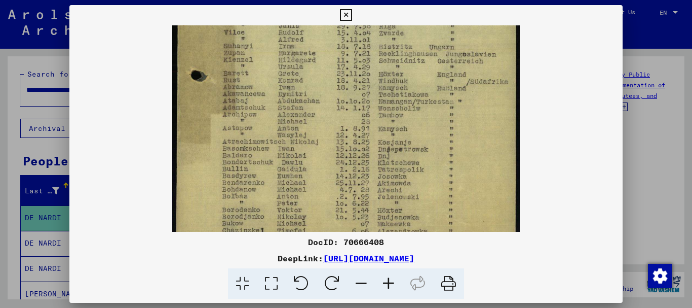
drag, startPoint x: 270, startPoint y: 51, endPoint x: 256, endPoint y: 3, distance: 50.4
click at [265, 0] on html "**********" at bounding box center [346, 154] width 692 height 308
drag, startPoint x: 257, startPoint y: -7, endPoint x: 265, endPoint y: -61, distance: 55.3
click at [265, 0] on html "**********" at bounding box center [346, 154] width 692 height 308
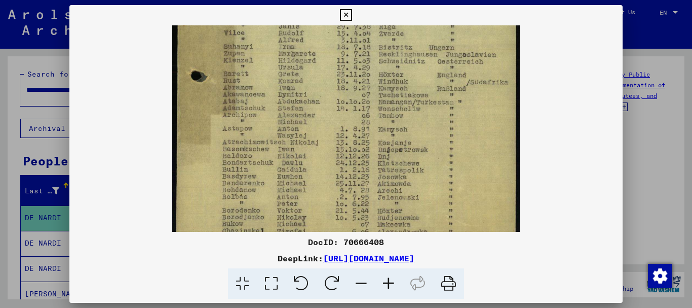
scroll to position [279, 0]
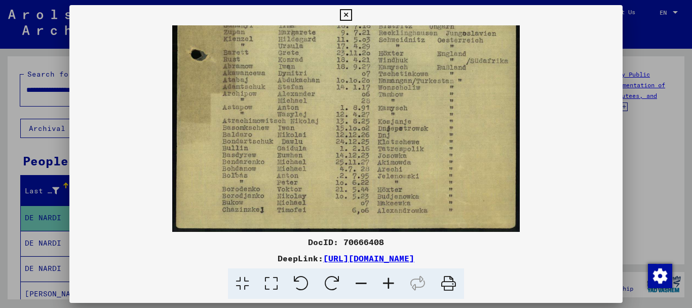
drag, startPoint x: 293, startPoint y: 39, endPoint x: 295, endPoint y: -27, distance: 66.4
click at [295, 0] on html "**********" at bounding box center [346, 154] width 692 height 308
click at [347, 13] on icon at bounding box center [346, 15] width 12 height 12
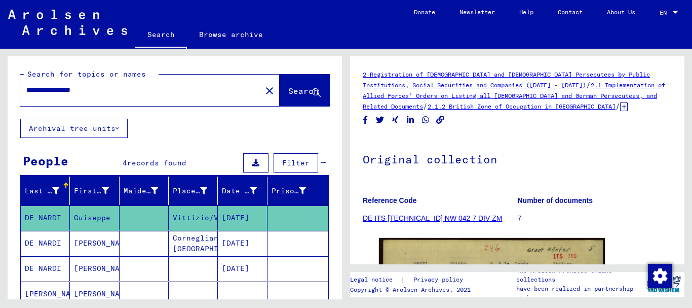
click at [162, 258] on mat-cell at bounding box center [144, 268] width 49 height 25
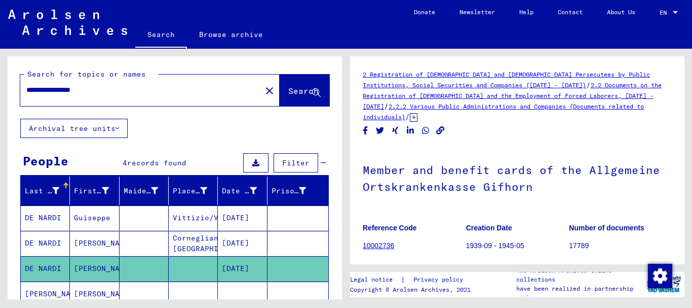
click at [134, 240] on mat-cell at bounding box center [144, 243] width 49 height 25
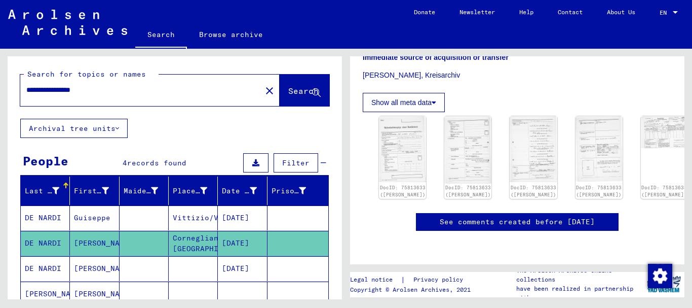
scroll to position [371, 0]
click at [384, 114] on img at bounding box center [403, 148] width 50 height 69
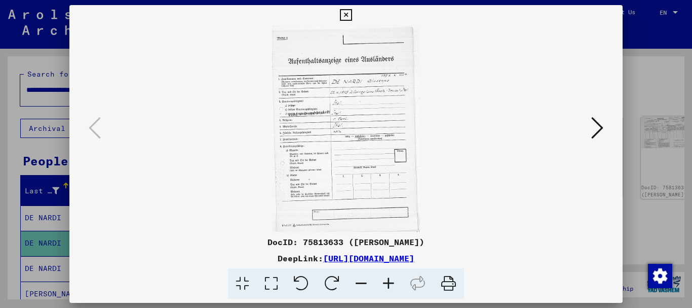
click at [387, 110] on img at bounding box center [346, 128] width 485 height 206
click at [393, 282] on icon at bounding box center [388, 283] width 27 height 31
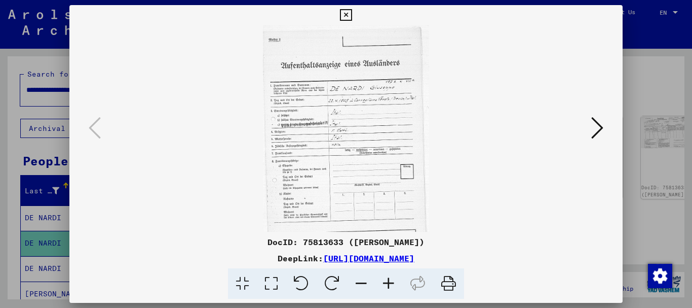
click at [391, 285] on icon at bounding box center [388, 283] width 27 height 31
click at [390, 286] on icon at bounding box center [388, 283] width 27 height 31
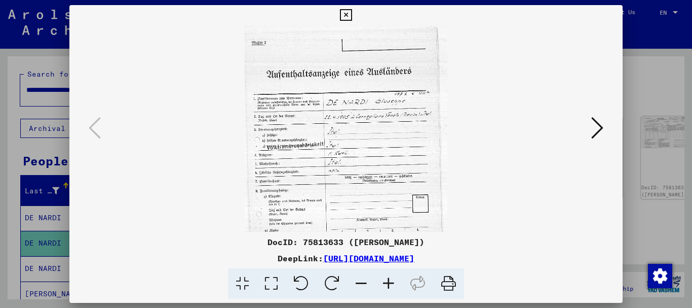
click at [389, 287] on icon at bounding box center [388, 283] width 27 height 31
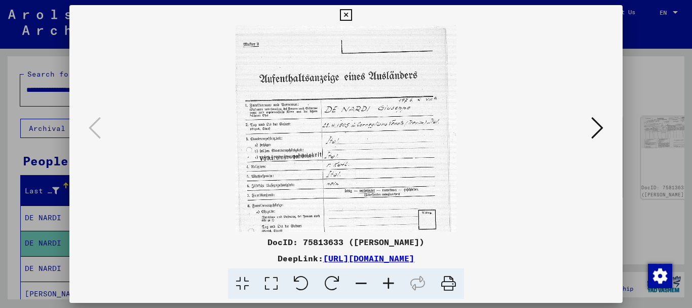
click at [389, 288] on icon at bounding box center [388, 283] width 27 height 31
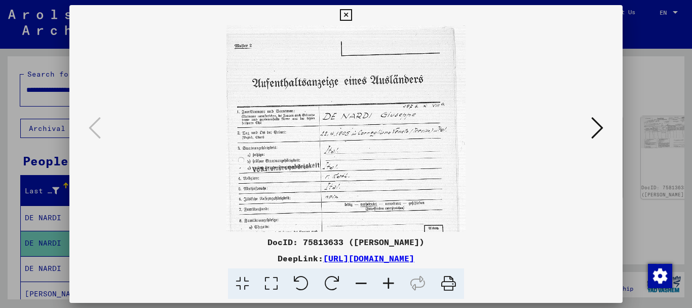
click at [389, 288] on icon at bounding box center [388, 283] width 27 height 31
click at [389, 287] on icon at bounding box center [388, 283] width 27 height 31
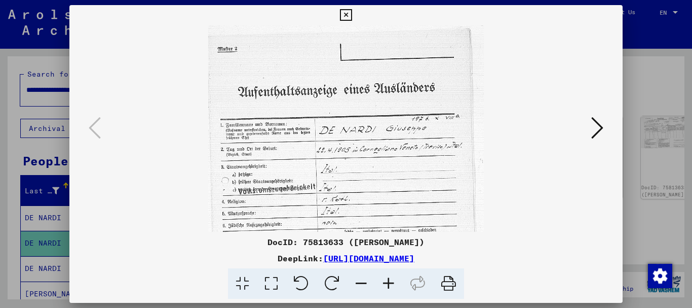
click at [389, 287] on icon at bounding box center [388, 283] width 27 height 31
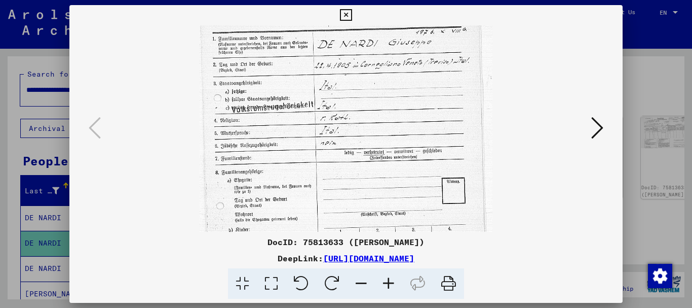
drag, startPoint x: 380, startPoint y: 174, endPoint x: 379, endPoint y: 79, distance: 95.8
click at [379, 79] on img at bounding box center [346, 137] width 293 height 409
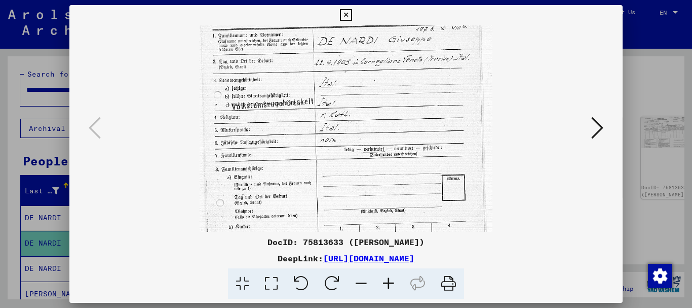
click at [595, 127] on icon at bounding box center [597, 128] width 12 height 24
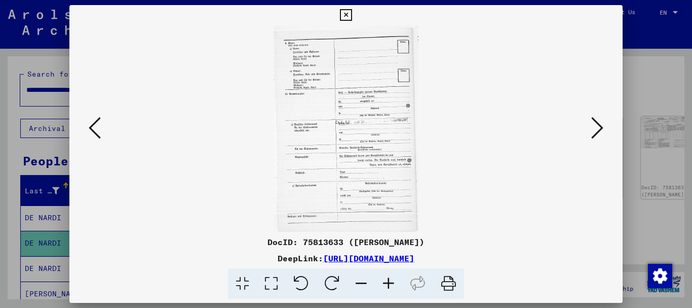
click at [388, 285] on icon at bounding box center [388, 283] width 27 height 31
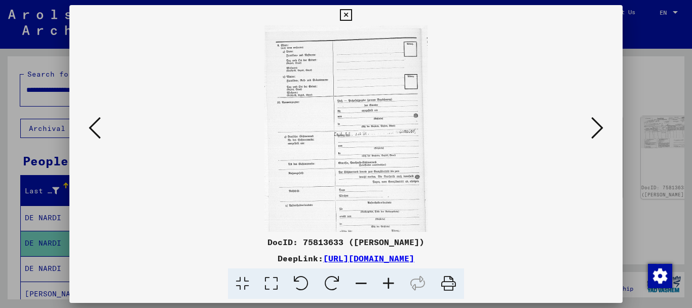
click at [388, 282] on icon at bounding box center [388, 283] width 27 height 31
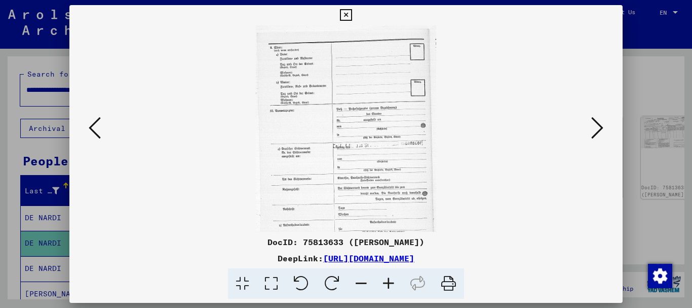
click at [389, 282] on icon at bounding box center [388, 283] width 27 height 31
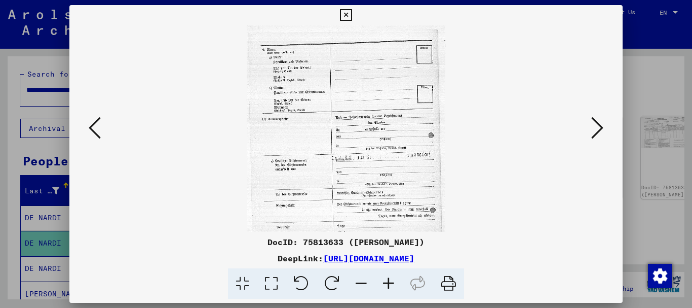
click at [389, 282] on icon at bounding box center [388, 283] width 27 height 31
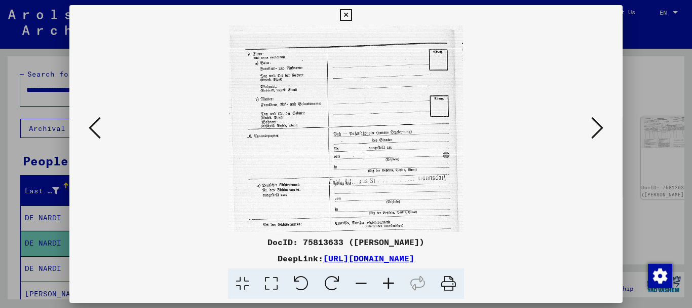
click at [389, 282] on icon at bounding box center [388, 283] width 27 height 31
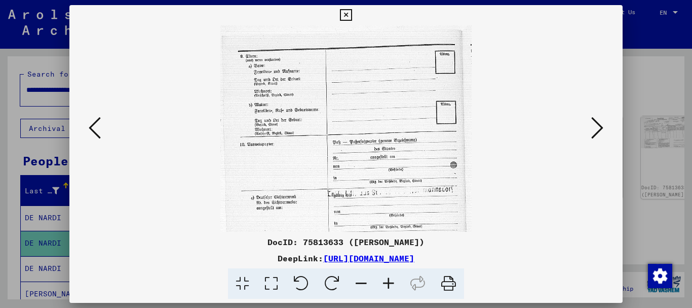
click at [389, 282] on icon at bounding box center [388, 283] width 27 height 31
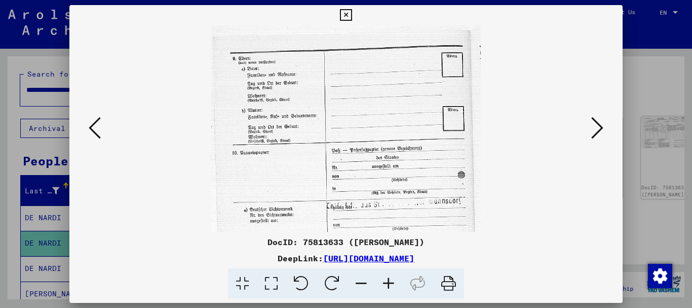
click at [389, 282] on icon at bounding box center [388, 283] width 27 height 31
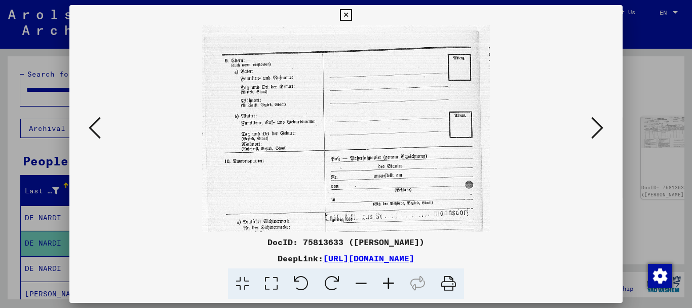
click at [389, 282] on icon at bounding box center [388, 283] width 27 height 31
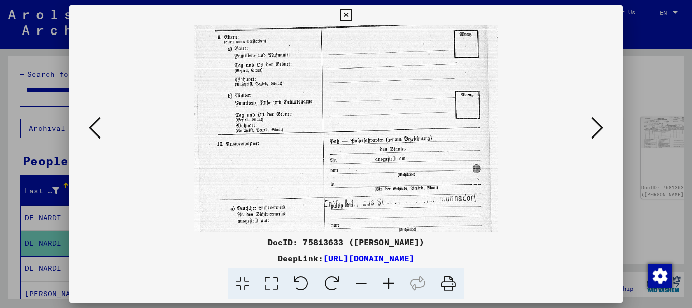
drag, startPoint x: 372, startPoint y: 181, endPoint x: 374, endPoint y: 131, distance: 50.2
click at [374, 134] on img at bounding box center [346, 216] width 305 height 434
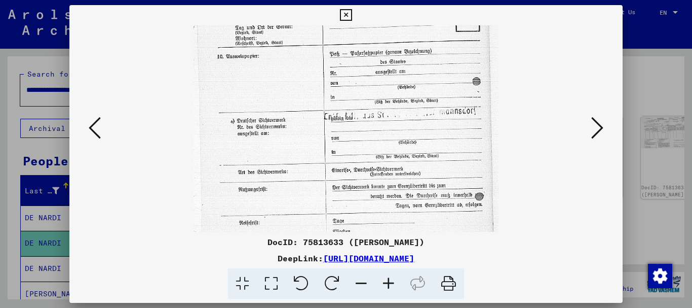
drag, startPoint x: 374, startPoint y: 167, endPoint x: 363, endPoint y: 95, distance: 72.8
click at [363, 96] on img at bounding box center [346, 129] width 305 height 434
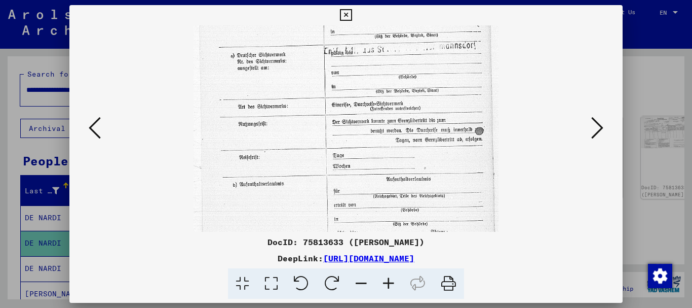
drag, startPoint x: 378, startPoint y: 164, endPoint x: 384, endPoint y: 99, distance: 64.7
click at [383, 100] on img at bounding box center [346, 64] width 305 height 434
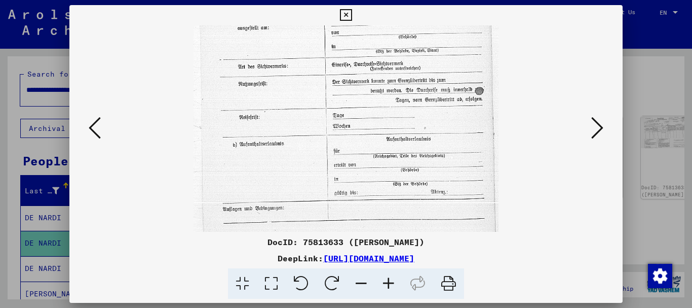
click at [599, 126] on icon at bounding box center [597, 128] width 12 height 24
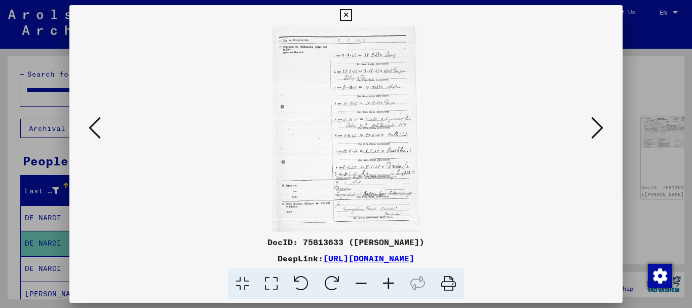
scroll to position [0, 0]
click at [390, 284] on icon at bounding box center [388, 283] width 27 height 31
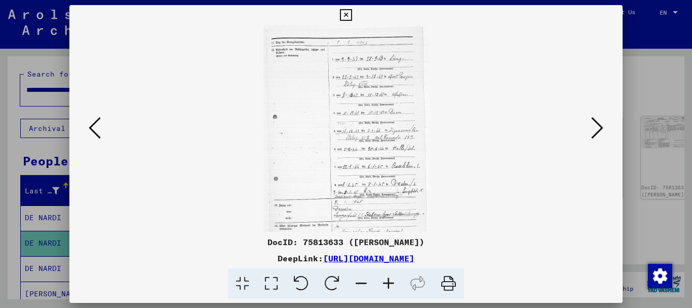
click at [390, 283] on icon at bounding box center [388, 283] width 27 height 31
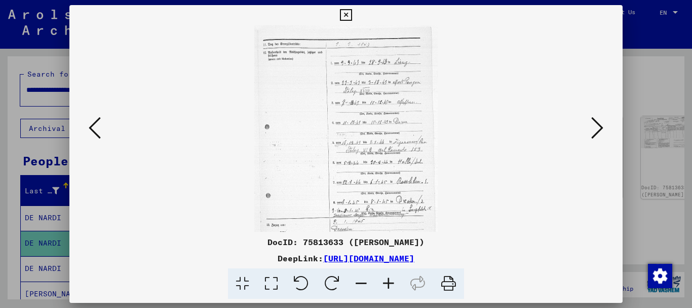
click at [390, 283] on icon at bounding box center [388, 283] width 27 height 31
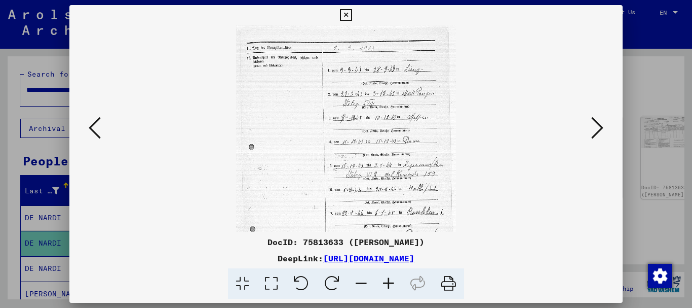
click at [390, 283] on icon at bounding box center [388, 283] width 27 height 31
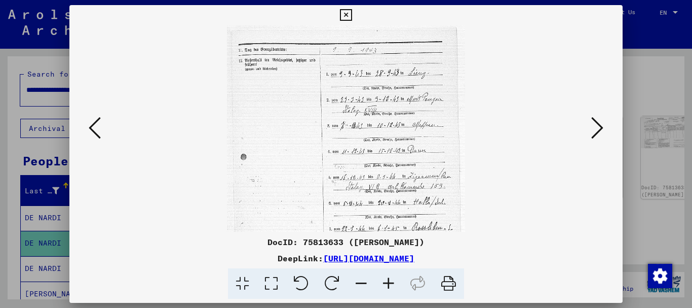
click at [390, 283] on icon at bounding box center [388, 283] width 27 height 31
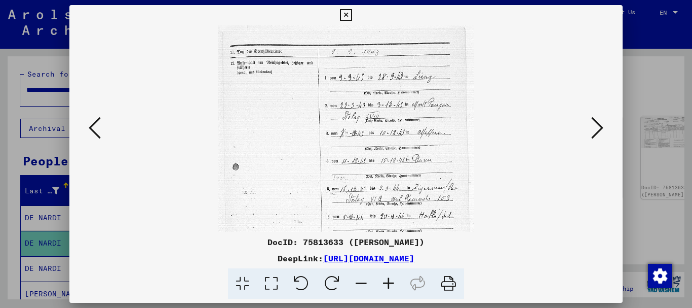
click at [390, 283] on icon at bounding box center [388, 283] width 27 height 31
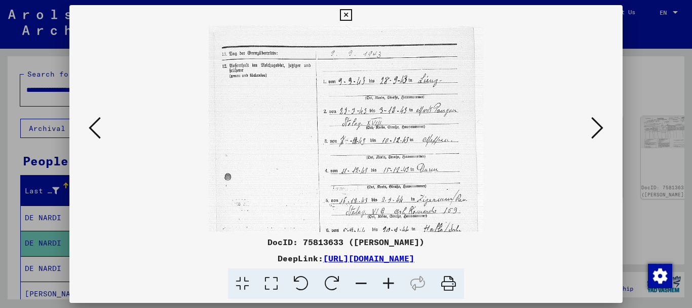
click at [390, 283] on icon at bounding box center [388, 283] width 27 height 31
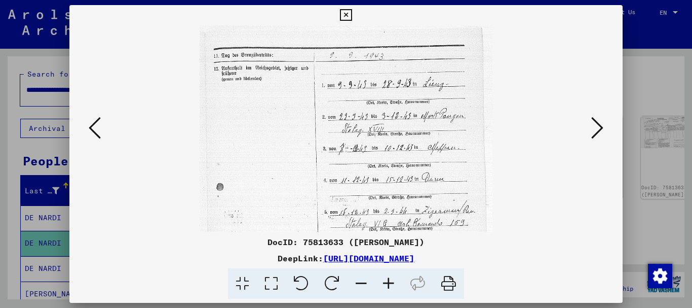
click at [389, 283] on icon at bounding box center [388, 283] width 27 height 31
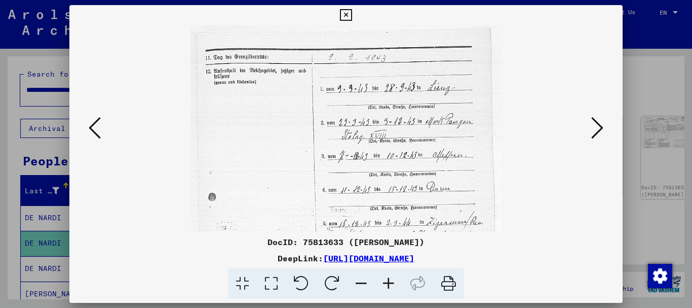
click at [389, 283] on icon at bounding box center [388, 283] width 27 height 31
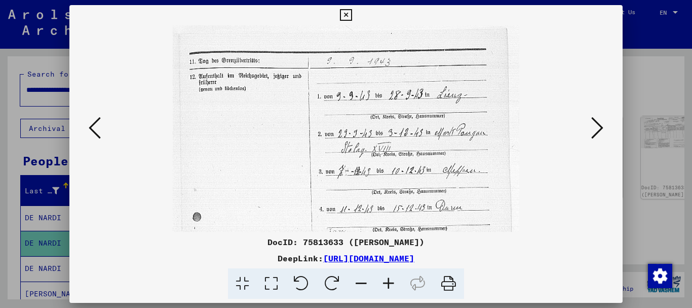
click at [389, 283] on icon at bounding box center [388, 283] width 27 height 31
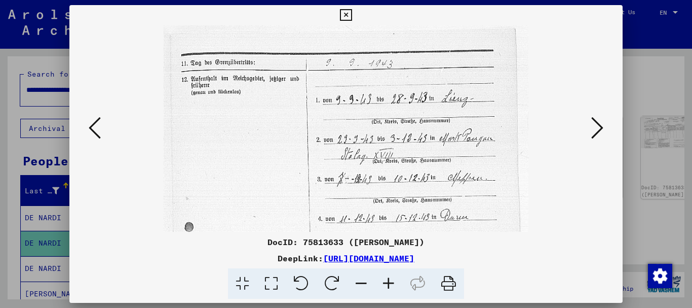
click at [389, 283] on icon at bounding box center [388, 283] width 27 height 31
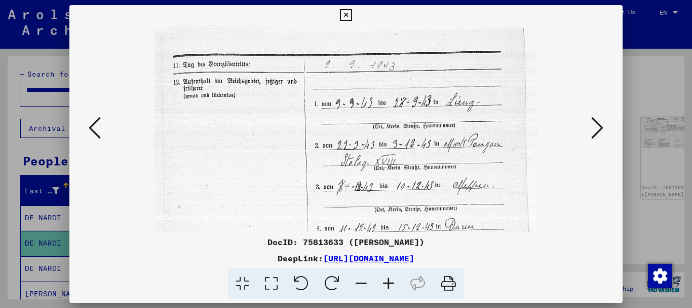
click at [389, 283] on icon at bounding box center [388, 283] width 27 height 31
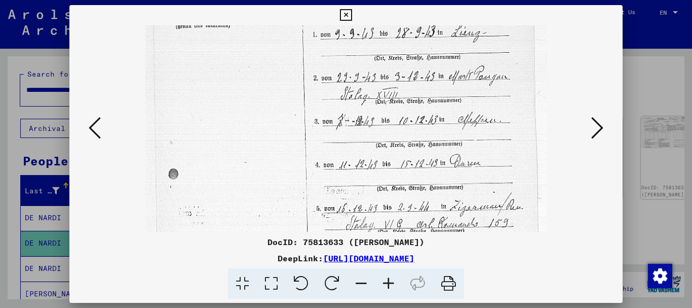
scroll to position [73, 0]
drag, startPoint x: 398, startPoint y: 147, endPoint x: 389, endPoint y: 74, distance: 74.1
click at [389, 74] on img at bounding box center [345, 232] width 401 height 561
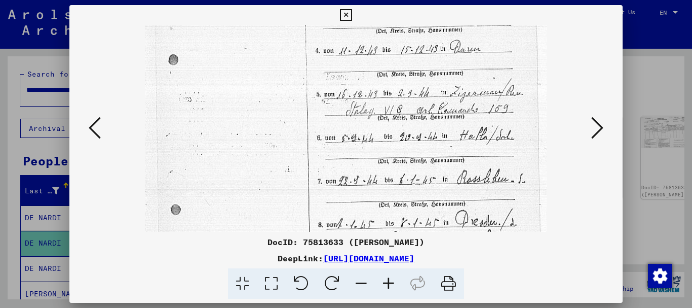
scroll to position [188, 0]
drag, startPoint x: 425, startPoint y: 184, endPoint x: 417, endPoint y: 80, distance: 104.7
click at [417, 80] on img at bounding box center [345, 118] width 401 height 561
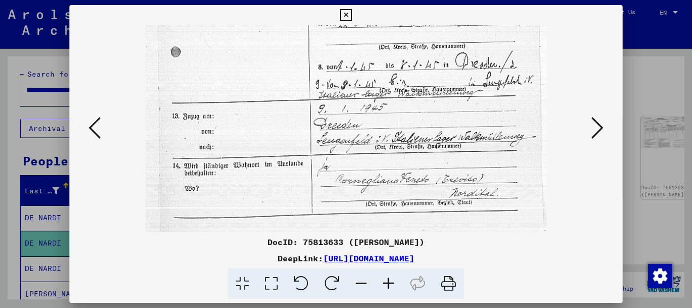
scroll to position [351, 0]
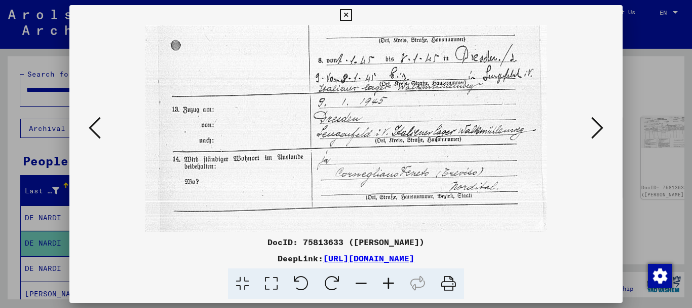
drag, startPoint x: 430, startPoint y: 174, endPoint x: 412, endPoint y: 19, distance: 156.2
click at [412, 19] on div "DocID: 75813633 ([PERSON_NAME]) DeepLink: [URL][DOMAIN_NAME]" at bounding box center [346, 152] width 554 height 294
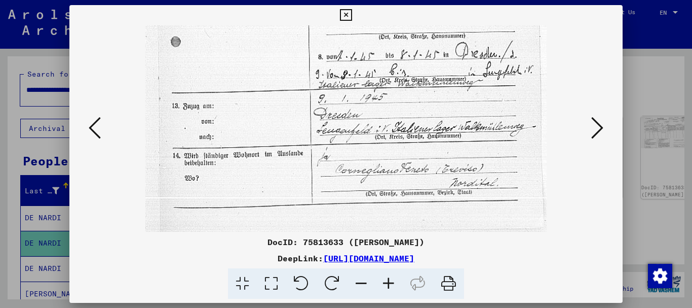
drag, startPoint x: 417, startPoint y: 184, endPoint x: 416, endPoint y: 129, distance: 54.7
click at [593, 126] on icon at bounding box center [597, 128] width 12 height 24
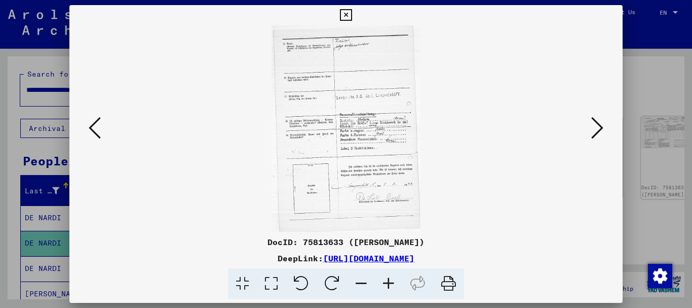
scroll to position [0, 0]
click at [389, 284] on icon at bounding box center [388, 283] width 27 height 31
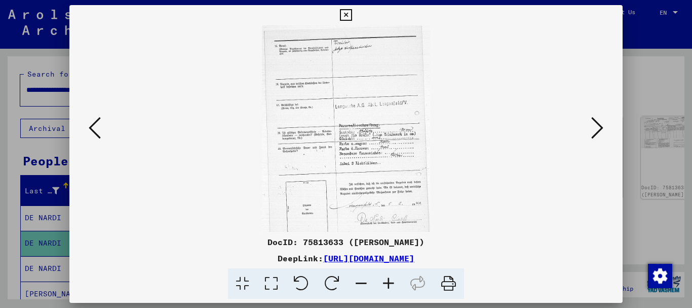
click at [389, 284] on icon at bounding box center [388, 283] width 27 height 31
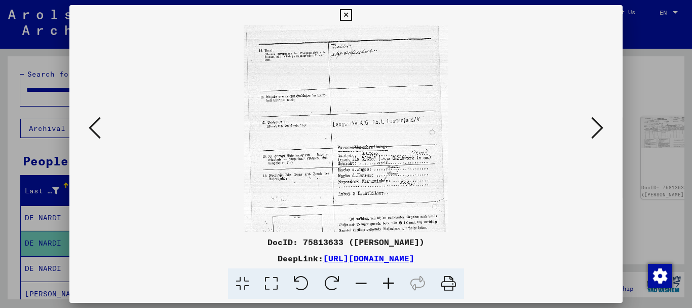
click at [389, 284] on icon at bounding box center [388, 283] width 27 height 31
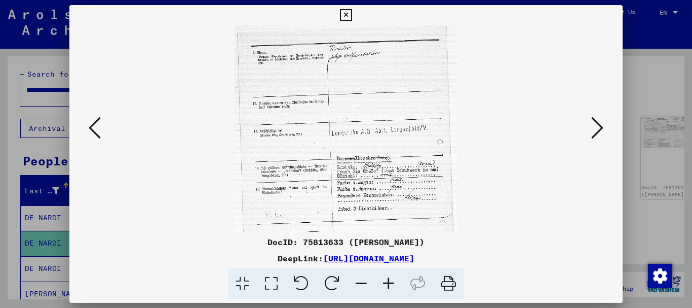
click at [389, 284] on icon at bounding box center [388, 283] width 27 height 31
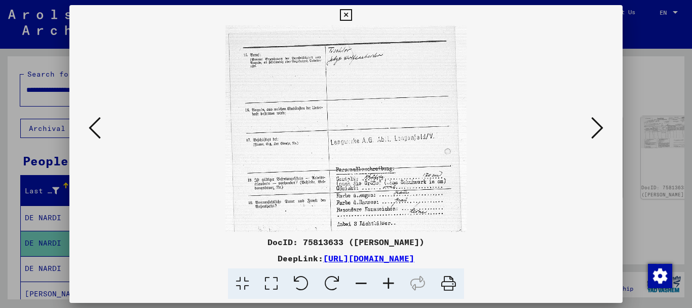
click at [389, 284] on icon at bounding box center [388, 283] width 27 height 31
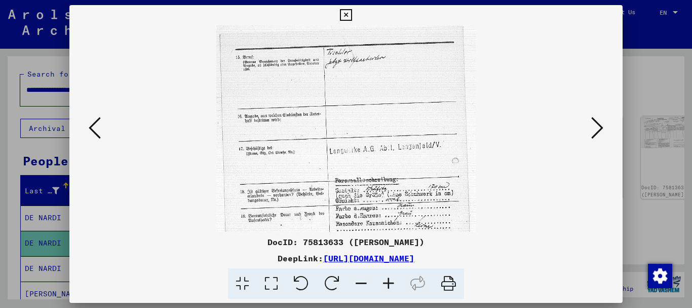
click at [389, 284] on icon at bounding box center [388, 283] width 27 height 31
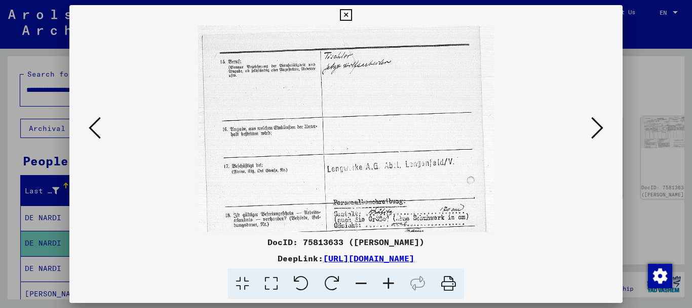
click at [389, 284] on icon at bounding box center [388, 283] width 27 height 31
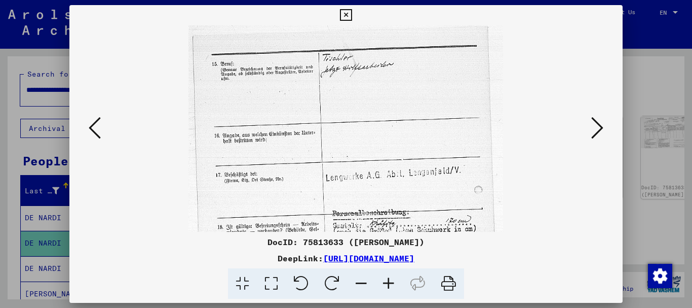
click at [389, 284] on icon at bounding box center [388, 283] width 27 height 31
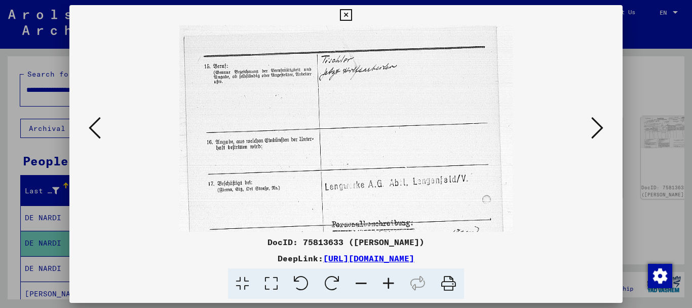
click at [389, 284] on icon at bounding box center [388, 283] width 27 height 31
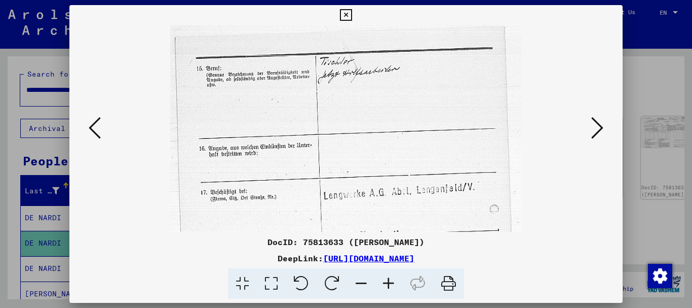
click at [389, 284] on icon at bounding box center [388, 283] width 27 height 31
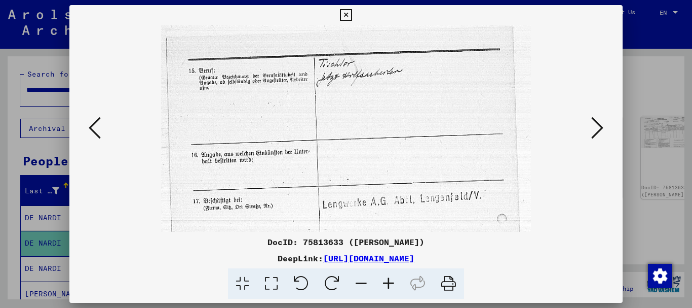
click at [389, 284] on icon at bounding box center [388, 283] width 27 height 31
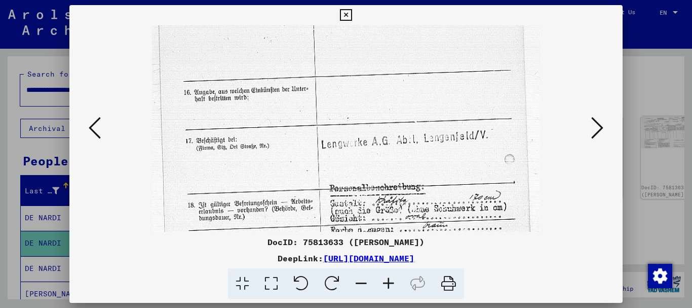
drag, startPoint x: 373, startPoint y: 165, endPoint x: 371, endPoint y: 85, distance: 80.1
click at [372, 94] on img at bounding box center [346, 224] width 388 height 536
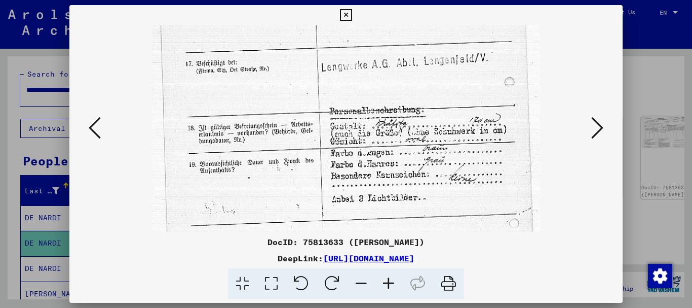
drag, startPoint x: 380, startPoint y: 151, endPoint x: 377, endPoint y: 75, distance: 76.1
click at [377, 75] on img at bounding box center [346, 147] width 388 height 536
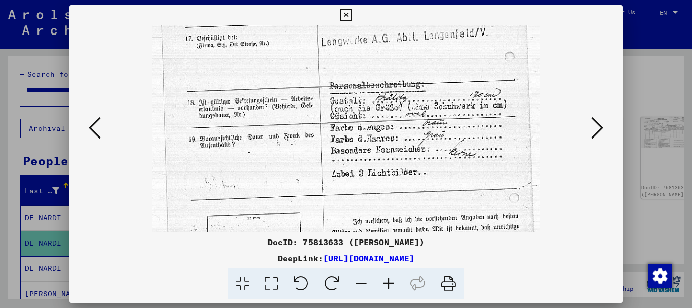
drag, startPoint x: 383, startPoint y: 122, endPoint x: 382, endPoint y: 104, distance: 17.3
click at [382, 104] on img at bounding box center [346, 122] width 388 height 536
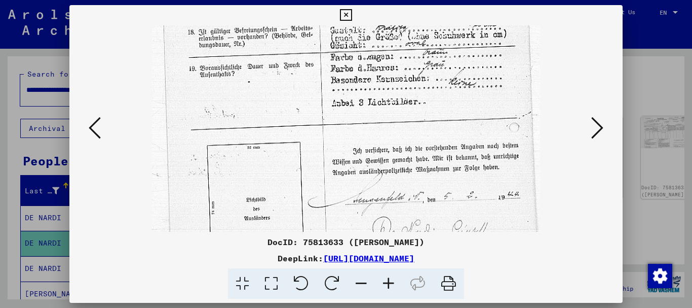
drag, startPoint x: 382, startPoint y: 166, endPoint x: 377, endPoint y: 111, distance: 55.0
click at [377, 113] on img at bounding box center [346, 52] width 388 height 536
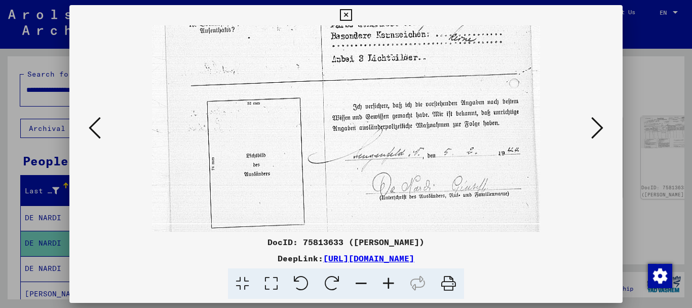
drag, startPoint x: 397, startPoint y: 160, endPoint x: 389, endPoint y: 93, distance: 67.9
click at [389, 94] on img at bounding box center [346, 8] width 388 height 536
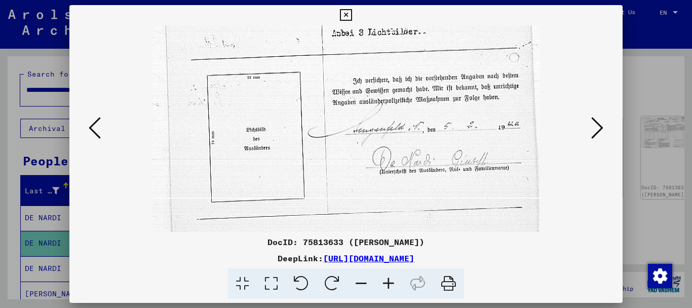
click at [592, 125] on icon at bounding box center [597, 128] width 12 height 24
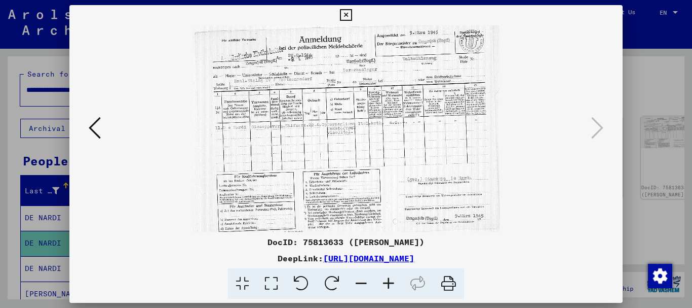
click at [393, 282] on icon at bounding box center [388, 283] width 27 height 31
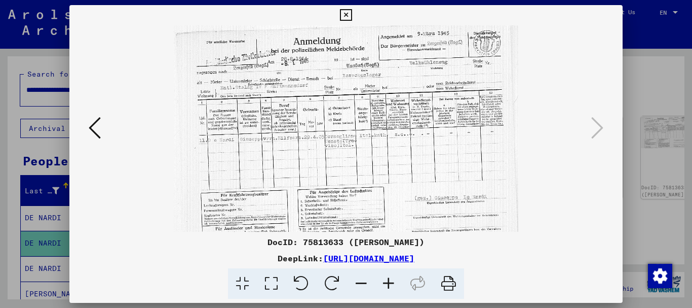
click at [391, 283] on icon at bounding box center [388, 283] width 27 height 31
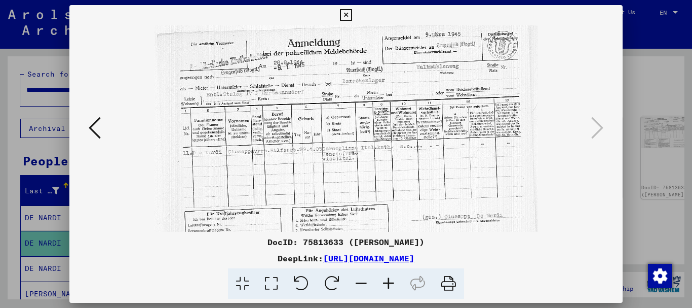
click at [388, 285] on icon at bounding box center [388, 283] width 27 height 31
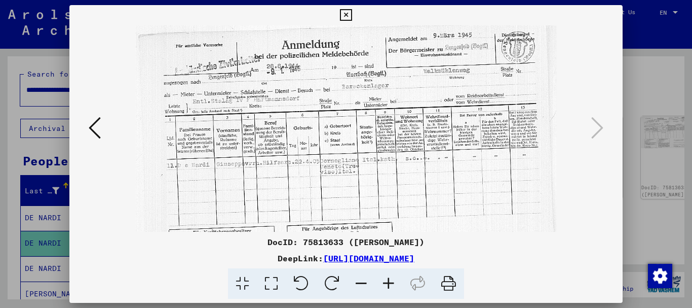
click at [388, 285] on icon at bounding box center [388, 283] width 27 height 31
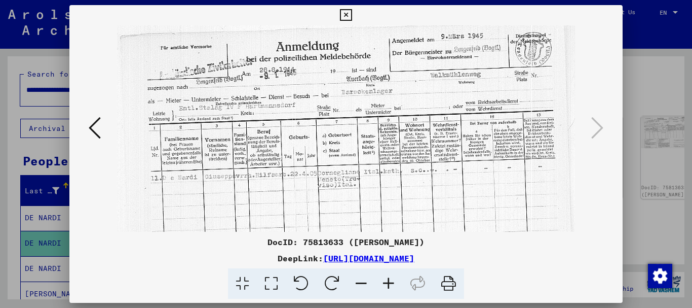
click at [388, 285] on icon at bounding box center [388, 283] width 27 height 31
click at [388, 286] on icon at bounding box center [388, 283] width 27 height 31
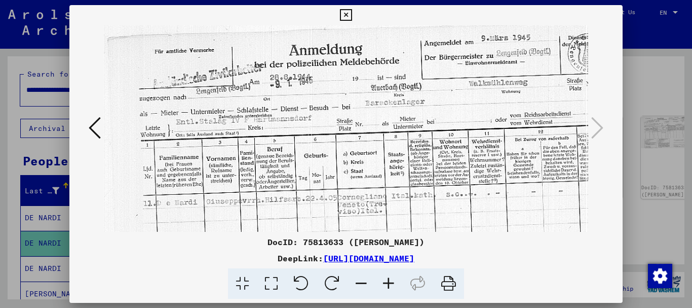
click at [388, 286] on icon at bounding box center [388, 283] width 27 height 31
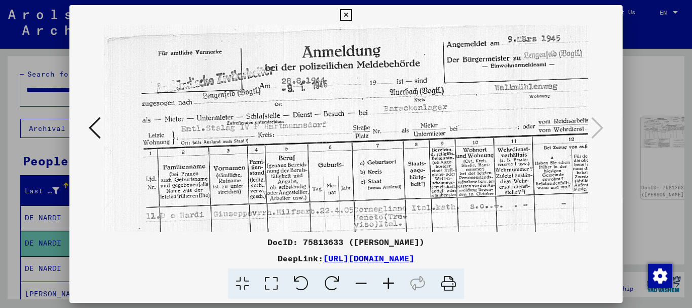
click at [388, 286] on icon at bounding box center [388, 283] width 27 height 31
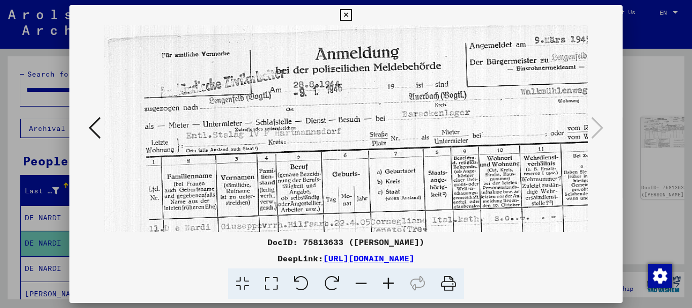
click at [388, 286] on icon at bounding box center [388, 283] width 27 height 31
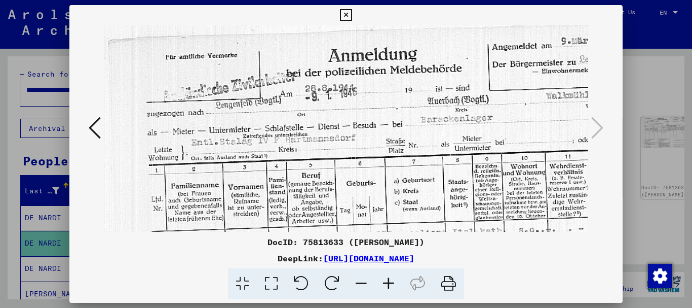
click at [388, 286] on icon at bounding box center [388, 283] width 27 height 31
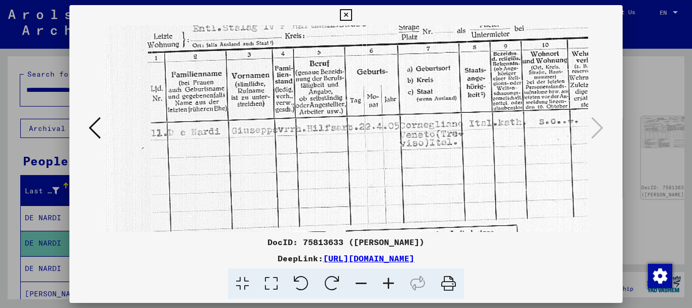
scroll to position [125, 4]
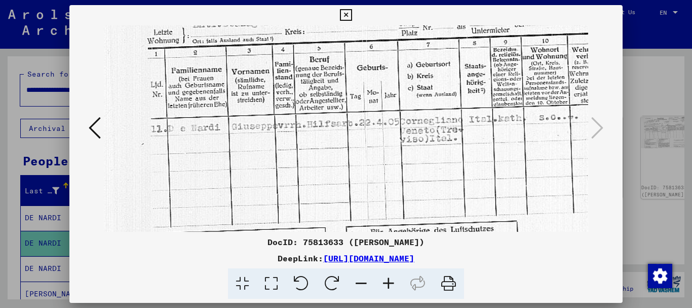
drag, startPoint x: 349, startPoint y: 113, endPoint x: 347, endPoint y: -12, distance: 124.7
click at [347, 0] on html "**********" at bounding box center [346, 154] width 692 height 308
click at [348, 12] on icon at bounding box center [346, 15] width 12 height 12
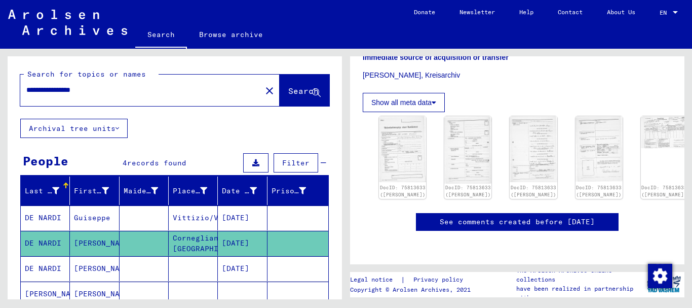
click at [197, 270] on mat-cell at bounding box center [193, 268] width 49 height 25
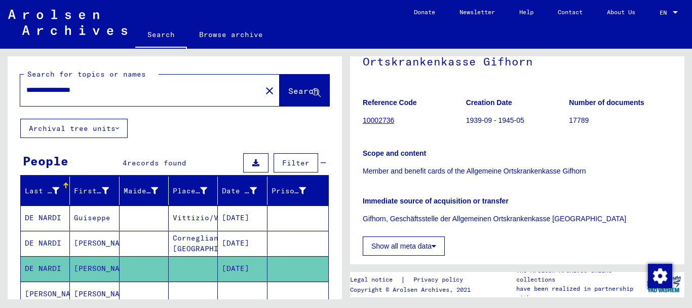
scroll to position [186, 0]
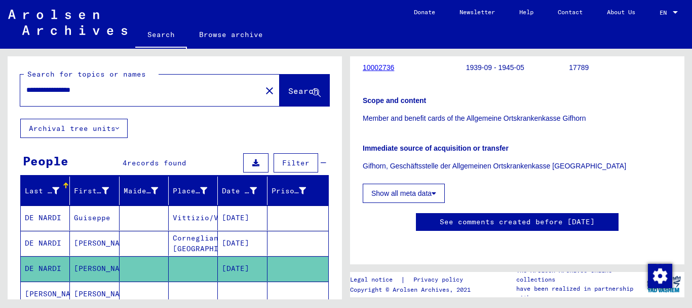
click at [196, 285] on mat-cell at bounding box center [193, 293] width 49 height 25
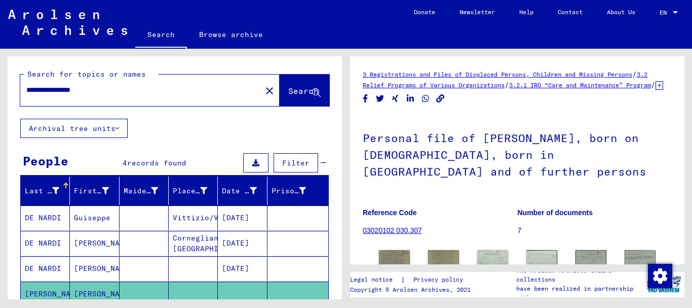
scroll to position [186, 0]
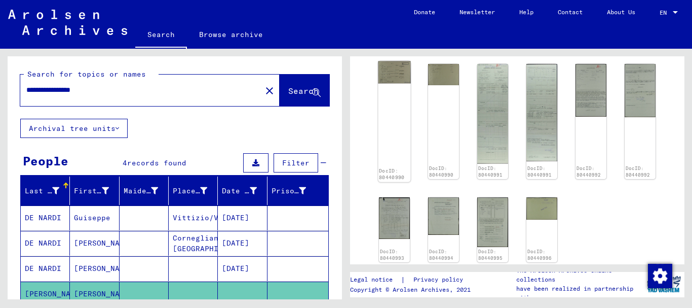
click at [389, 82] on img at bounding box center [394, 72] width 32 height 22
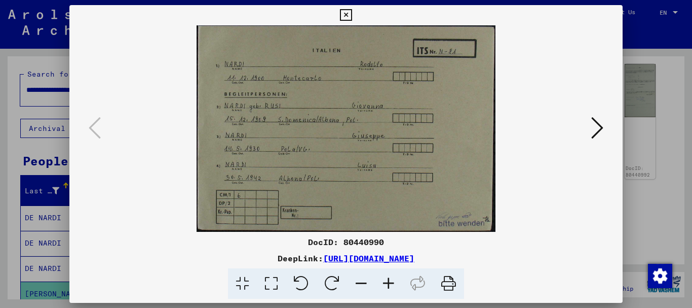
click at [597, 124] on icon at bounding box center [597, 128] width 12 height 24
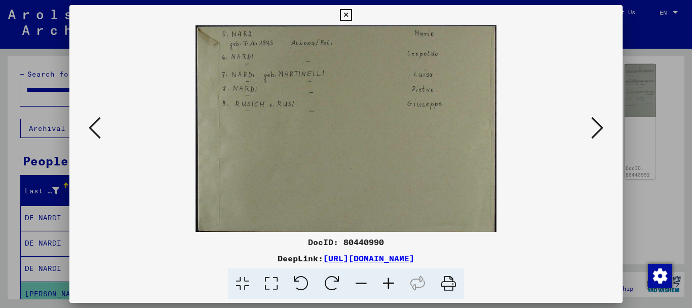
click at [596, 126] on icon at bounding box center [597, 128] width 12 height 24
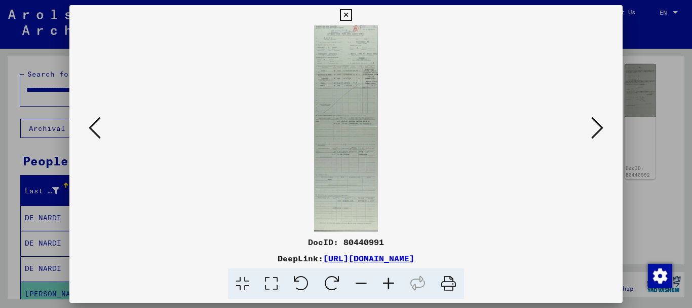
click at [592, 127] on icon at bounding box center [597, 128] width 12 height 24
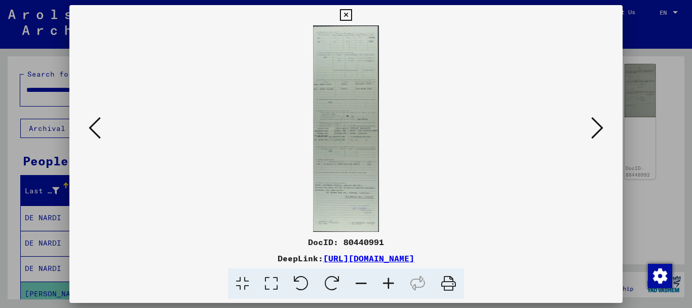
click at [389, 286] on icon at bounding box center [388, 283] width 27 height 31
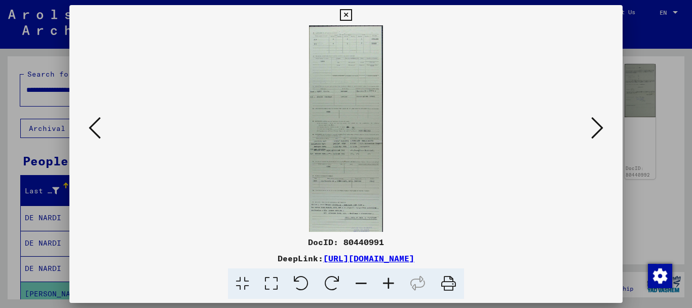
click at [389, 286] on icon at bounding box center [388, 283] width 27 height 31
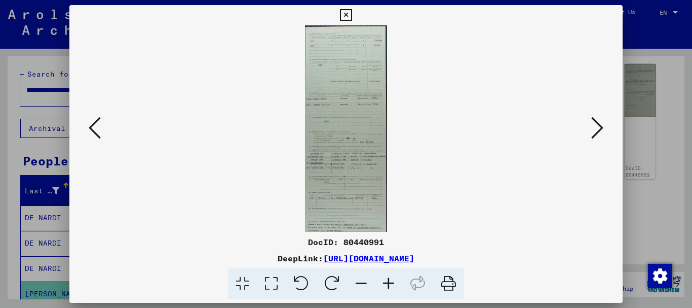
click at [389, 286] on icon at bounding box center [388, 283] width 27 height 31
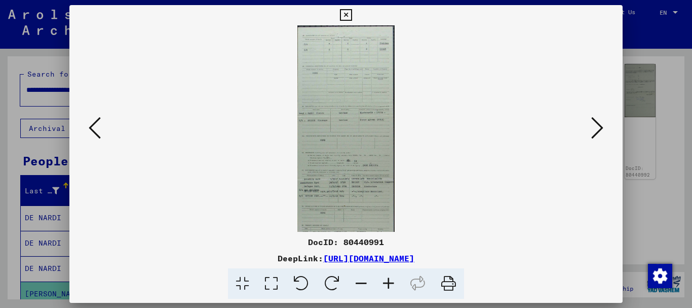
click at [389, 286] on icon at bounding box center [388, 283] width 27 height 31
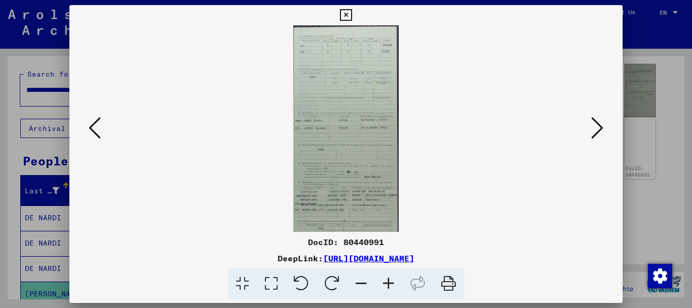
click at [389, 286] on icon at bounding box center [388, 283] width 27 height 31
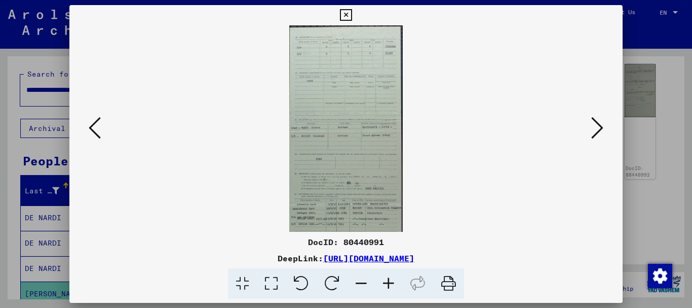
click at [388, 286] on icon at bounding box center [388, 283] width 27 height 31
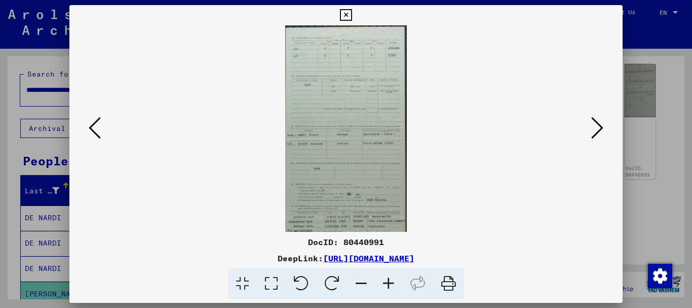
click at [387, 285] on icon at bounding box center [388, 283] width 27 height 31
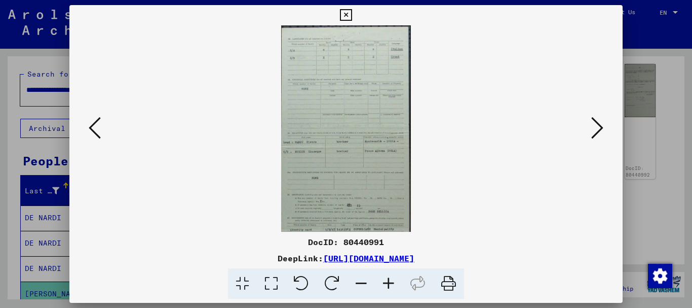
click at [387, 285] on icon at bounding box center [388, 283] width 27 height 31
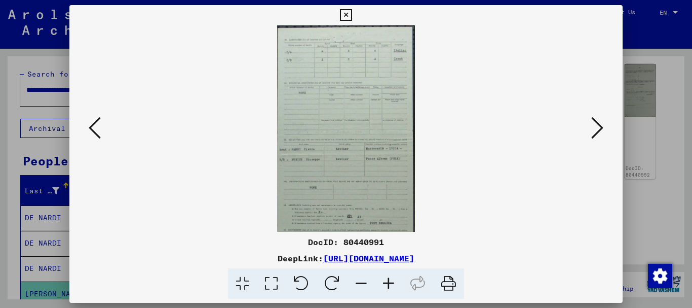
click at [387, 285] on icon at bounding box center [388, 283] width 27 height 31
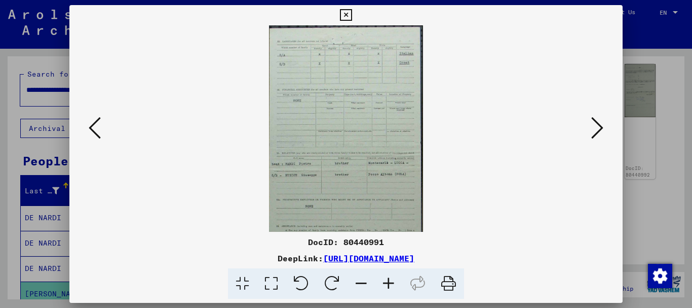
click at [386, 284] on icon at bounding box center [388, 283] width 27 height 31
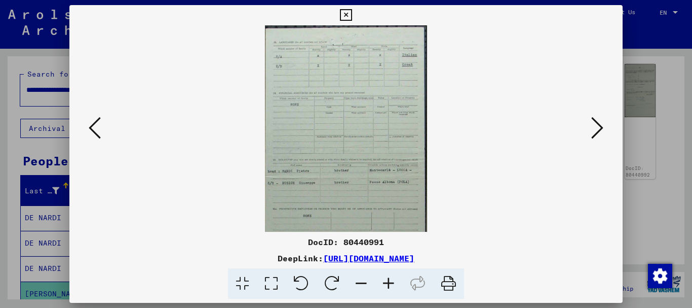
click at [386, 284] on icon at bounding box center [388, 283] width 27 height 31
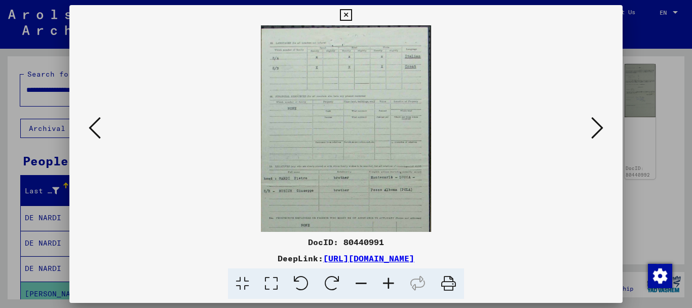
click at [385, 284] on icon at bounding box center [388, 283] width 27 height 31
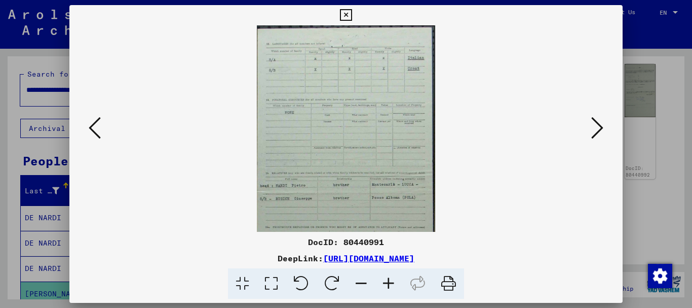
click at [385, 284] on icon at bounding box center [388, 283] width 27 height 31
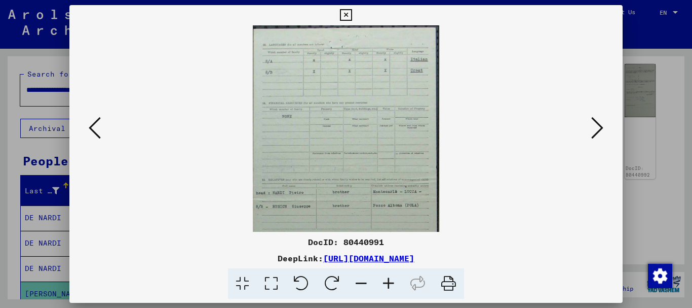
click at [385, 283] on icon at bounding box center [388, 283] width 27 height 31
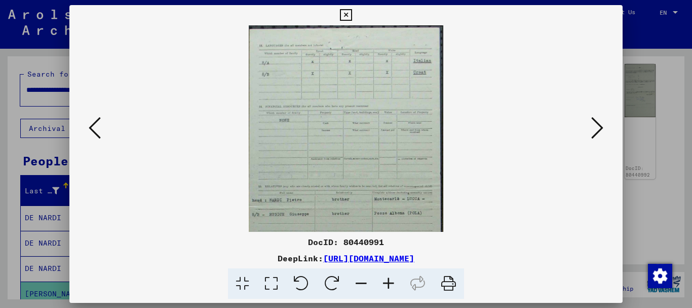
click at [385, 283] on icon at bounding box center [388, 283] width 27 height 31
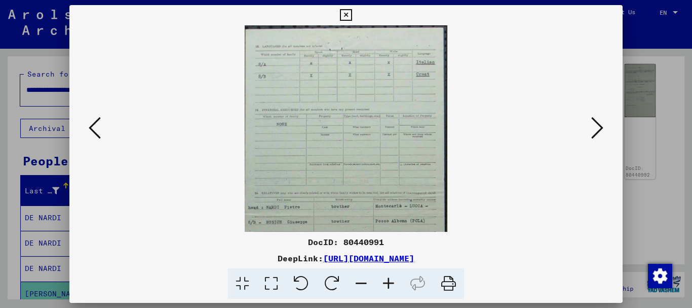
click at [382, 282] on icon at bounding box center [388, 283] width 27 height 31
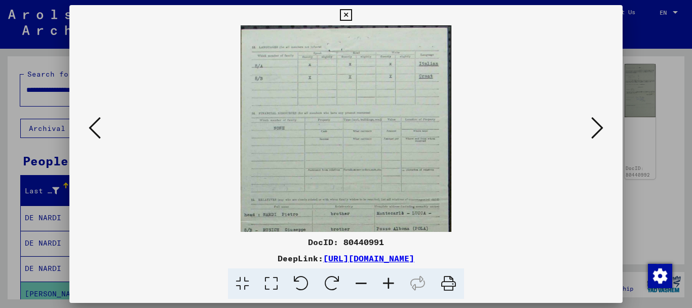
click at [382, 282] on icon at bounding box center [388, 283] width 27 height 31
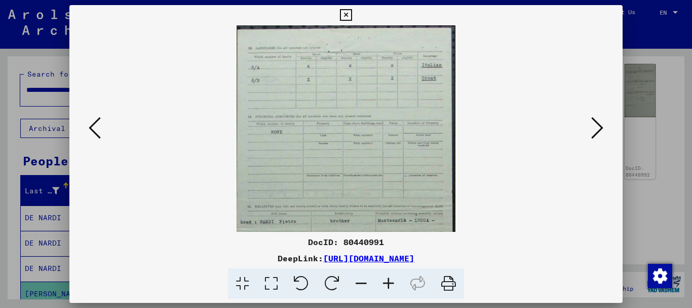
click at [382, 282] on icon at bounding box center [388, 283] width 27 height 31
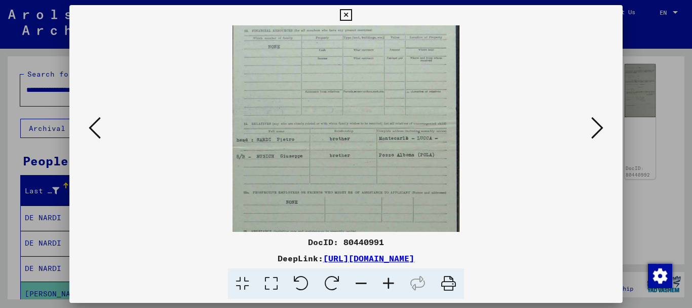
drag, startPoint x: 316, startPoint y: 186, endPoint x: 317, endPoint y: 89, distance: 96.8
click at [317, 92] on img at bounding box center [346, 292] width 227 height 713
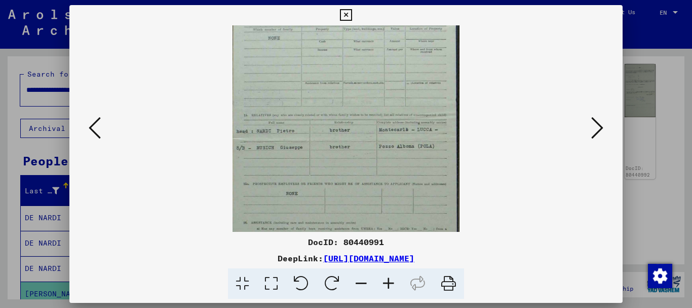
click at [585, 119] on viewer-one-image at bounding box center [346, 31] width 485 height 206
click at [596, 125] on icon at bounding box center [597, 128] width 12 height 24
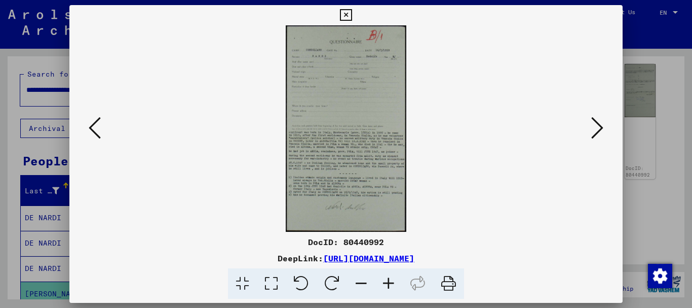
scroll to position [0, 0]
click at [388, 284] on icon at bounding box center [388, 283] width 27 height 31
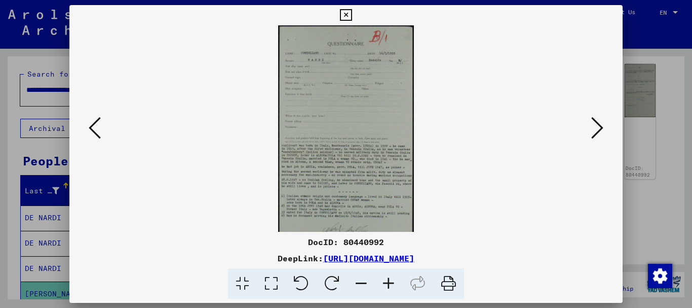
click at [388, 284] on icon at bounding box center [388, 283] width 27 height 31
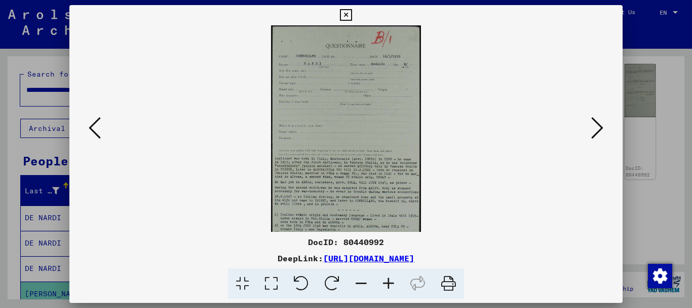
click at [388, 284] on icon at bounding box center [388, 283] width 27 height 31
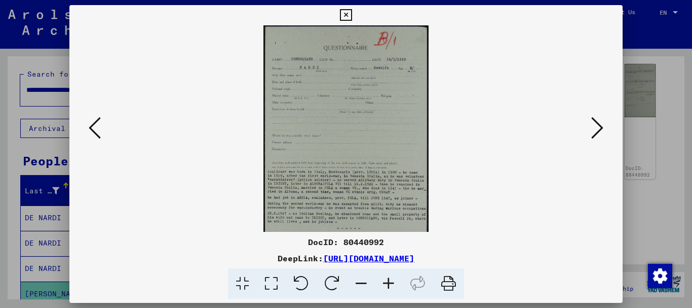
click at [388, 284] on icon at bounding box center [388, 283] width 27 height 31
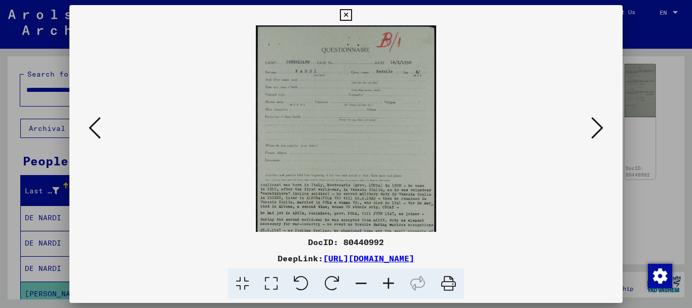
click at [388, 284] on icon at bounding box center [388, 283] width 27 height 31
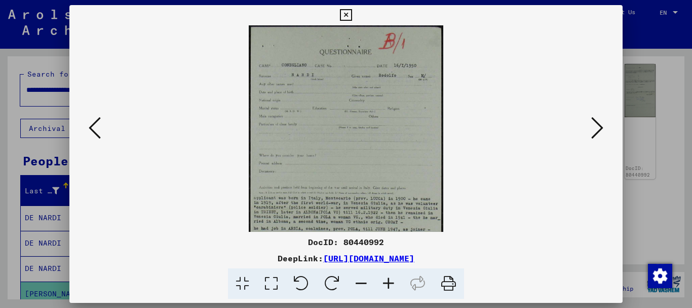
click at [388, 284] on icon at bounding box center [388, 283] width 27 height 31
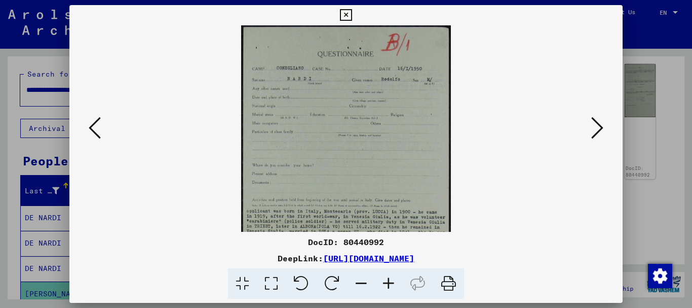
click at [388, 284] on icon at bounding box center [388, 283] width 27 height 31
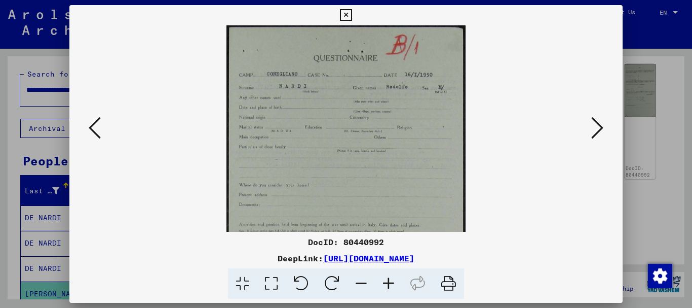
click at [388, 284] on icon at bounding box center [388, 283] width 27 height 31
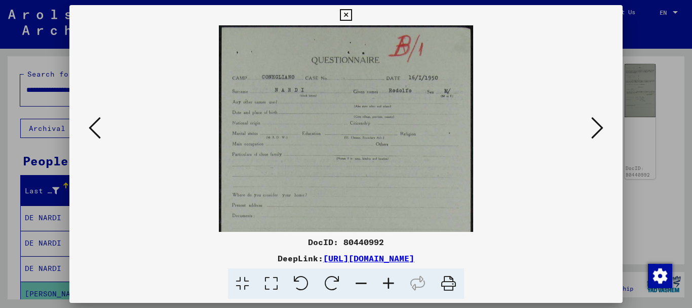
click at [388, 284] on icon at bounding box center [388, 283] width 27 height 31
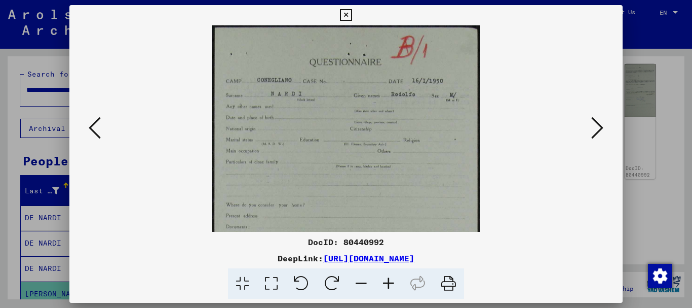
click at [388, 284] on icon at bounding box center [388, 283] width 27 height 31
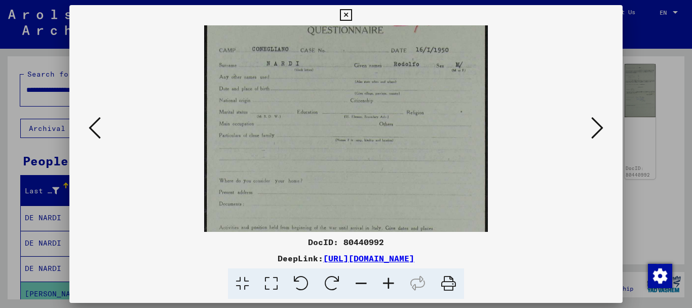
drag, startPoint x: 301, startPoint y: 155, endPoint x: 300, endPoint y: 129, distance: 25.4
click at [300, 129] on img at bounding box center [346, 233] width 284 height 485
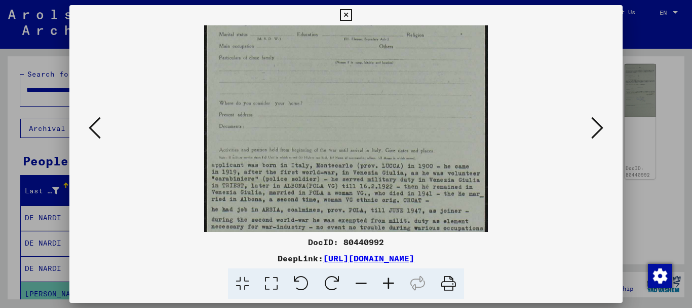
drag, startPoint x: 371, startPoint y: 153, endPoint x: 372, endPoint y: 68, distance: 84.6
click at [371, 70] on img at bounding box center [346, 156] width 284 height 485
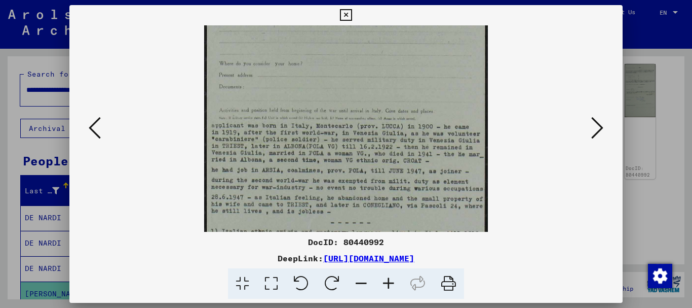
drag, startPoint x: 344, startPoint y: 166, endPoint x: 342, endPoint y: 128, distance: 38.6
click at [339, 131] on img at bounding box center [346, 116] width 284 height 485
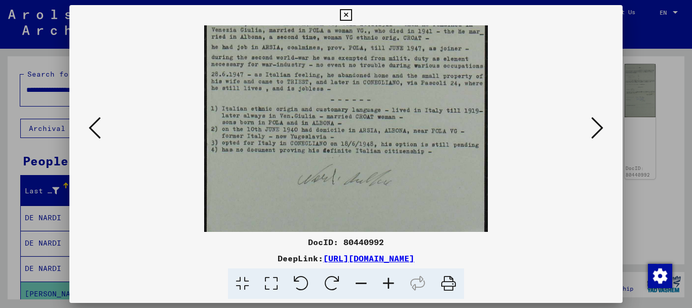
scroll to position [279, 0]
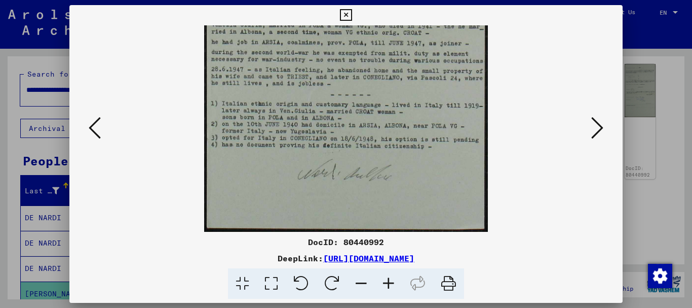
drag, startPoint x: 344, startPoint y: 180, endPoint x: 332, endPoint y: 42, distance: 138.4
click at [349, 12] on icon at bounding box center [346, 15] width 12 height 12
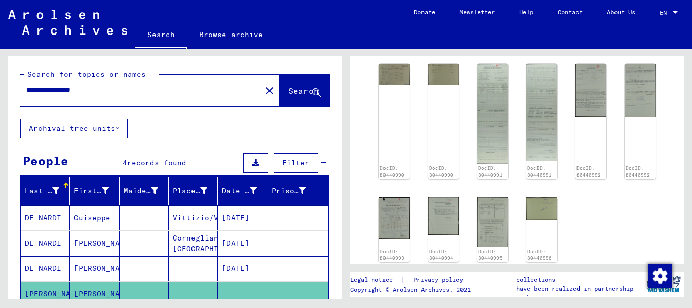
drag, startPoint x: 256, startPoint y: 230, endPoint x: 248, endPoint y: 171, distance: 59.3
click at [248, 171] on yv-its-grid-expansion-panel "People 4 records found Filter Last Name First Name Maiden Name Place of Birth D…" at bounding box center [175, 262] width 334 height 222
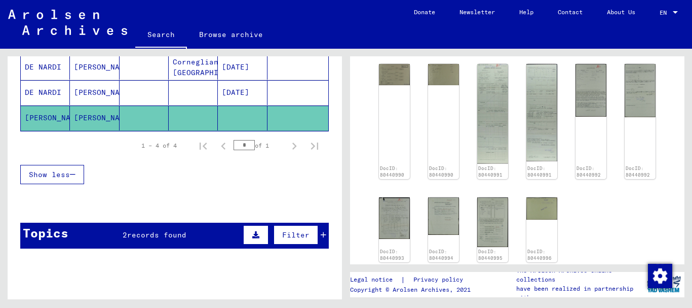
scroll to position [178, 0]
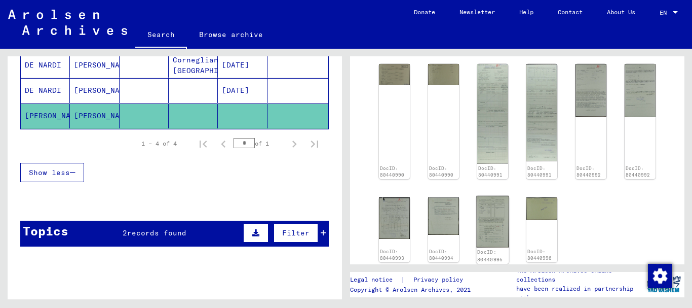
click at [493, 225] on img at bounding box center [492, 222] width 32 height 52
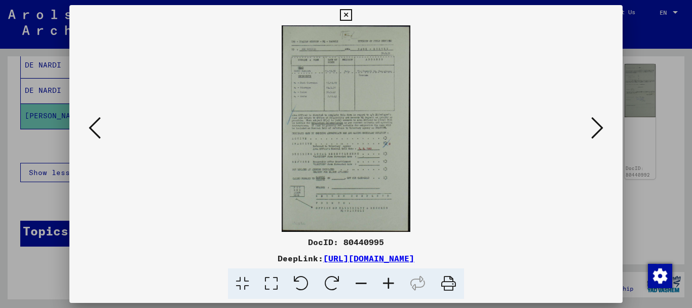
click at [491, 226] on img at bounding box center [346, 128] width 485 height 206
click at [391, 286] on icon at bounding box center [388, 283] width 27 height 31
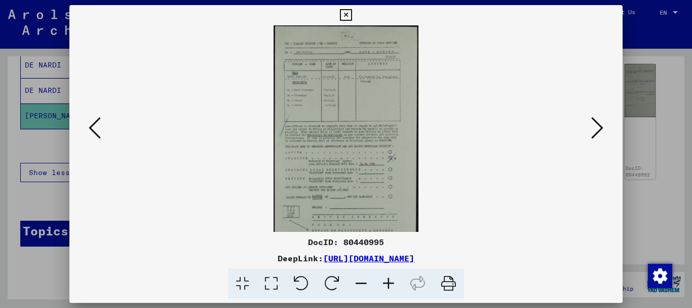
click at [390, 285] on icon at bounding box center [388, 283] width 27 height 31
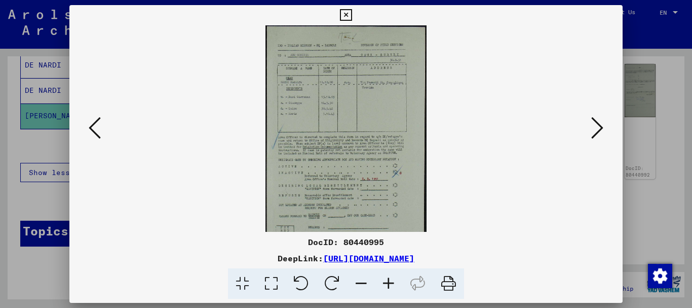
click at [390, 285] on icon at bounding box center [388, 283] width 27 height 31
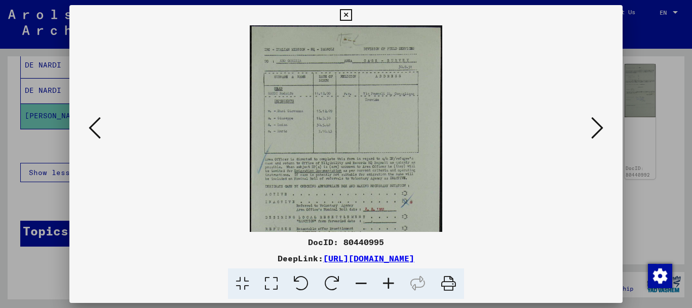
click at [390, 285] on icon at bounding box center [388, 283] width 27 height 31
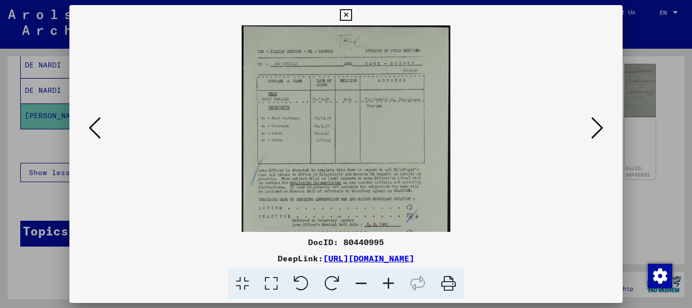
click at [390, 285] on icon at bounding box center [388, 283] width 27 height 31
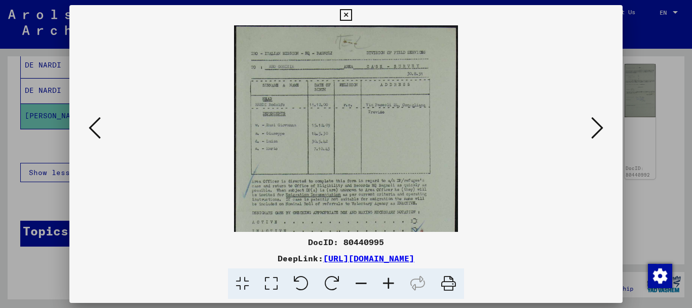
click at [390, 285] on icon at bounding box center [388, 283] width 27 height 31
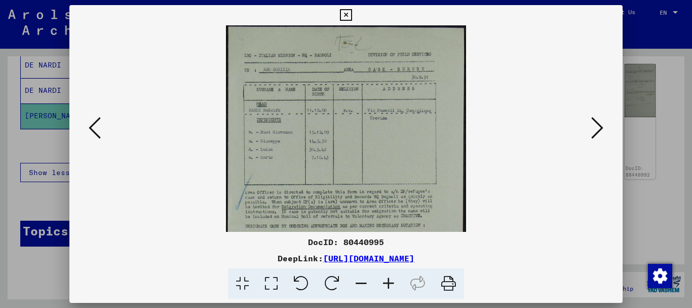
click at [390, 285] on icon at bounding box center [388, 283] width 27 height 31
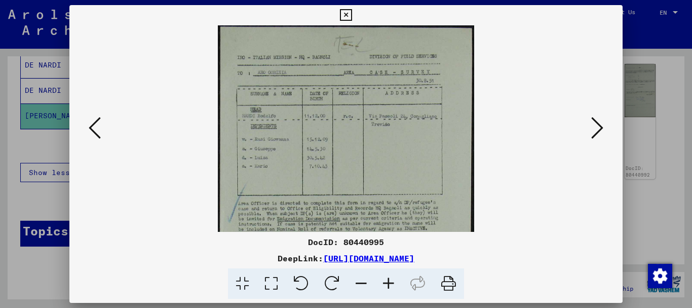
click at [390, 285] on icon at bounding box center [388, 283] width 27 height 31
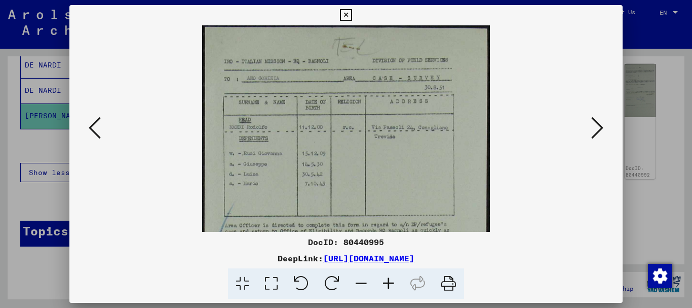
click at [389, 285] on icon at bounding box center [388, 283] width 27 height 31
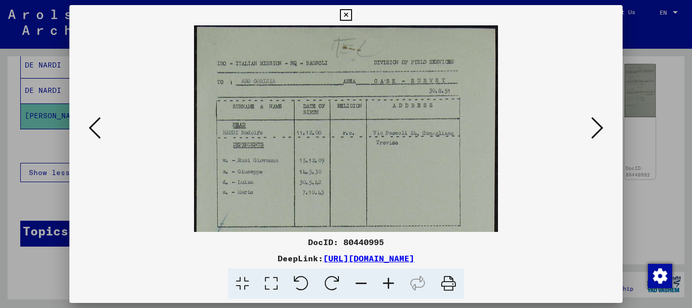
click at [389, 286] on icon at bounding box center [388, 283] width 27 height 31
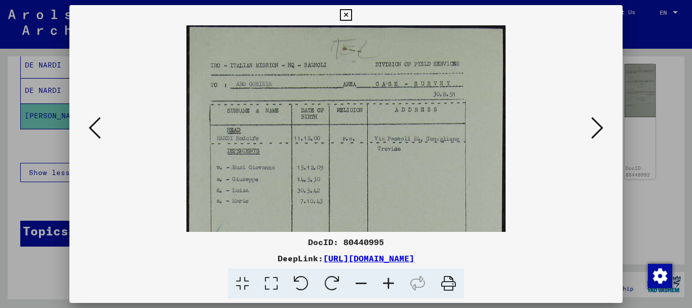
click at [389, 286] on icon at bounding box center [388, 283] width 27 height 31
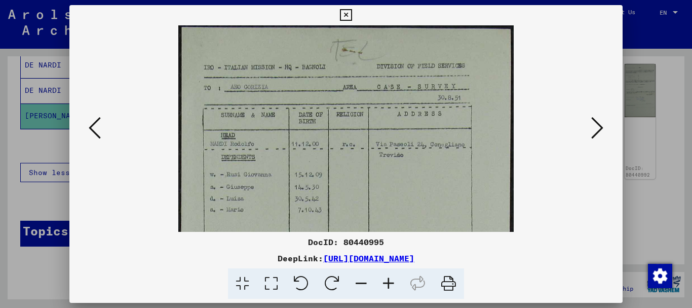
click at [387, 286] on icon at bounding box center [388, 283] width 27 height 31
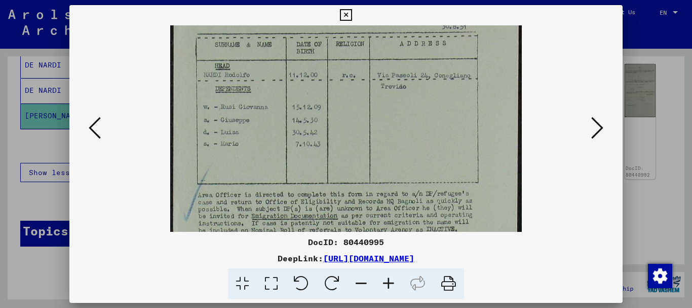
drag, startPoint x: 302, startPoint y: 171, endPoint x: 302, endPoint y: 89, distance: 82.1
click at [302, 90] on img at bounding box center [345, 231] width 351 height 561
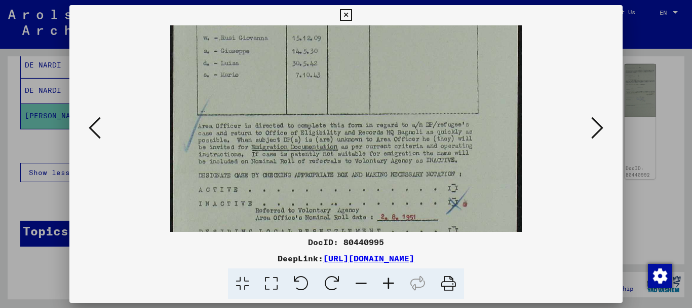
drag, startPoint x: 338, startPoint y: 178, endPoint x: 334, endPoint y: 110, distance: 68.0
click at [334, 110] on img at bounding box center [345, 162] width 351 height 561
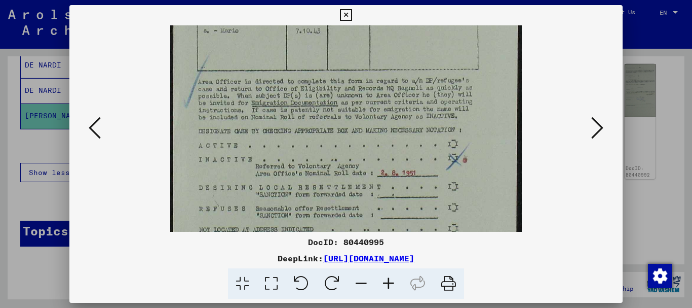
drag, startPoint x: 339, startPoint y: 180, endPoint x: 332, endPoint y: 104, distance: 76.3
click at [332, 105] on img at bounding box center [345, 118] width 351 height 561
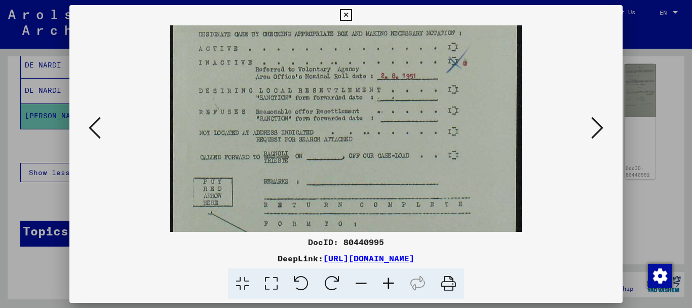
drag, startPoint x: 346, startPoint y: 174, endPoint x: 340, endPoint y: 110, distance: 64.1
click at [340, 112] on img at bounding box center [345, 21] width 351 height 561
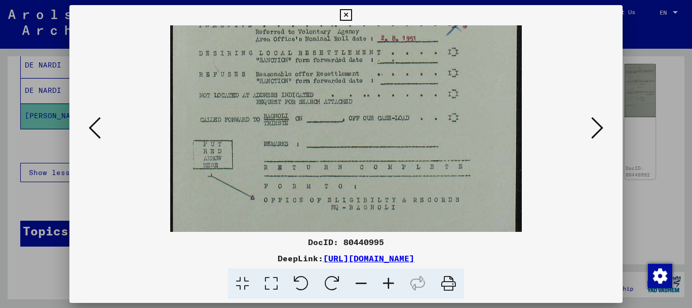
drag, startPoint x: 322, startPoint y: 139, endPoint x: 323, endPoint y: 103, distance: 35.5
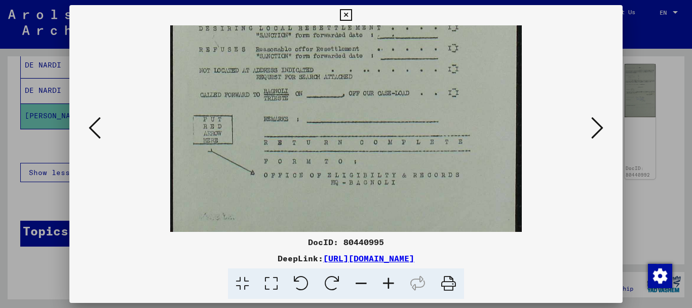
click at [346, 12] on icon at bounding box center [346, 15] width 12 height 12
